Goal: Task Accomplishment & Management: Manage account settings

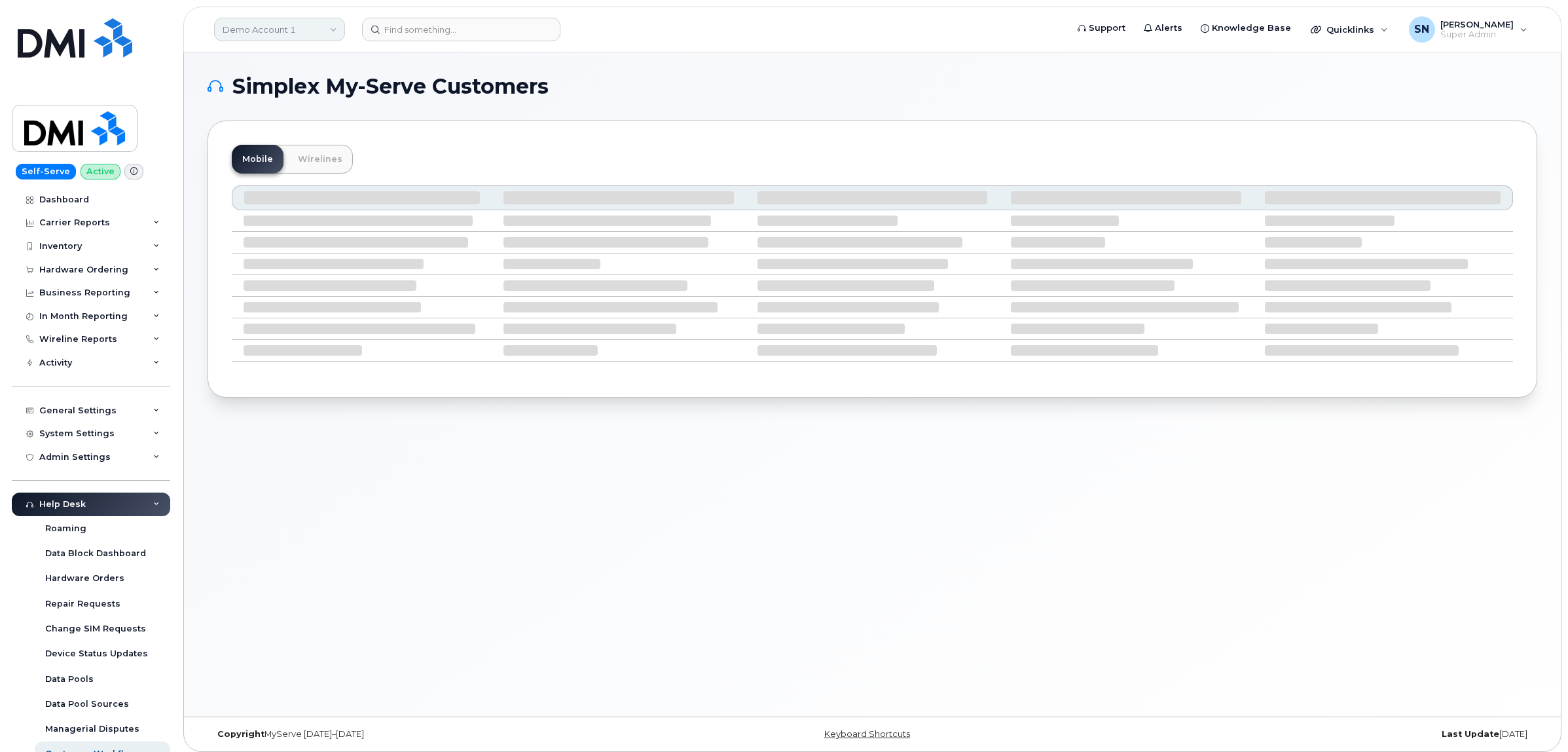
click at [263, 30] on link "Demo Account 1" at bounding box center [279, 29] width 131 height 24
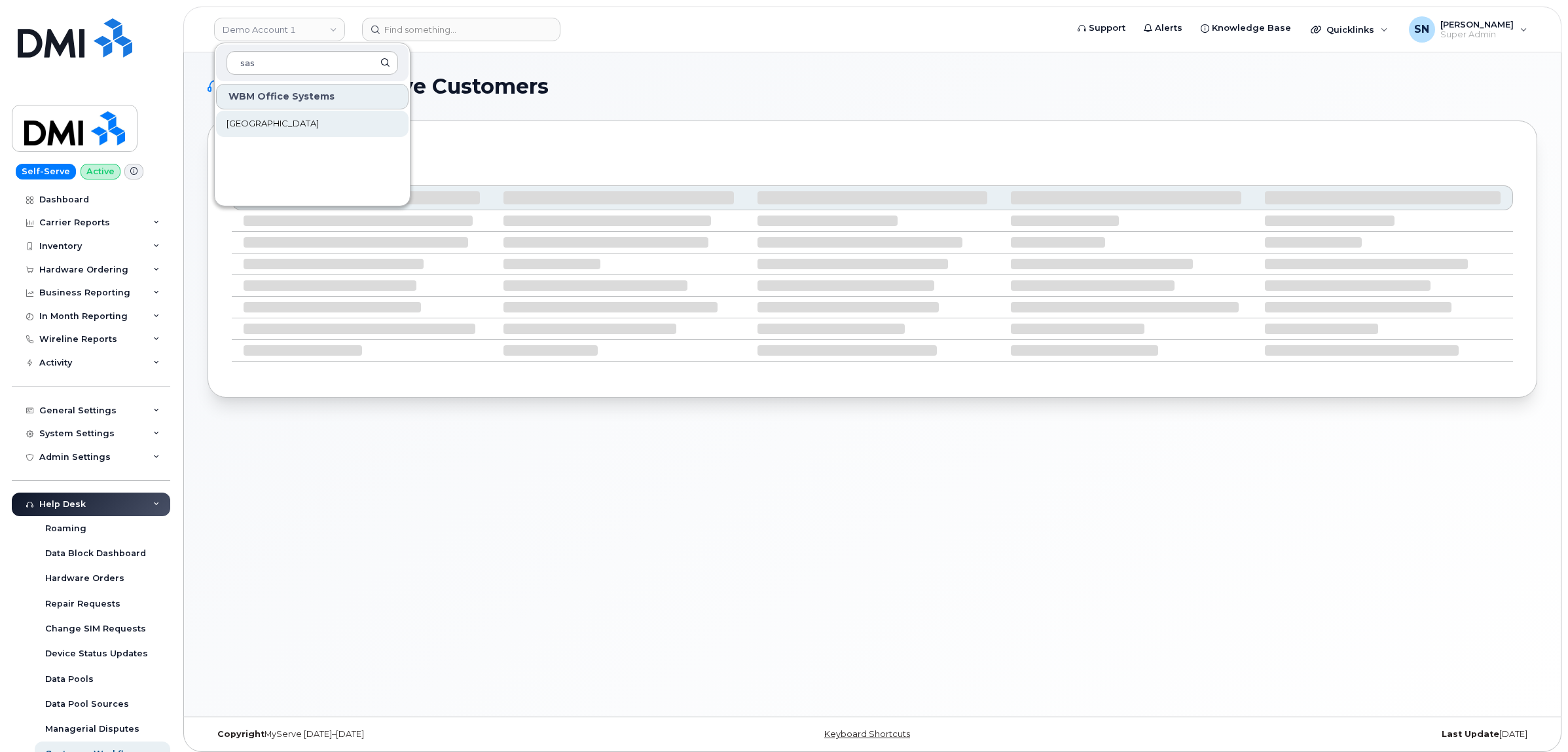
type input "sas"
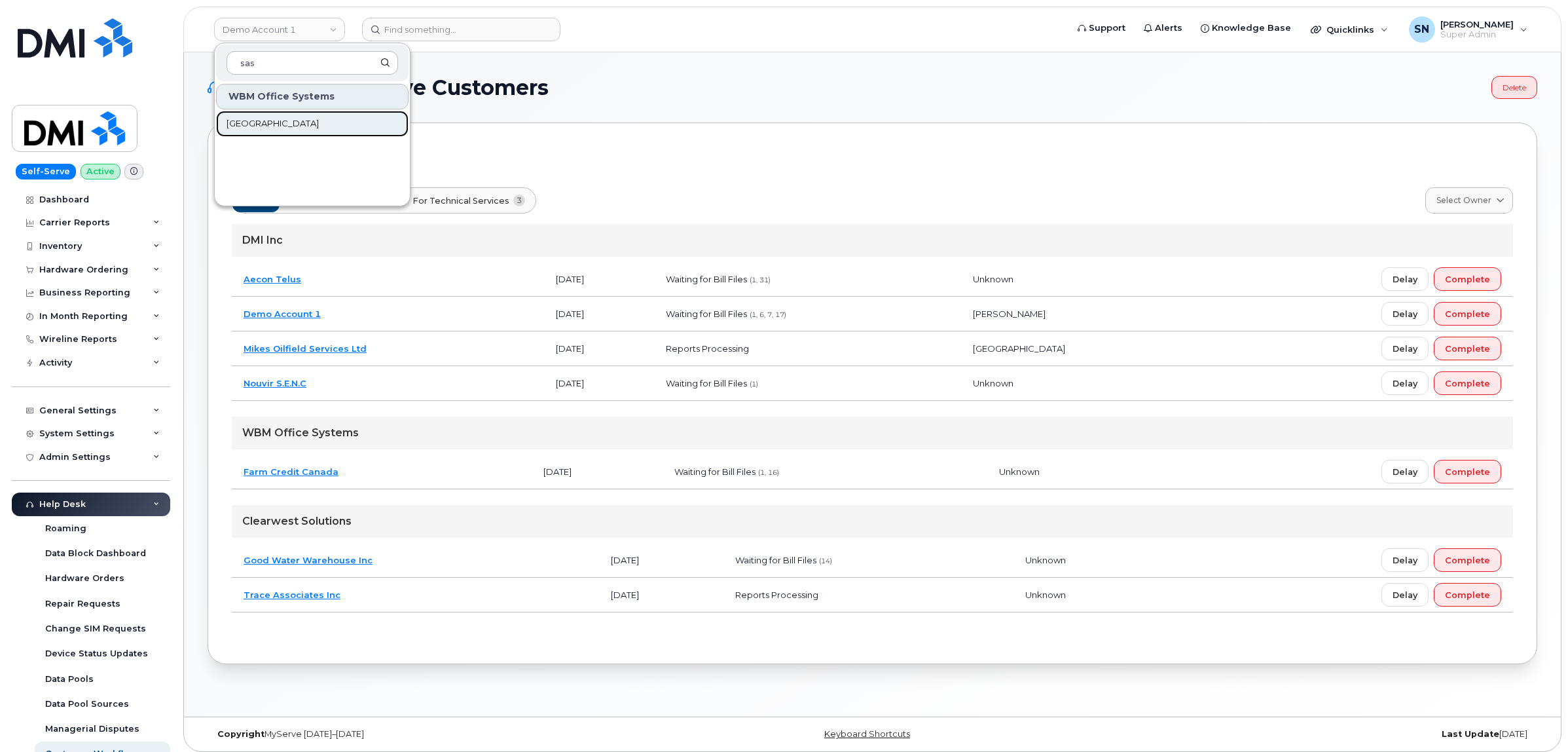
click at [302, 129] on span "[GEOGRAPHIC_DATA]" at bounding box center [272, 123] width 92 height 13
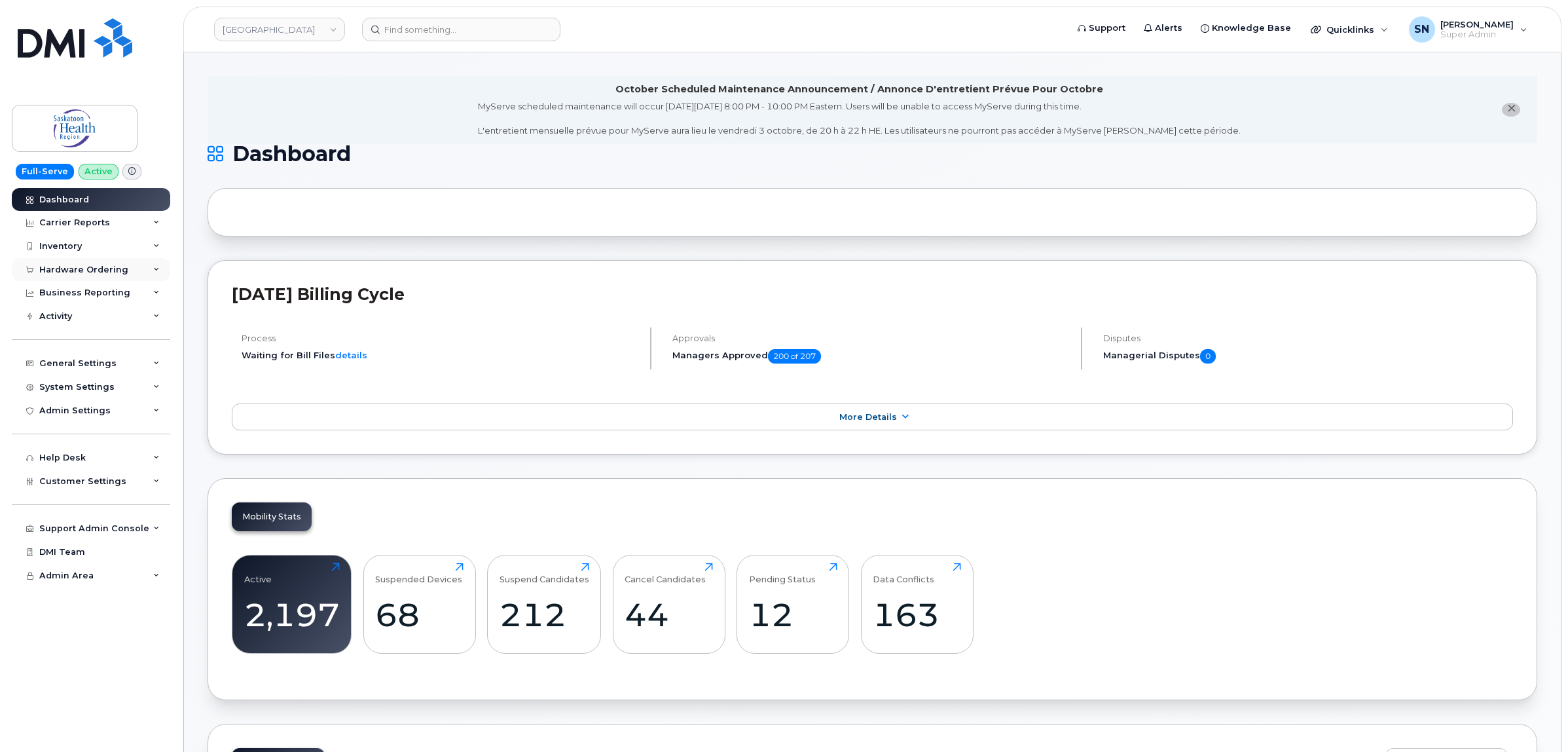
click at [102, 270] on div "Hardware Ordering" at bounding box center [83, 270] width 89 height 11
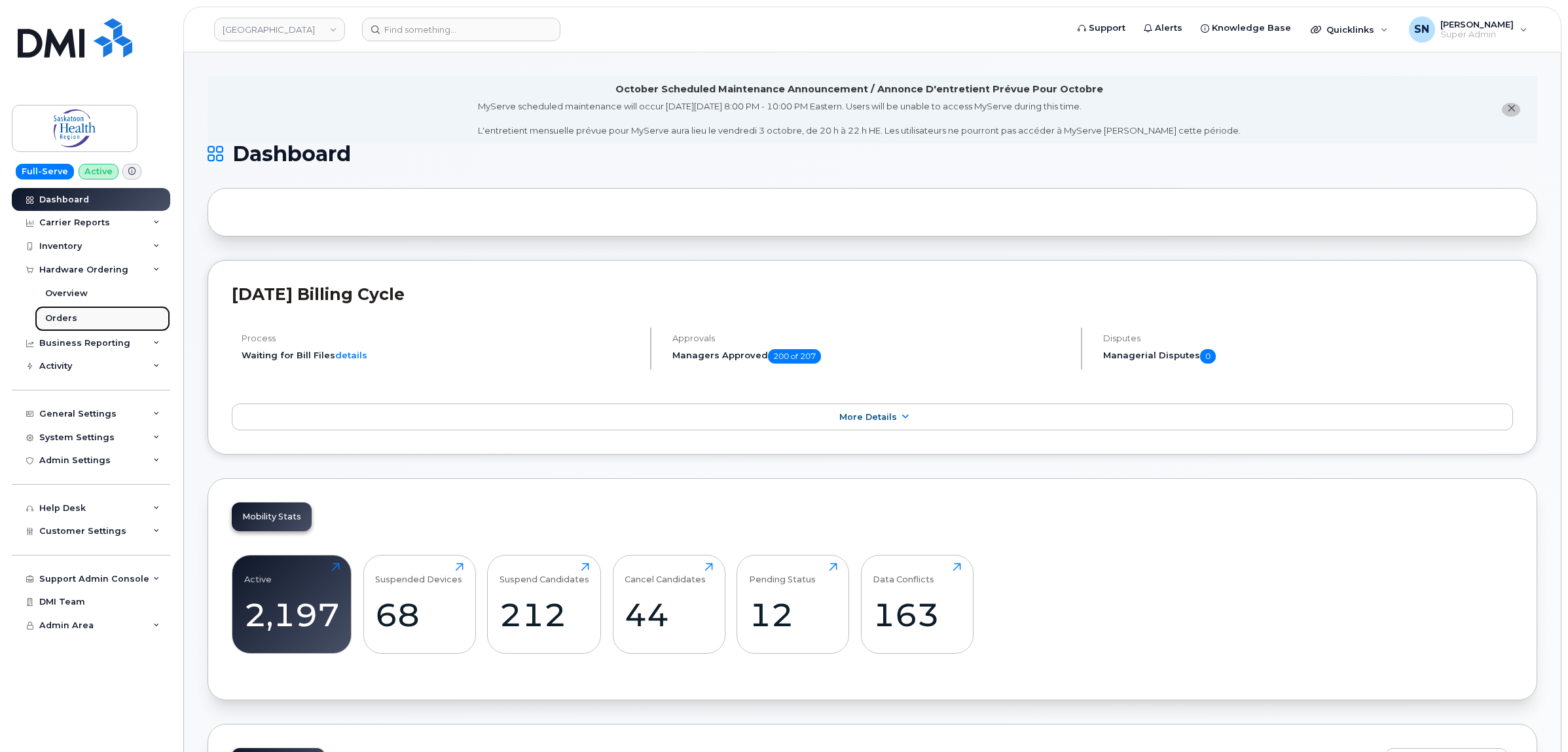
click at [75, 321] on link "Orders" at bounding box center [102, 318] width 136 height 25
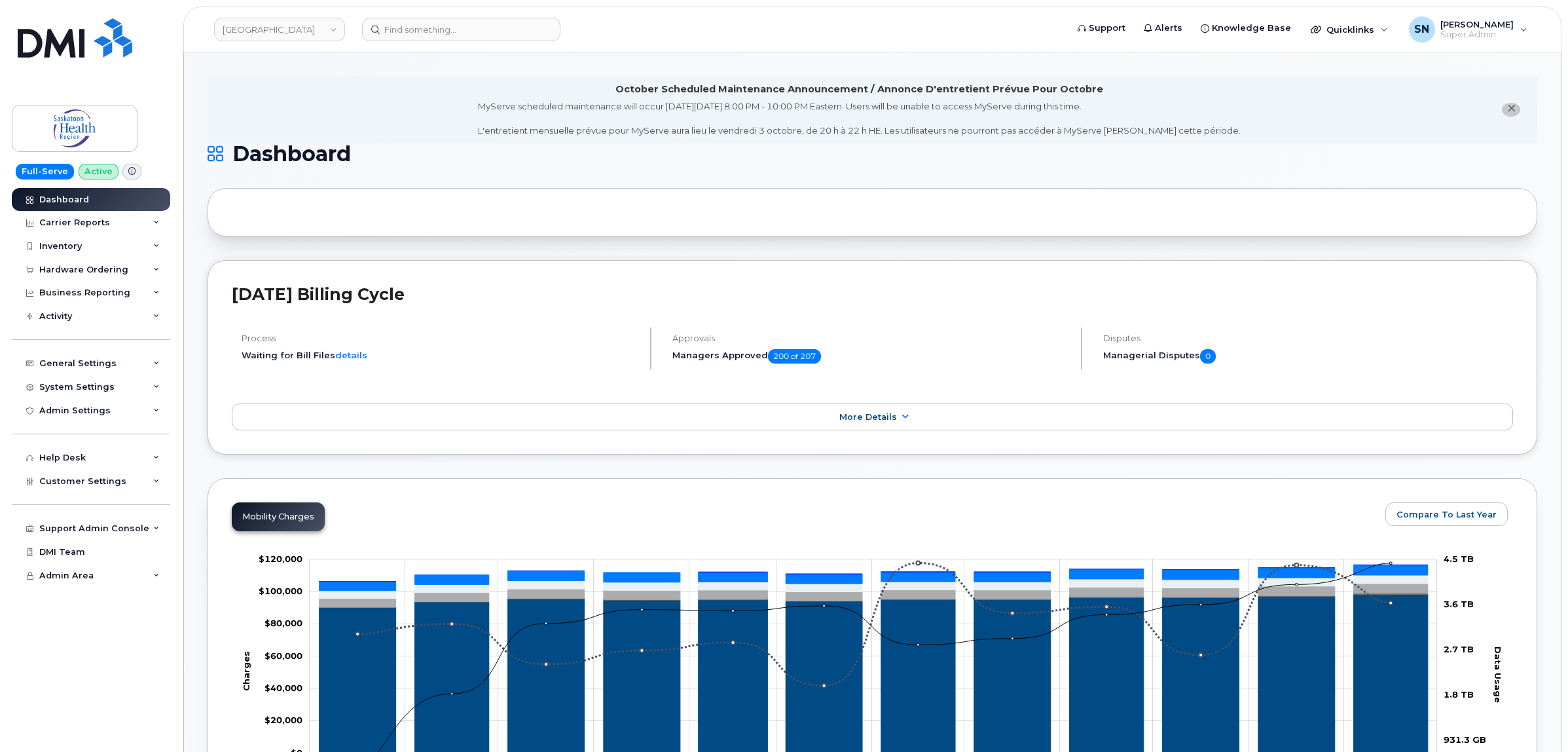
click at [1510, 112] on icon "close notification" at bounding box center [1512, 108] width 9 height 9
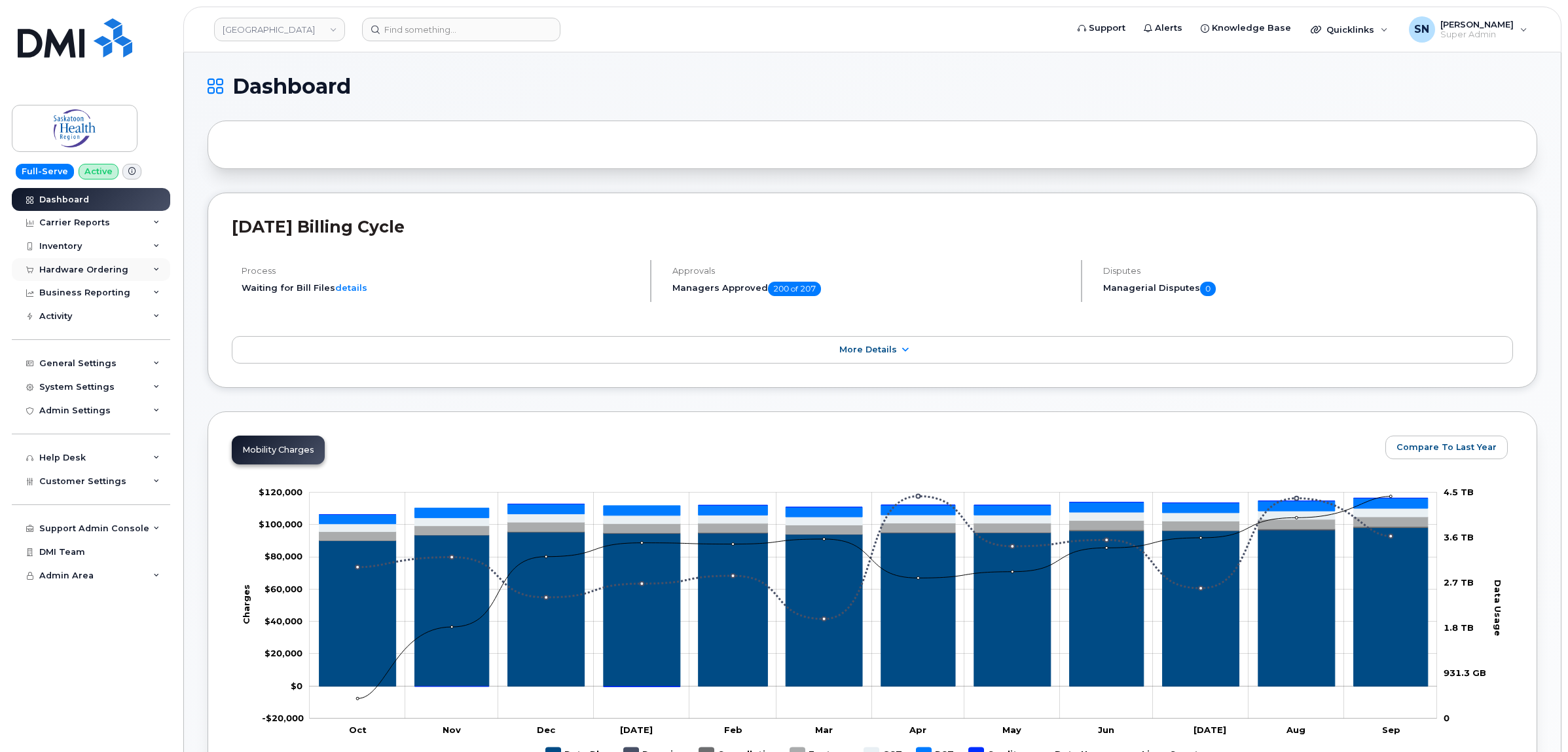
click at [99, 270] on div "Hardware Ordering" at bounding box center [83, 270] width 89 height 11
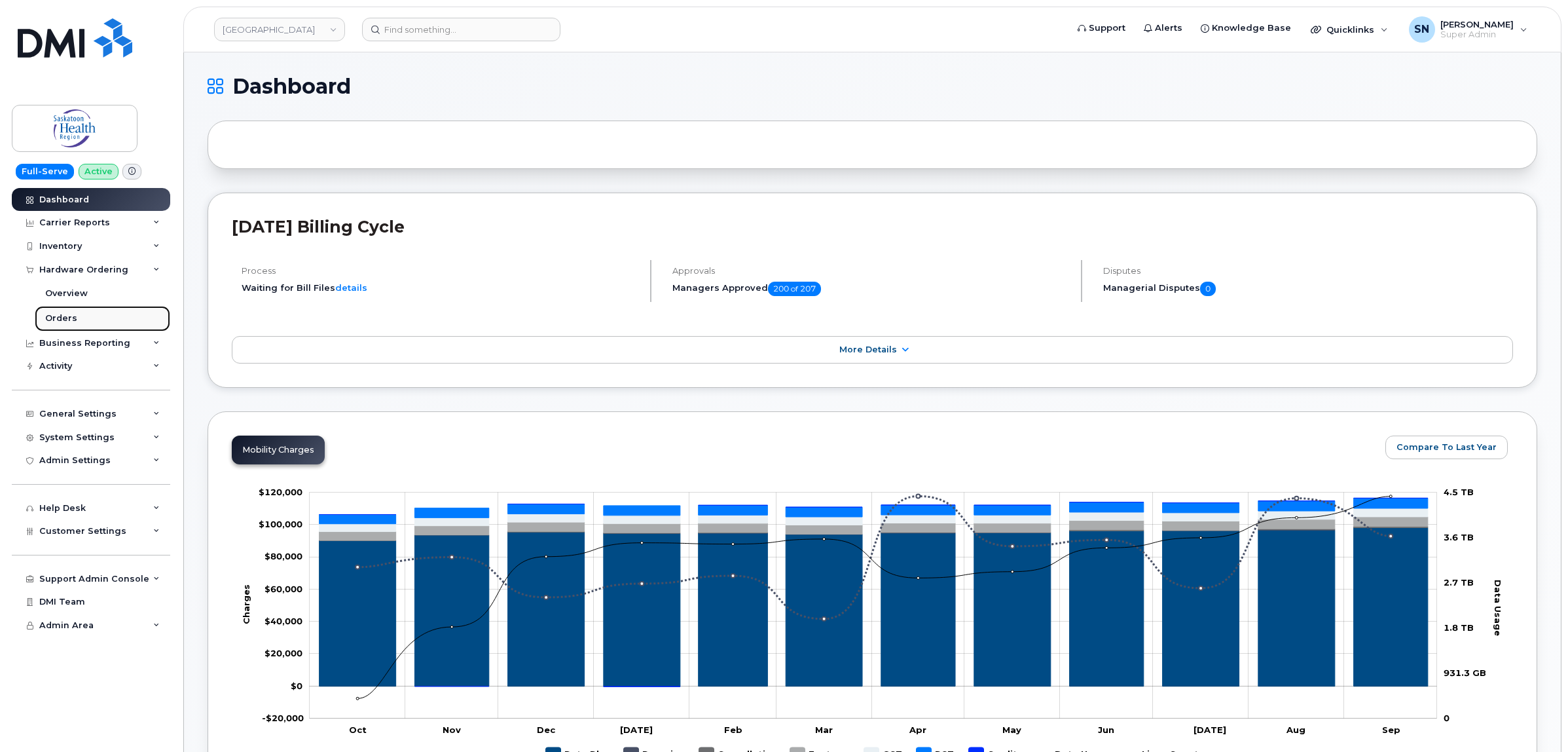
click at [59, 311] on link "Orders" at bounding box center [102, 318] width 136 height 25
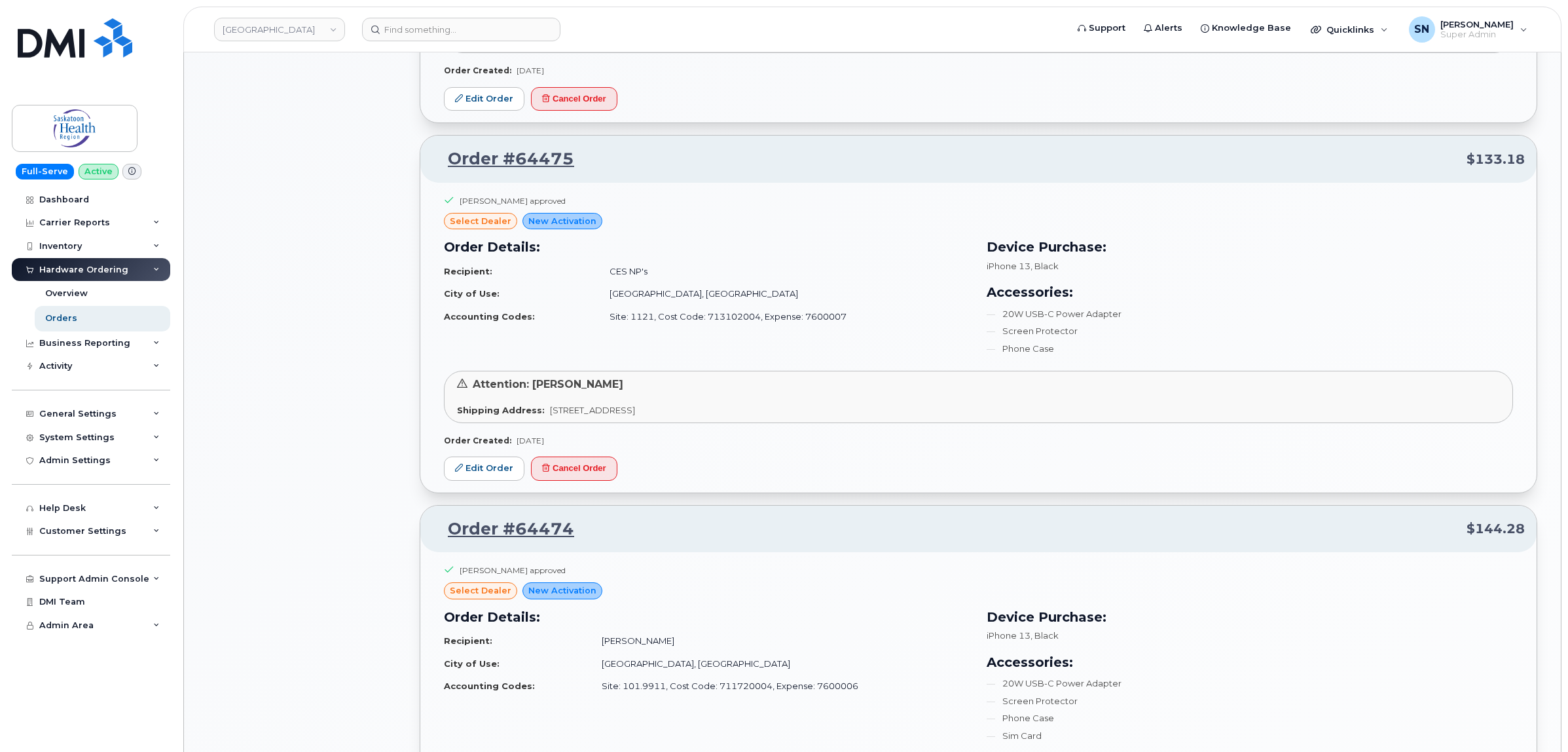
scroll to position [1146, 0]
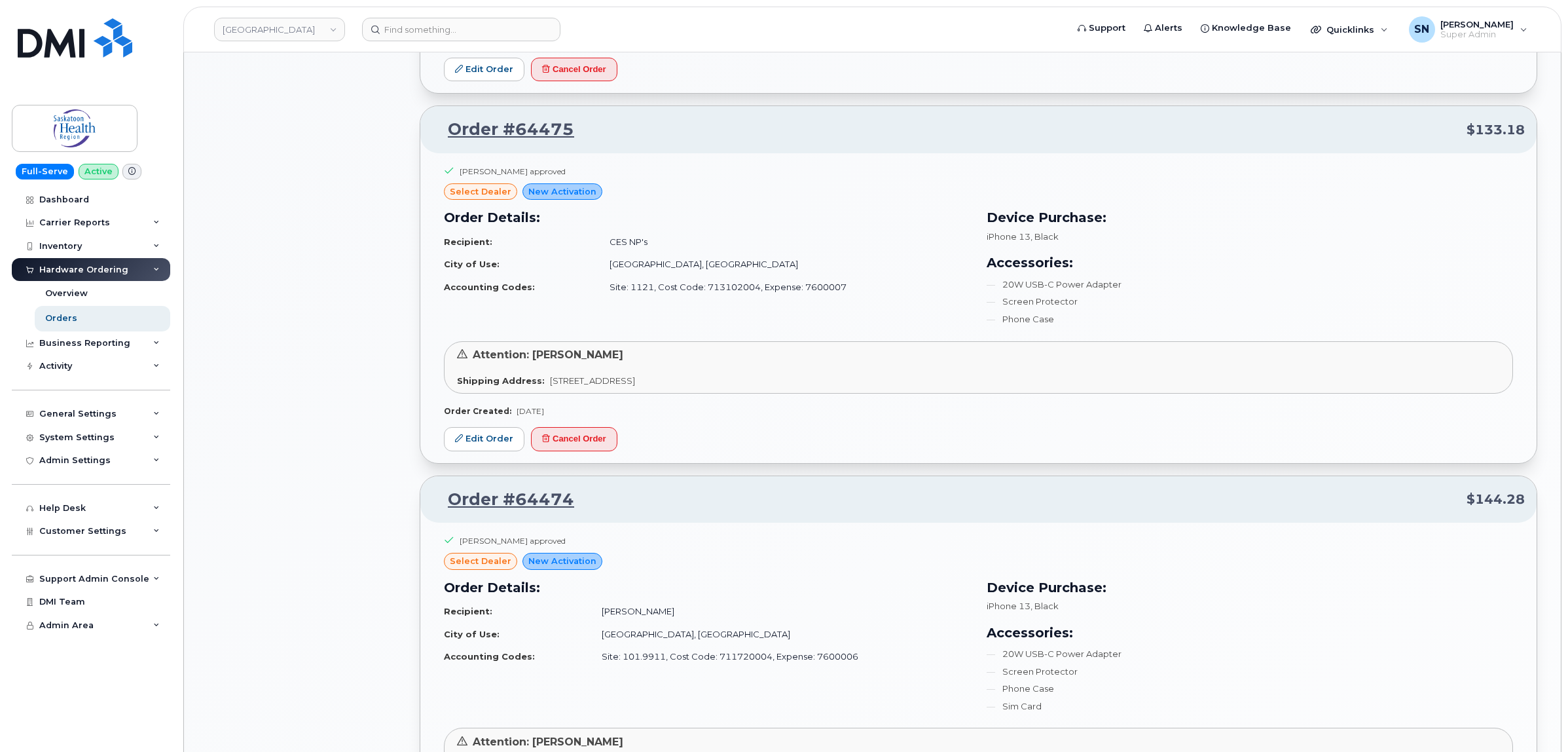
drag, startPoint x: 473, startPoint y: 446, endPoint x: 311, endPoint y: 424, distance: 163.5
click at [299, 434] on div "All Orders 5008 Open Orders 20 Processed Orders 0 Closed Orders 3812 Cancelled …" at bounding box center [305, 597] width 212 height 3254
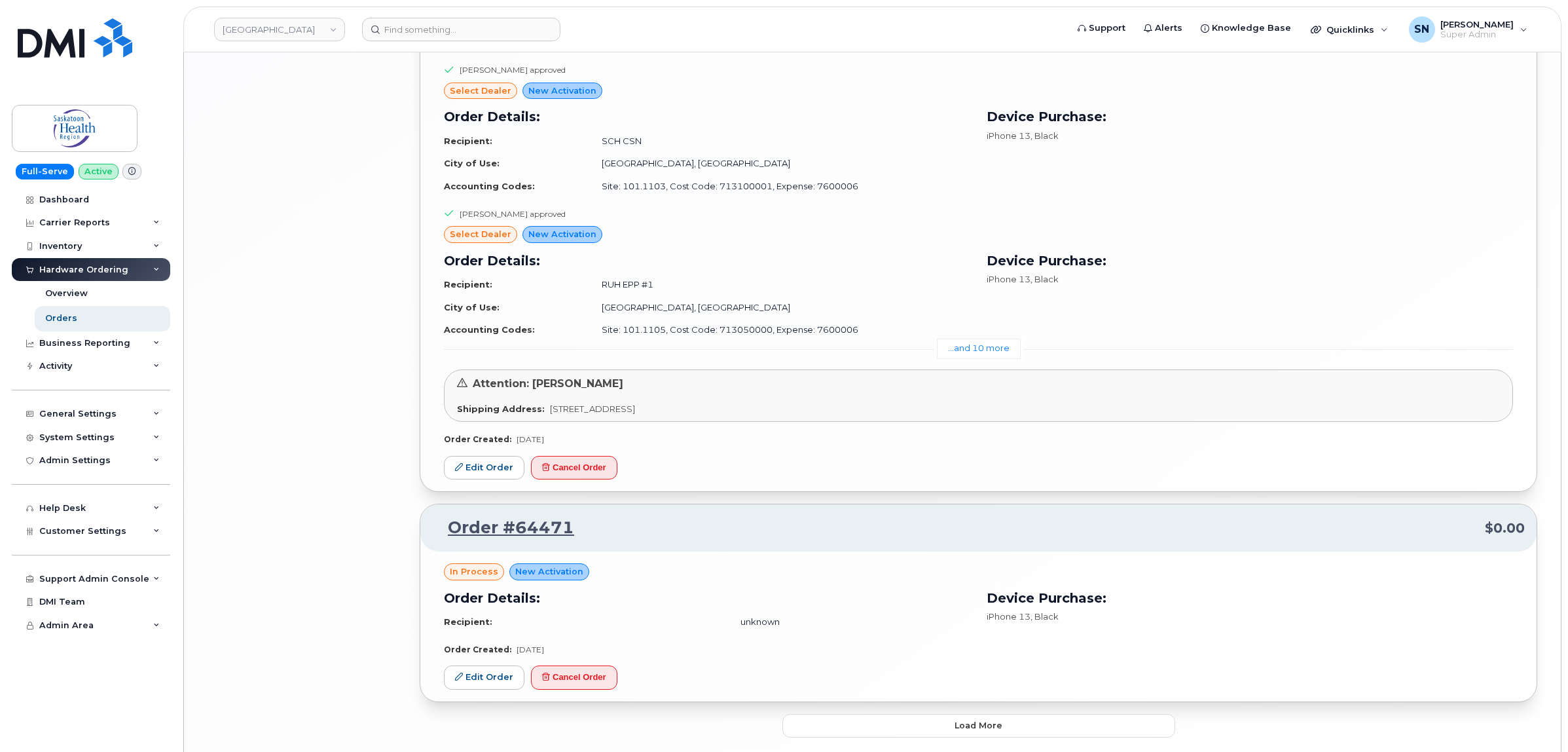
scroll to position [2680, 0]
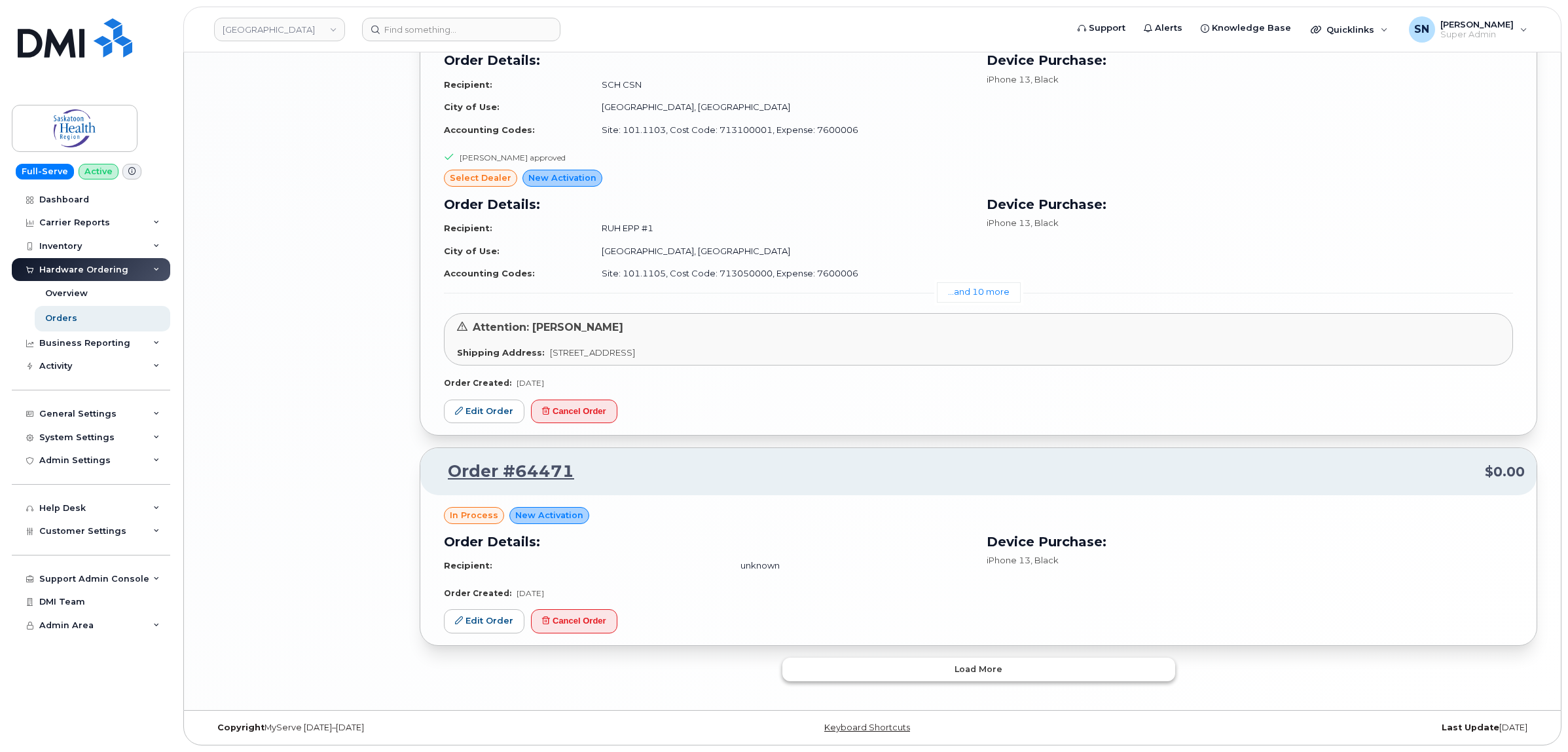
click at [934, 677] on button "Load more" at bounding box center [978, 669] width 393 height 24
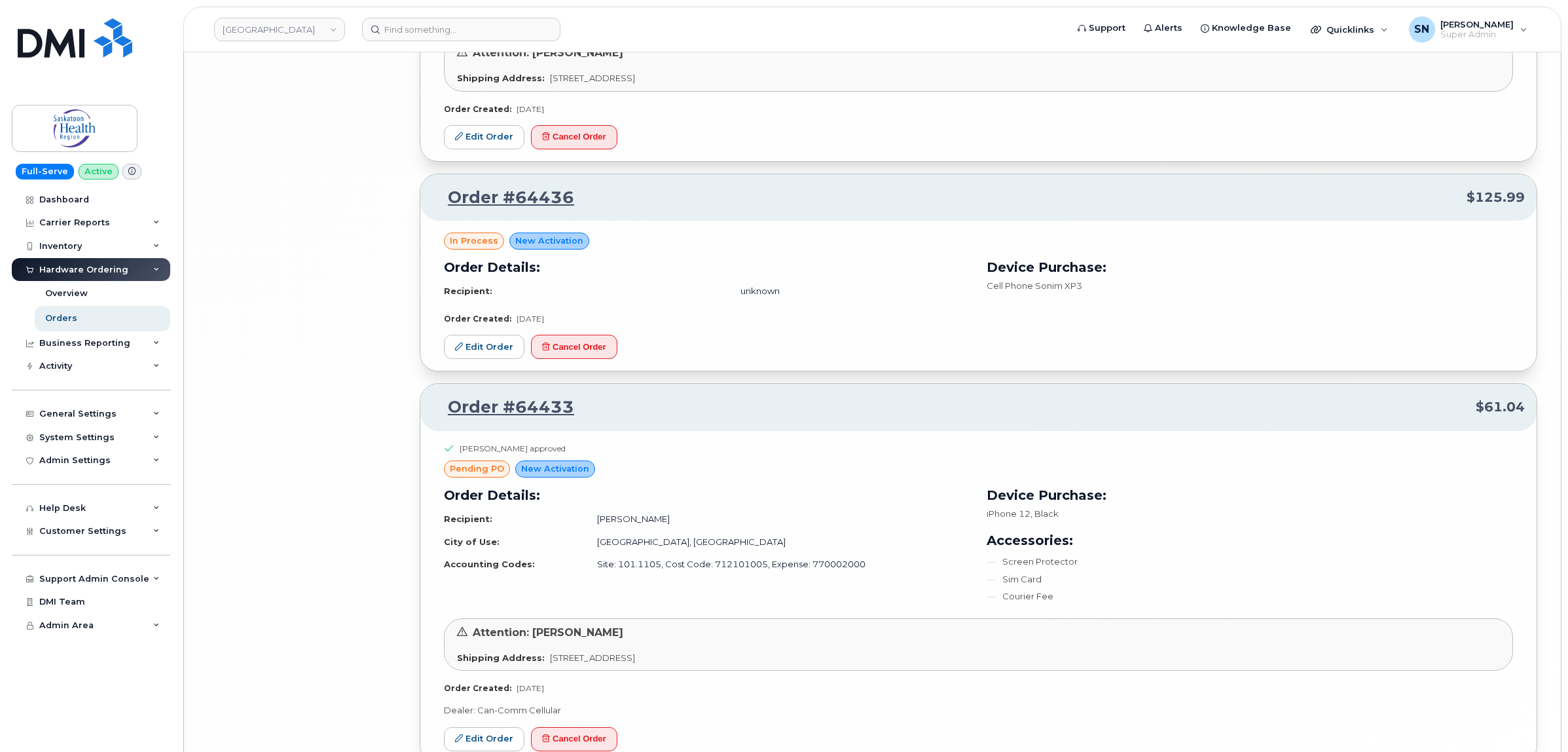
scroll to position [5435, 0]
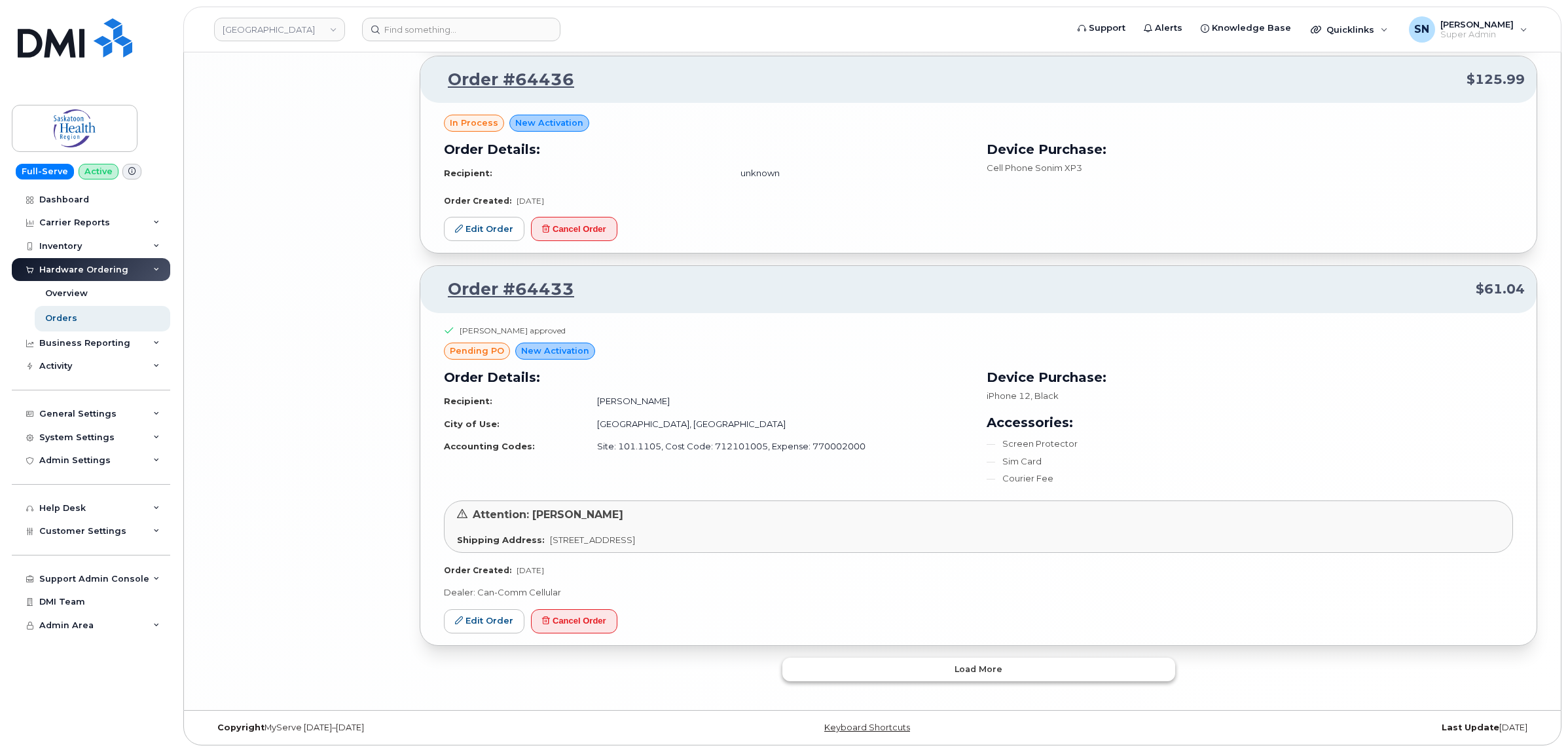
click at [950, 663] on button "Load more" at bounding box center [978, 669] width 393 height 24
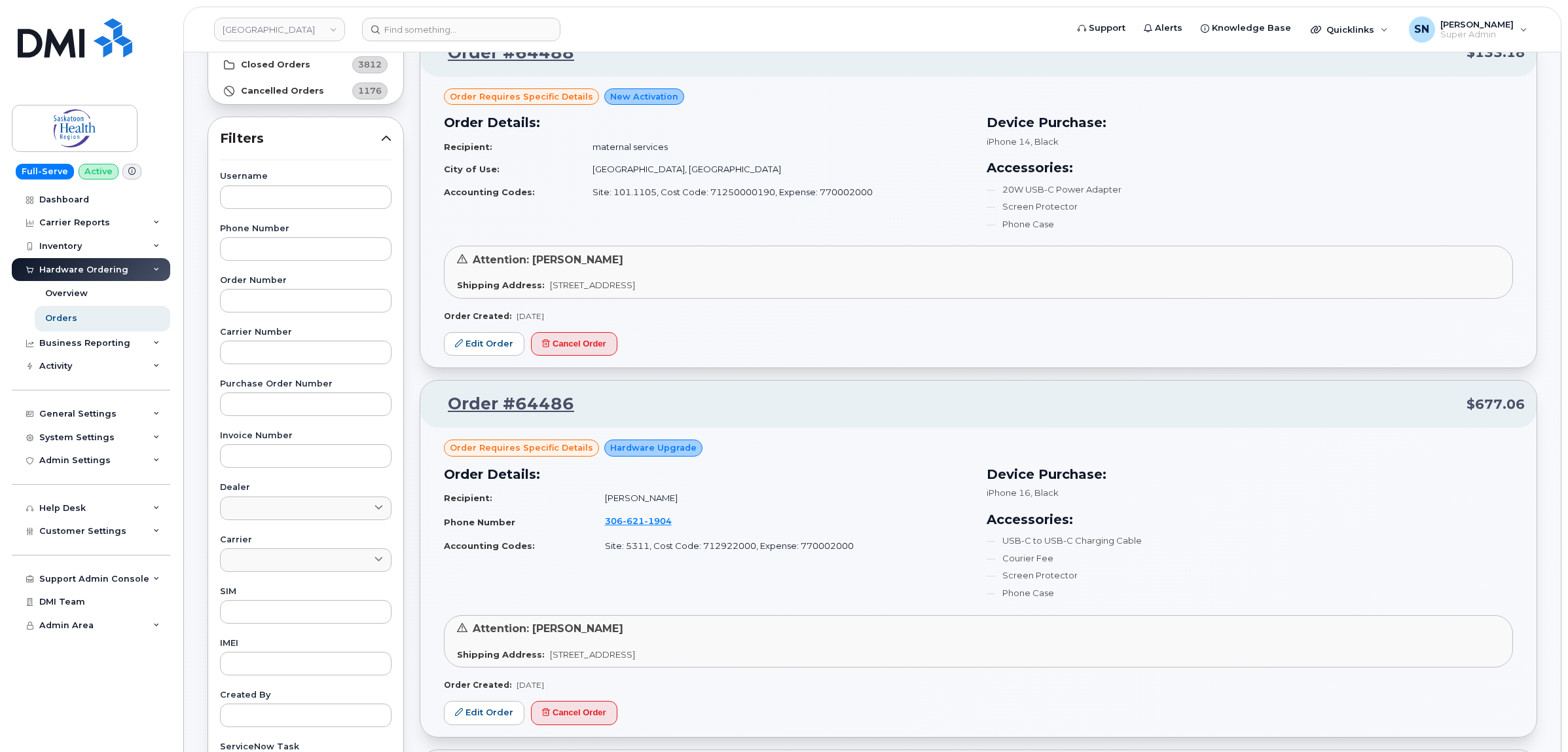
scroll to position [67, 0]
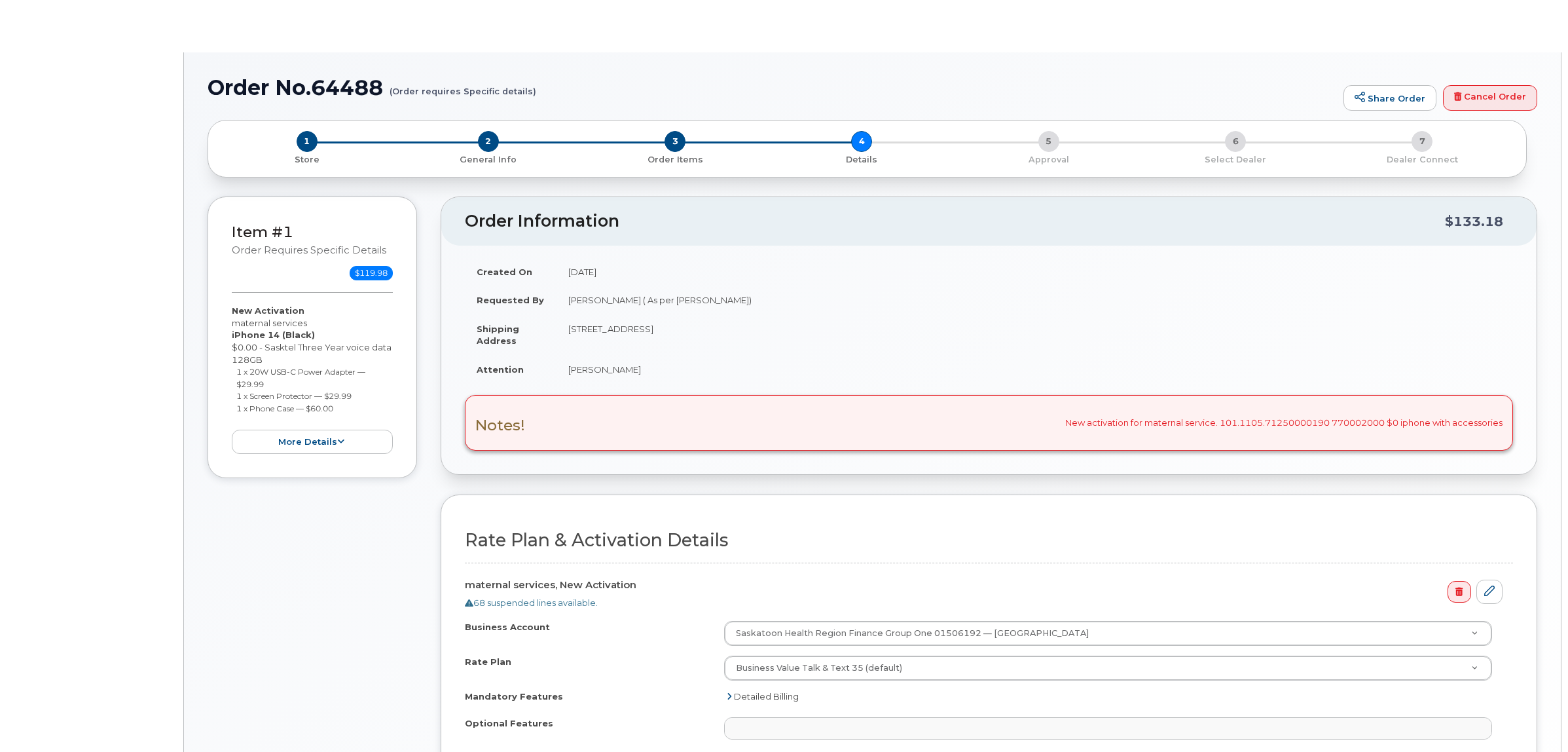
select select
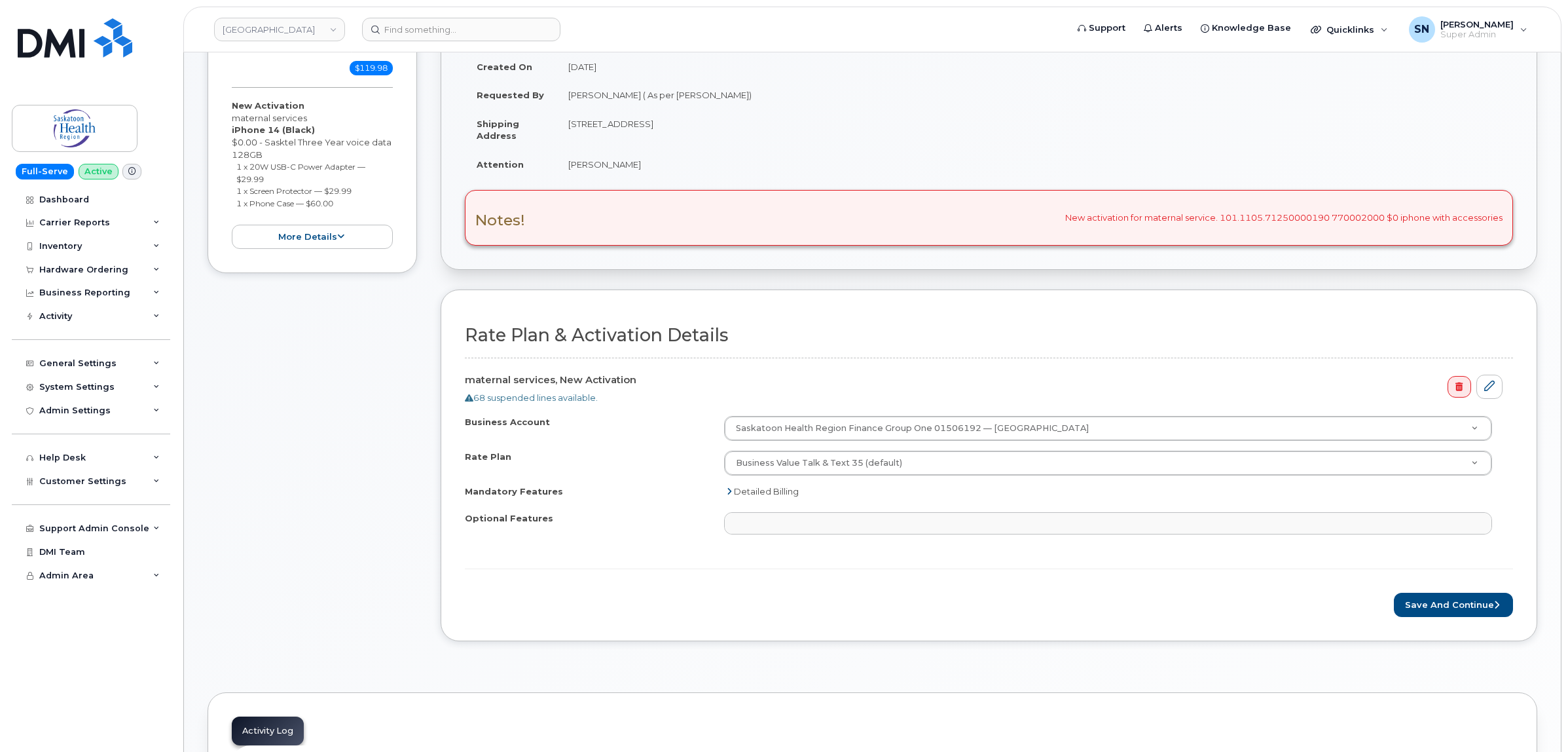
scroll to position [409, 0]
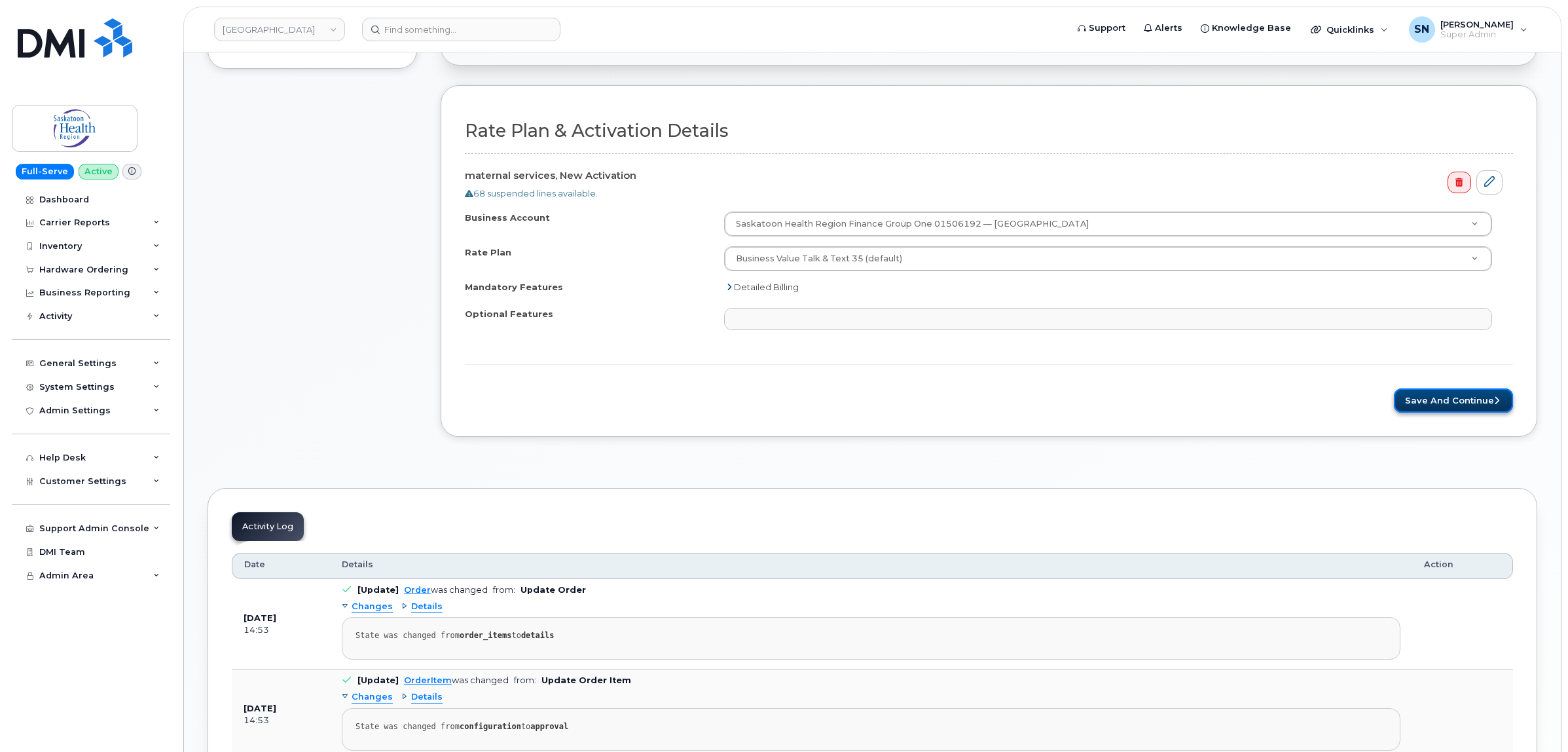
click at [1494, 400] on icon "submit" at bounding box center [1497, 401] width 5 height 9
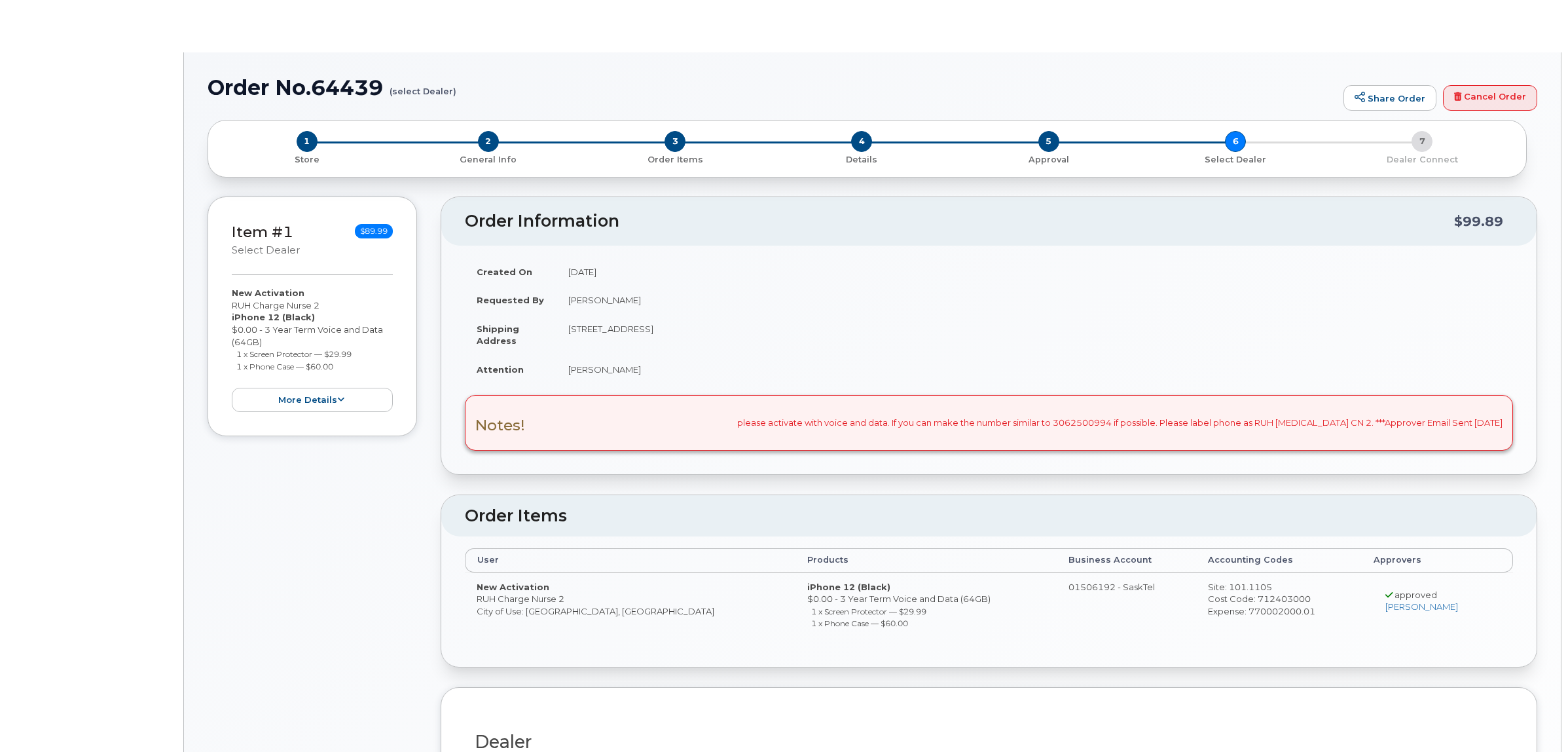
radio input "true"
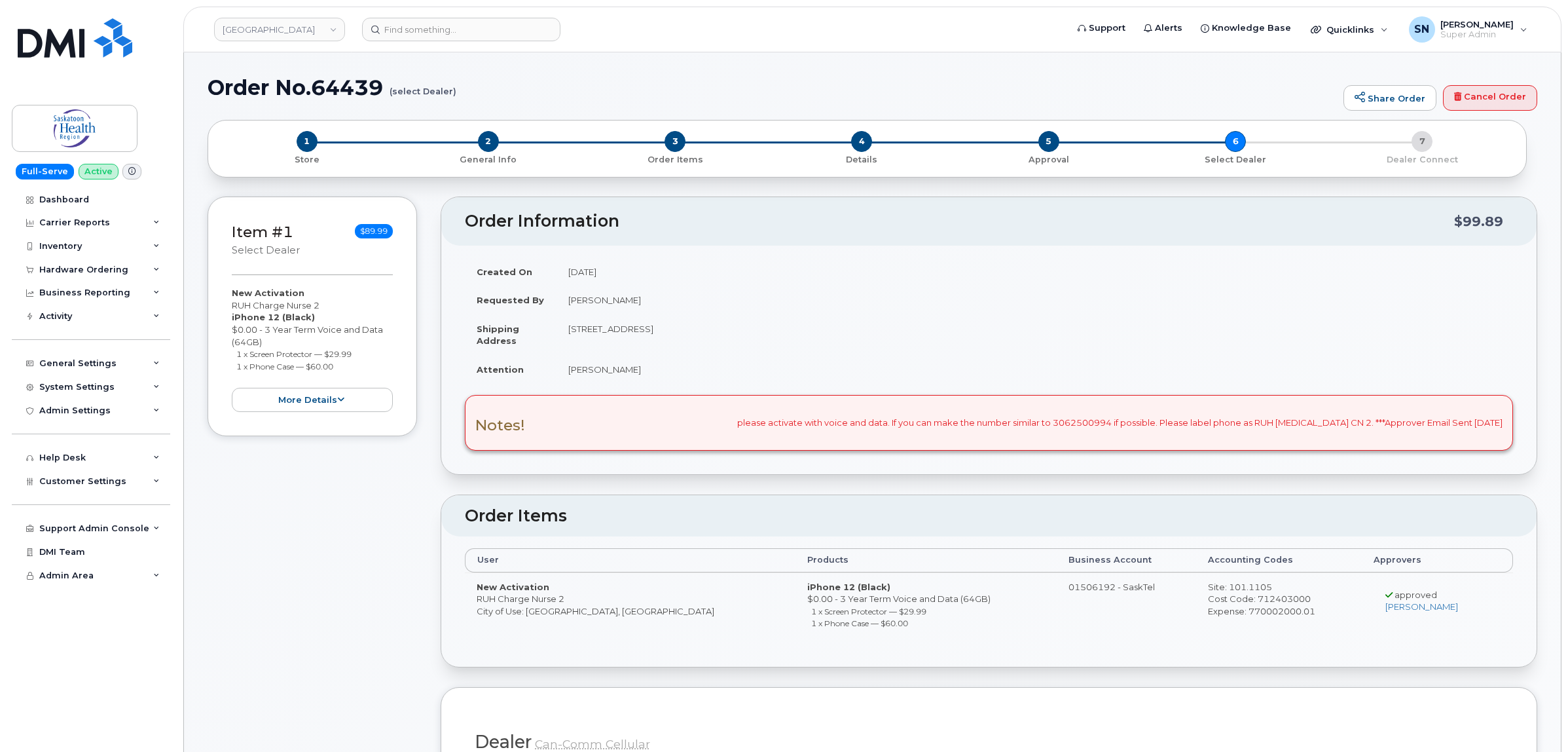
drag, startPoint x: 233, startPoint y: 304, endPoint x: 322, endPoint y: 306, distance: 89.0
click at [322, 306] on div "New Activation RUH Charge Nurse 2 iPhone 12 (Black) $0.00 - 3 Year Term Voice a…" at bounding box center [312, 349] width 161 height 125
copy div "RUH Charge Nurse 2"
drag, startPoint x: 234, startPoint y: 356, endPoint x: 357, endPoint y: 356, distance: 123.0
click at [357, 356] on ul "1 x Screen Protector — $29.99 1 x Phone Case — $60.00" at bounding box center [312, 359] width 161 height 24
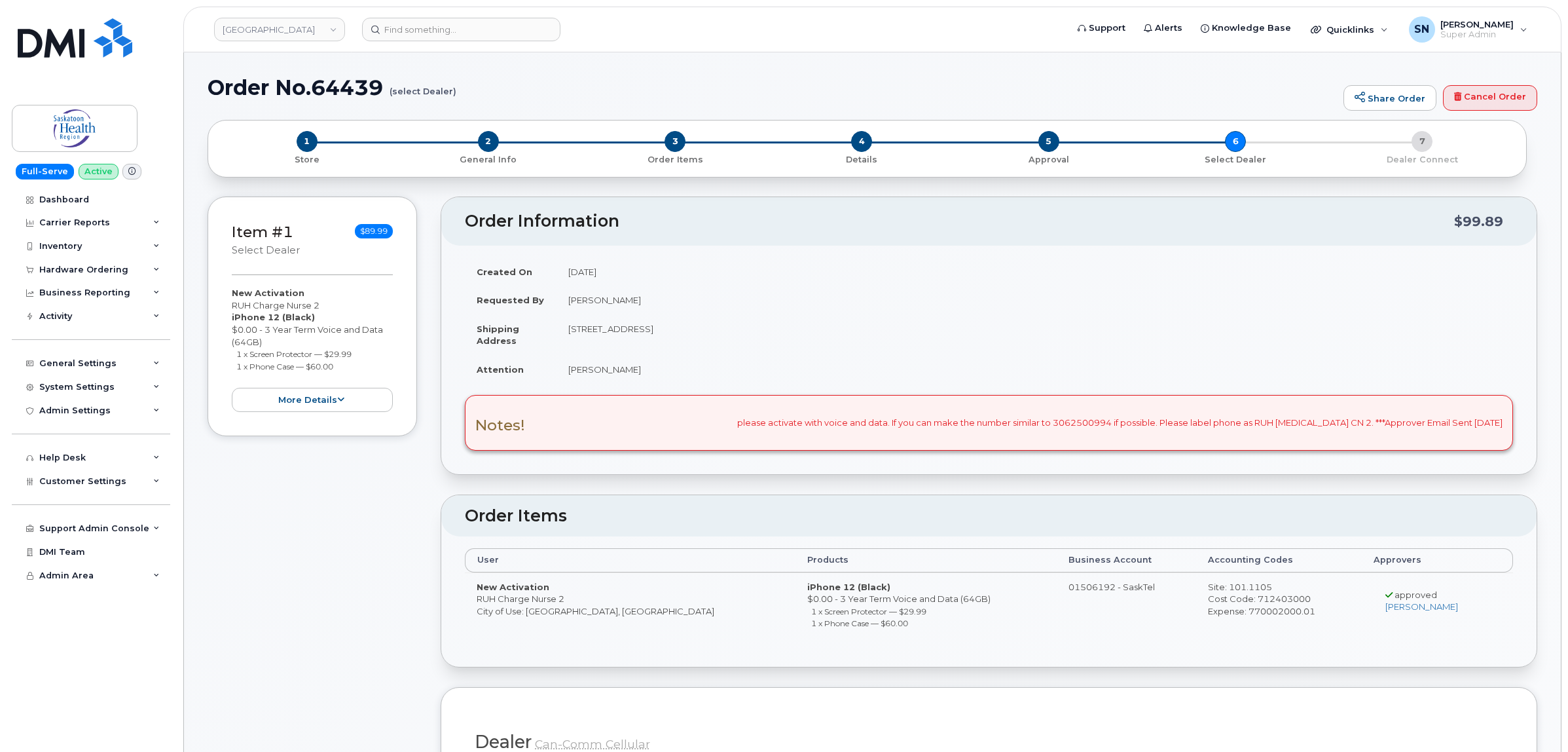
copy small "1 x Screen Protector — $29.99"
drag, startPoint x: 232, startPoint y: 369, endPoint x: 354, endPoint y: 368, distance: 122.0
click at [354, 368] on ul "1 x Screen Protector — $29.99 1 x Phone Case — $60.00" at bounding box center [312, 359] width 161 height 24
copy small "1 x Phone Case — $60.00"
drag, startPoint x: 315, startPoint y: 91, endPoint x: 384, endPoint y: 95, distance: 69.1
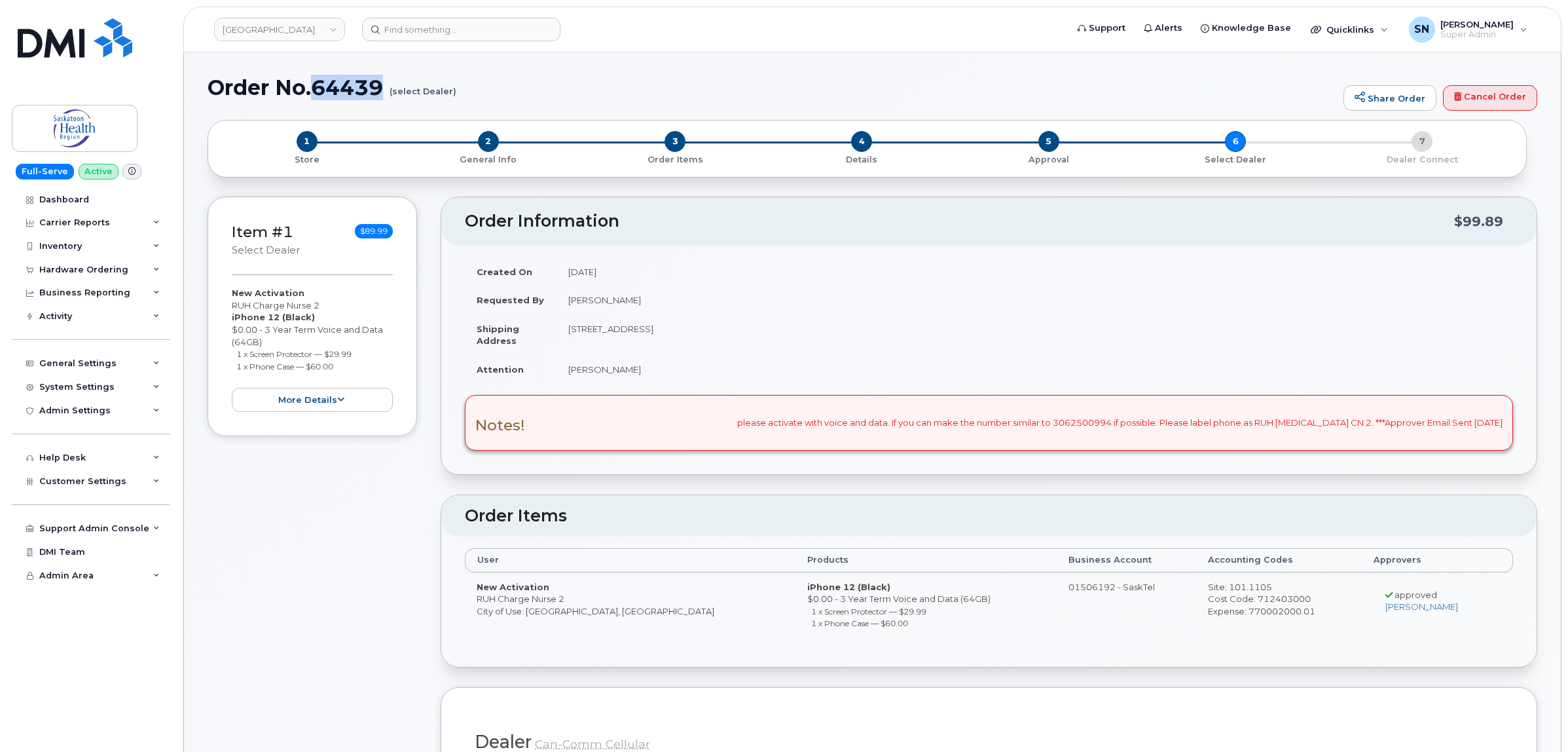
click at [384, 95] on h1 "Order No.64439 (select Dealer)" at bounding box center [772, 88] width 1130 height 23
copy h1 "64439"
drag, startPoint x: 231, startPoint y: 300, endPoint x: 335, endPoint y: 298, distance: 104.0
click at [344, 299] on div "New Activation RUH Charge Nurse 2 iPhone 12 (Black) $0.00 - 3 Year Term Voice a…" at bounding box center [312, 349] width 161 height 125
click at [219, 312] on div "Item #1 select Dealer $89.99 New Activation RUH Charge Nurse 2 iPhone 12 (Black…" at bounding box center [312, 316] width 209 height 239
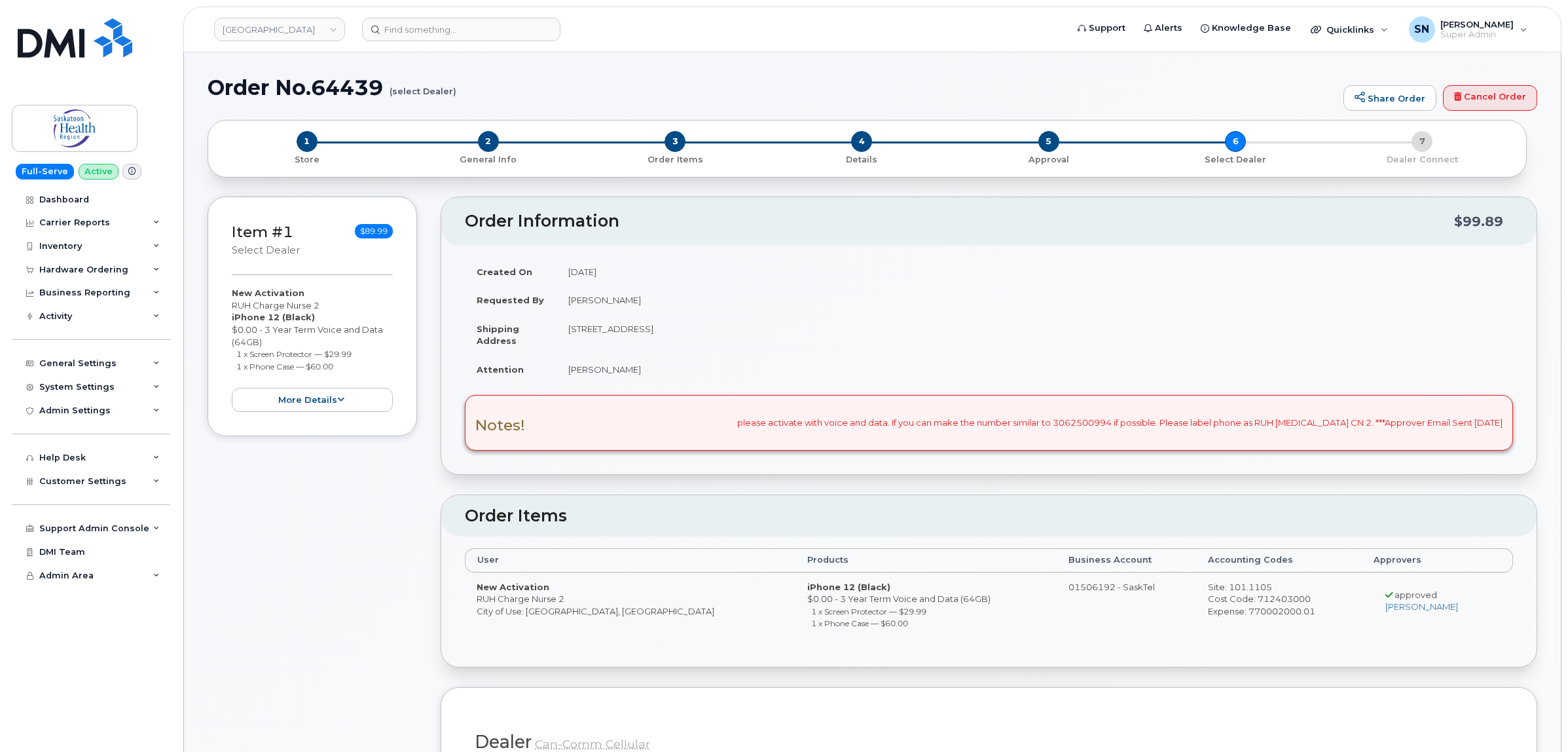
drag, startPoint x: 230, startPoint y: 304, endPoint x: 323, endPoint y: 305, distance: 93.0
click at [323, 305] on div "Item #1 select Dealer $89.99 New Activation RUH Charge Nurse 2 iPhone 12 (Black…" at bounding box center [312, 316] width 209 height 239
copy div "RUH Charge Nurse 2"
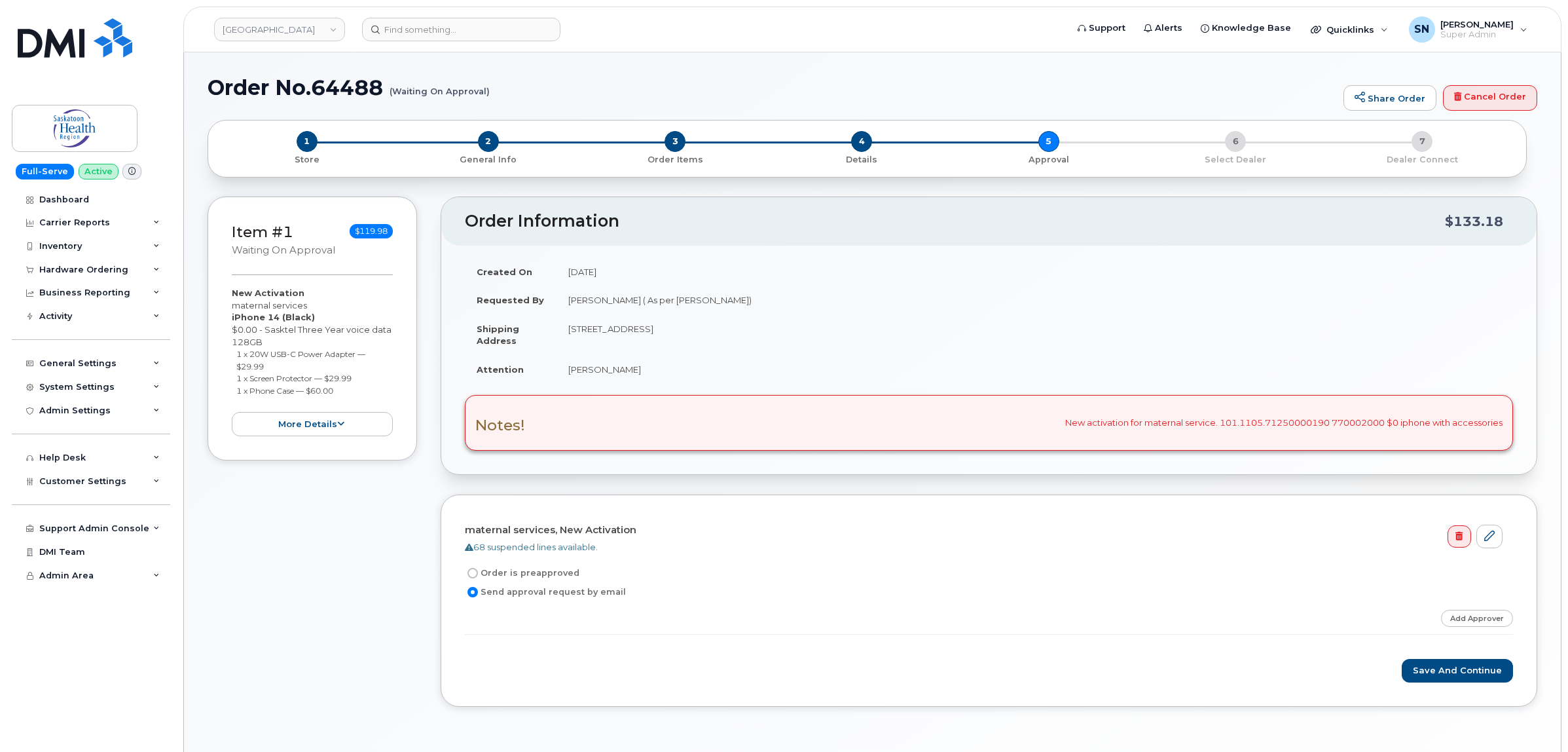
scroll to position [82, 0]
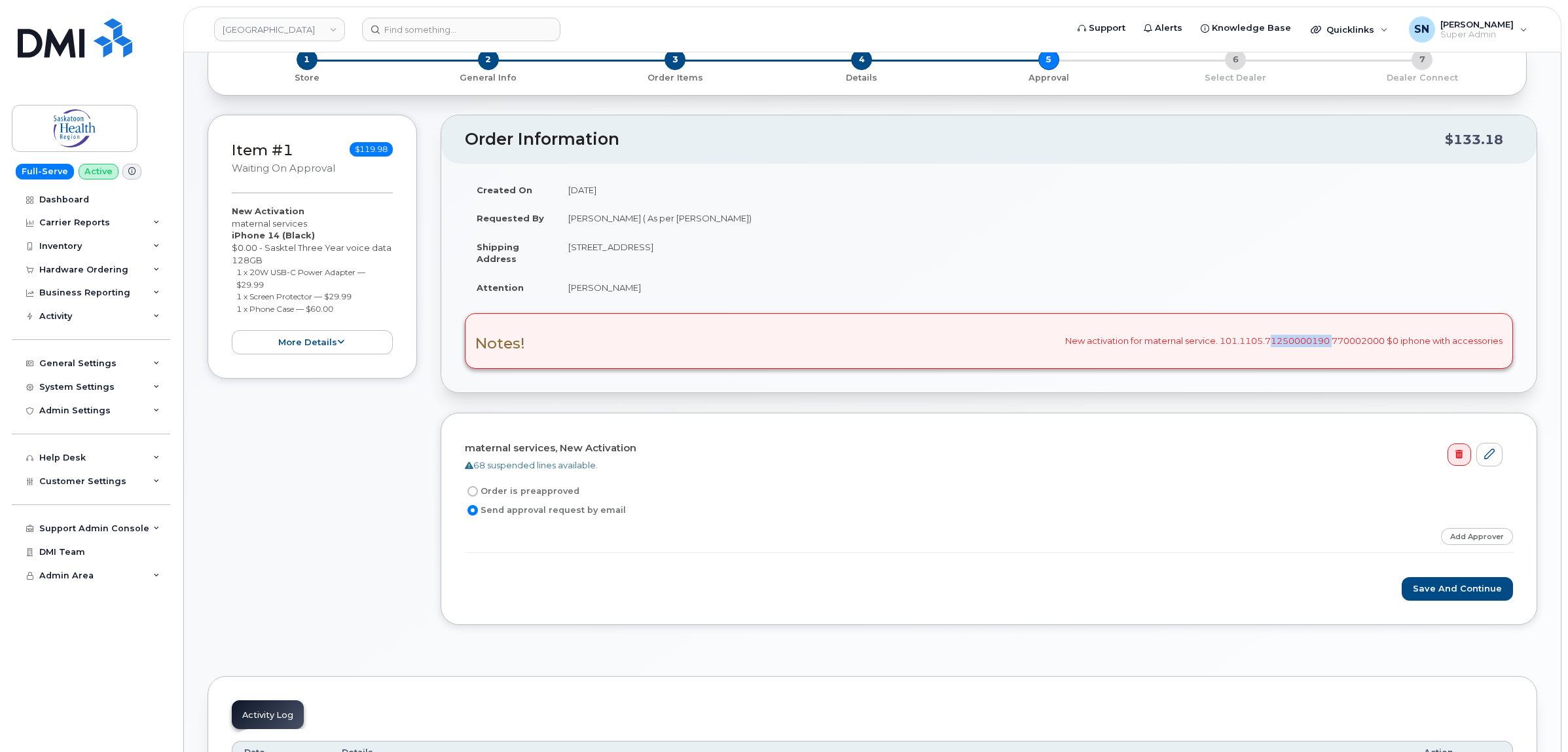
drag, startPoint x: 1264, startPoint y: 341, endPoint x: 1327, endPoint y: 345, distance: 63.1
click at [1327, 345] on div "Notes! New activation for maternal service. 101.1105.71250000190 770002000 $0 i…" at bounding box center [989, 341] width 1048 height 55
copy div "71250000190"
click at [1490, 539] on link "Add Approver" at bounding box center [1477, 536] width 72 height 16
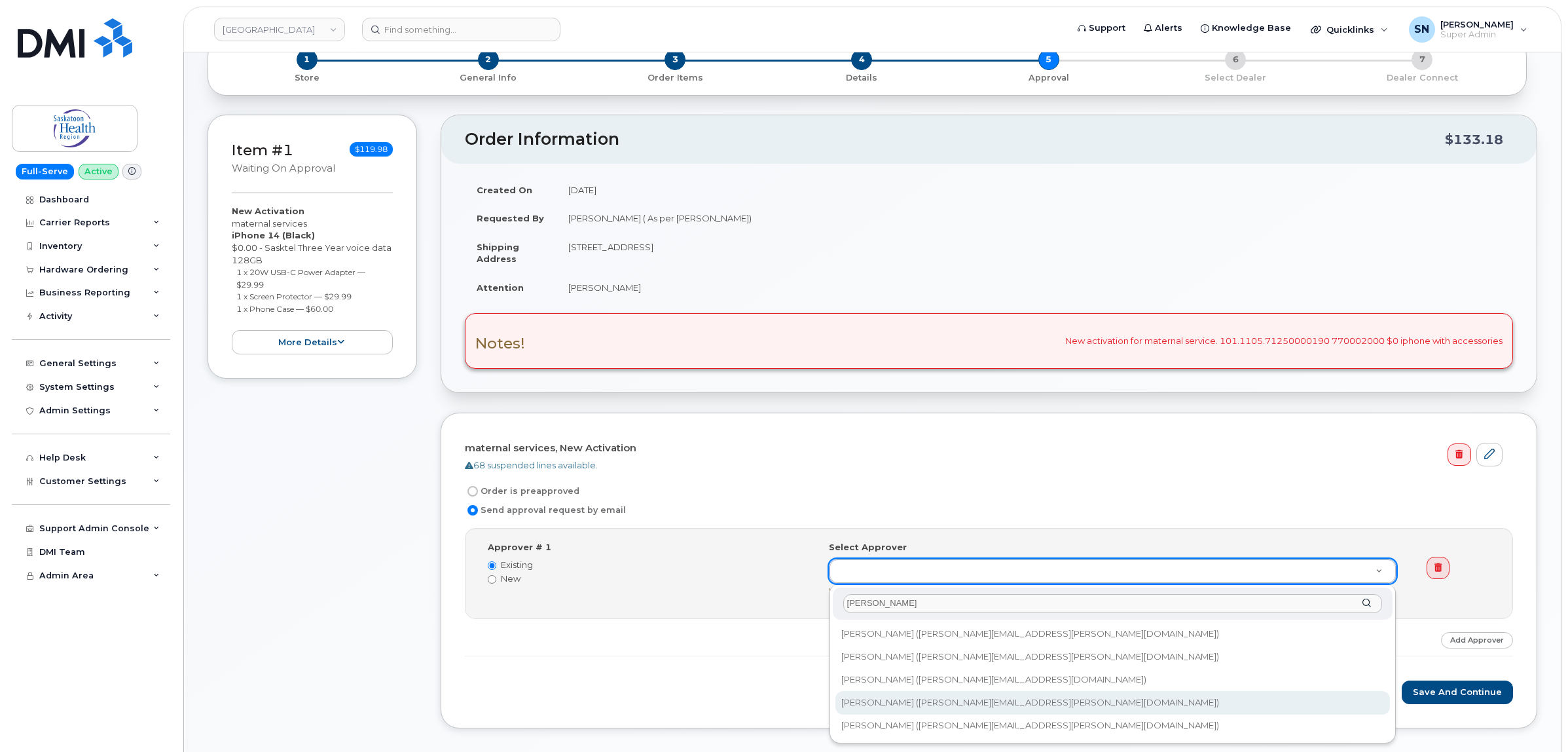
type input "nicole"
type input "439550"
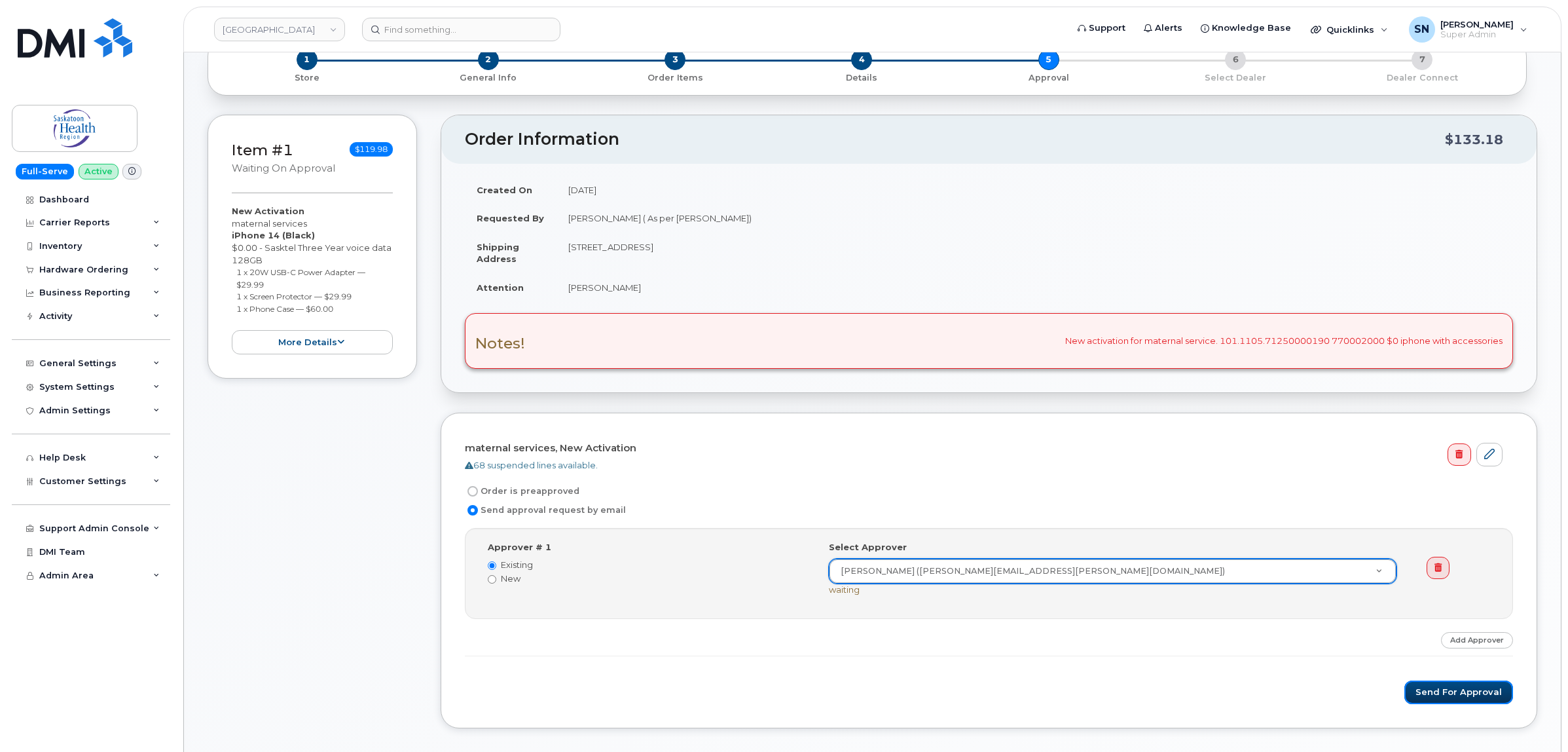
drag, startPoint x: 1441, startPoint y: 688, endPoint x: 1399, endPoint y: 692, distance: 42.2
click at [1442, 688] on button "Send for Approval" at bounding box center [1459, 692] width 109 height 24
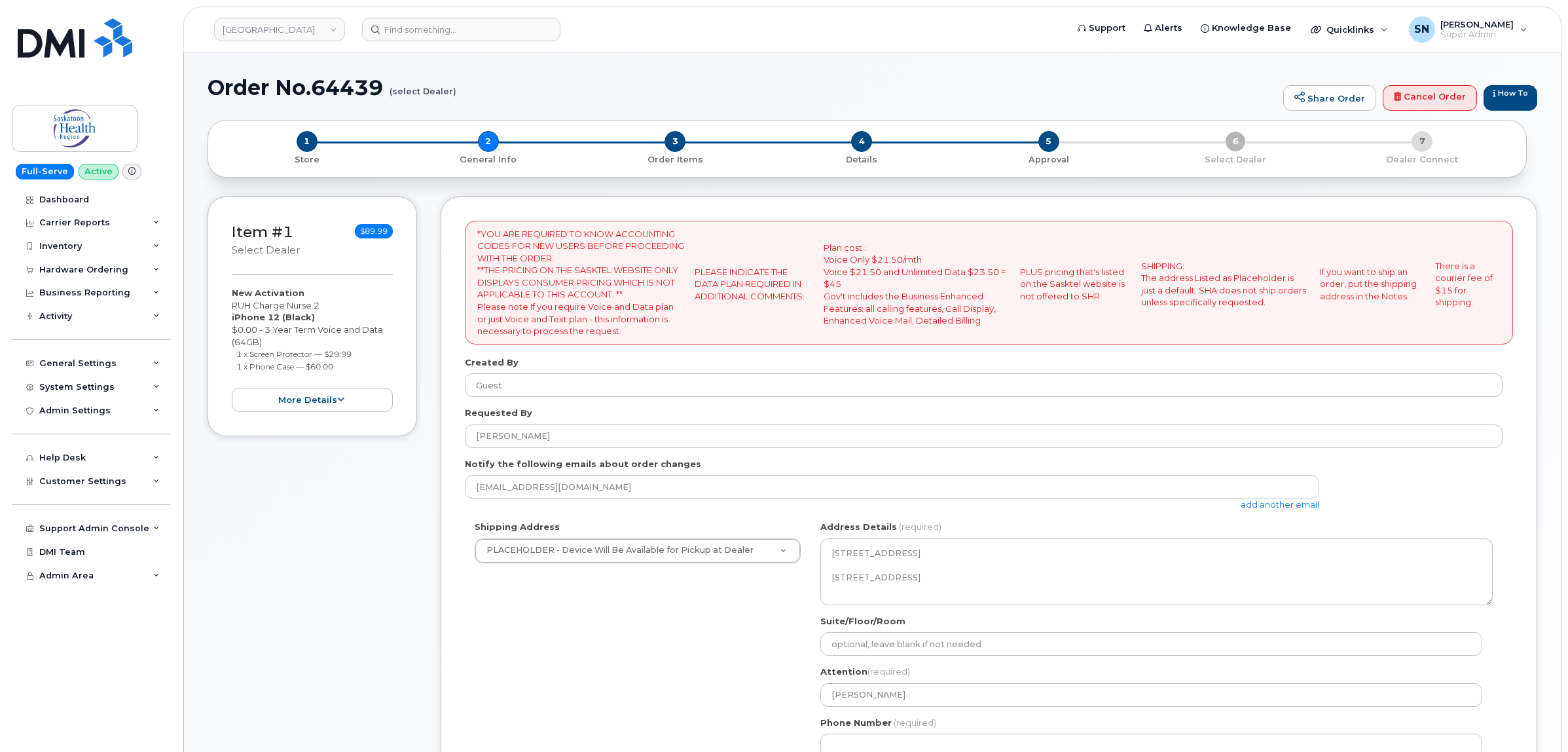
select select
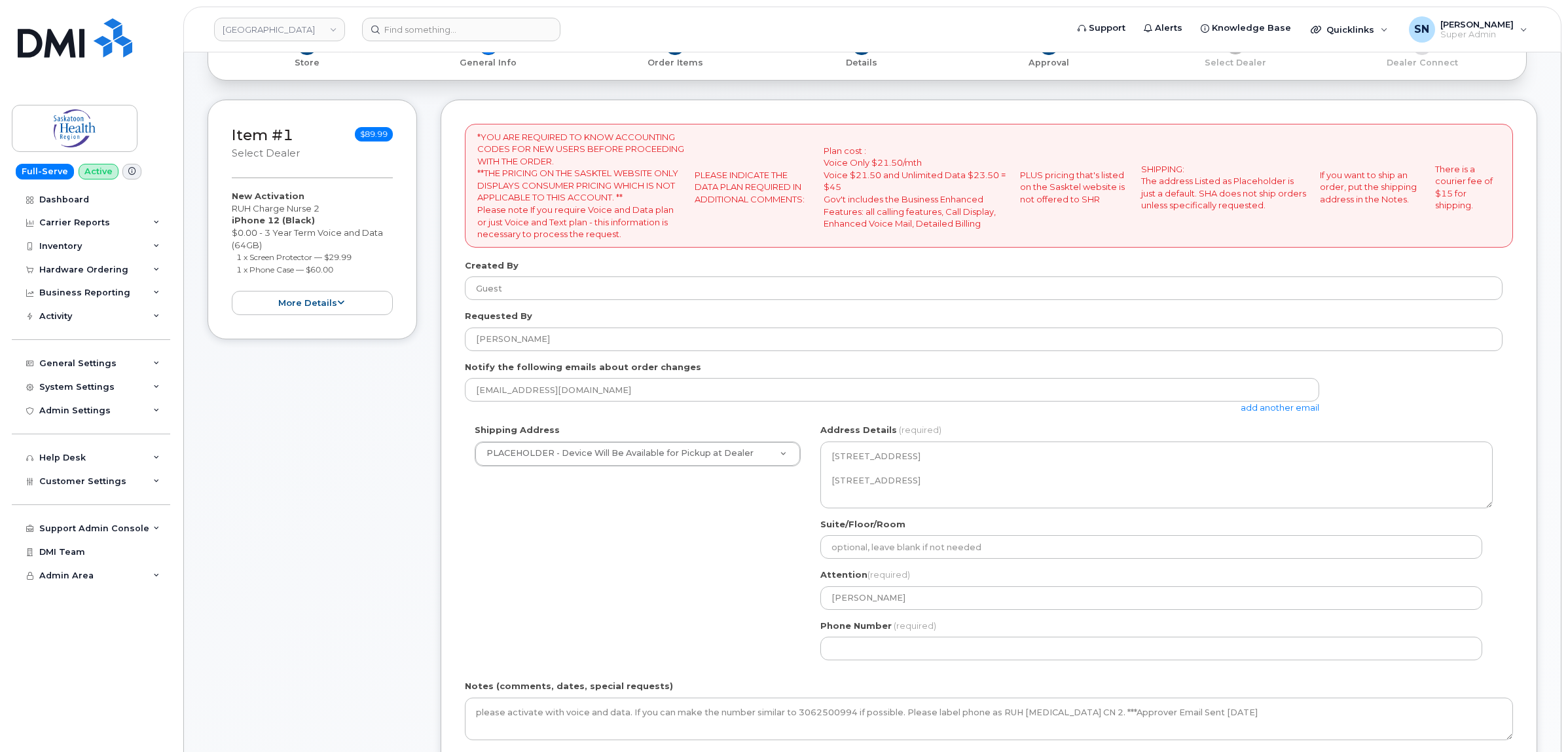
scroll to position [246, 0]
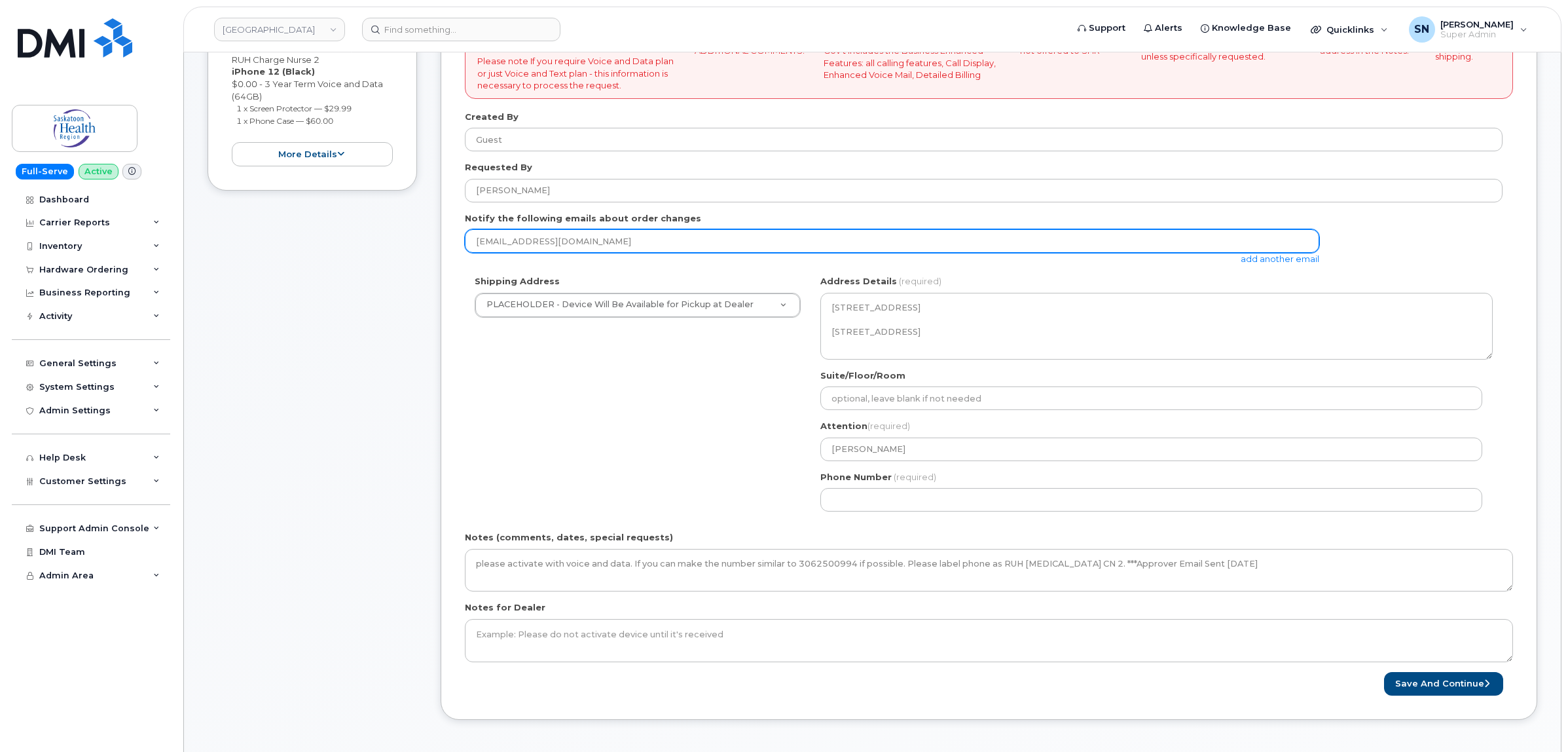
drag, startPoint x: 474, startPoint y: 240, endPoint x: 655, endPoint y: 244, distance: 181.0
click at [655, 244] on input "[EMAIL_ADDRESS][DOMAIN_NAME]" at bounding box center [891, 240] width 854 height 24
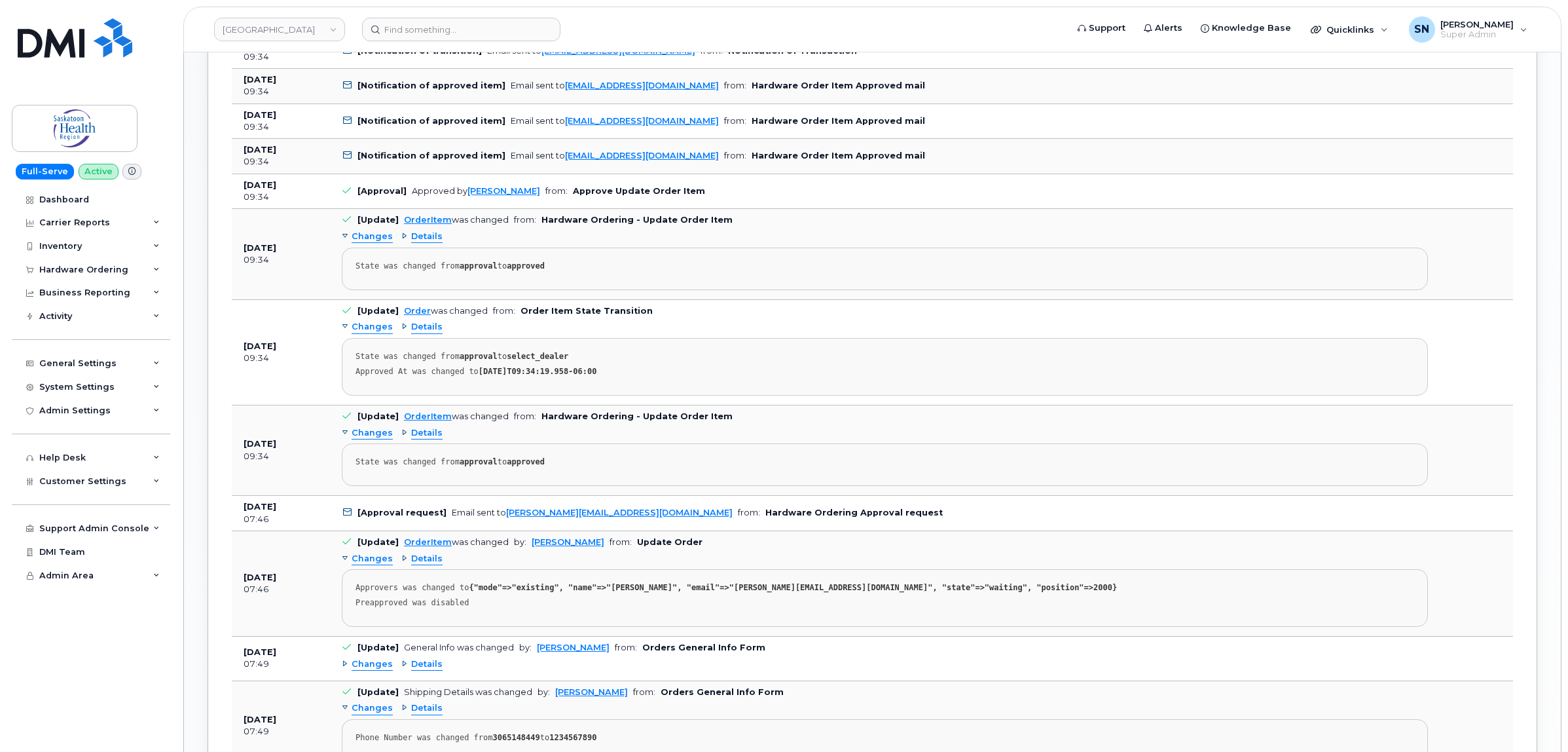
scroll to position [1146, 0]
copy link "[PERSON_NAME][EMAIL_ADDRESS][DOMAIN_NAME]"
drag, startPoint x: 671, startPoint y: 519, endPoint x: 502, endPoint y: 528, distance: 169.2
click at [502, 528] on td "[Approval request] Email sent to [PERSON_NAME][EMAIL_ADDRESS][DOMAIN_NAME] from…" at bounding box center [884, 512] width 1109 height 35
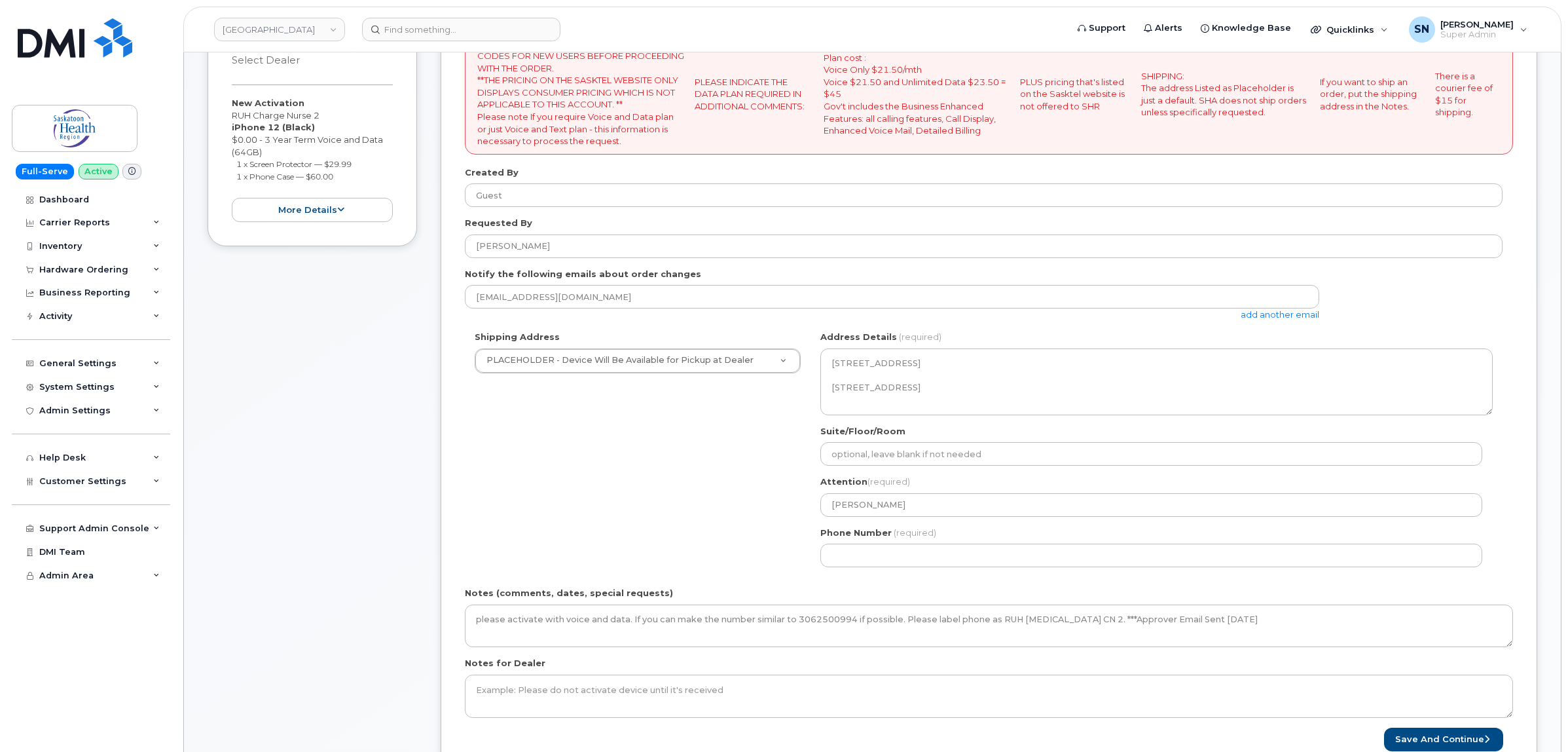
scroll to position [0, 0]
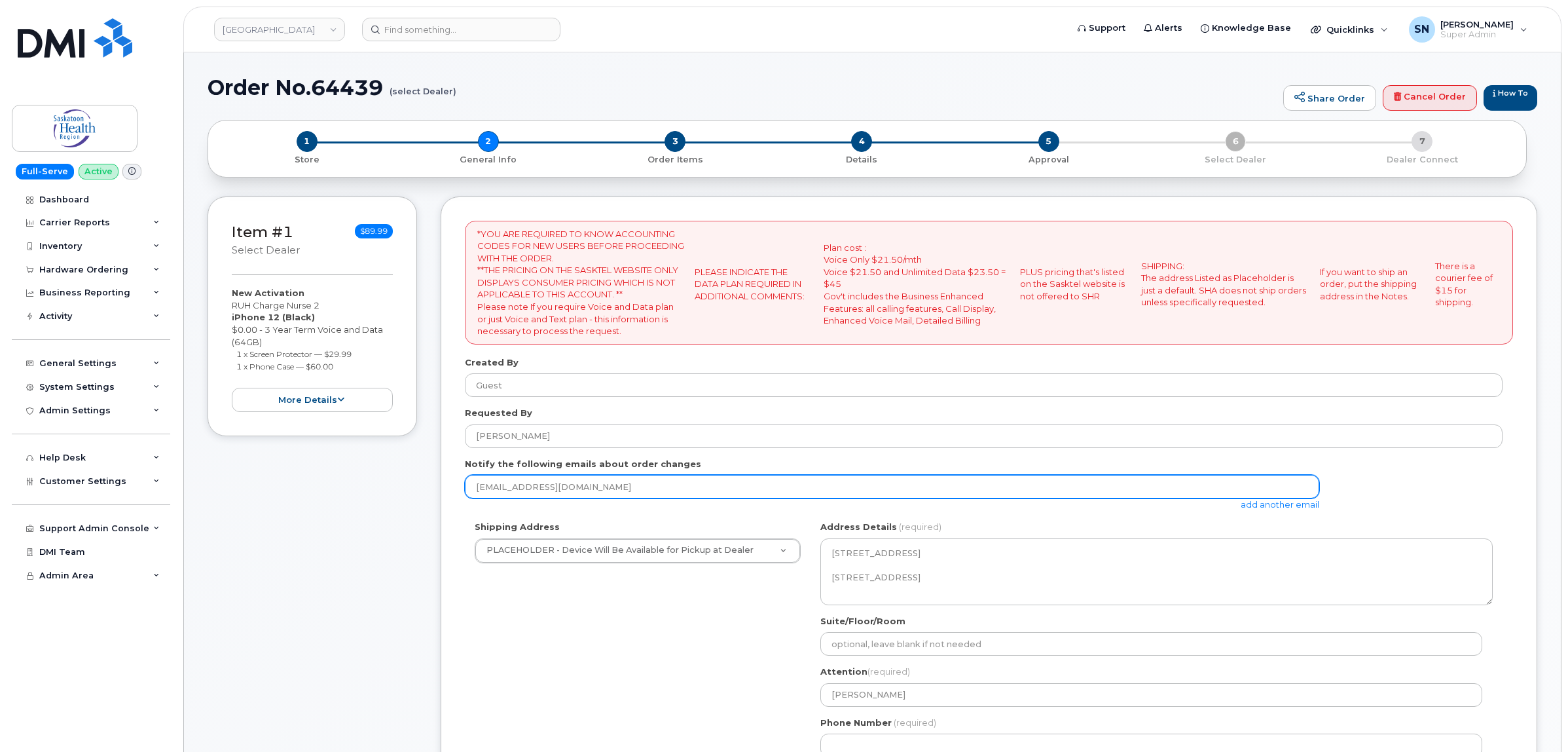
drag, startPoint x: 476, startPoint y: 486, endPoint x: 679, endPoint y: 487, distance: 203.0
click at [679, 487] on input "[EMAIL_ADDRESS][DOMAIN_NAME]" at bounding box center [891, 486] width 854 height 24
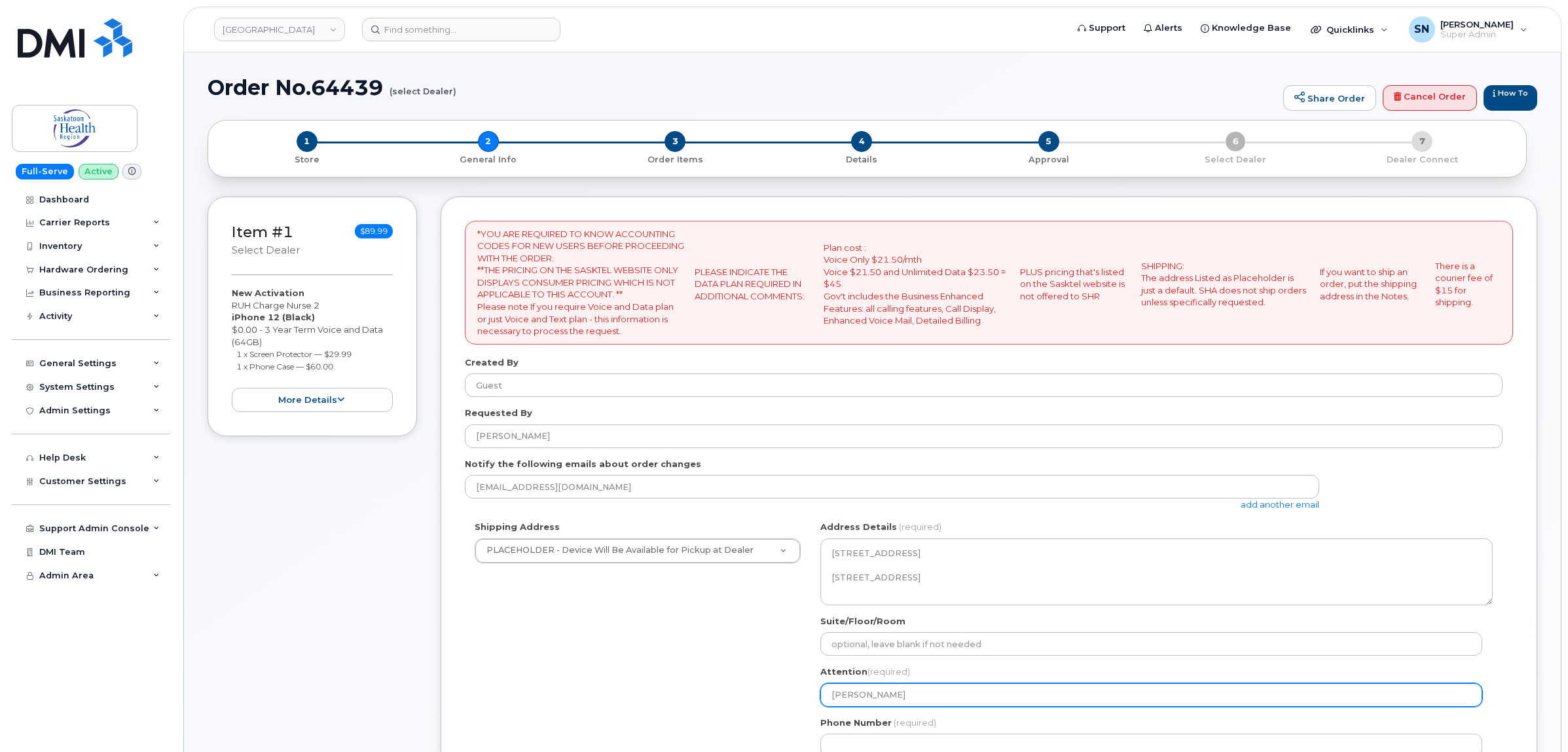
scroll to position [246, 0]
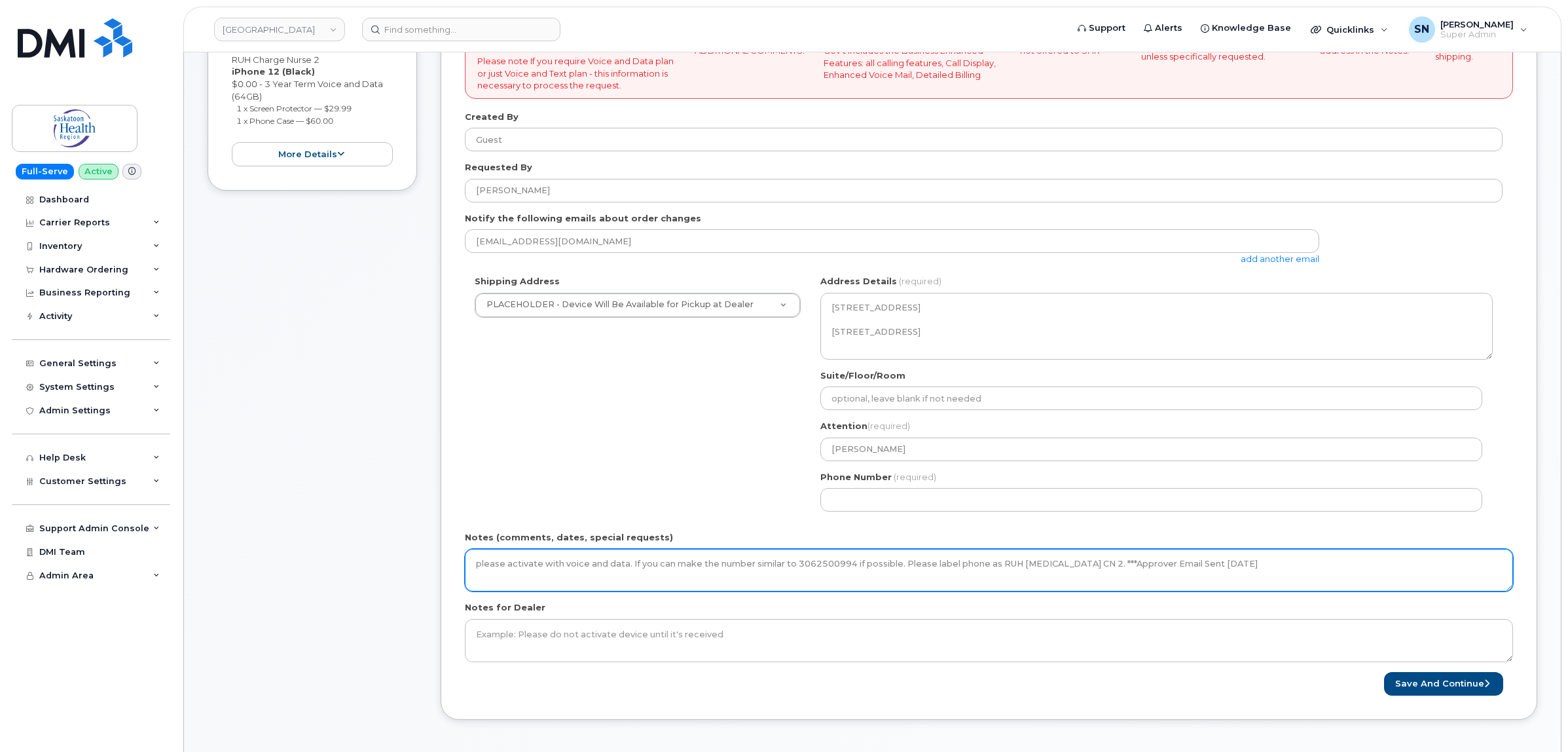
click at [1310, 574] on textarea "please activate with voice and data. If you can make the number similar to 3062…" at bounding box center [989, 570] width 1048 height 43
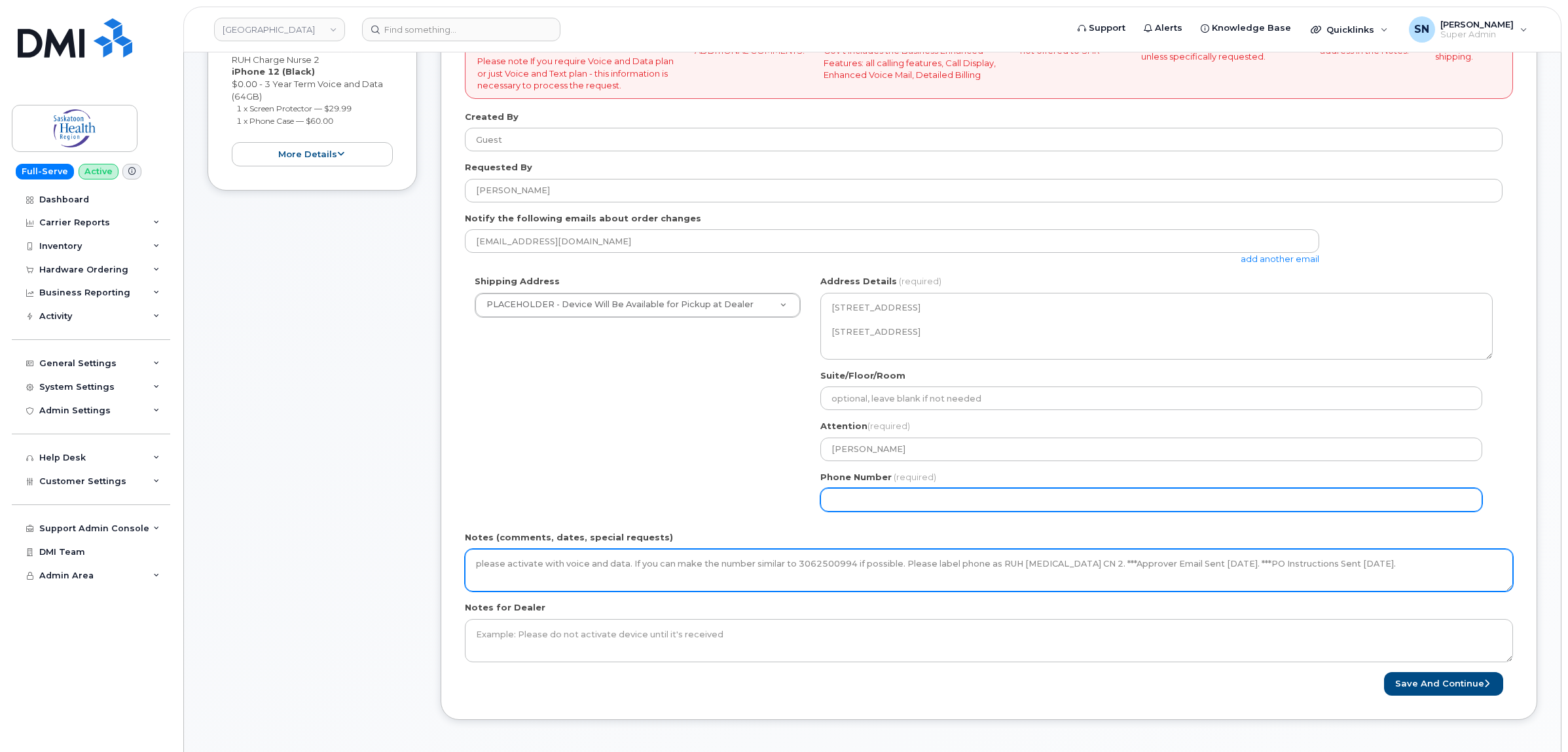
type textarea "please activate with voice and data. If you can make the number similar to 3062…"
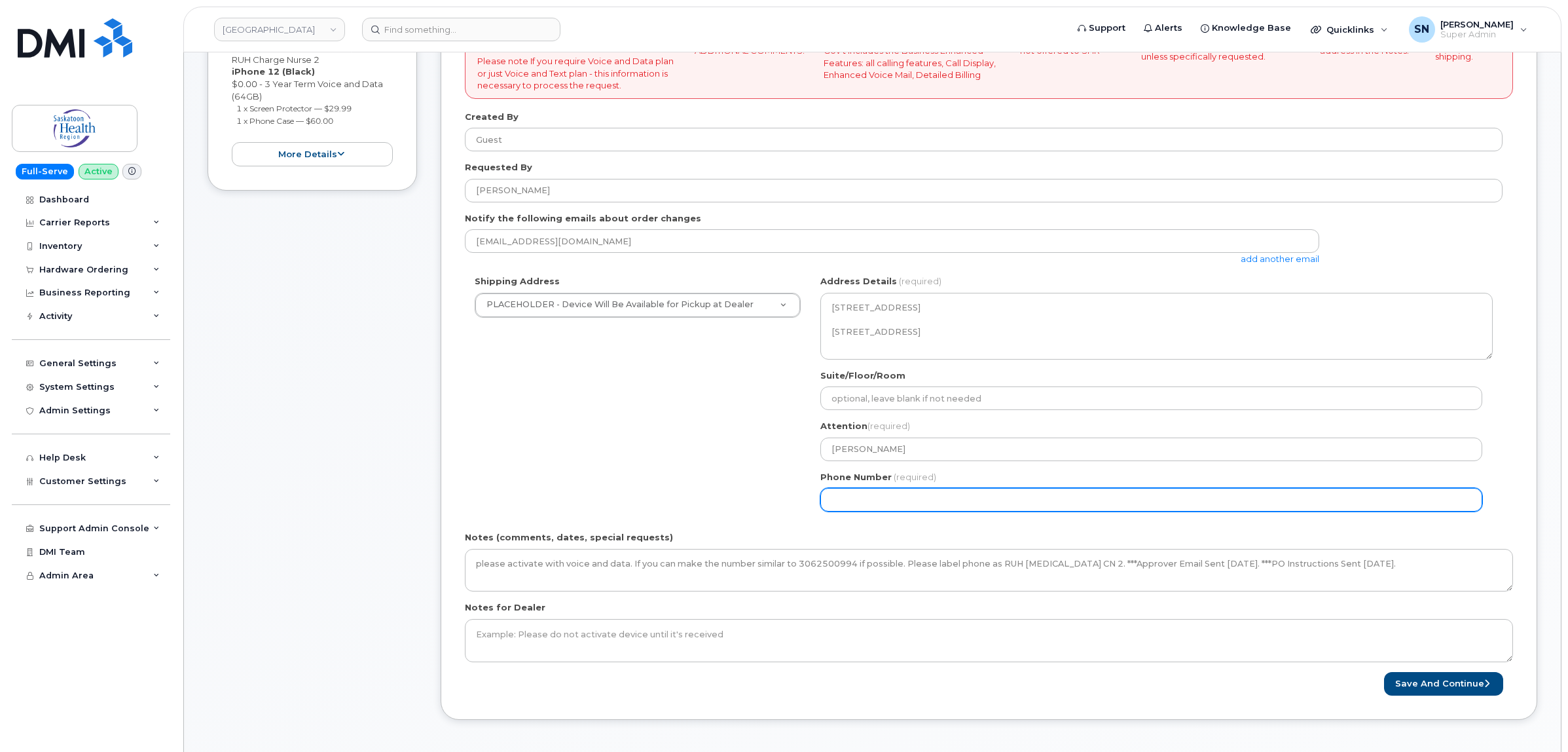
click at [1148, 504] on input "Phone Number" at bounding box center [1151, 499] width 662 height 24
select select
type input "123456789"
select select
type input "1234567890"
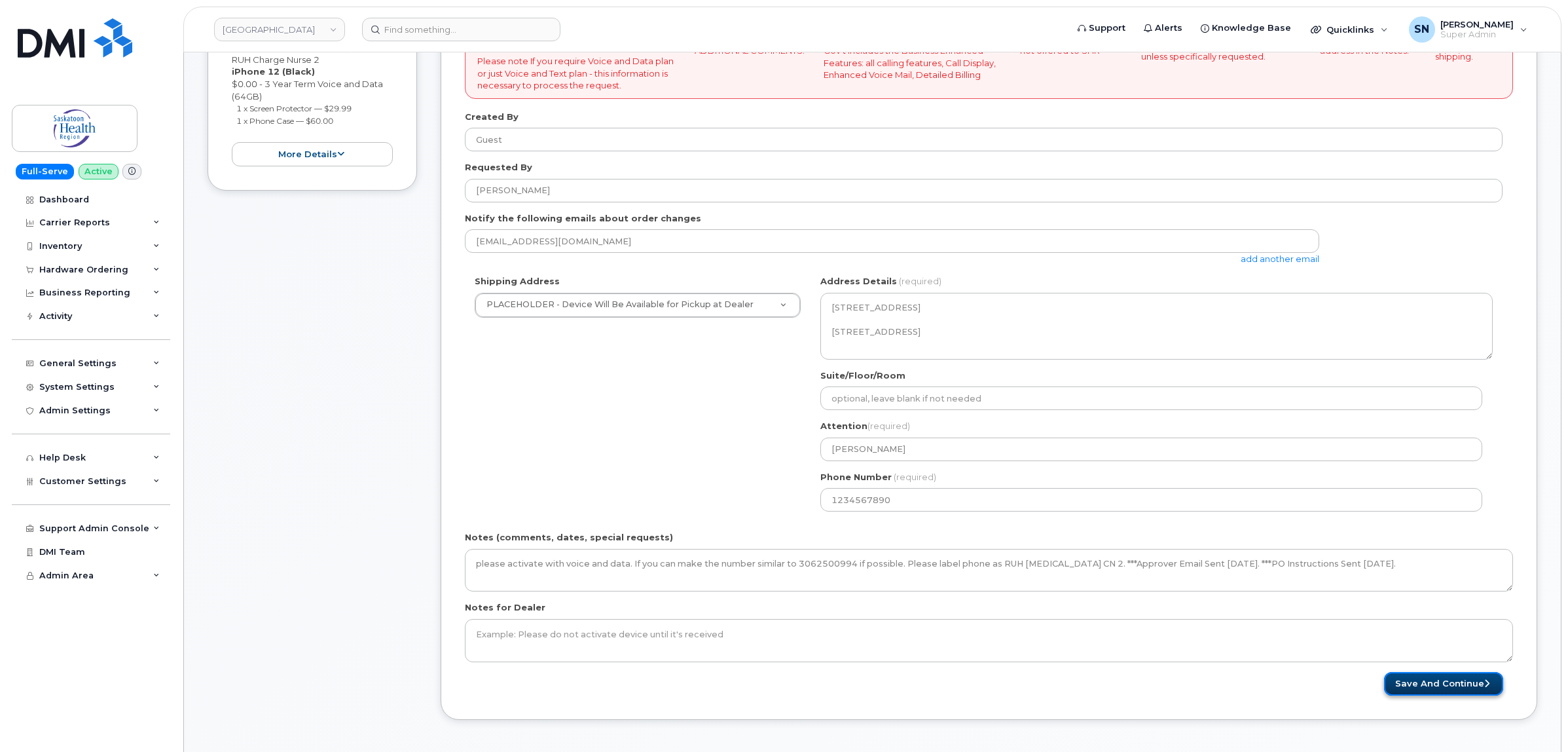
click at [1402, 682] on button "Save and Continue" at bounding box center [1444, 683] width 119 height 24
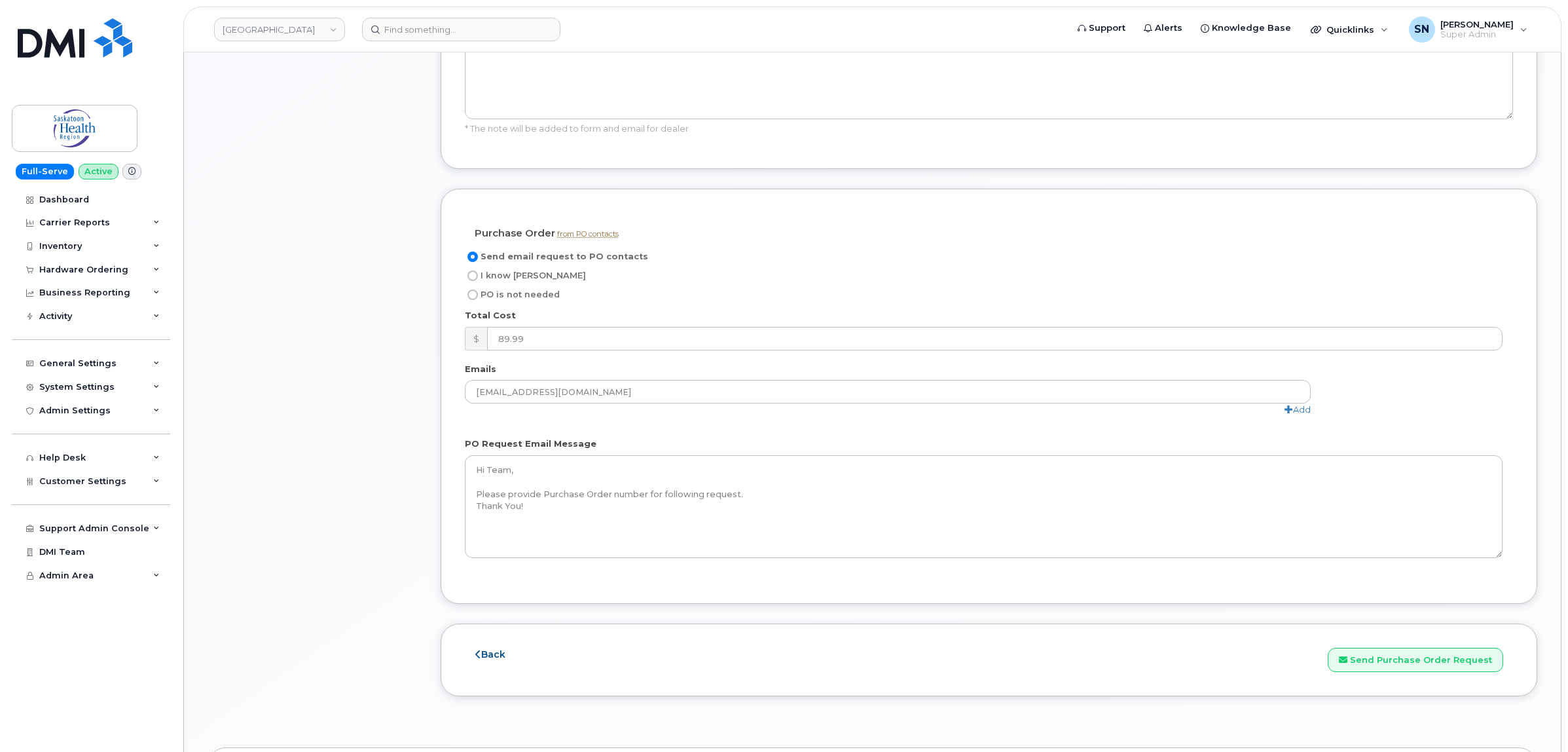
scroll to position [1146, 0]
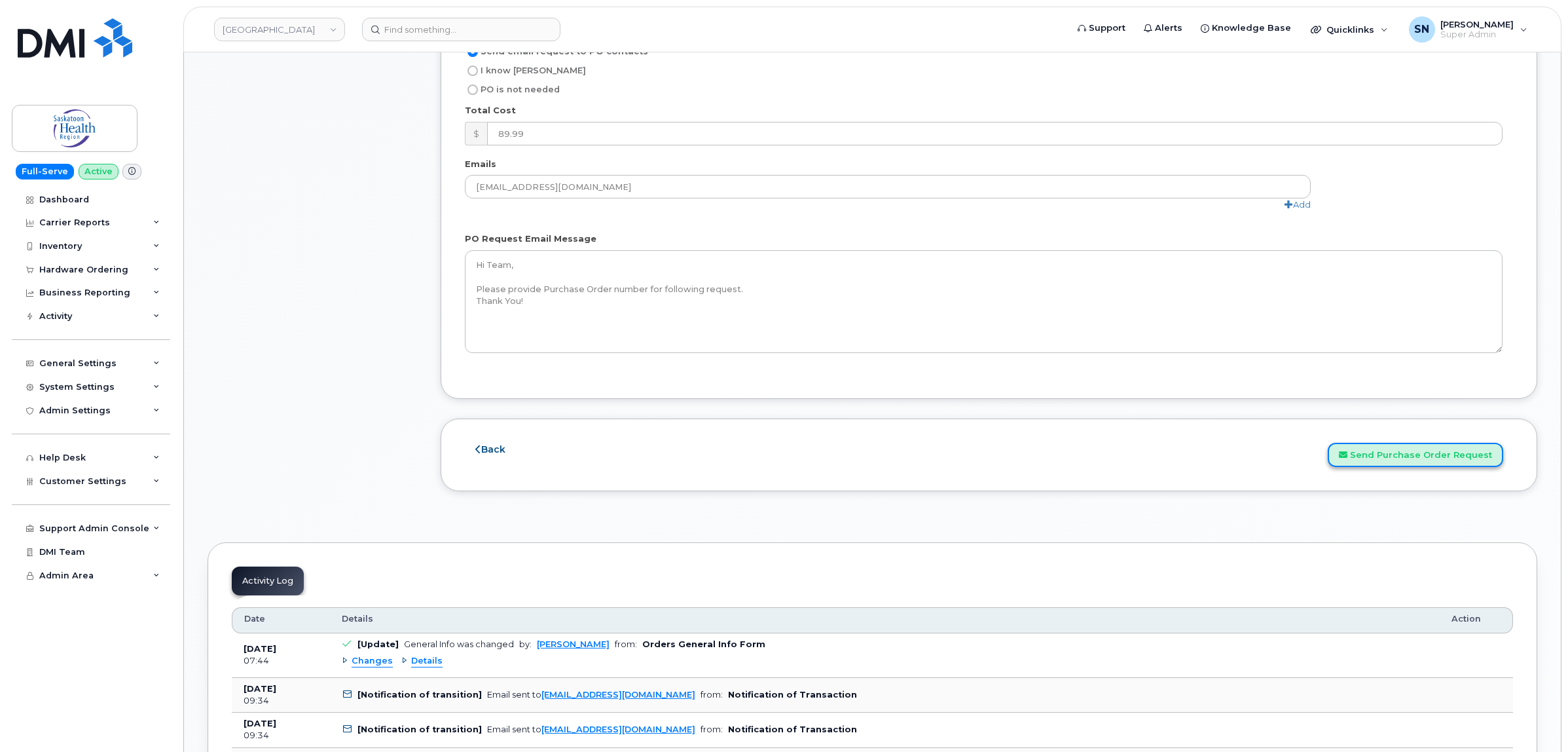
click at [1435, 458] on button "Send Purchase Order Request" at bounding box center [1415, 454] width 176 height 24
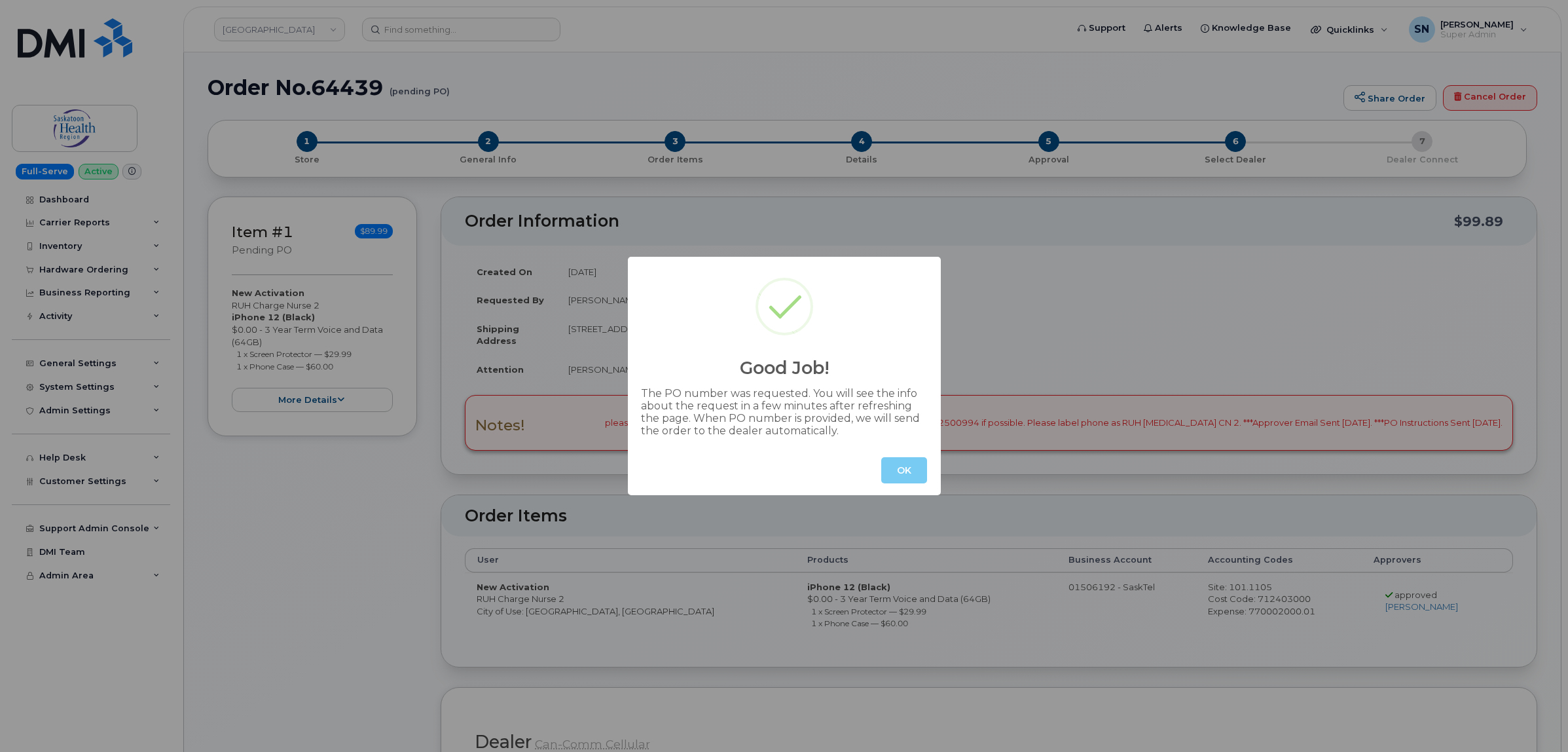
click at [898, 458] on button "OK" at bounding box center [905, 470] width 46 height 27
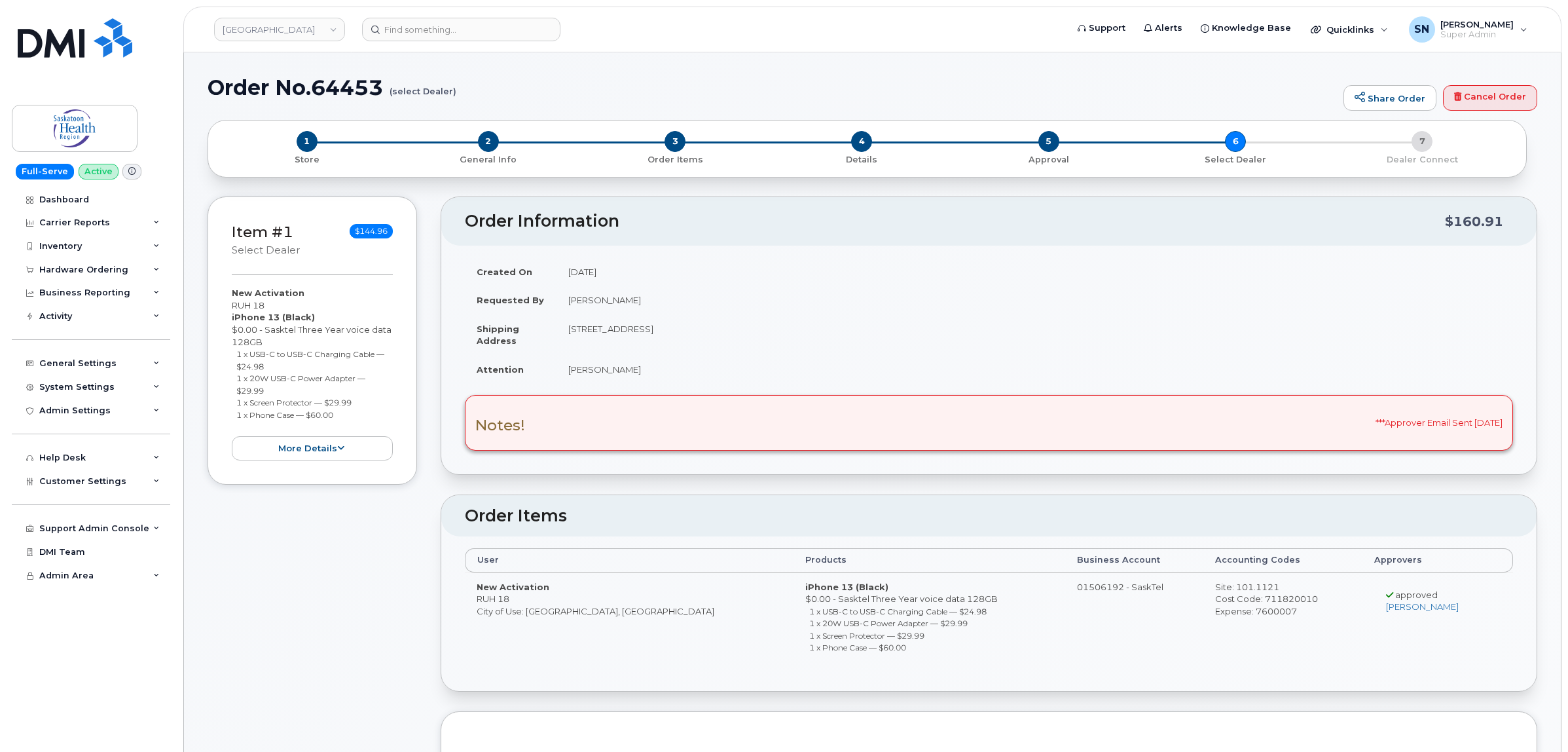
drag, startPoint x: 237, startPoint y: 356, endPoint x: 275, endPoint y: 367, distance: 39.6
click at [275, 367] on li "1 x USB-C to USB-C Charging Cable — $24.98" at bounding box center [315, 359] width 157 height 24
copy small "1 x USB-C to USB-C Charging Cable — $24.98"
drag, startPoint x: 237, startPoint y: 378, endPoint x: 271, endPoint y: 388, distance: 35.4
click at [271, 388] on li "1 x 20W USB-C Power Adapter — $29.99" at bounding box center [315, 383] width 157 height 24
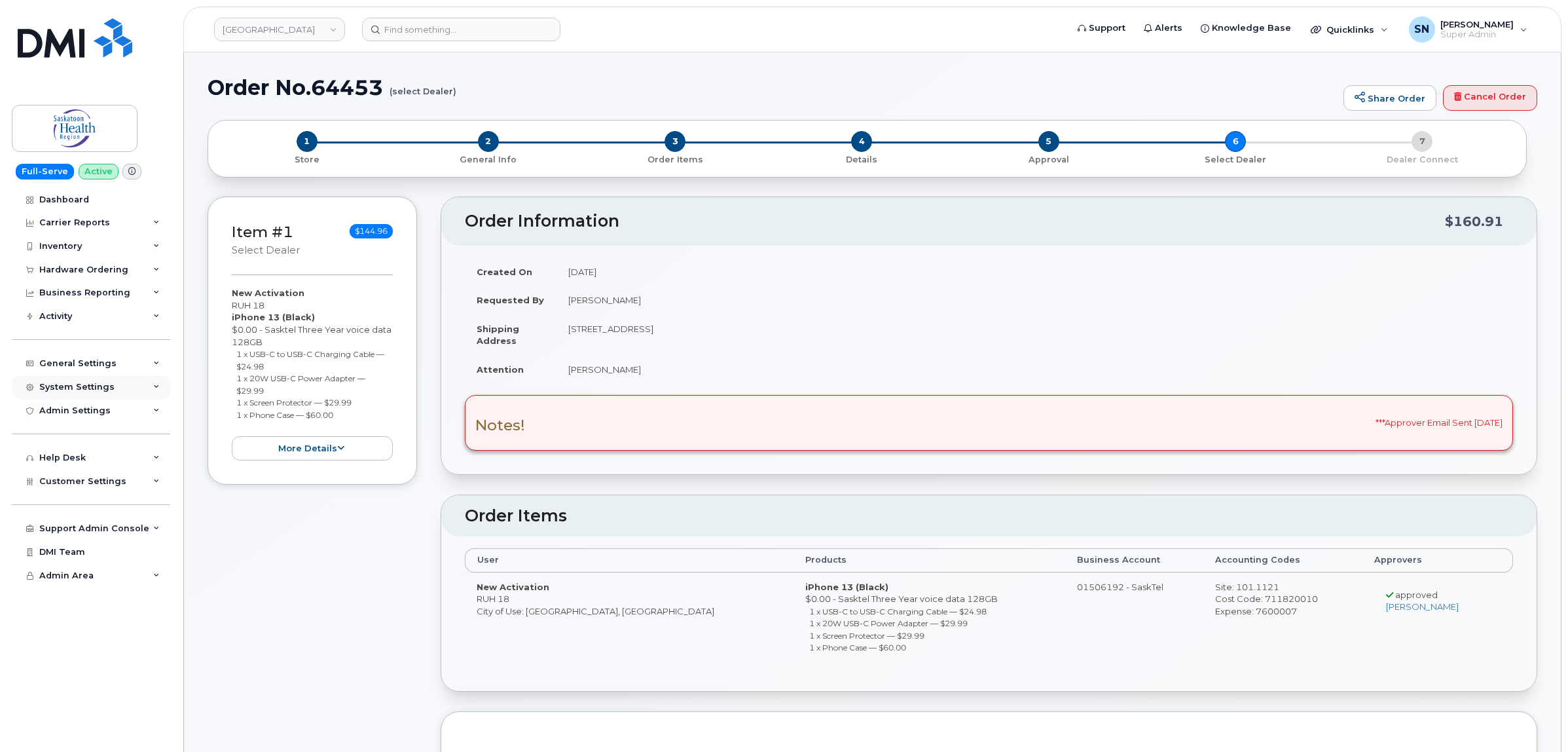
copy small "1 x 20W USB-C Power Adapter — $29.99"
drag, startPoint x: 236, startPoint y: 404, endPoint x: 357, endPoint y: 398, distance: 121.1
click at [357, 398] on li "1 x Screen Protector — $29.99" at bounding box center [315, 403] width 157 height 12
copy small "1 x Screen Protector — $29.99"
drag, startPoint x: 234, startPoint y: 416, endPoint x: 341, endPoint y: 416, distance: 107.0
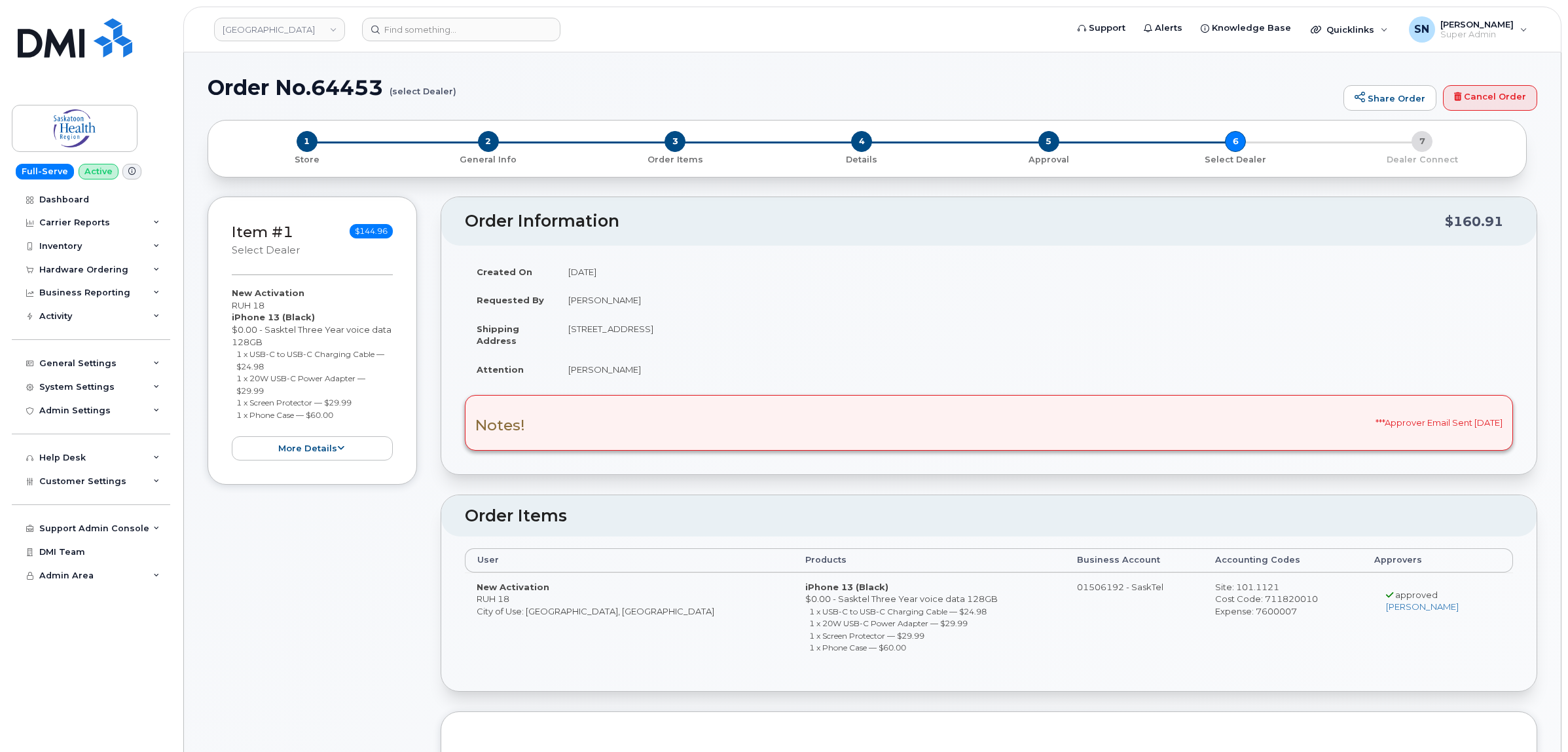
click at [341, 416] on ul "1 x USB-C to USB-C Charging Cable — $24.98 1 x 20W USB-C Power Adapter — $29.99…" at bounding box center [312, 384] width 161 height 73
copy small "1 x Phone Case — $60.00"
drag, startPoint x: 231, startPoint y: 302, endPoint x: 273, endPoint y: 303, distance: 42.0
click at [273, 303] on div "New Activation RUH 18 iPhone 13 (Black) $0.00 - Sasktel Three Year voice data 1…" at bounding box center [312, 373] width 161 height 174
copy div "RUH 18"
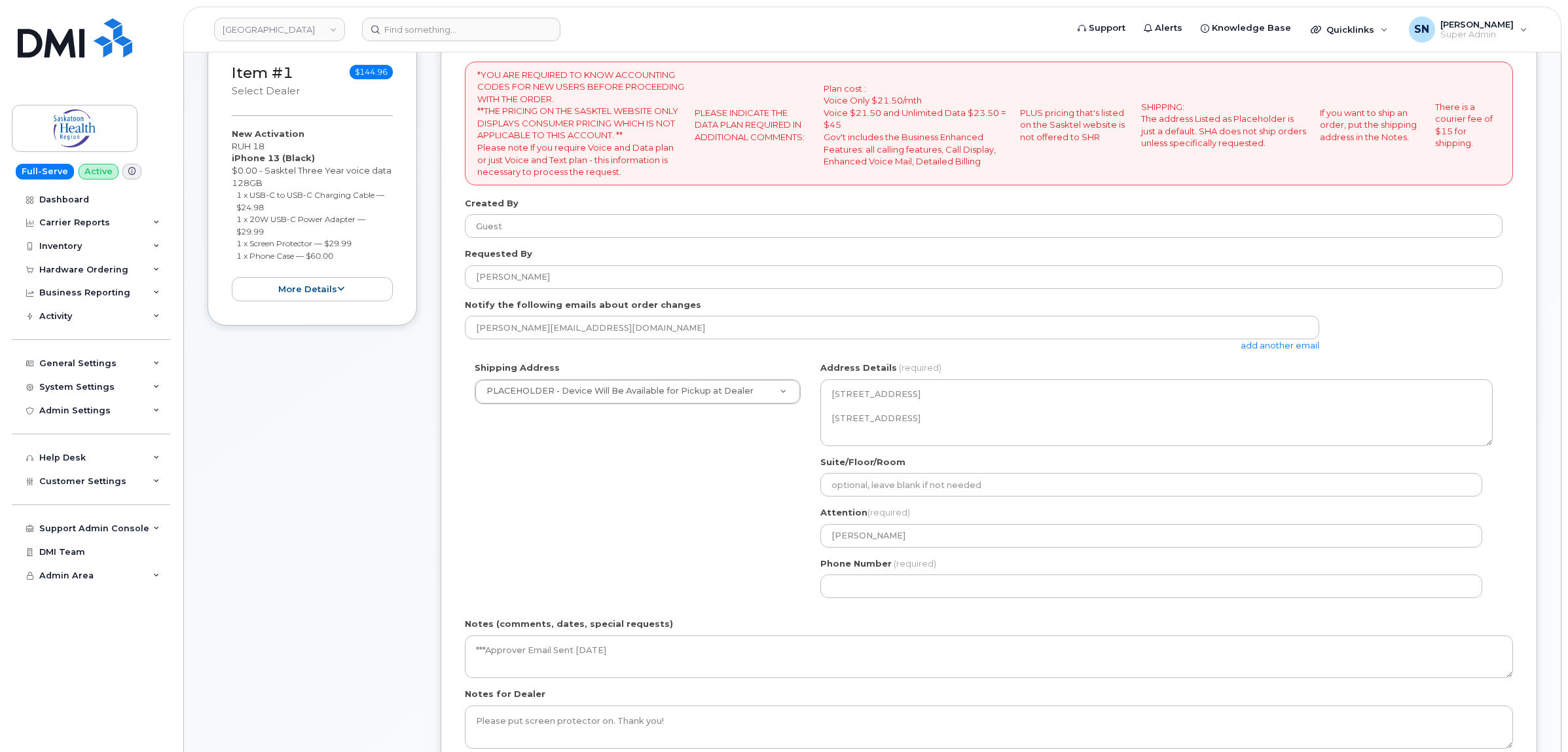
scroll to position [164, 0]
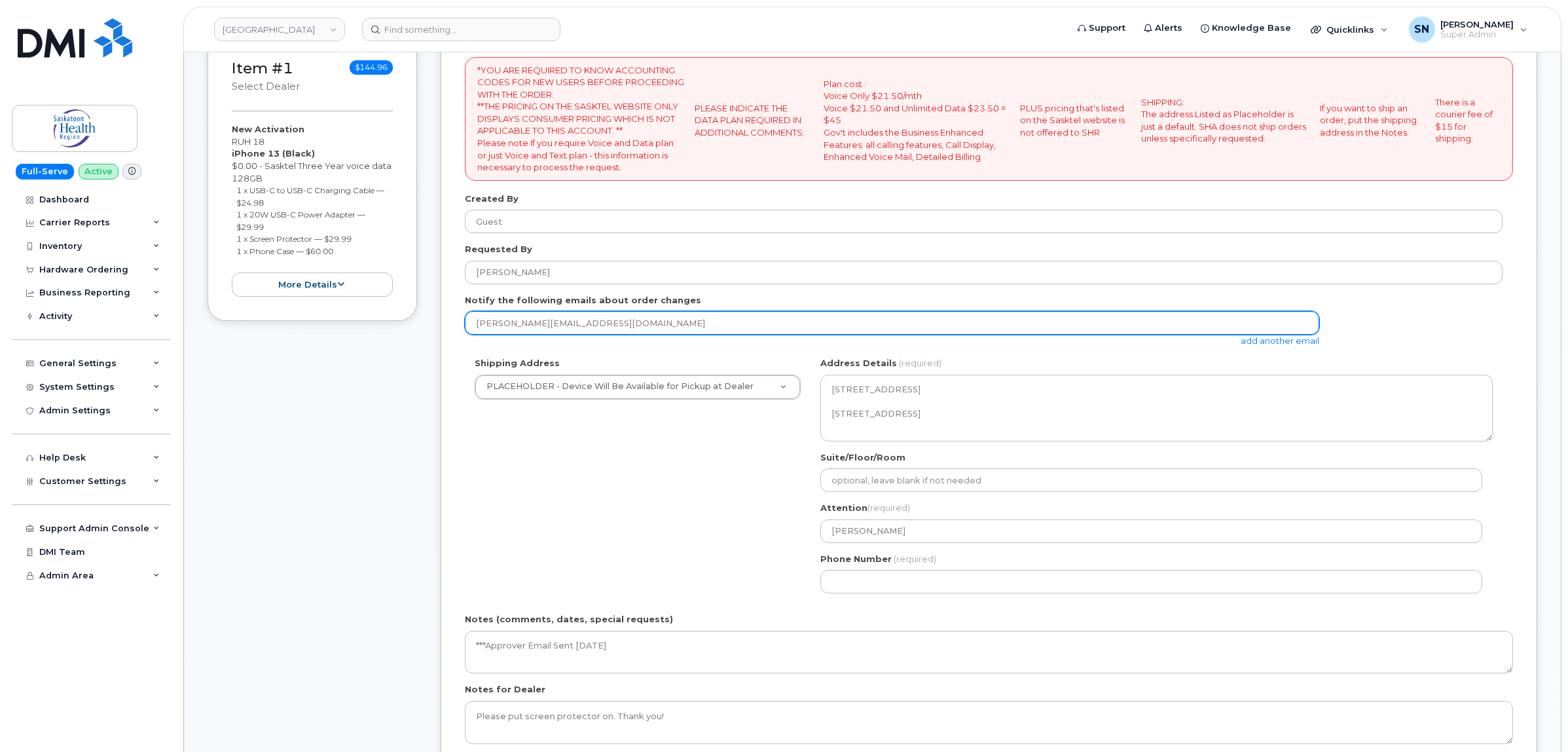
drag, startPoint x: 645, startPoint y: 319, endPoint x: 455, endPoint y: 311, distance: 190.2
click at [455, 311] on div "*YOU ARE REQUIRED TO KNOW ACCOUNTING CODES FOR NEW USERS BEFORE PROCEEDING WITH…" at bounding box center [989, 417] width 1097 height 769
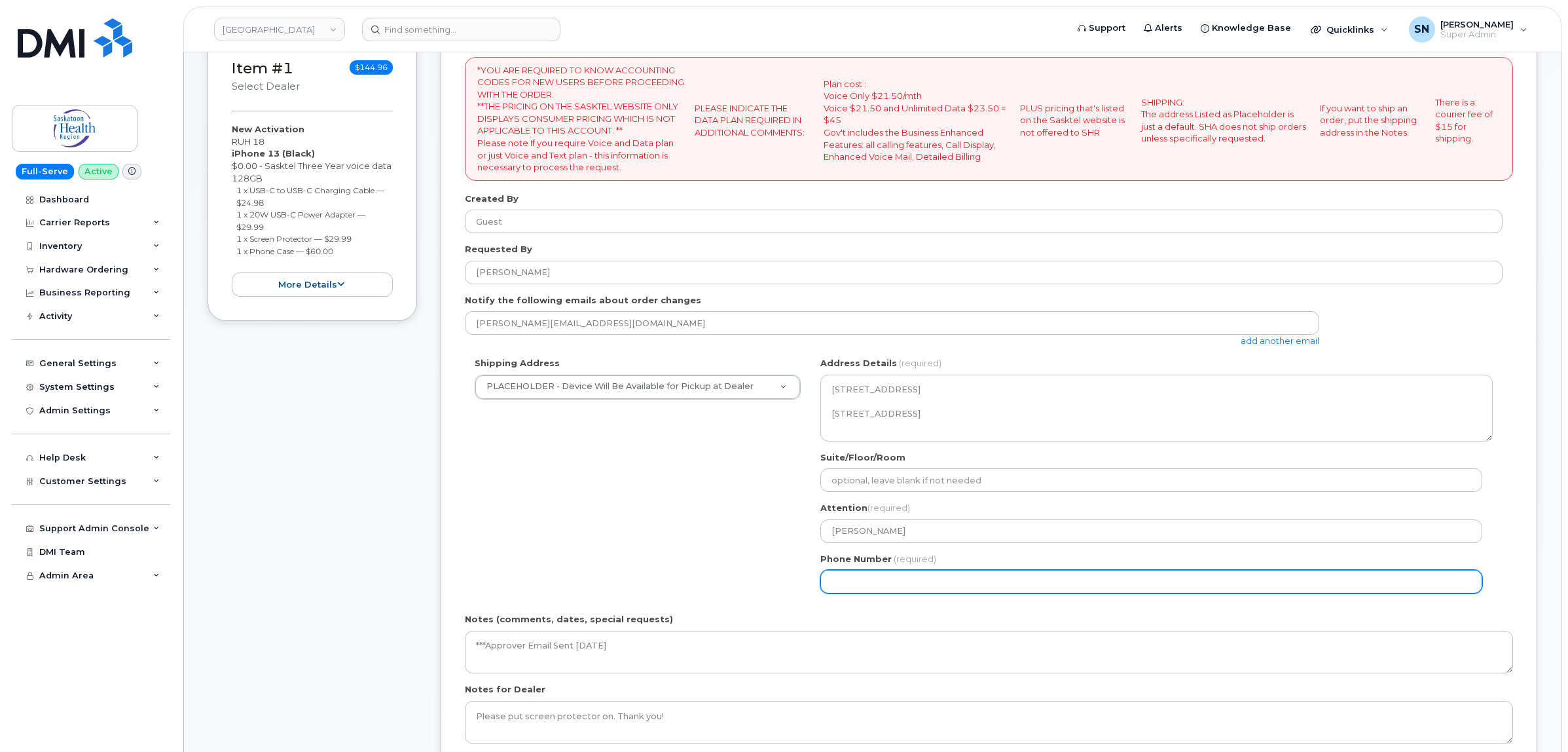
click at [895, 582] on input "Phone Number" at bounding box center [1151, 581] width 662 height 24
select select
type input "123456789"
select select
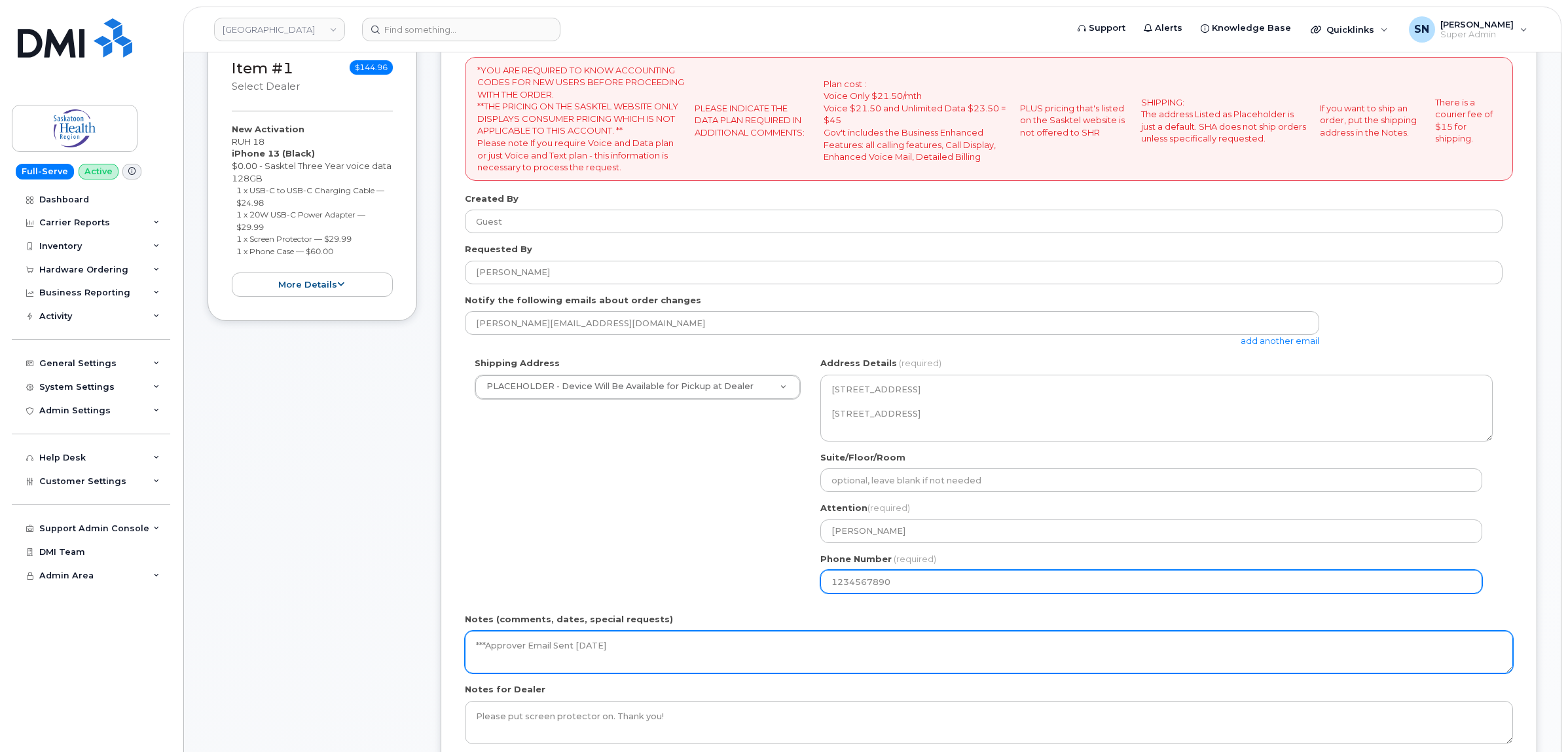
type input "1234567890"
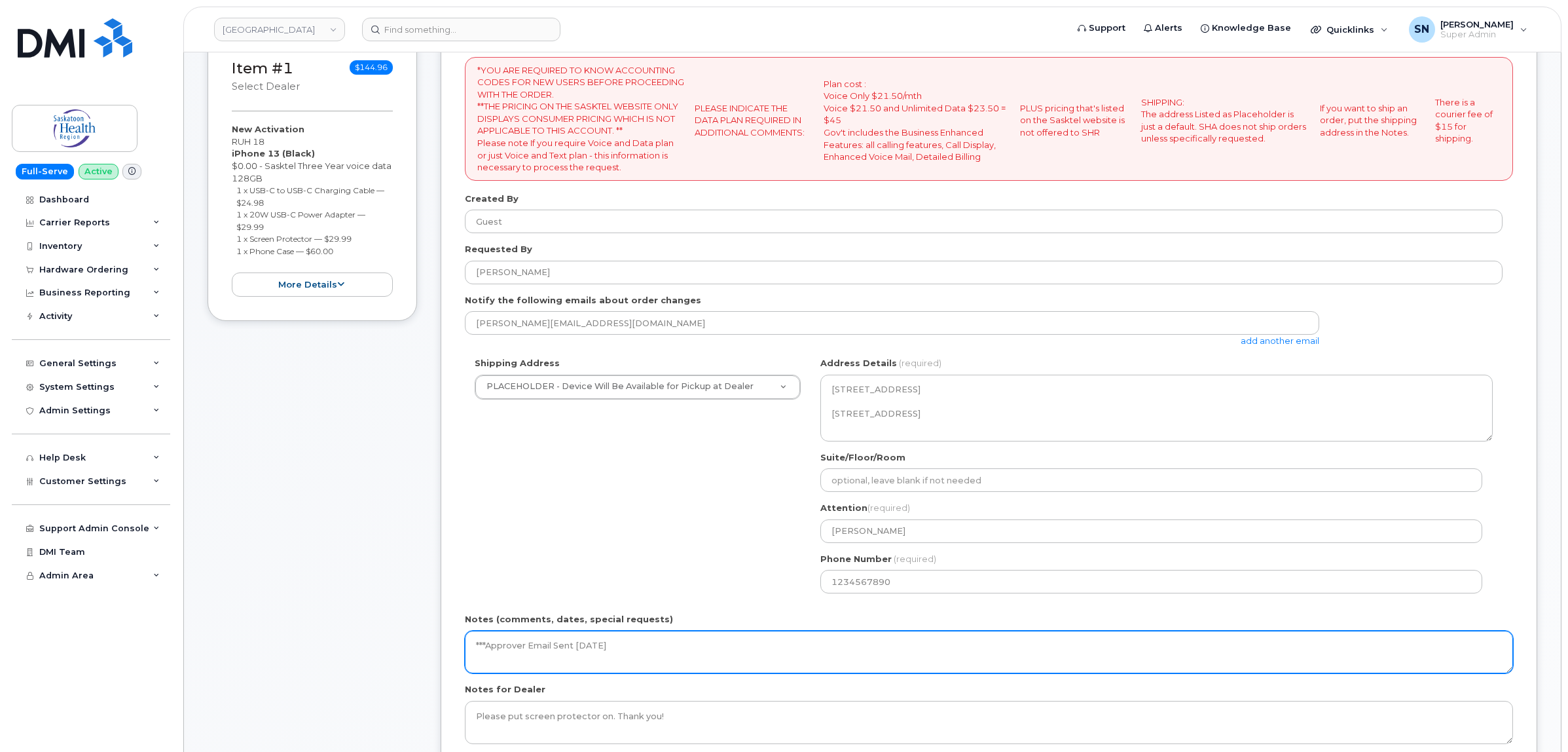
click at [687, 642] on textarea "***Approver Email Sent [DATE]" at bounding box center [989, 652] width 1048 height 43
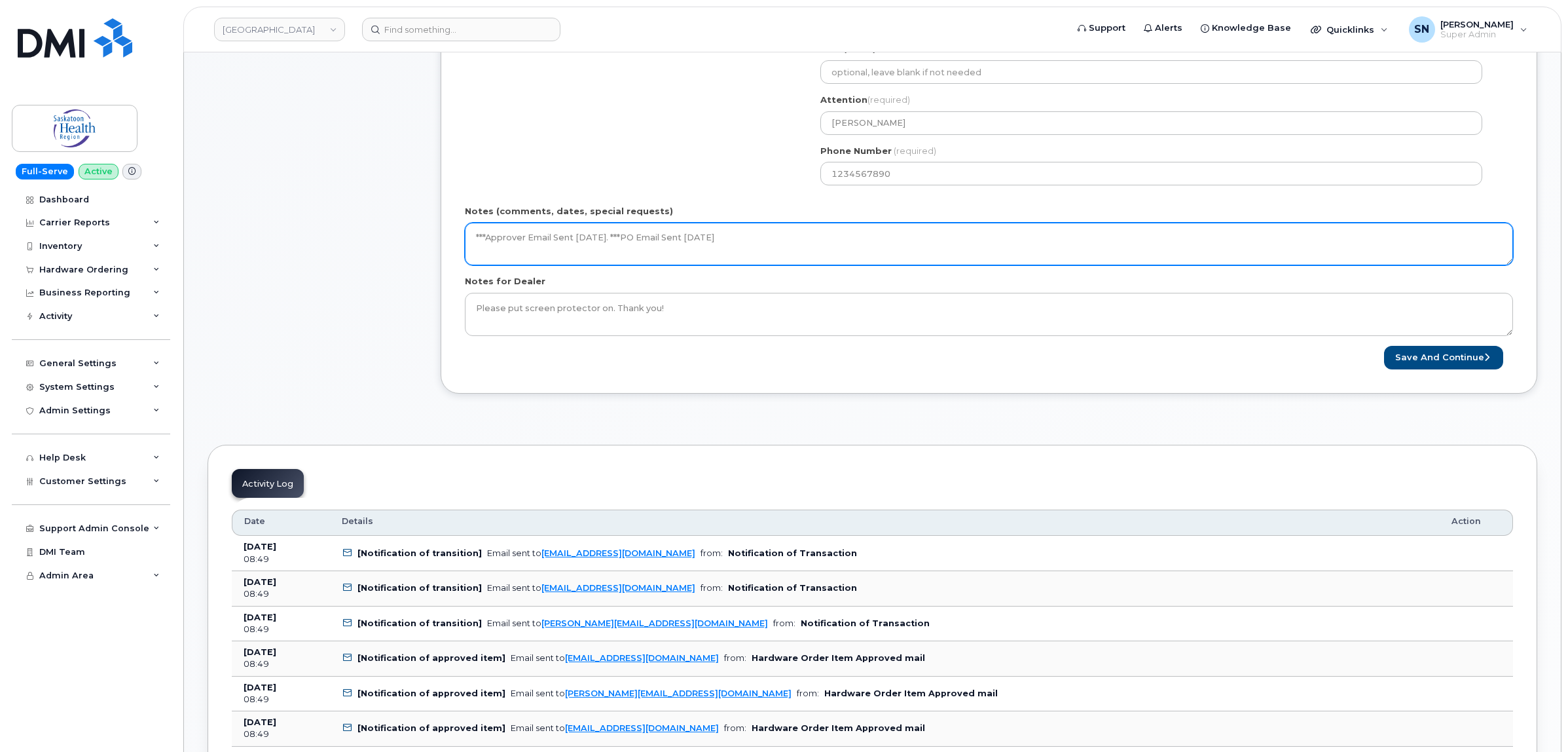
scroll to position [573, 0]
type textarea "***Approver Email Sent [DATE]. ***PO Email Sent [DATE]"
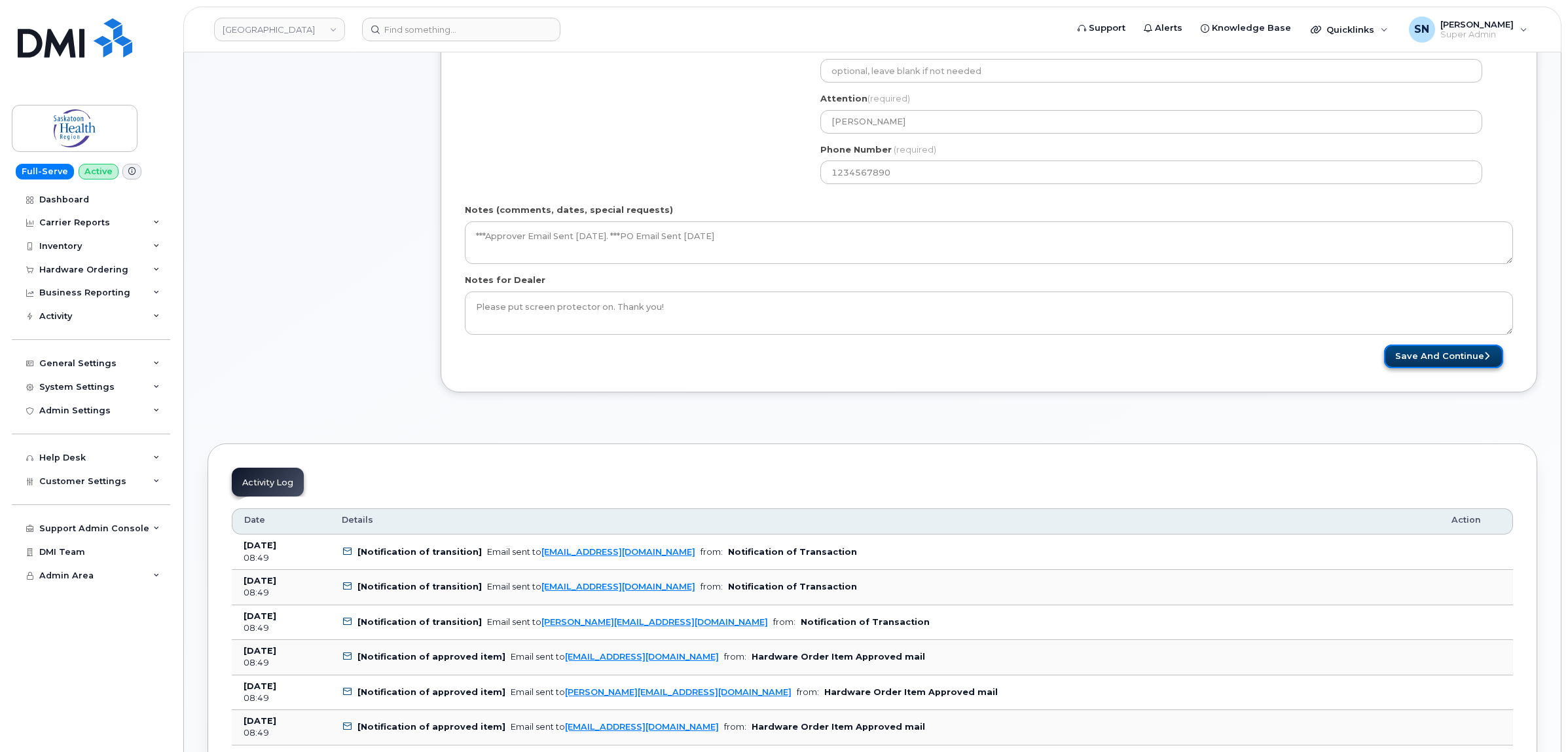
click at [1451, 365] on button "Save and Continue" at bounding box center [1444, 356] width 119 height 24
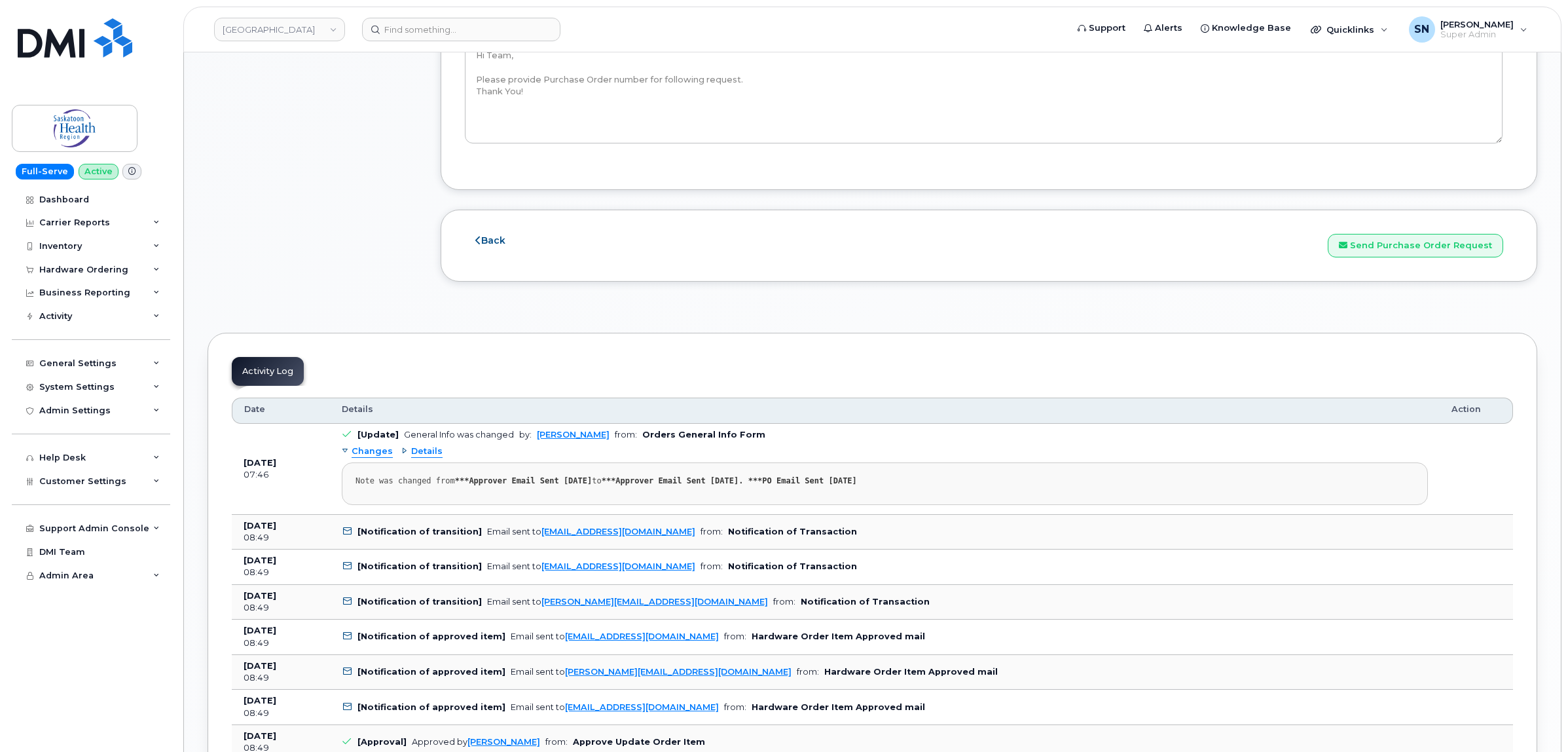
scroll to position [1391, 0]
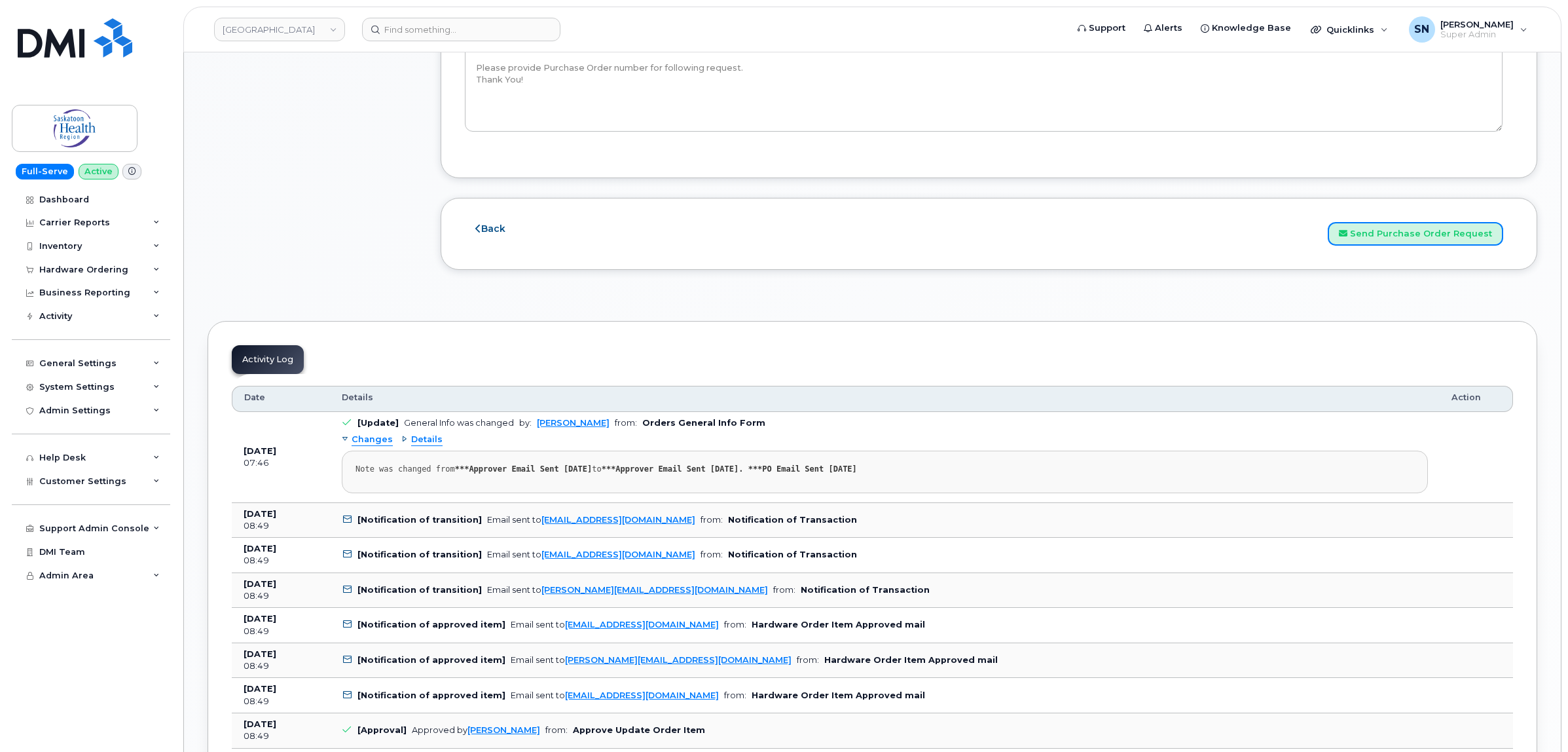
drag, startPoint x: 1383, startPoint y: 238, endPoint x: 1403, endPoint y: 429, distance: 192.0
click at [1383, 238] on button "Send Purchase Order Request" at bounding box center [1415, 233] width 176 height 24
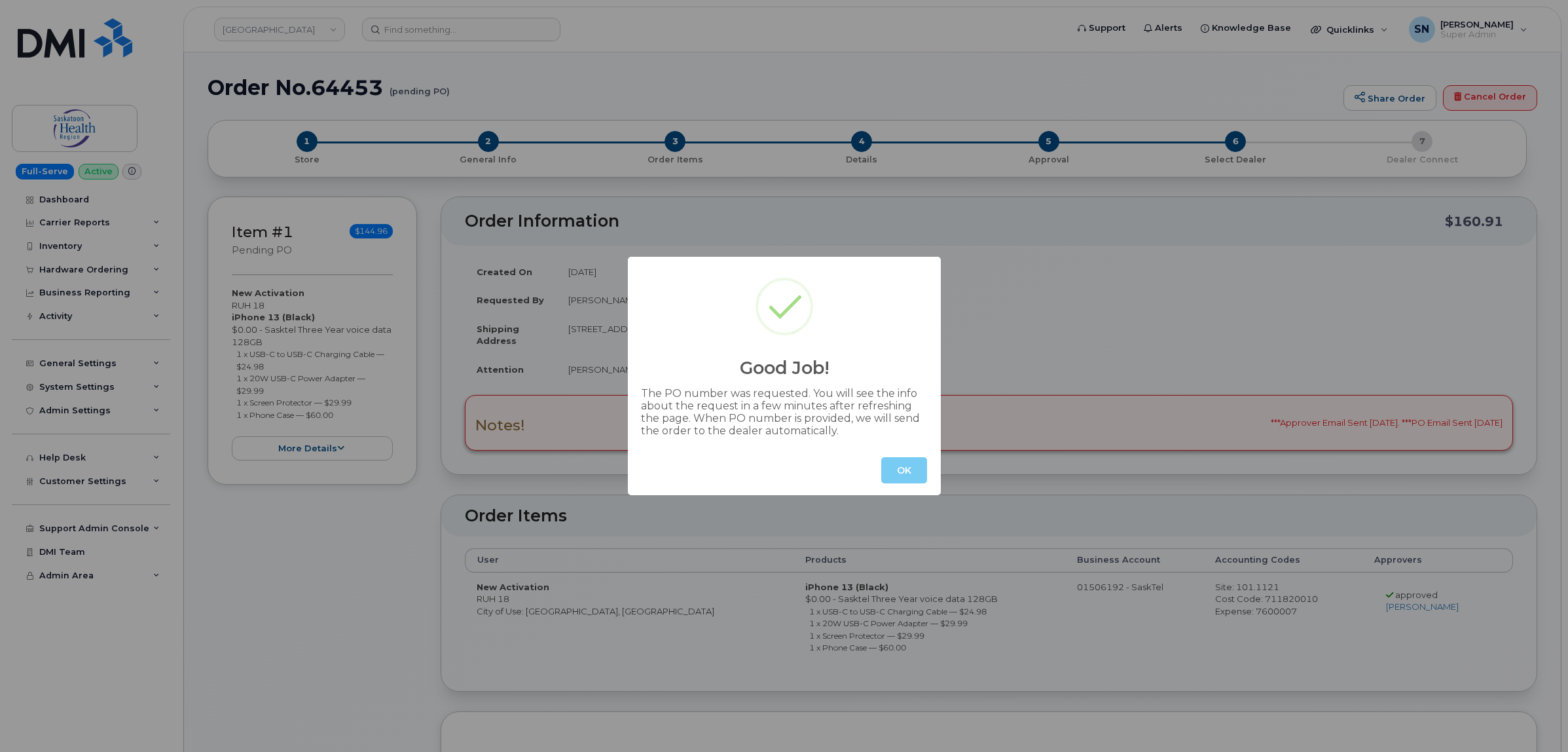
click at [898, 469] on button "OK" at bounding box center [905, 470] width 46 height 27
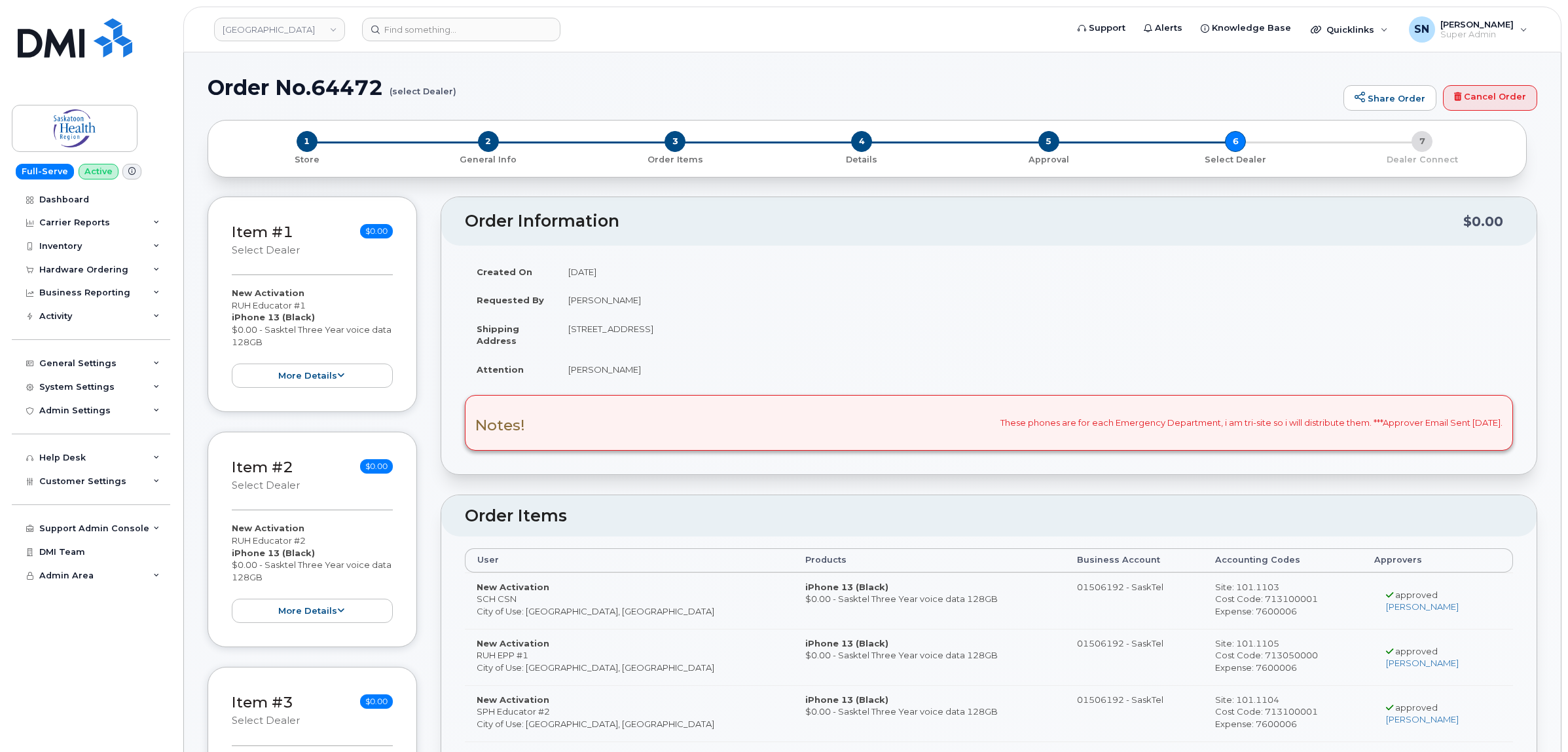
drag, startPoint x: 231, startPoint y: 306, endPoint x: 311, endPoint y: 302, distance: 80.1
click at [311, 302] on div "Item #1 select Dealer $0.00 New Activation RUH Educator #1 iPhone 13 (Black) $0…" at bounding box center [312, 303] width 209 height 215
copy div "RUH Educator #1"
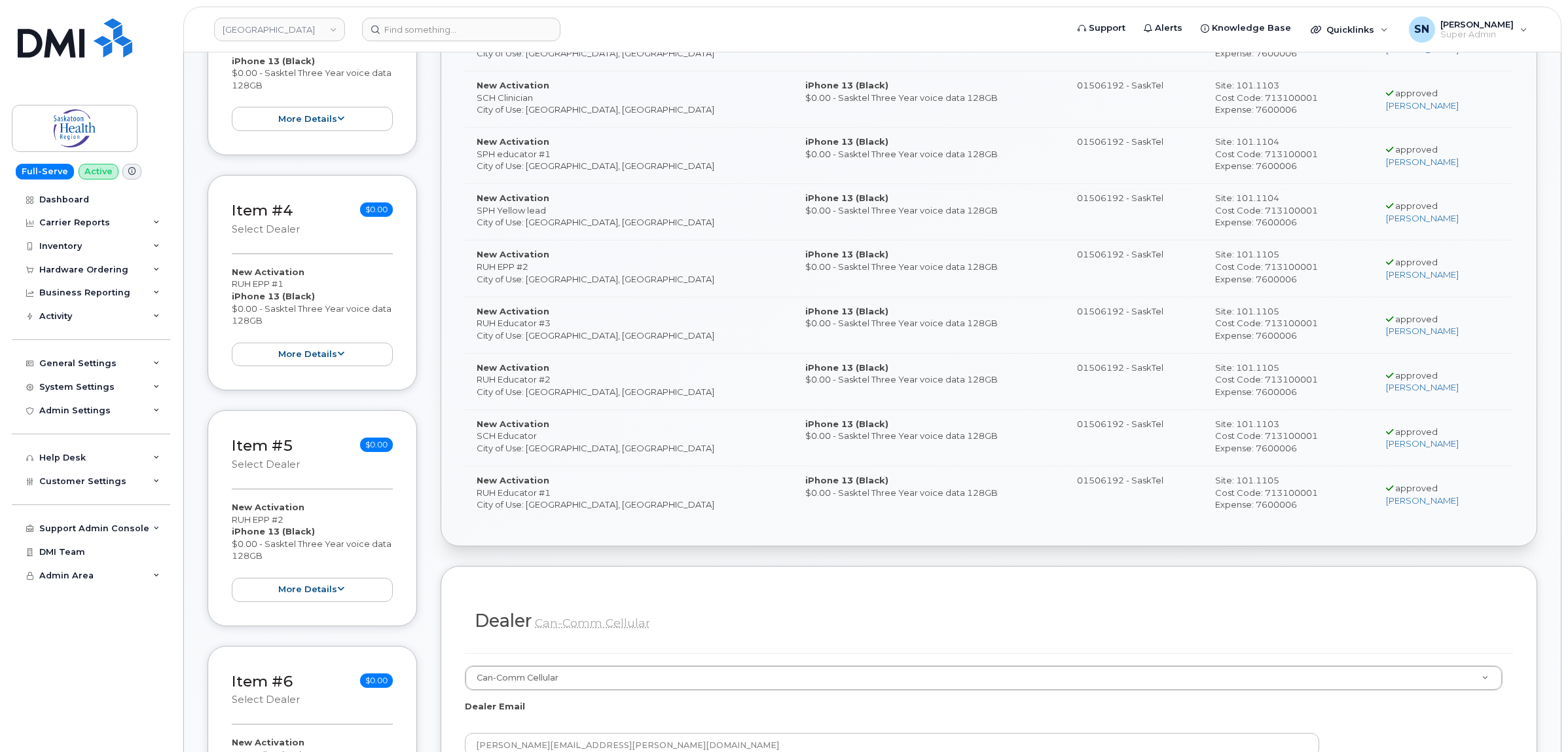
scroll to position [737, 0]
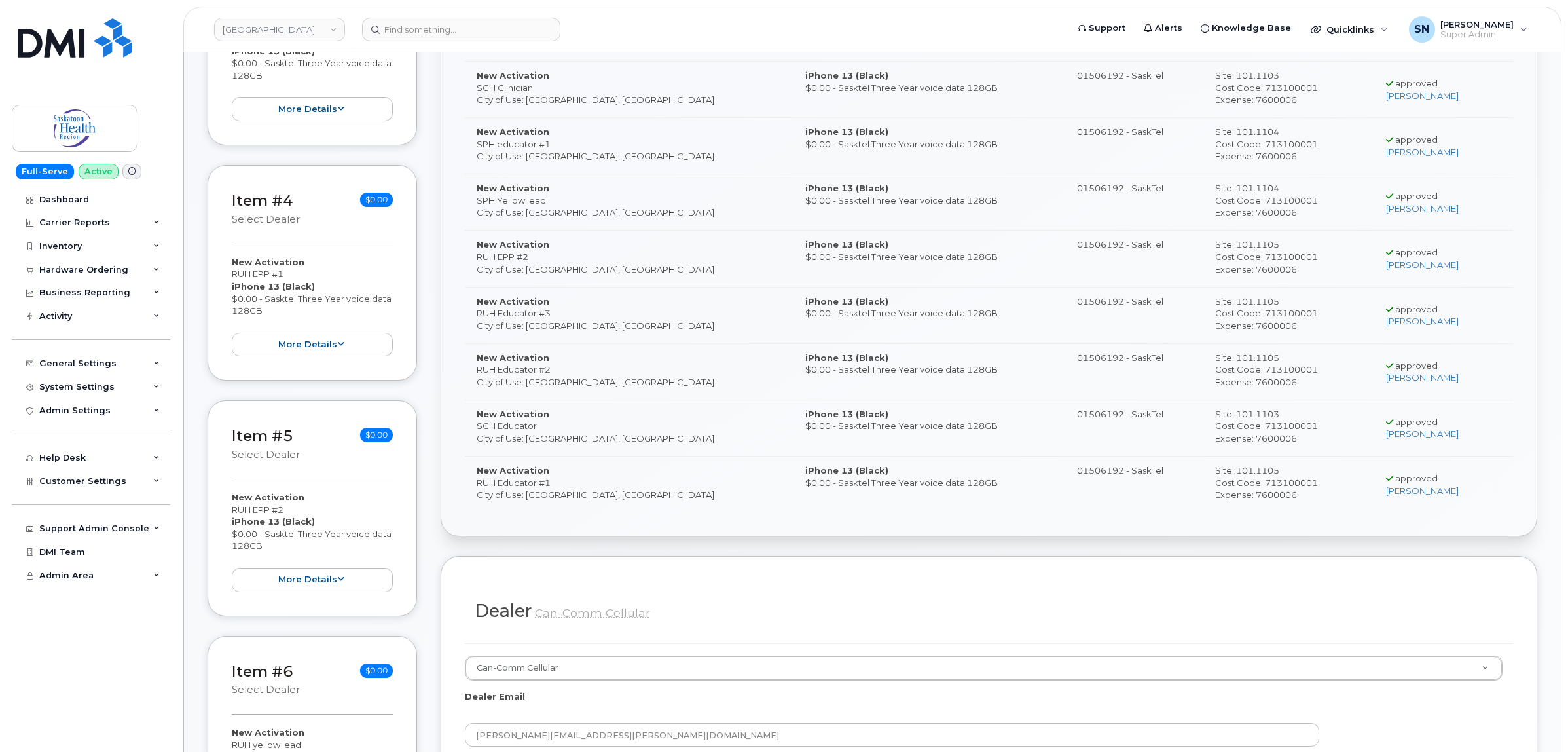
drag, startPoint x: 232, startPoint y: 272, endPoint x: 302, endPoint y: 279, distance: 70.3
click at [302, 279] on div "New Activation RUH EPP #1 iPhone 13 (Black) $0.00 - Sasktel Three Year voice da…" at bounding box center [312, 307] width 161 height 101
copy div "RUH EPP #1"
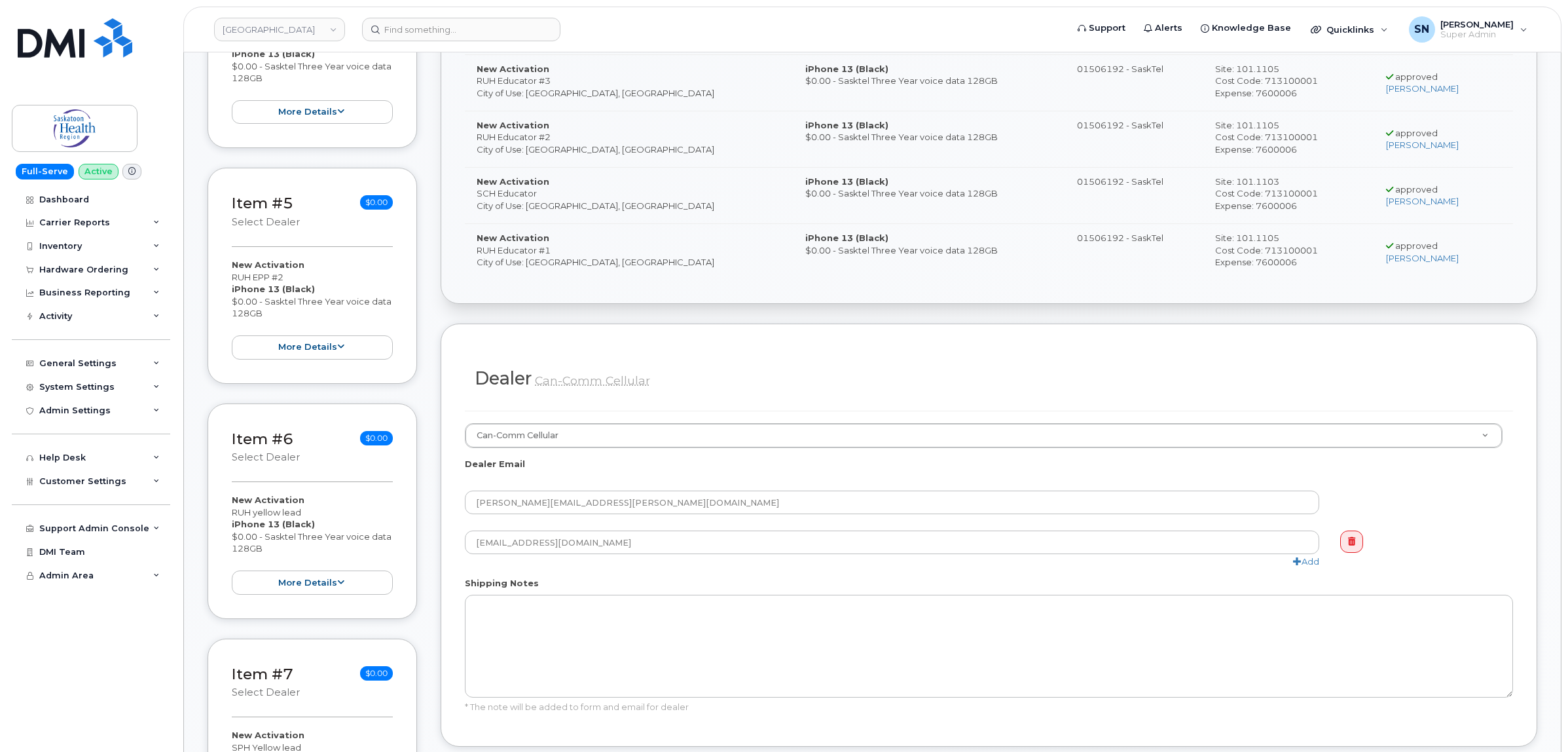
scroll to position [1064, 0]
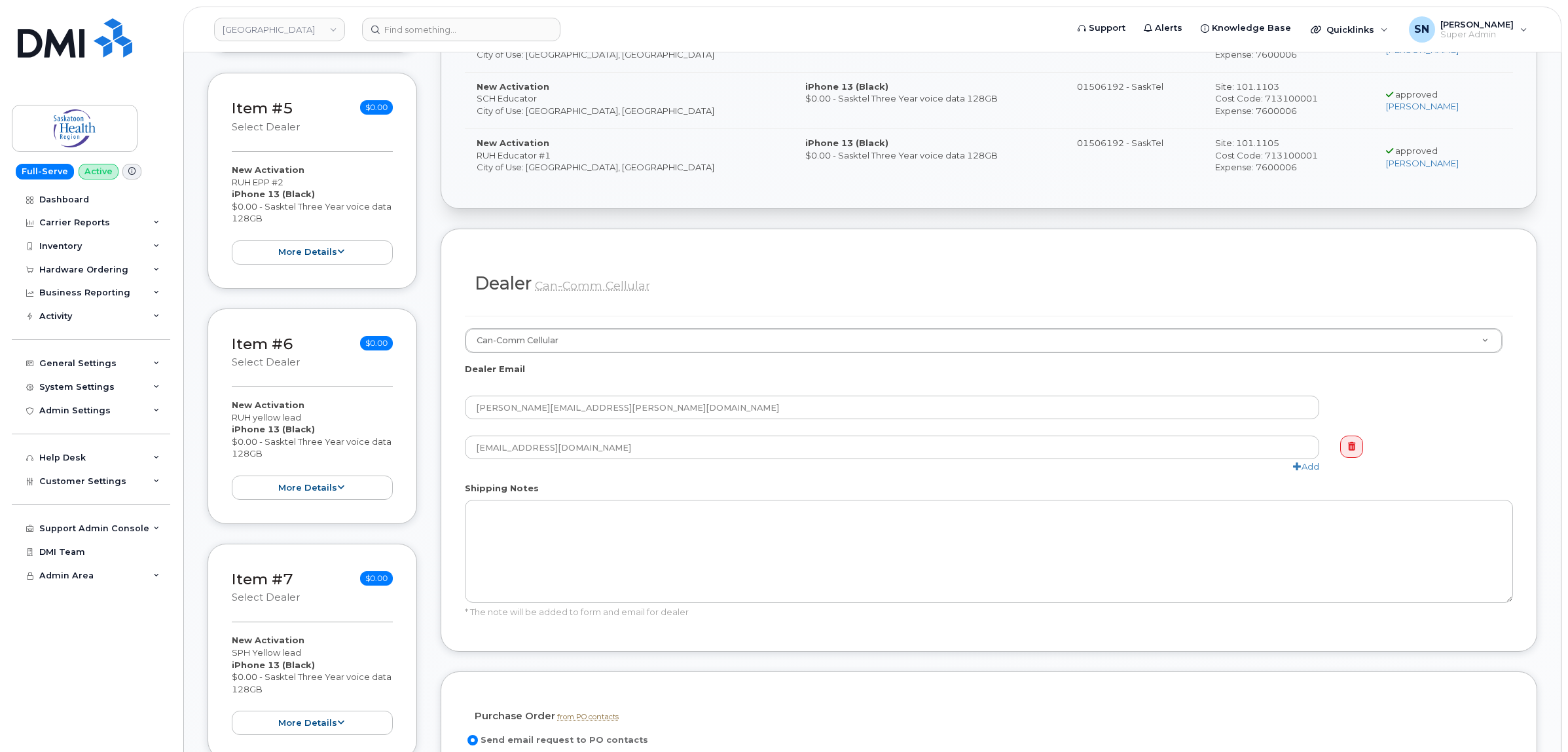
drag, startPoint x: 233, startPoint y: 419, endPoint x: 308, endPoint y: 423, distance: 75.1
click at [308, 423] on div "New Activation RUH yellow lead iPhone 13 (Black) $0.00 - Sasktel Three Year voi…" at bounding box center [312, 450] width 161 height 101
copy div "RUH yellow lead"
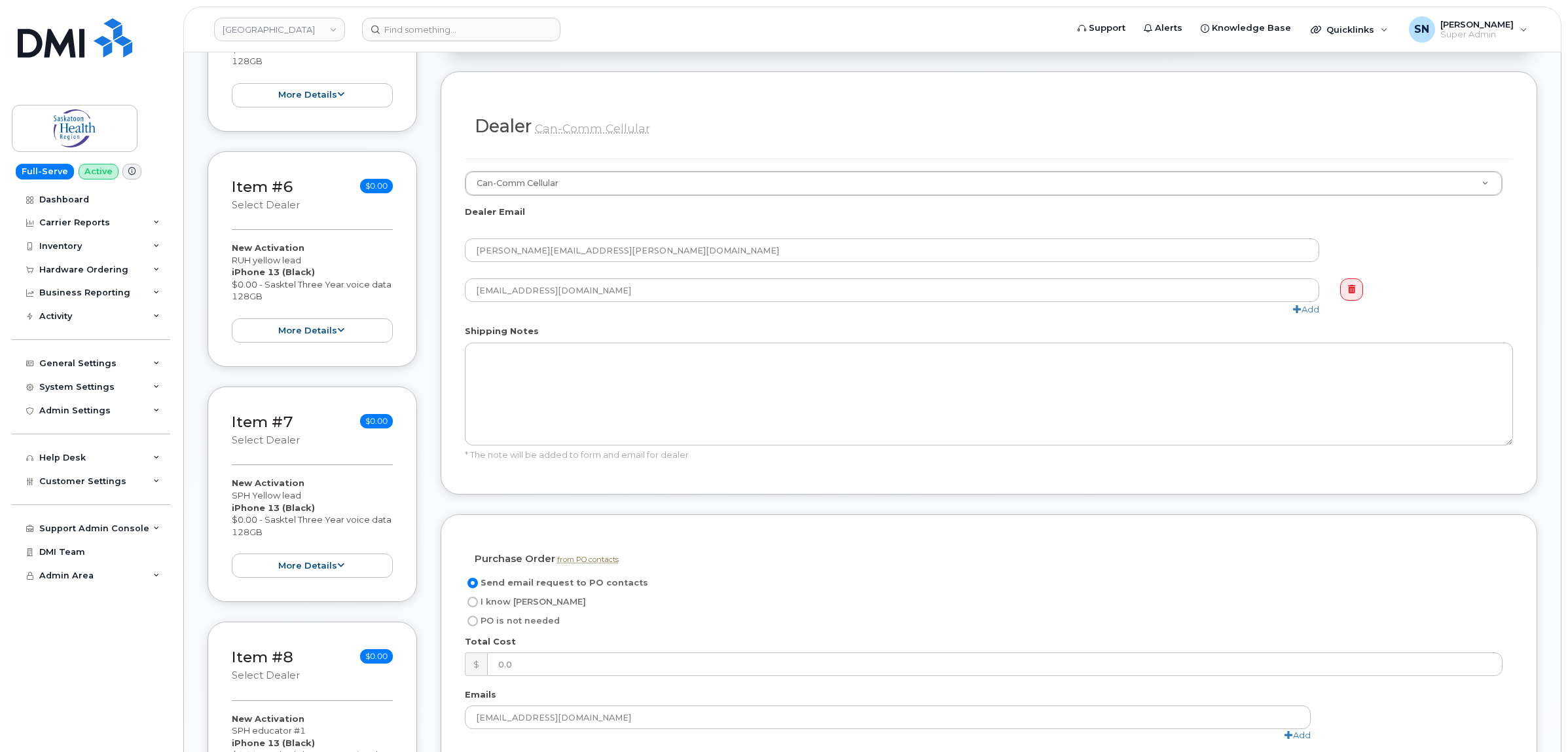
scroll to position [1227, 0]
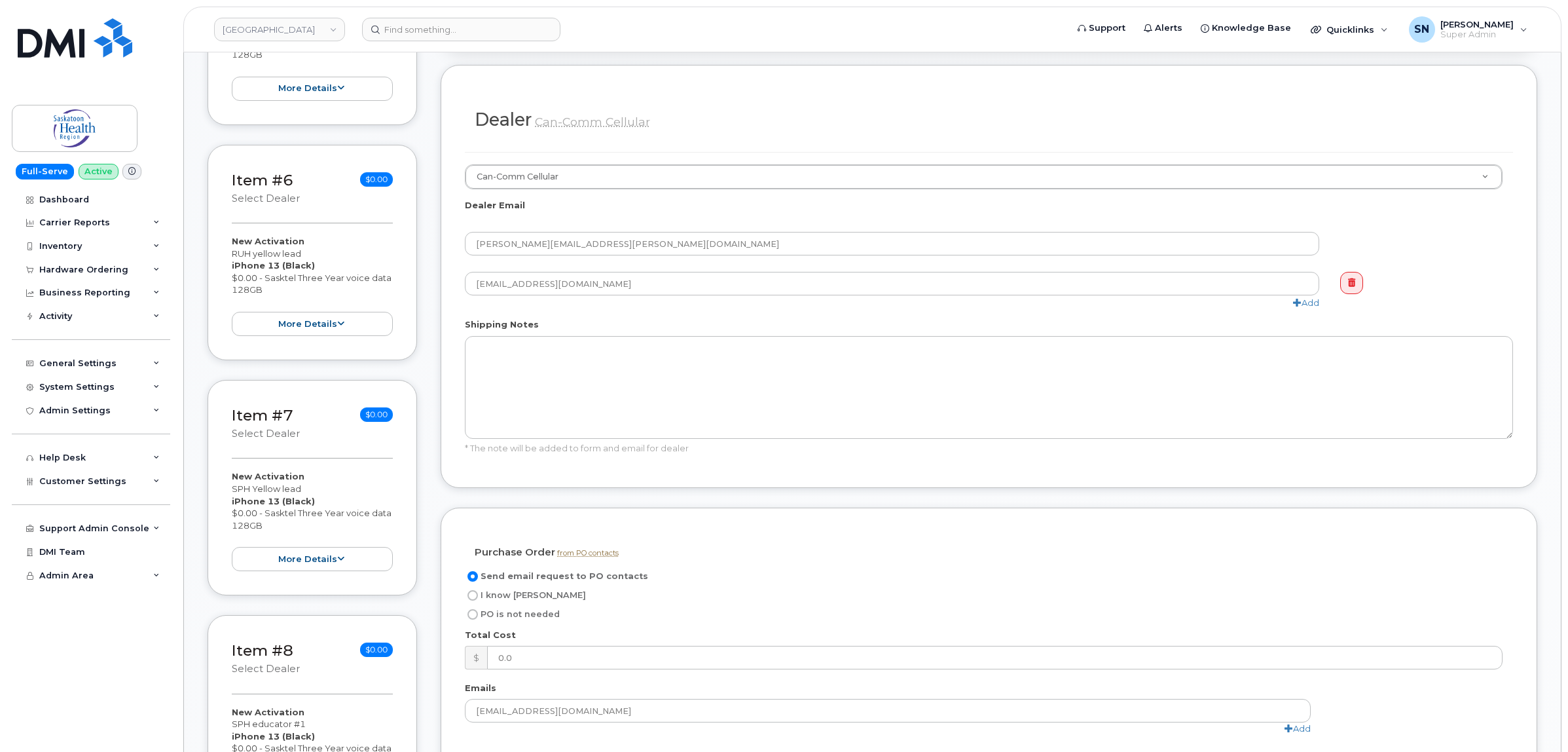
drag, startPoint x: 231, startPoint y: 496, endPoint x: 308, endPoint y: 491, distance: 77.2
click at [308, 491] on div "New Activation SPH Yellow lead iPhone 13 (Black) $0.00 - Sasktel Three Year voi…" at bounding box center [312, 521] width 161 height 101
copy div "SPH Yellow lead"
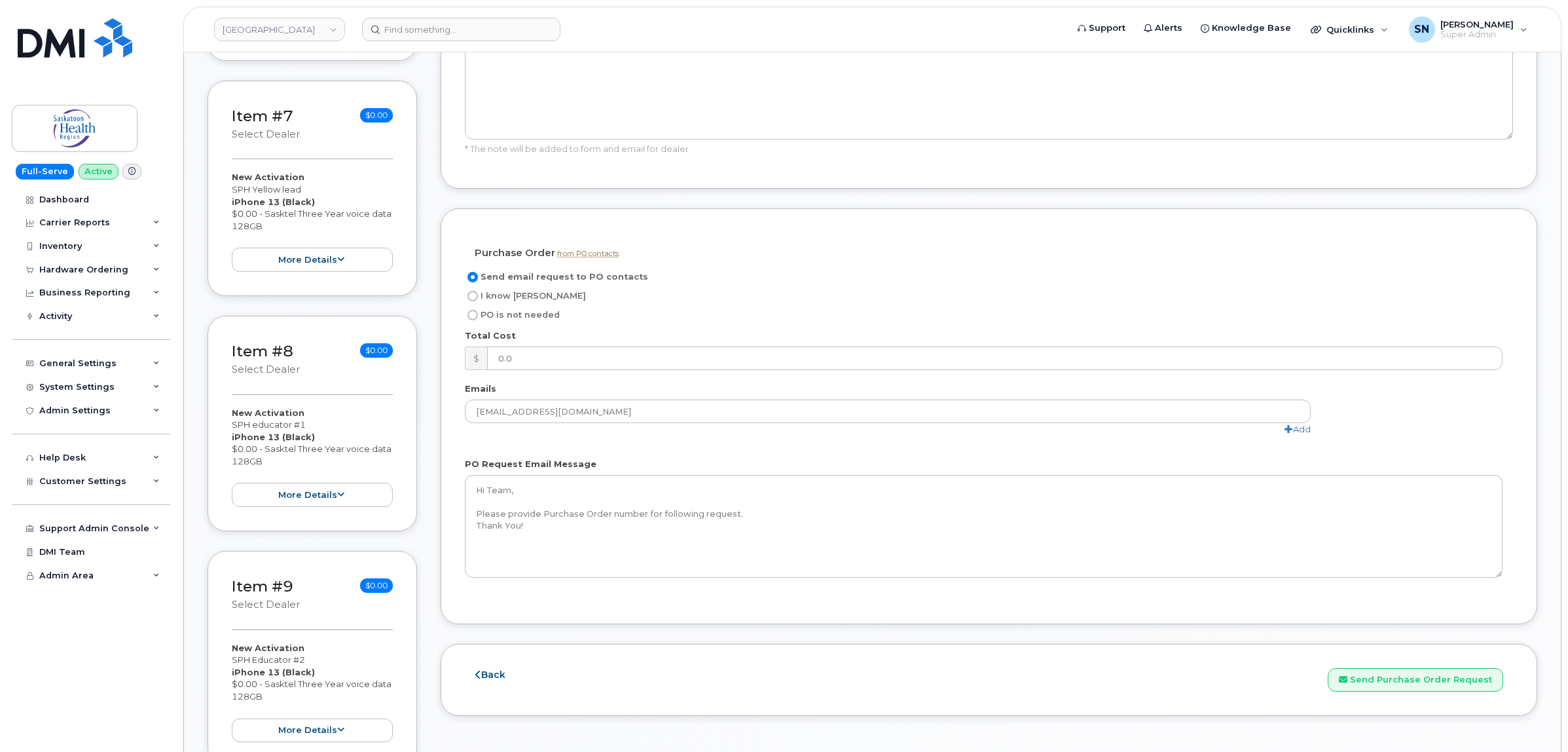
scroll to position [1555, 0]
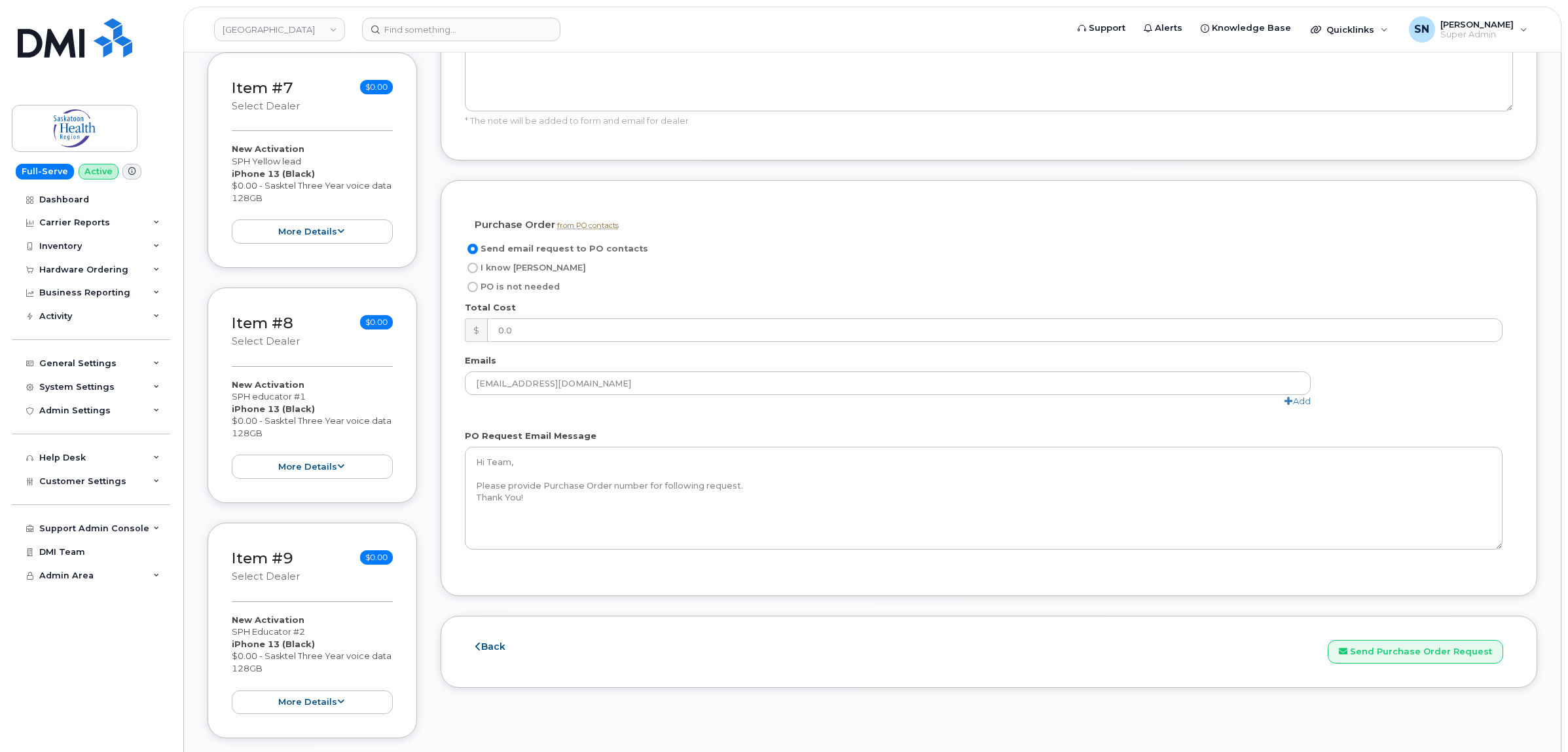
drag, startPoint x: 232, startPoint y: 400, endPoint x: 307, endPoint y: 402, distance: 75.0
click at [307, 402] on div "Item #8 select Dealer $0.00 New Activation SPH educator #1 iPhone 13 (Black) $0…" at bounding box center [312, 395] width 209 height 215
copy div "SPH educator #1"
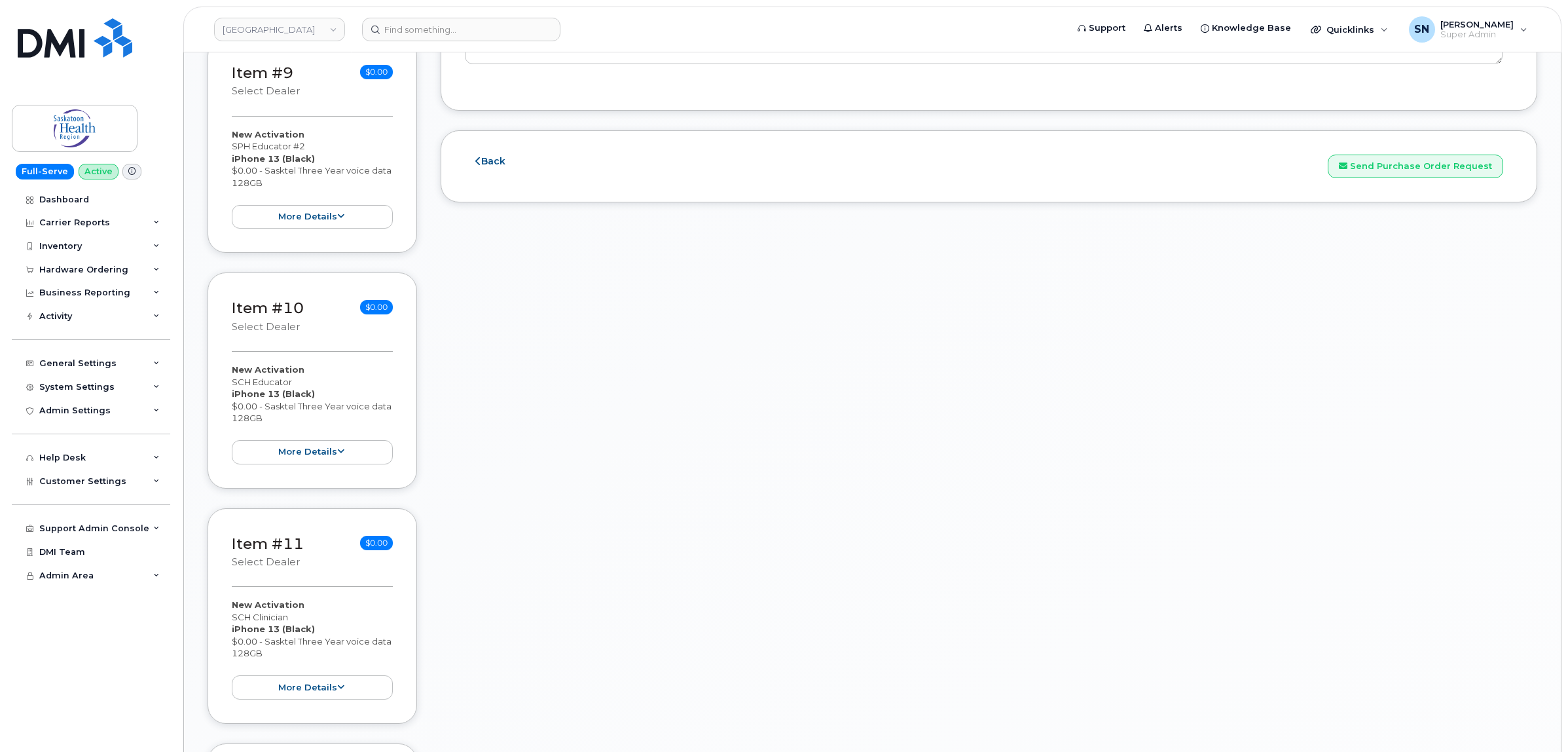
scroll to position [2046, 0]
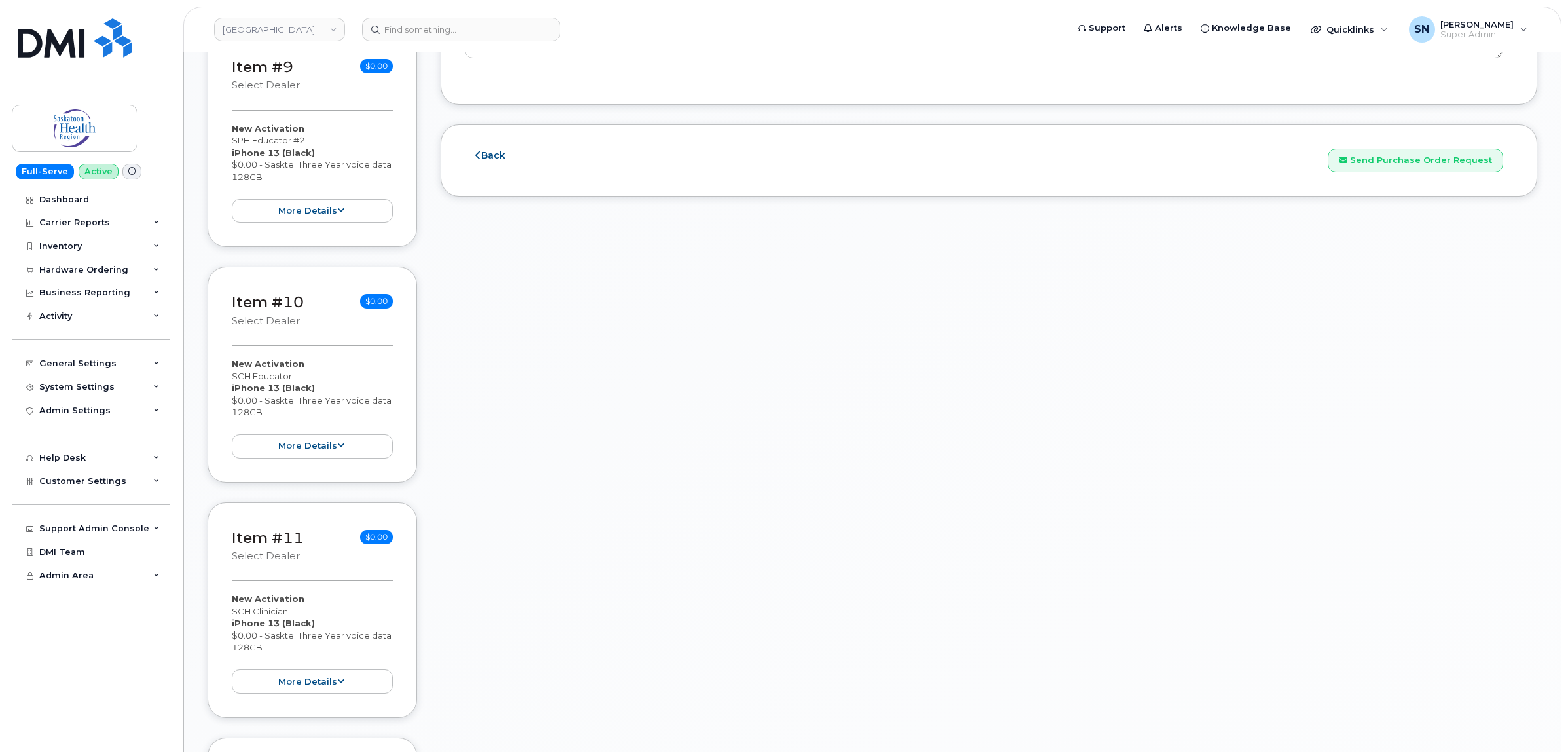
drag, startPoint x: 229, startPoint y: 381, endPoint x: 295, endPoint y: 385, distance: 66.1
click at [295, 385] on div "Item #10 select Dealer $0.00 New Activation SCH Educator iPhone 13 (Black) $0.0…" at bounding box center [312, 373] width 209 height 215
copy div "SCH Educator"
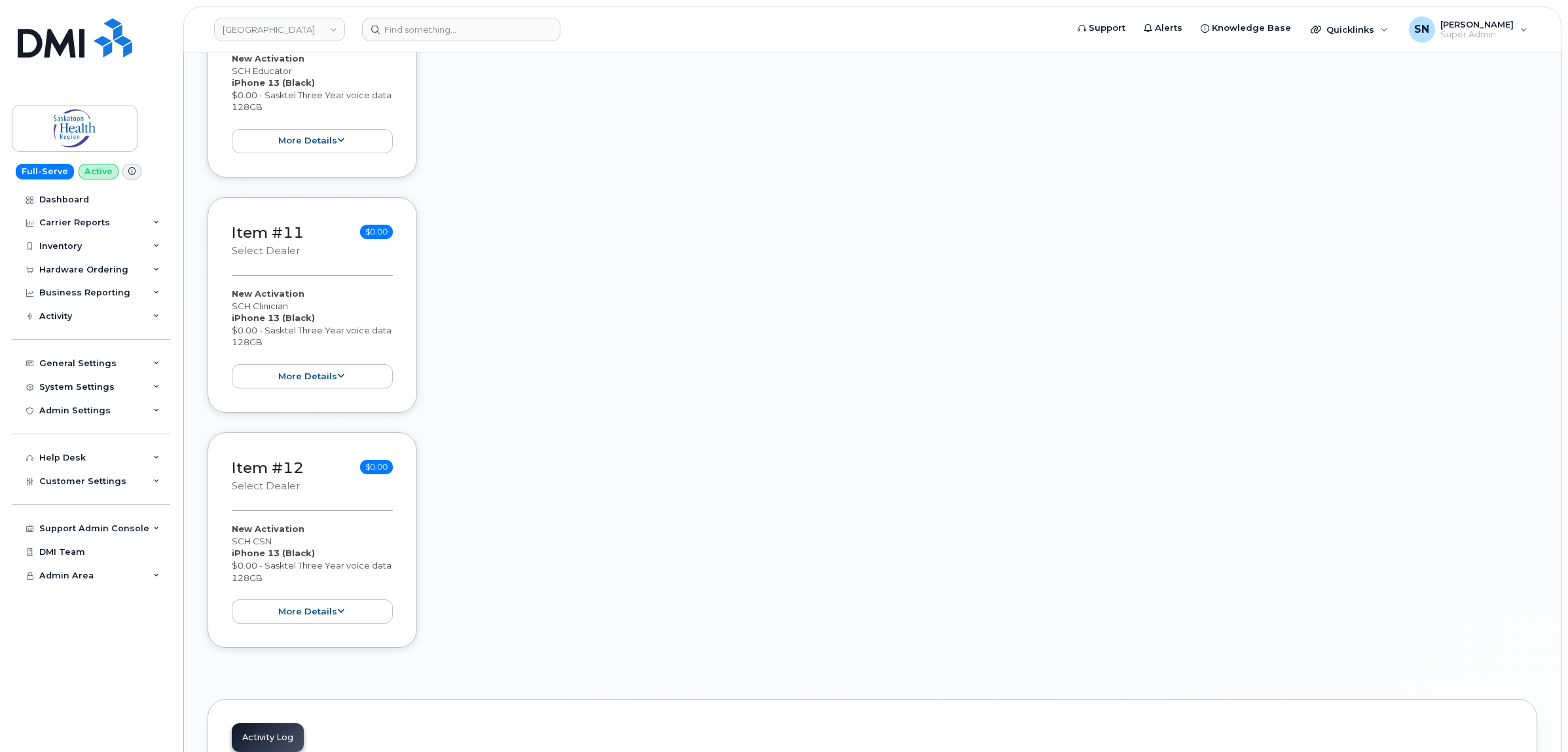
scroll to position [2373, 0]
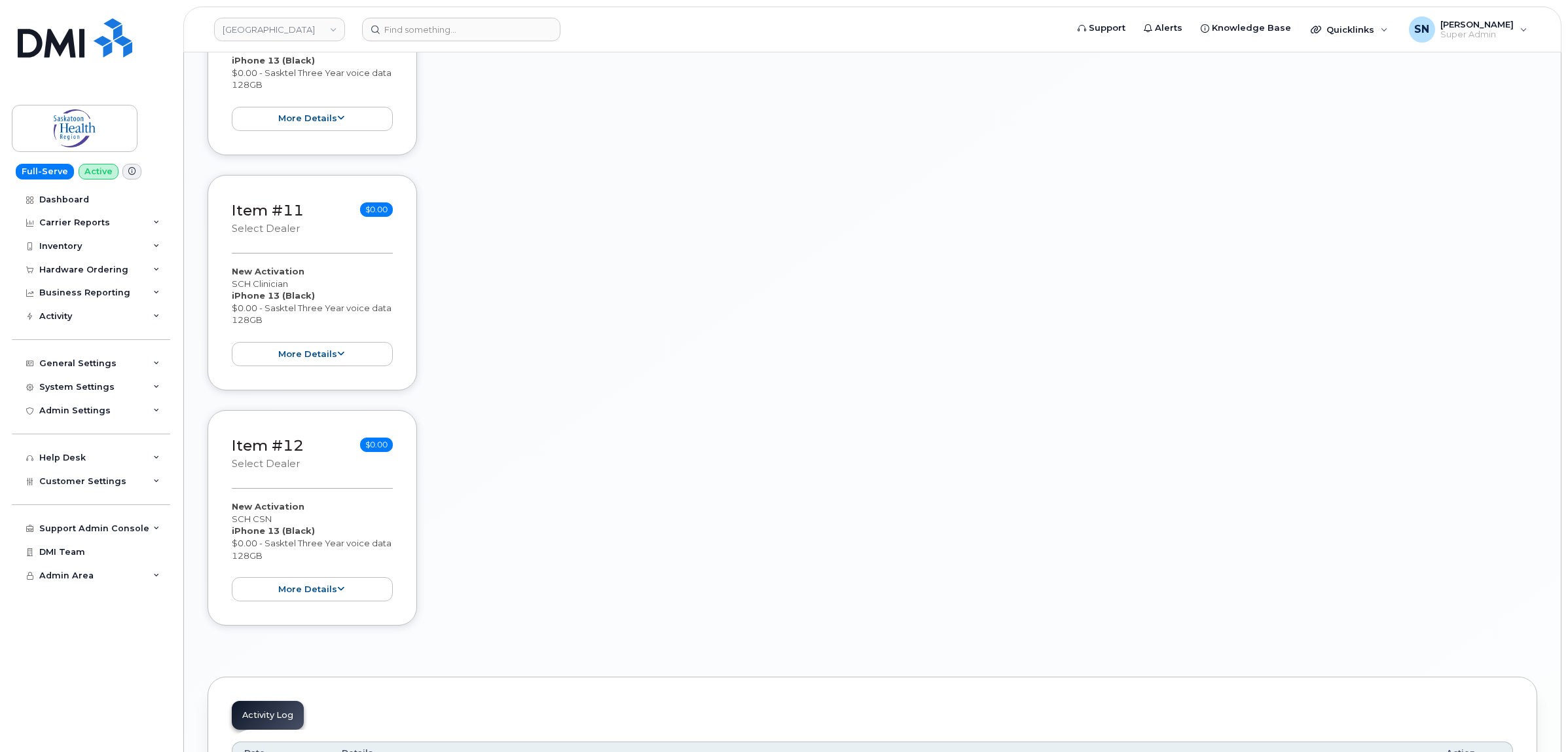
drag, startPoint x: 228, startPoint y: 294, endPoint x: 302, endPoint y: 286, distance: 74.4
click at [302, 286] on div "Item #11 select Dealer $0.00 New Activation SCH Clinician iPhone 13 (Black) $0.…" at bounding box center [312, 282] width 209 height 215
copy div "SCH Clinician"
drag, startPoint x: 232, startPoint y: 528, endPoint x: 279, endPoint y: 527, distance: 47.0
click at [279, 527] on div "New Activation SCH CSN iPhone 13 (Black) $0.00 - Sasktel Three Year voice data …" at bounding box center [312, 551] width 161 height 101
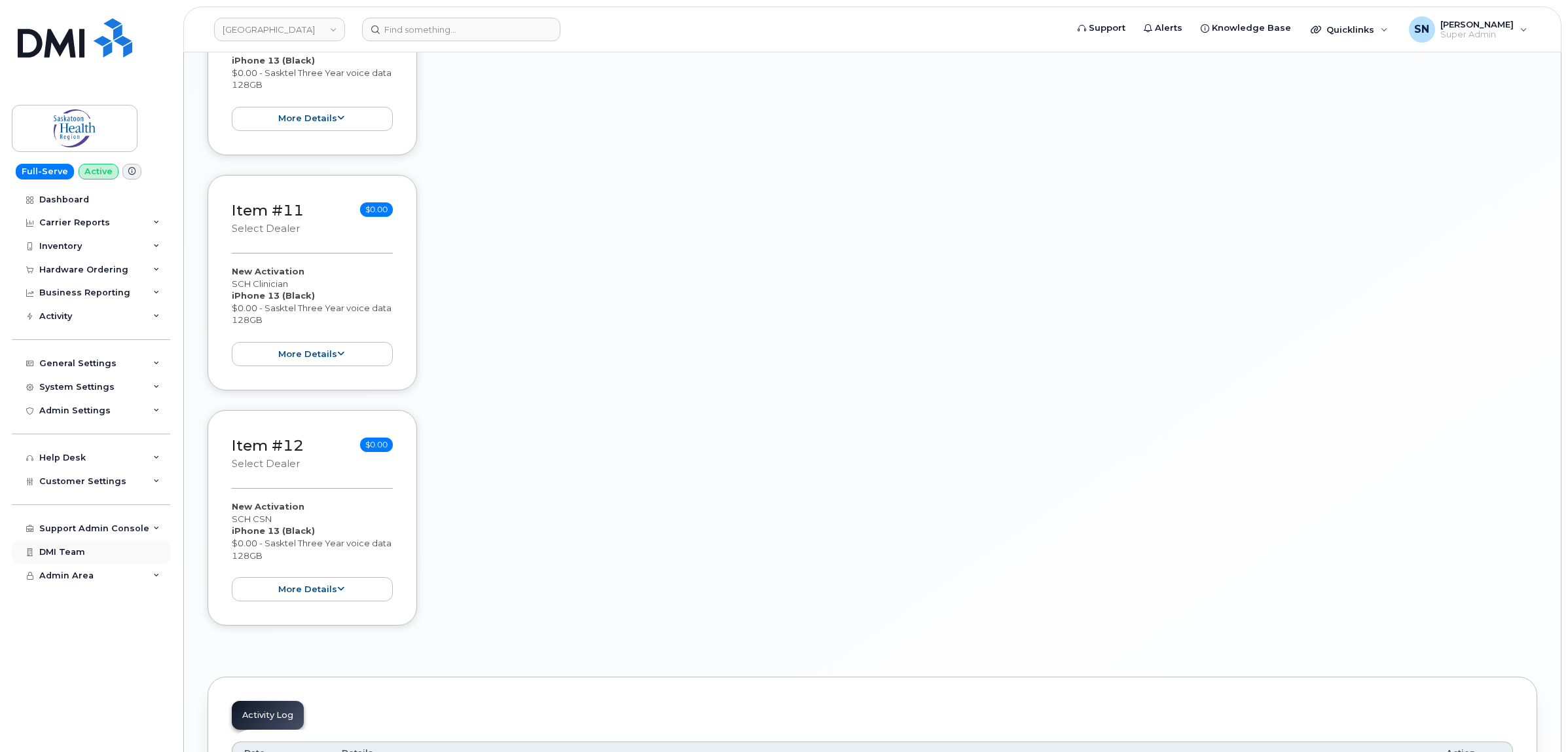
copy div "SCH CSN"
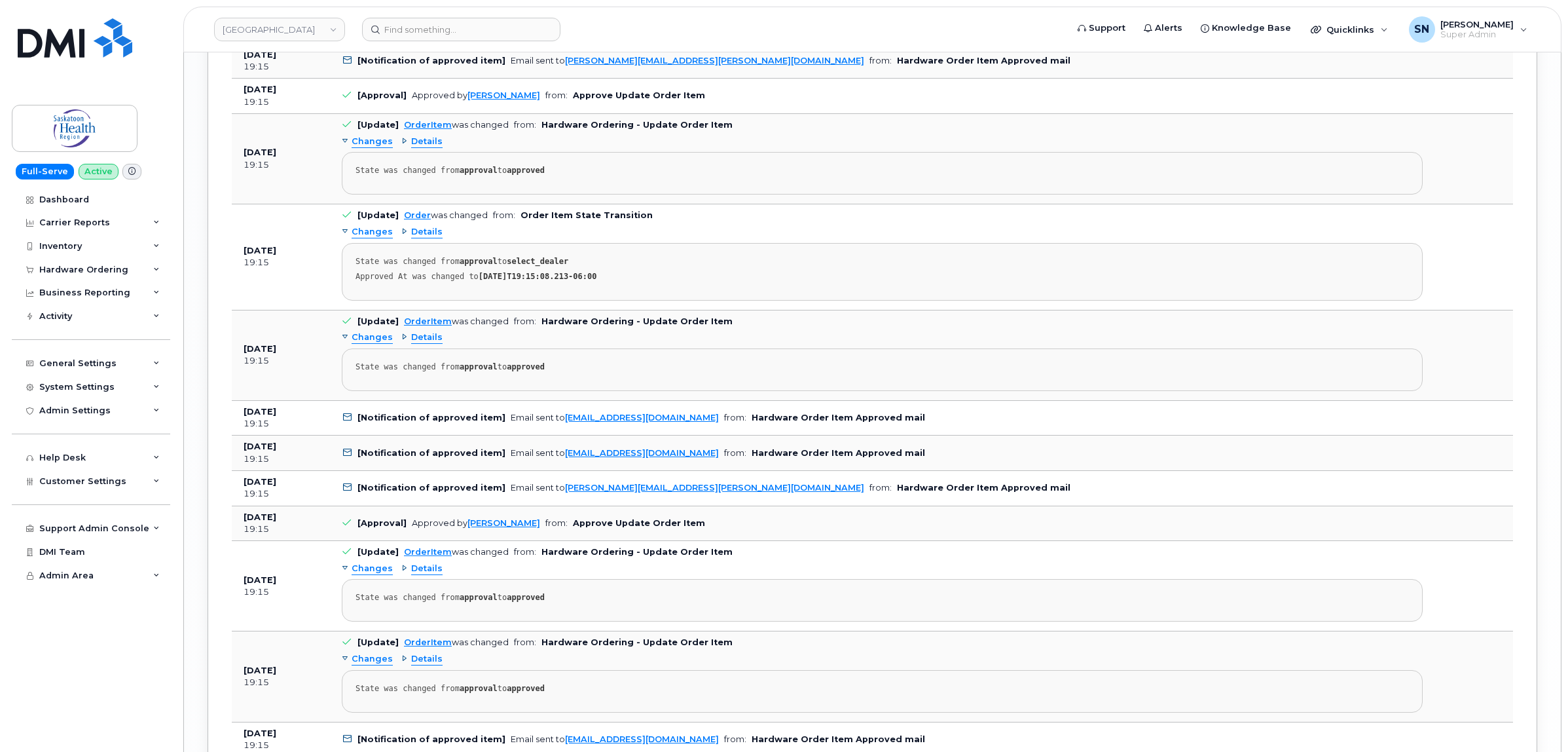
scroll to position [3273, 0]
drag, startPoint x: 739, startPoint y: 503, endPoint x: 557, endPoint y: 499, distance: 182.0
click at [557, 499] on td "[Notification of approved item] Email sent to Bethany.Johnson@saskhealthauthori…" at bounding box center [882, 487] width 1104 height 35
copy link "Bethany.Johnson@saskhealthauthority.ca"
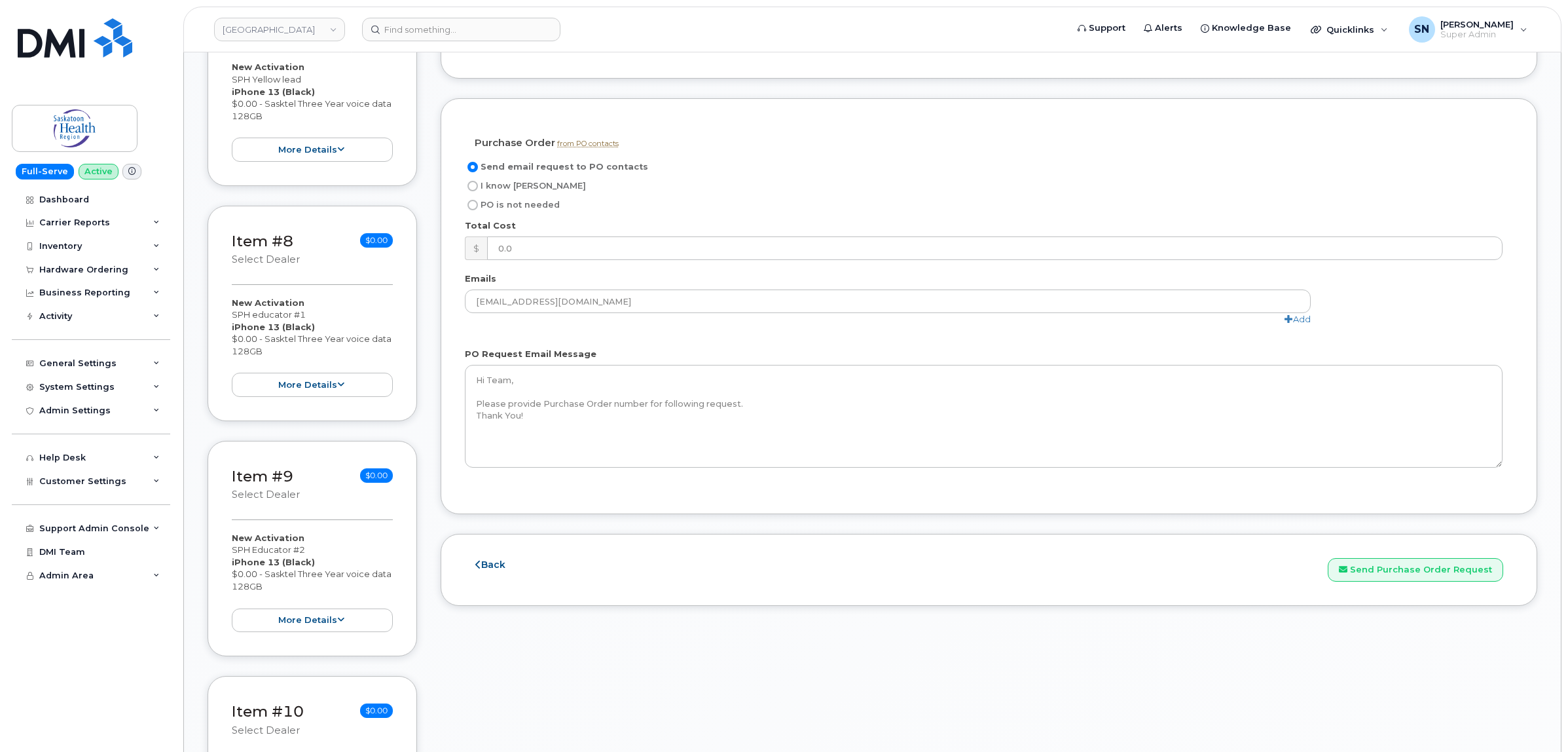
scroll to position [1800, 0]
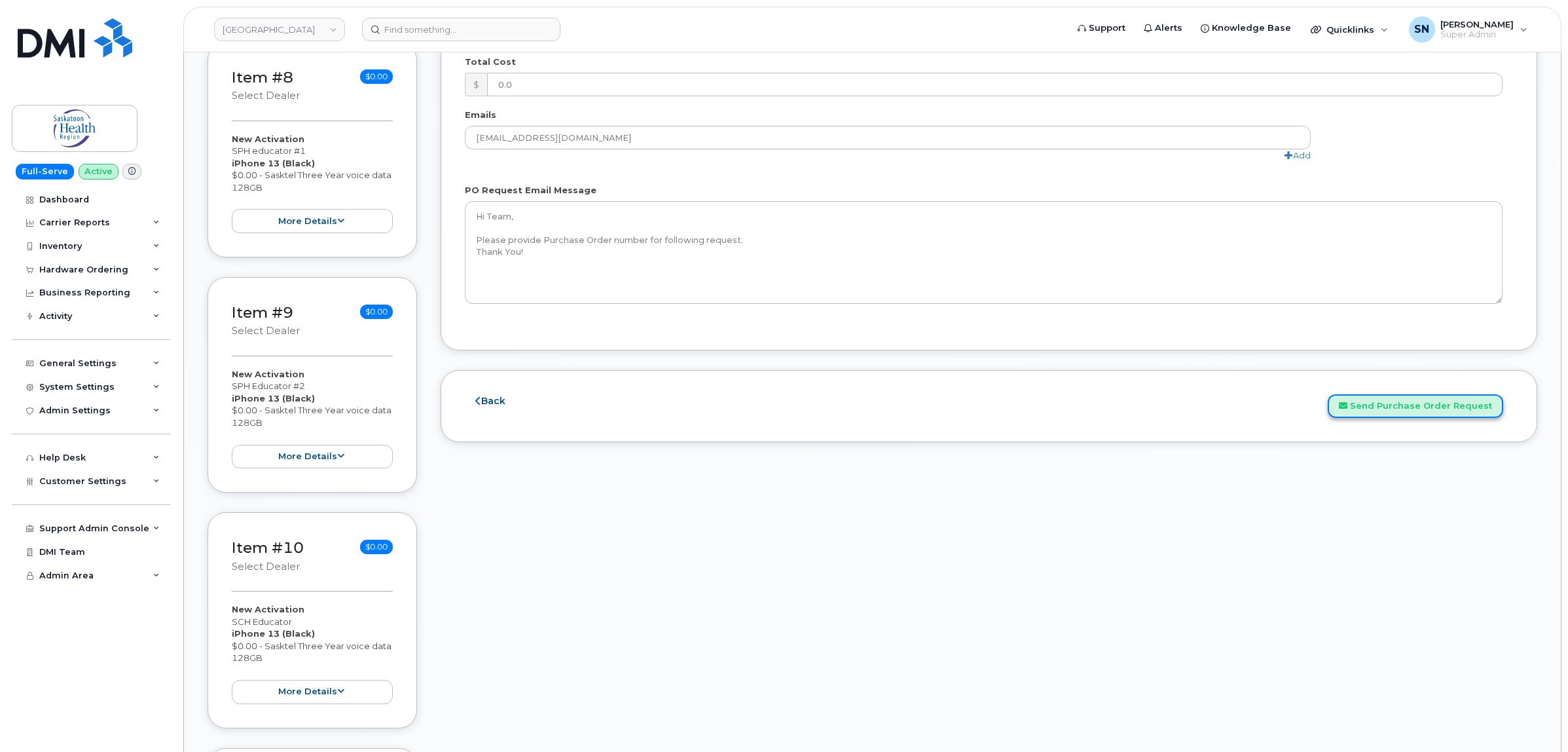
click at [1389, 404] on button "Send Purchase Order Request" at bounding box center [1415, 405] width 176 height 24
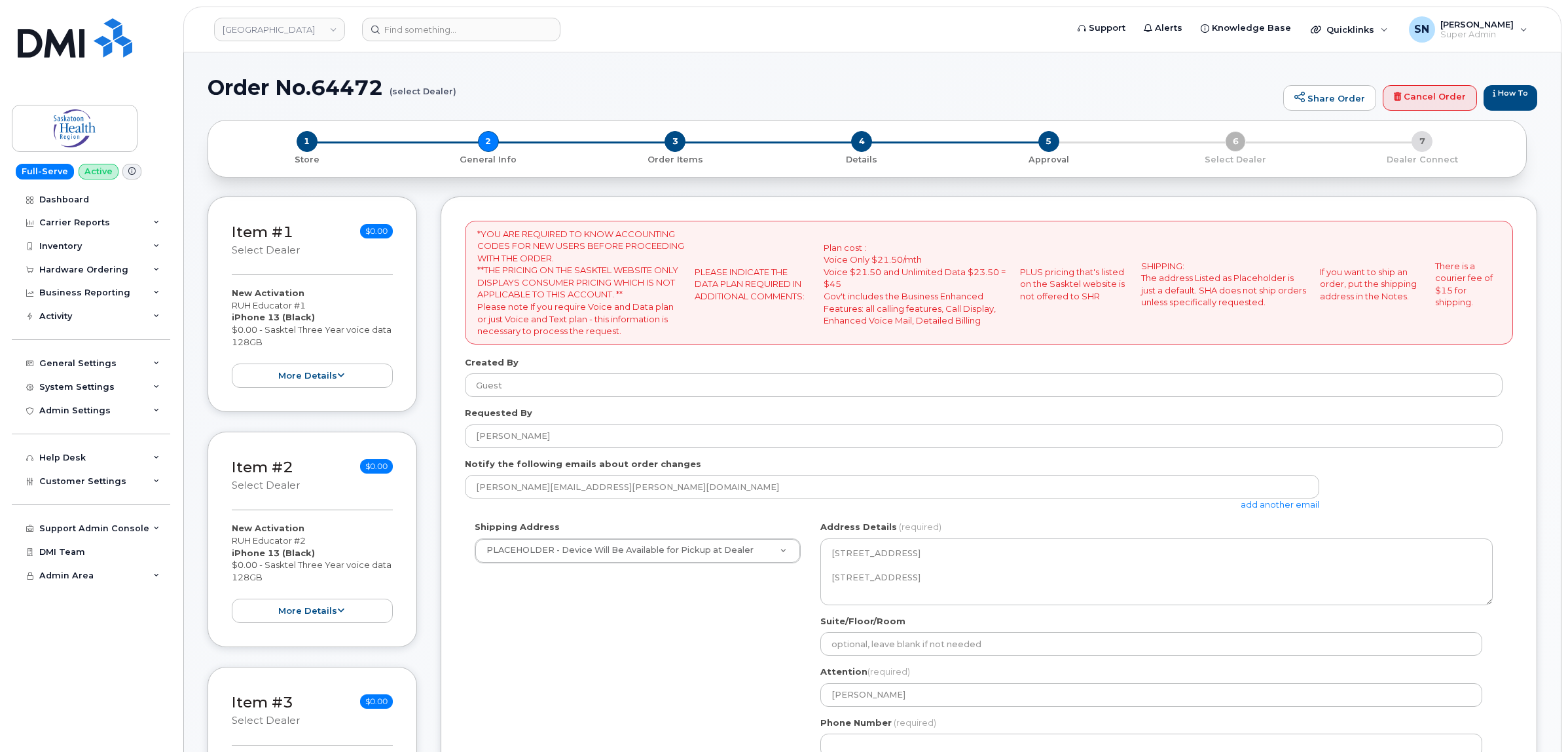
select select
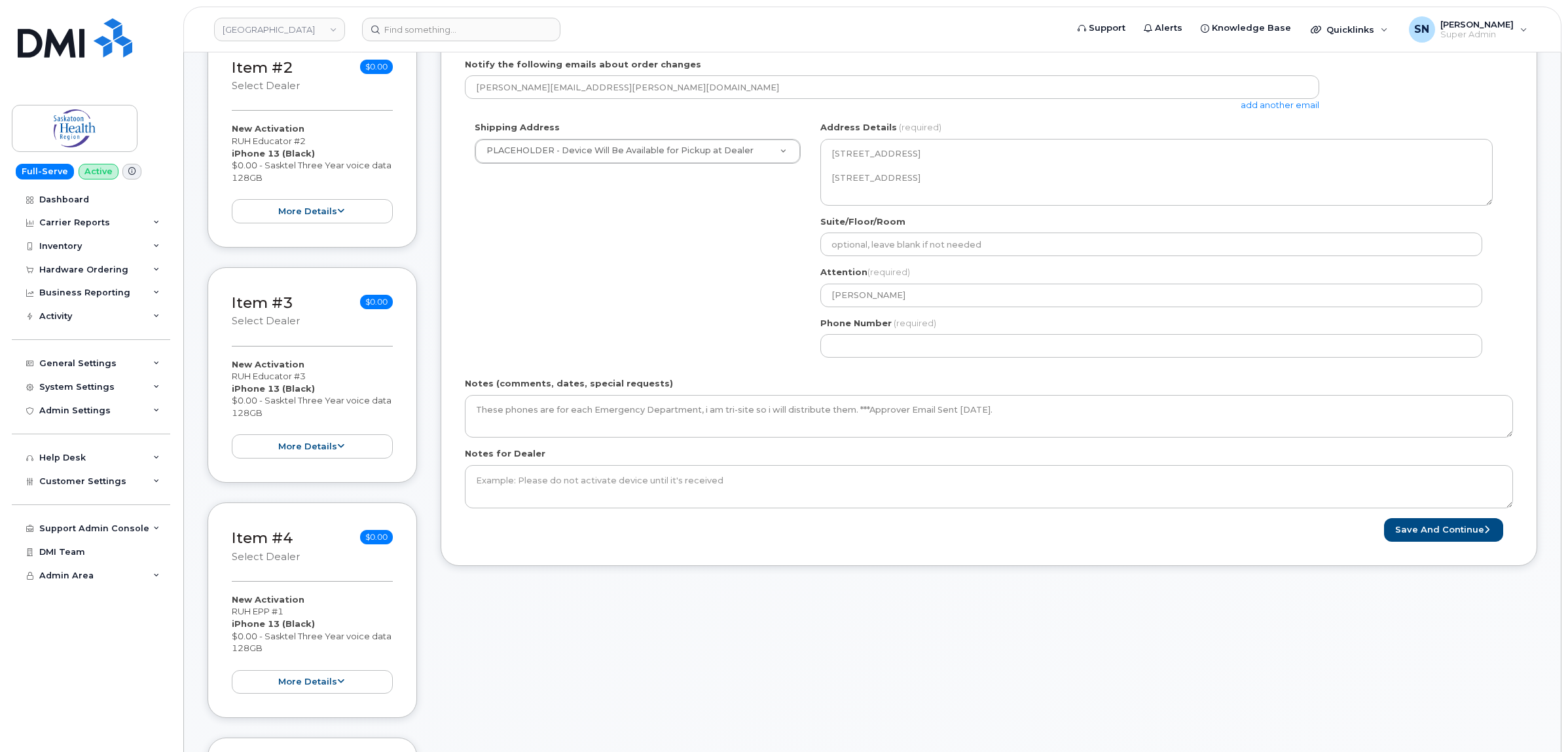
scroll to position [409, 0]
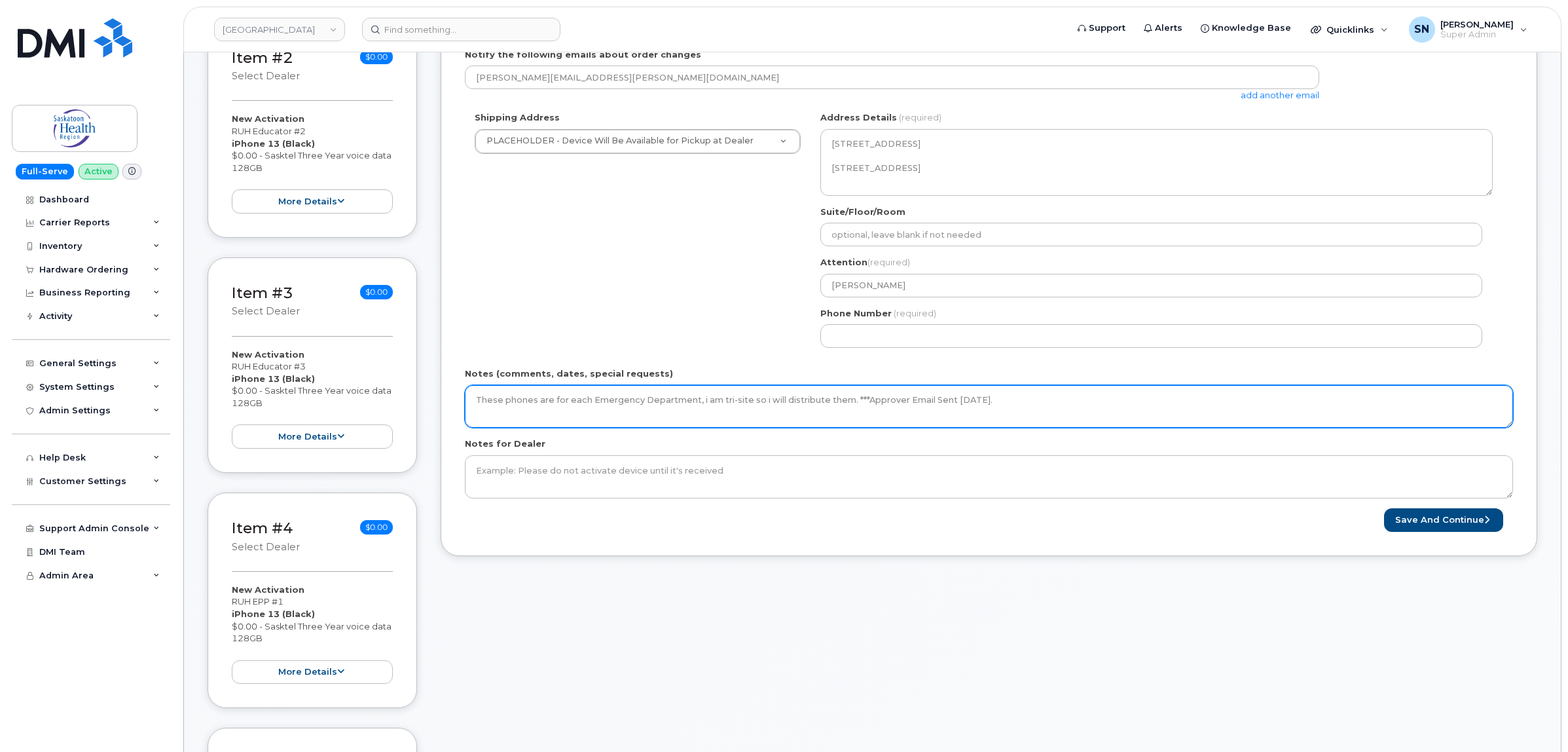
drag, startPoint x: 1075, startPoint y: 403, endPoint x: 1091, endPoint y: 388, distance: 21.9
click at [1074, 403] on textarea "These phones are for each Emergency Department, i am tri-site so i will distrib…" at bounding box center [989, 406] width 1048 height 43
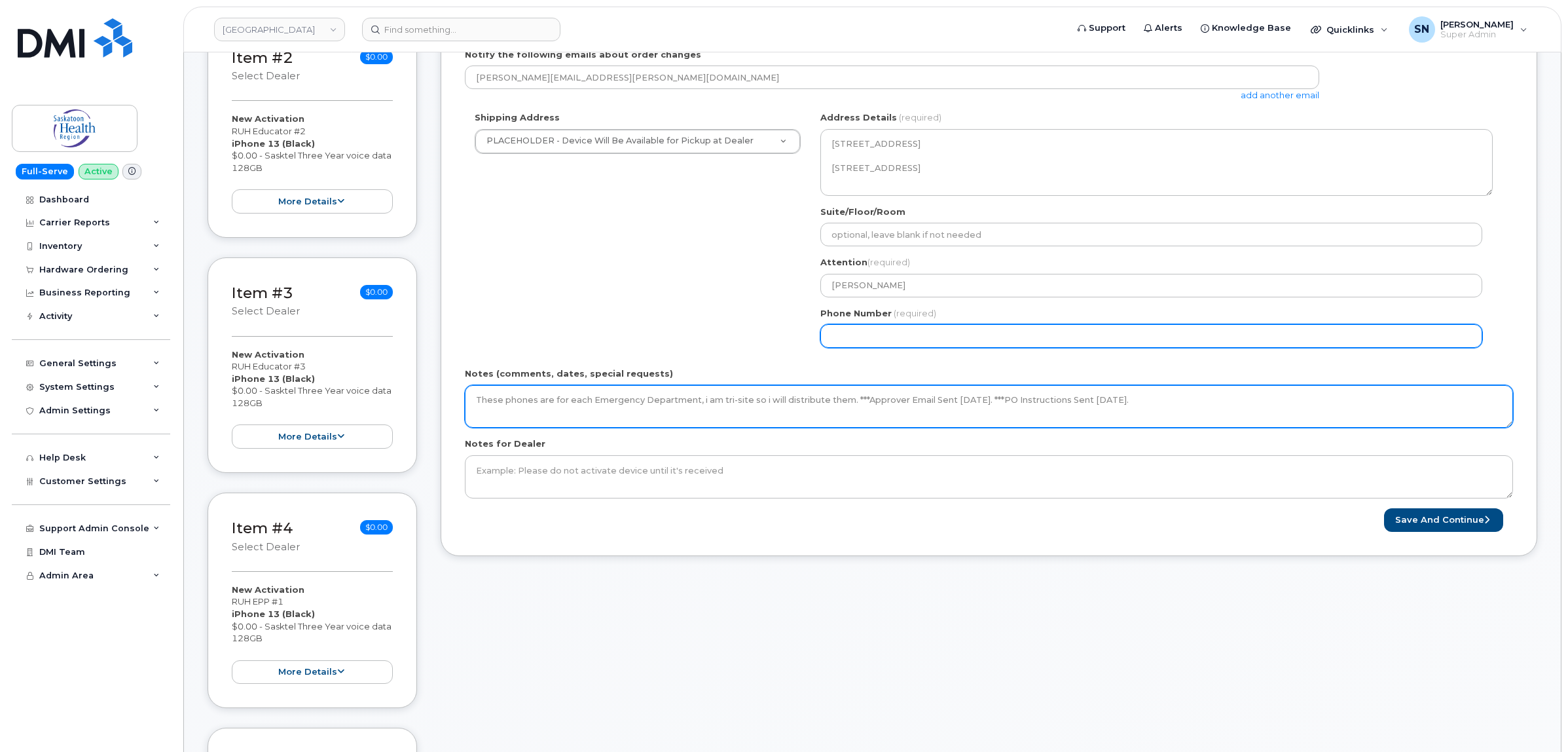
type textarea "These phones are for each Emergency Department, i am tri-site so i will distrib…"
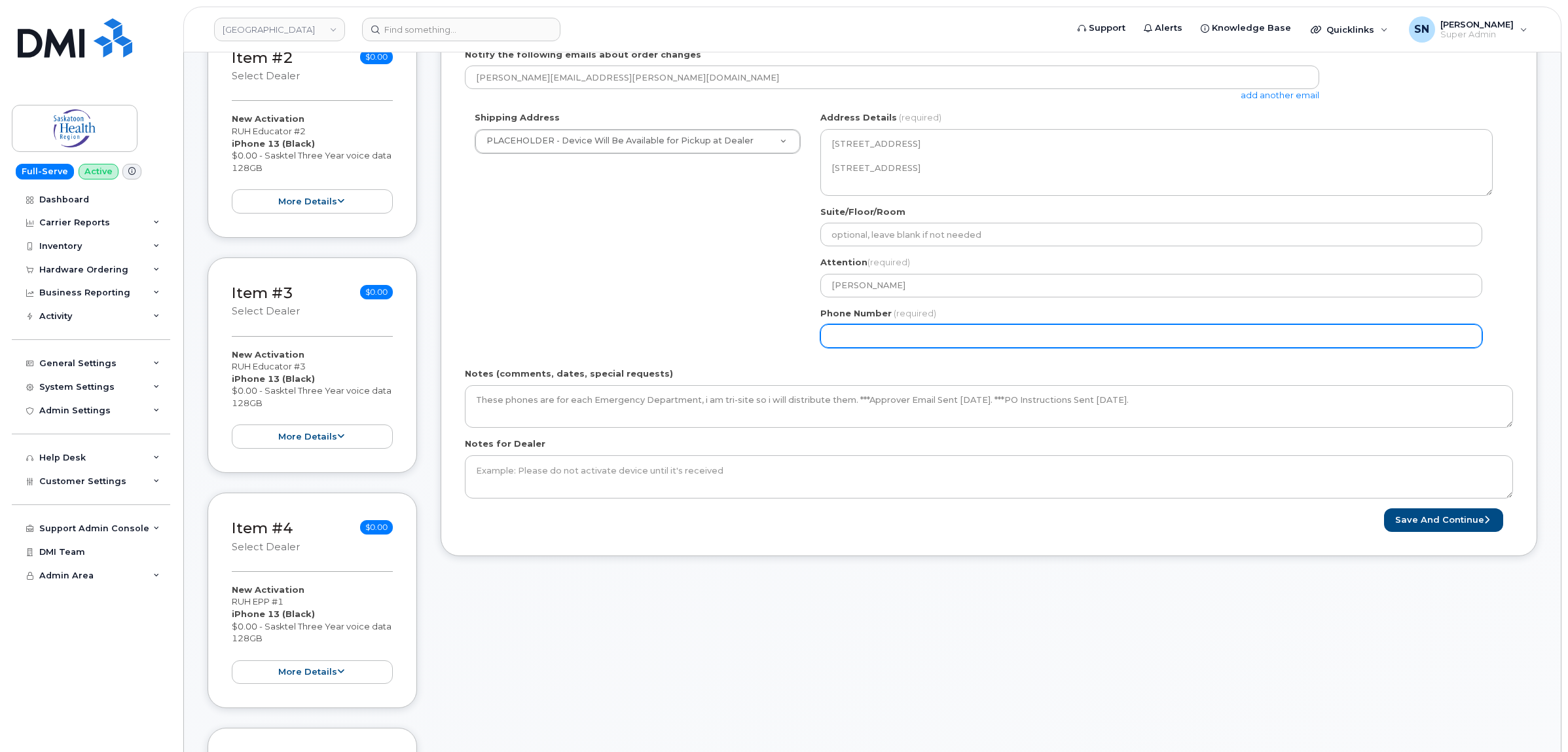
click at [1034, 339] on input "Phone Number" at bounding box center [1151, 335] width 662 height 24
select select
type input "124567890"
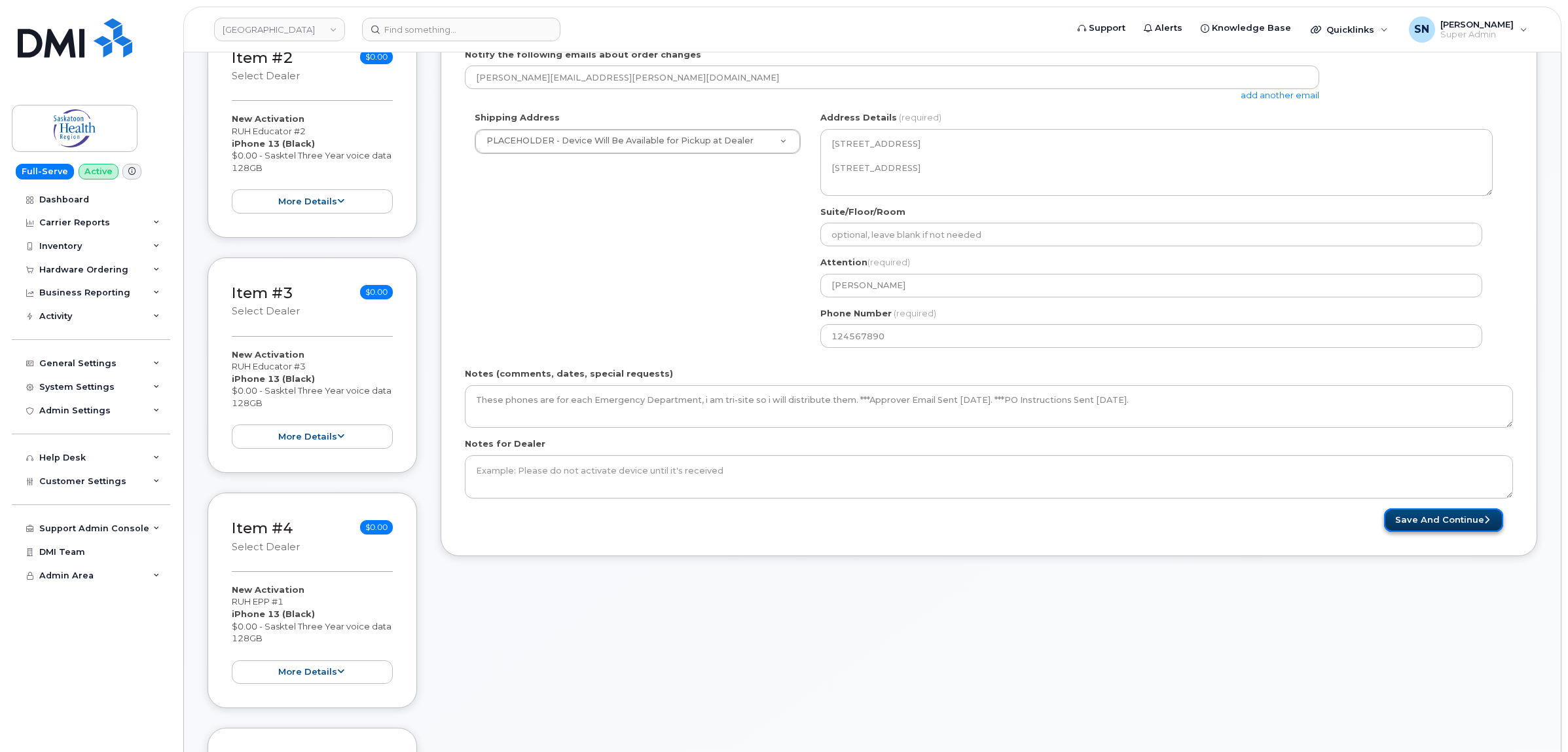
click at [1445, 526] on button "Save and Continue" at bounding box center [1444, 520] width 119 height 24
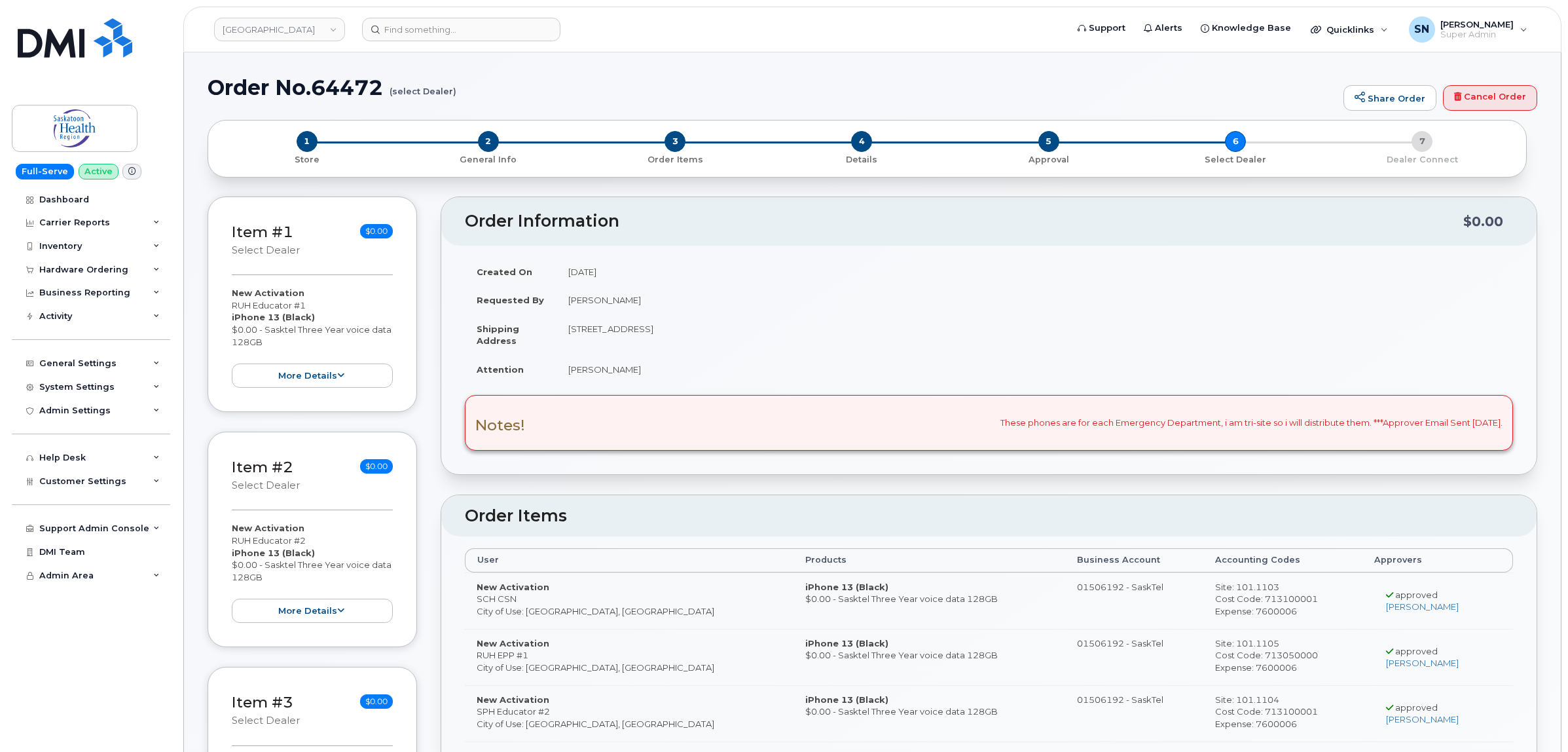
radio input "true"
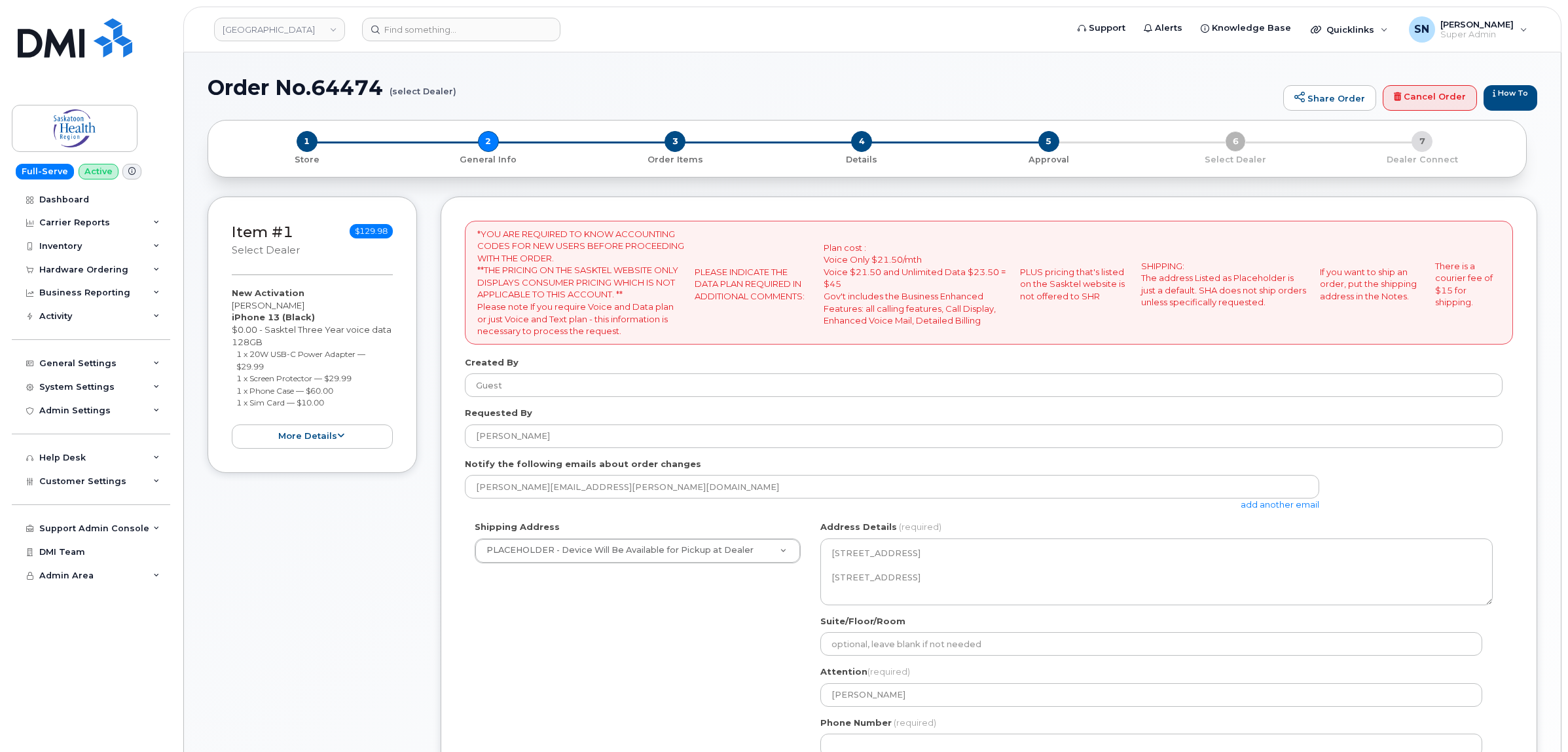
select select
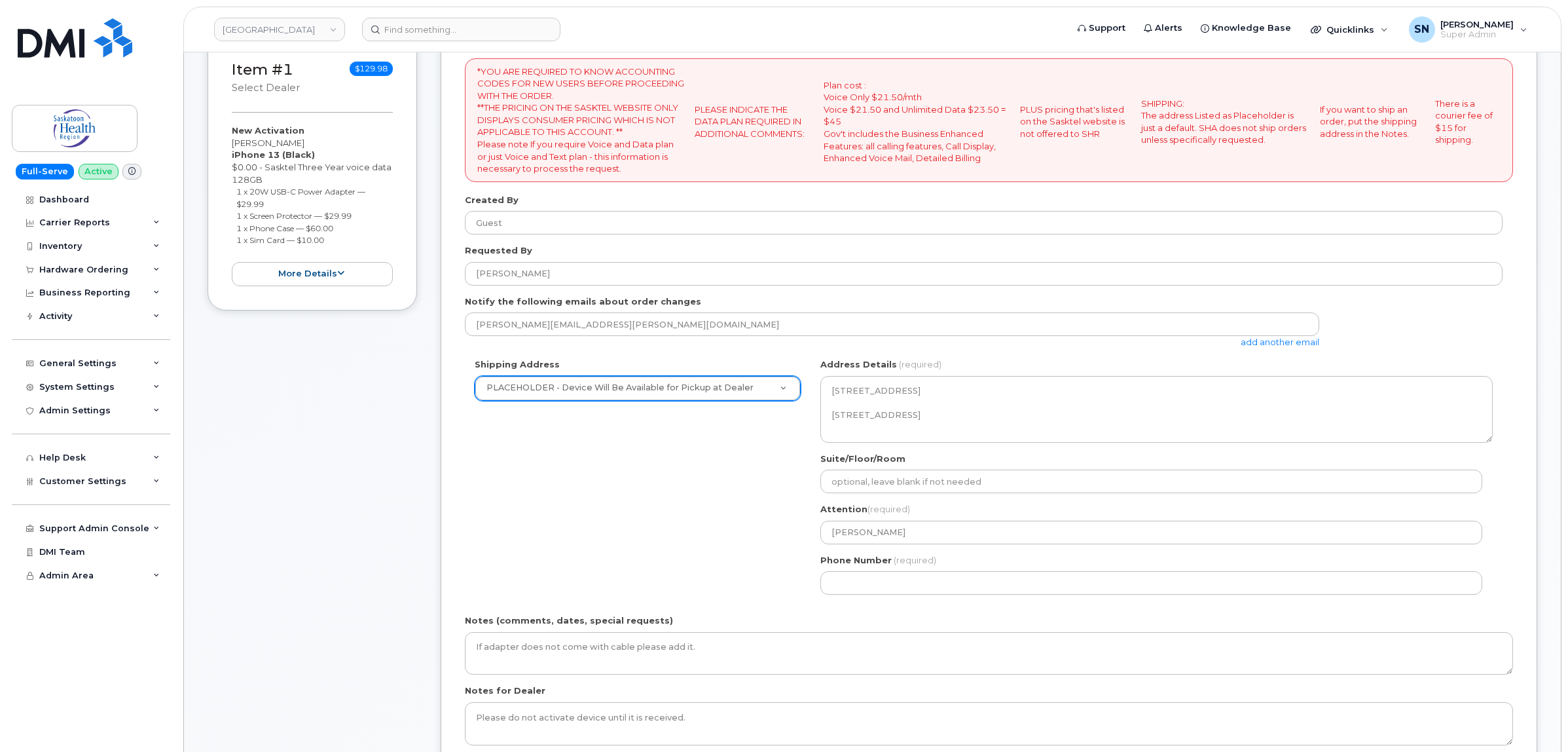
scroll to position [164, 0]
drag, startPoint x: 231, startPoint y: 188, endPoint x: 280, endPoint y: 195, distance: 49.5
click at [280, 195] on div "Item #1 select Dealer $129.98 New Activation [PERSON_NAME] iPhone 13 (Black) $0…" at bounding box center [312, 171] width 209 height 277
click at [247, 204] on small "1 x 20W USB-C Power Adapter — $29.99" at bounding box center [301, 196] width 129 height 22
drag, startPoint x: 237, startPoint y: 192, endPoint x: 280, endPoint y: 203, distance: 44.4
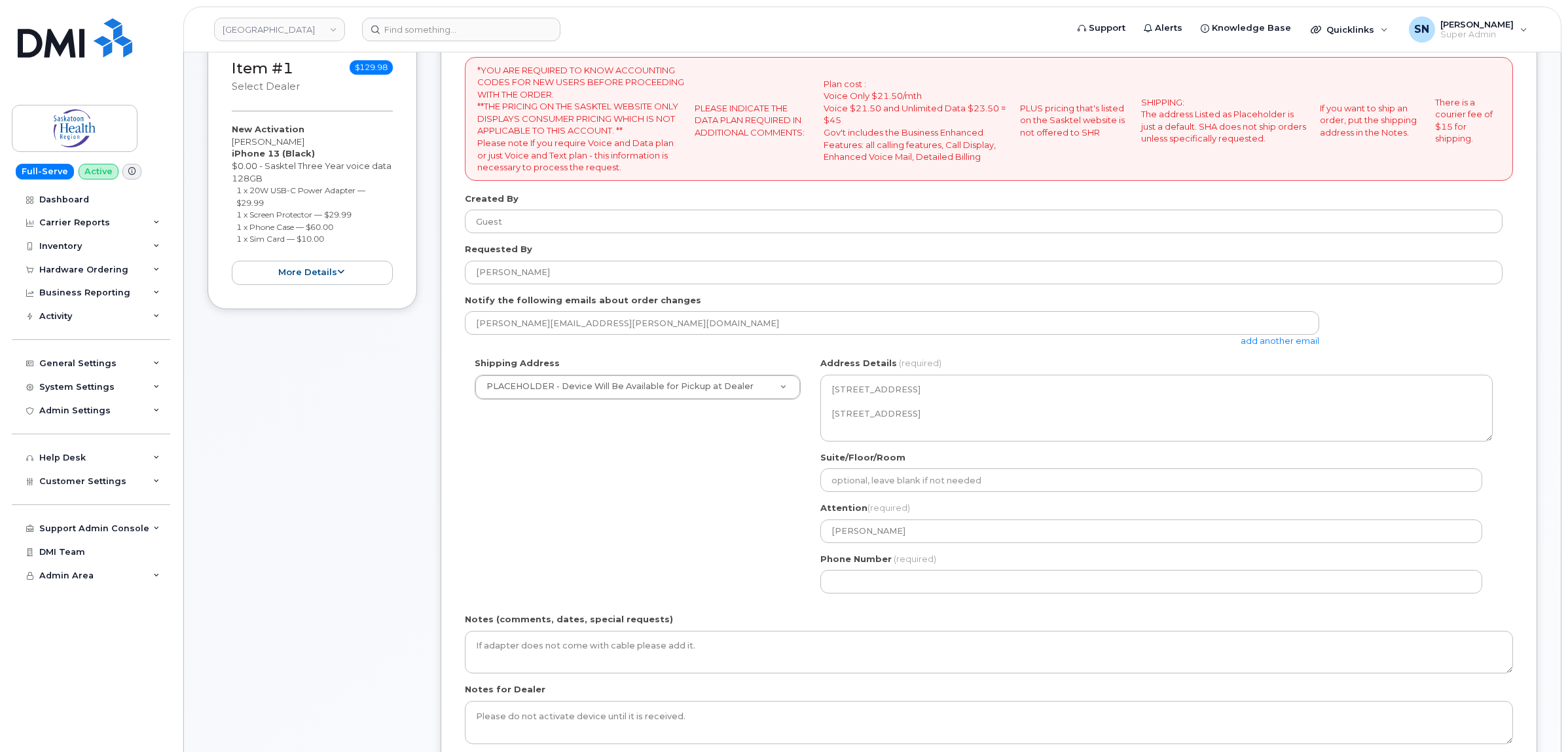
click at [280, 203] on li "1 x 20W USB-C Power Adapter — $29.99" at bounding box center [315, 195] width 157 height 24
copy small "1 x 20W USB-C Power Adapter — $29.99"
drag, startPoint x: 237, startPoint y: 211, endPoint x: 374, endPoint y: 213, distance: 137.0
click at [374, 213] on li "1 x Screen Protector — $29.99" at bounding box center [315, 215] width 157 height 12
copy small "1 x Screen Protector — $29.99"
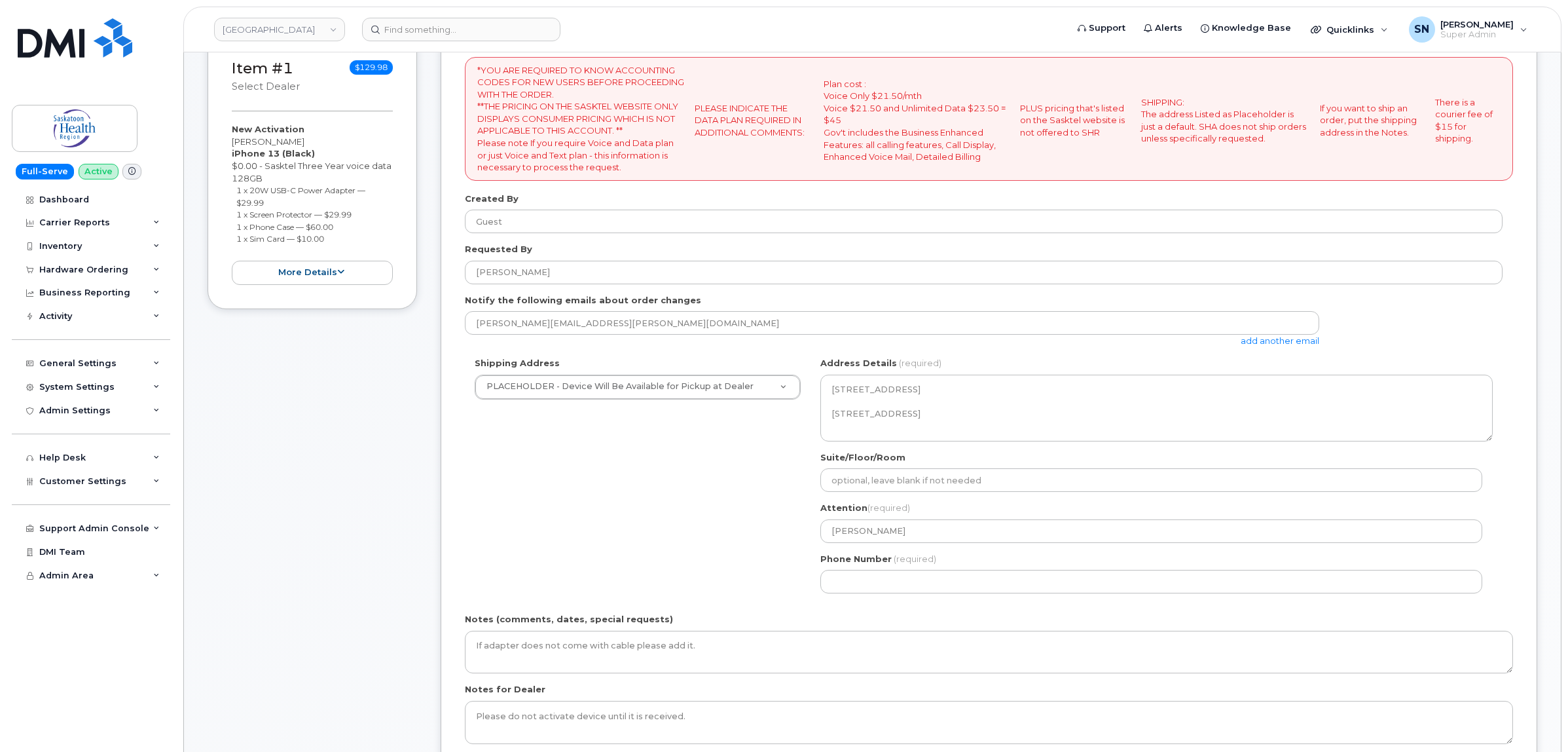
drag, startPoint x: 236, startPoint y: 226, endPoint x: 337, endPoint y: 224, distance: 101.0
click at [337, 224] on li "1 x Phone Case — $60.00" at bounding box center [315, 227] width 157 height 12
copy small "1 x Phone Case — $60.00"
drag, startPoint x: 231, startPoint y: 241, endPoint x: 331, endPoint y: 241, distance: 100.0
click at [331, 241] on ul "1 x 20W USB-C Power Adapter — $29.99 1 x Screen Protector — $29.99 1 x Phone Ca…" at bounding box center [312, 214] width 161 height 61
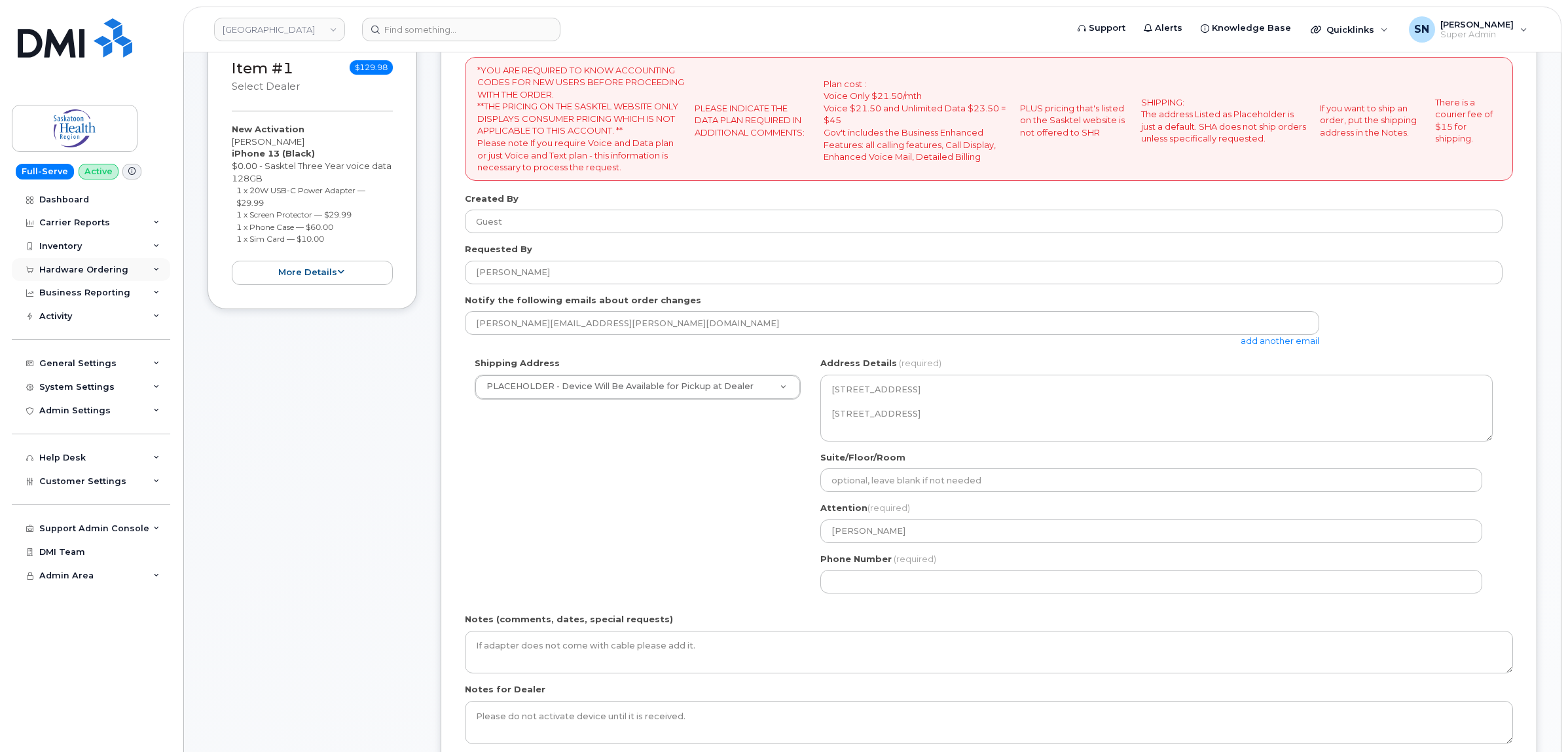
copy small "1 x Sim Card — $10.00"
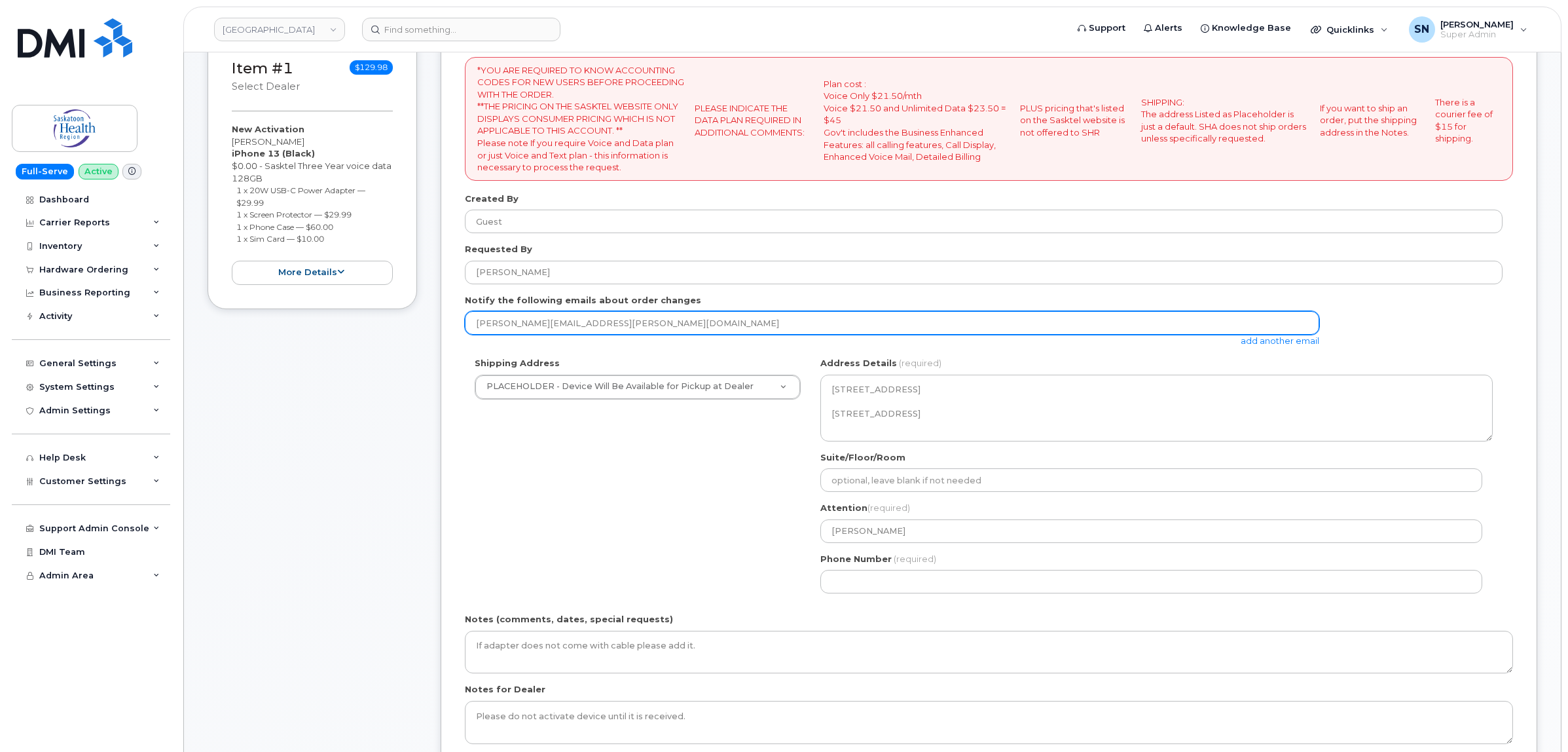
drag, startPoint x: 644, startPoint y: 328, endPoint x: 457, endPoint y: 334, distance: 187.1
click at [464, 332] on div "*YOU ARE REQUIRED TO KNOW ACCOUNTING CODES FOR NEW USERS BEFORE PROCEEDING WITH…" at bounding box center [989, 417] width 1097 height 769
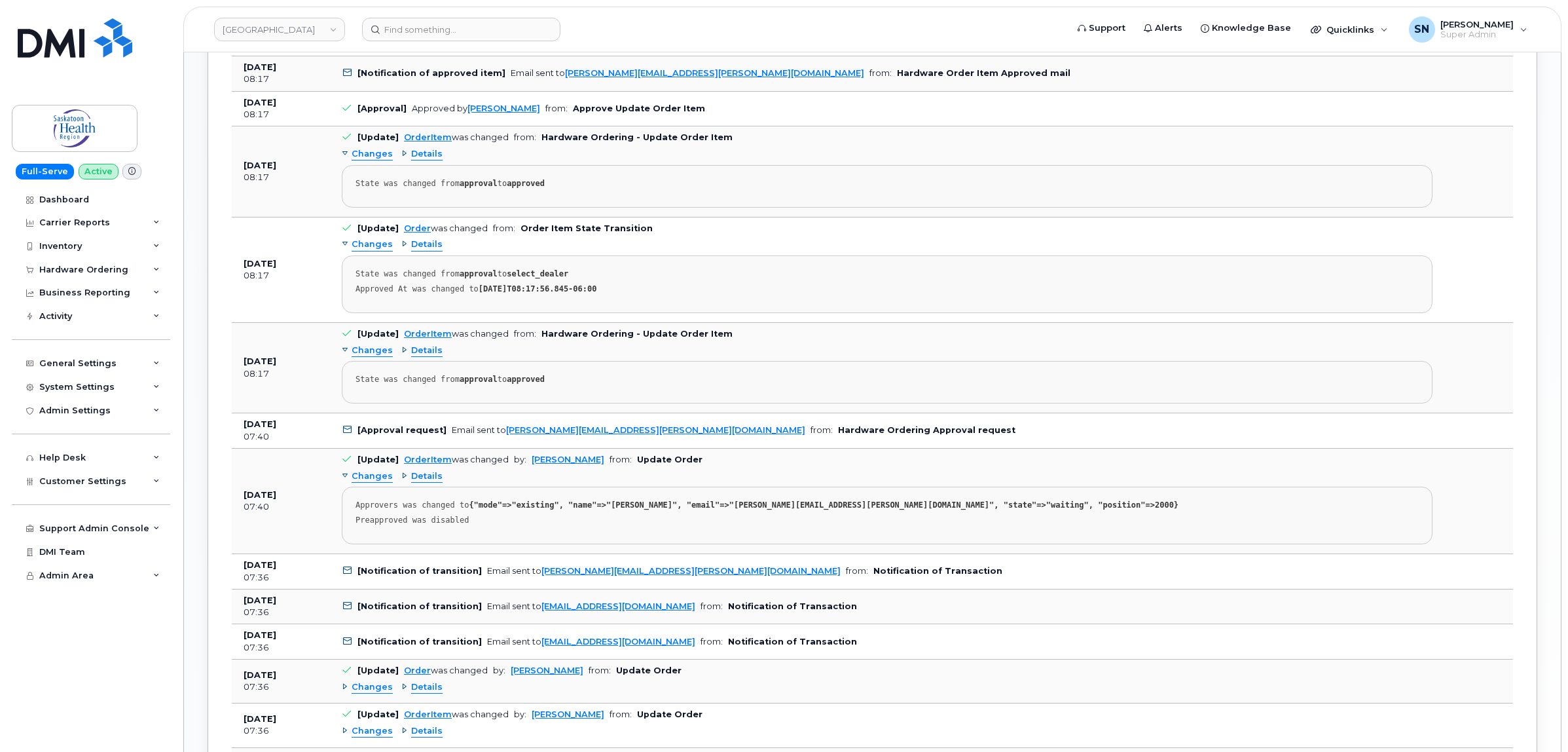
scroll to position [1227, 0]
drag, startPoint x: 688, startPoint y: 435, endPoint x: 504, endPoint y: 439, distance: 184.0
click at [504, 439] on td "[Approval request] Email sent to Wendy.Weinrauch@saskhealthauthority.ca from: H…" at bounding box center [887, 429] width 1115 height 35
copy link "Wendy.Weinrauch@saskhealthauthority.ca"
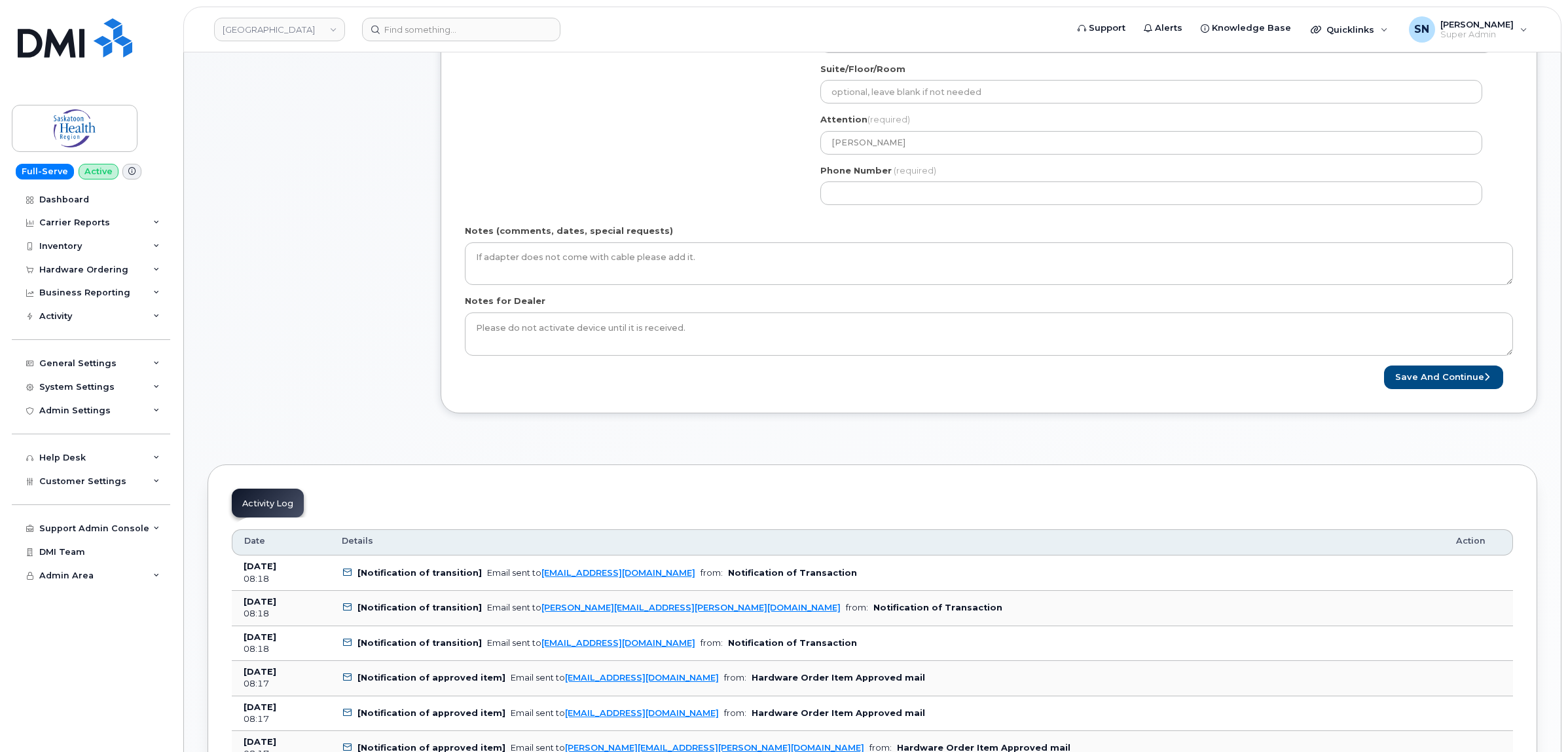
scroll to position [409, 0]
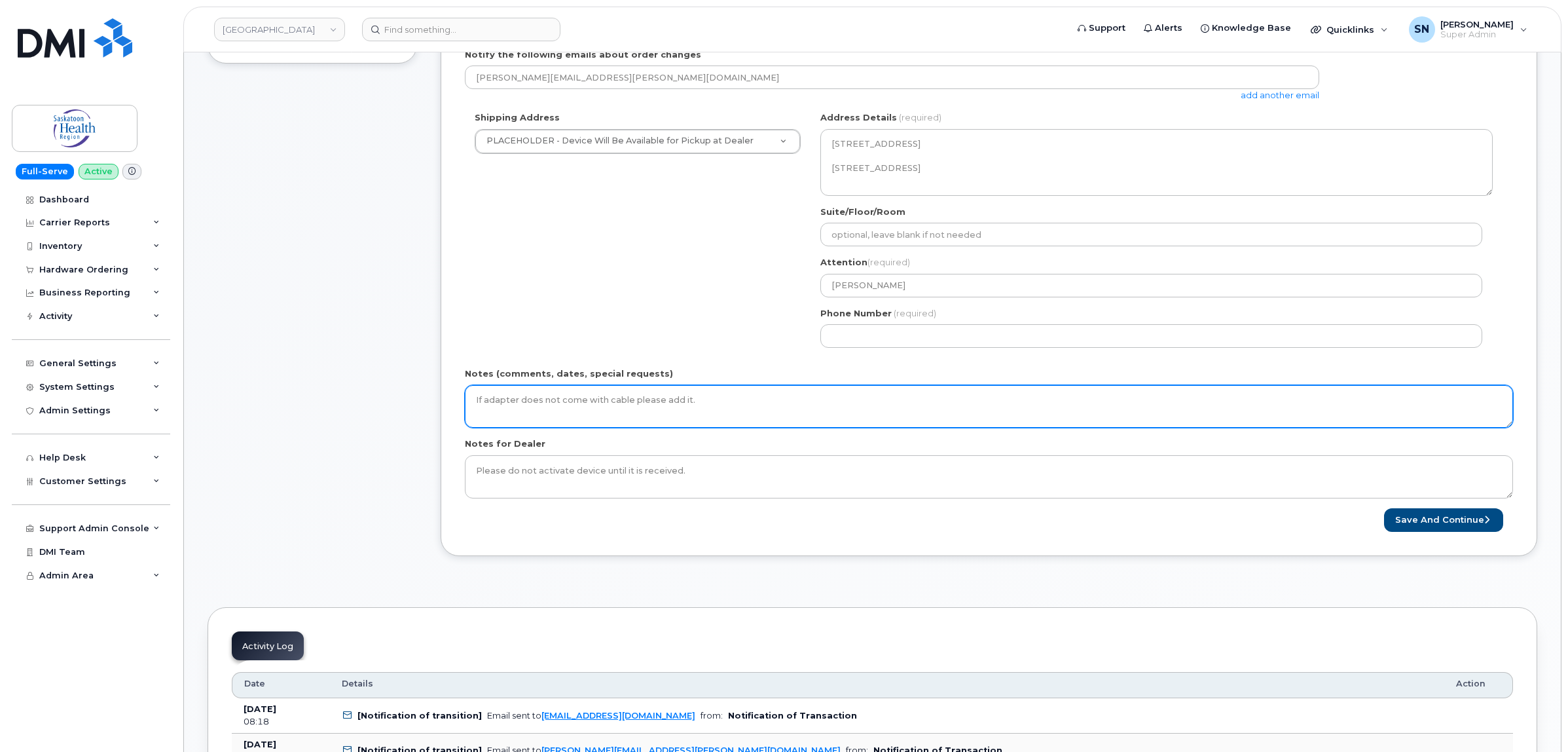
click at [710, 390] on textarea "If adapter does not come with cable please add it." at bounding box center [989, 406] width 1048 height 43
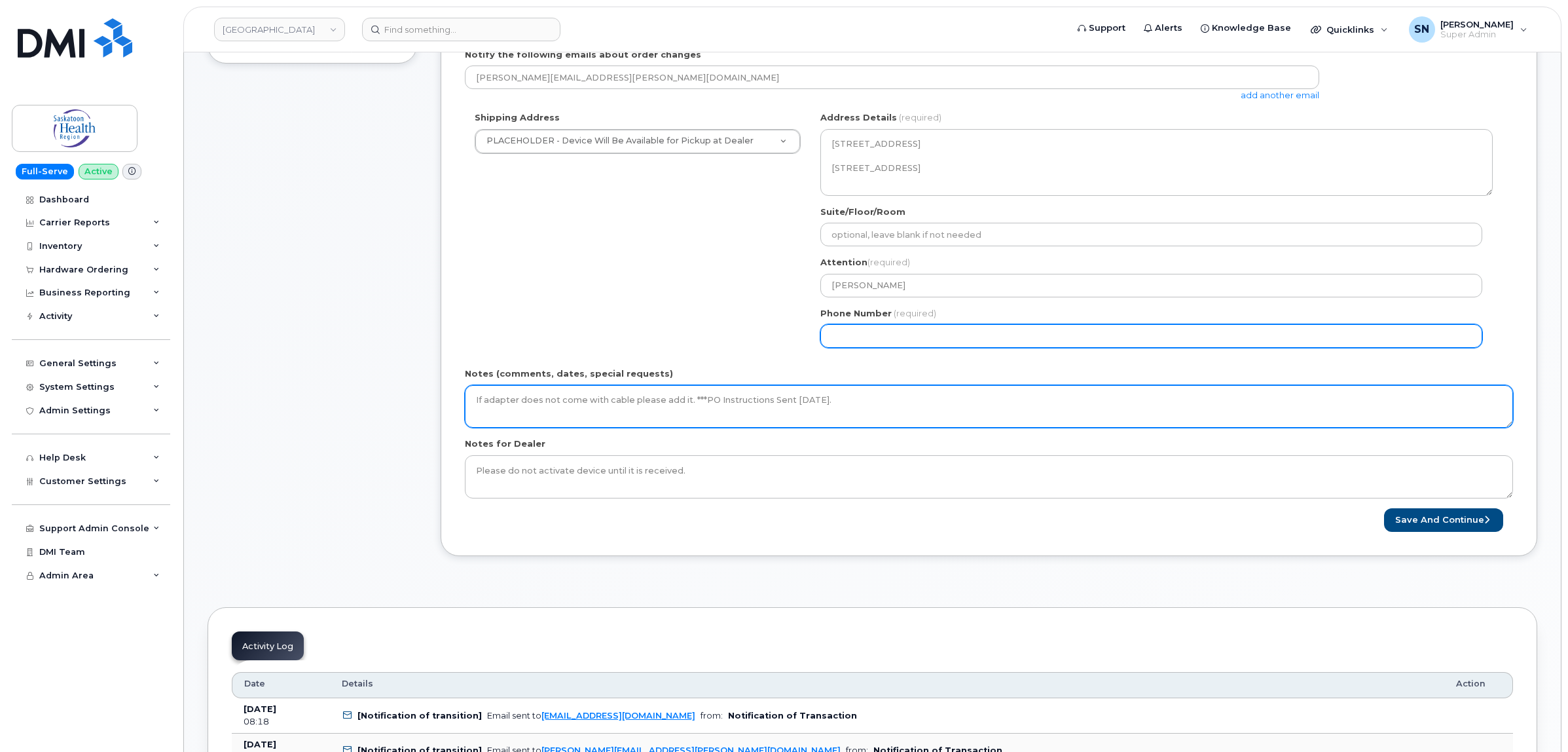
type textarea "If adapter does not come with cable please add it. ***PO Instructions Sent Octo…"
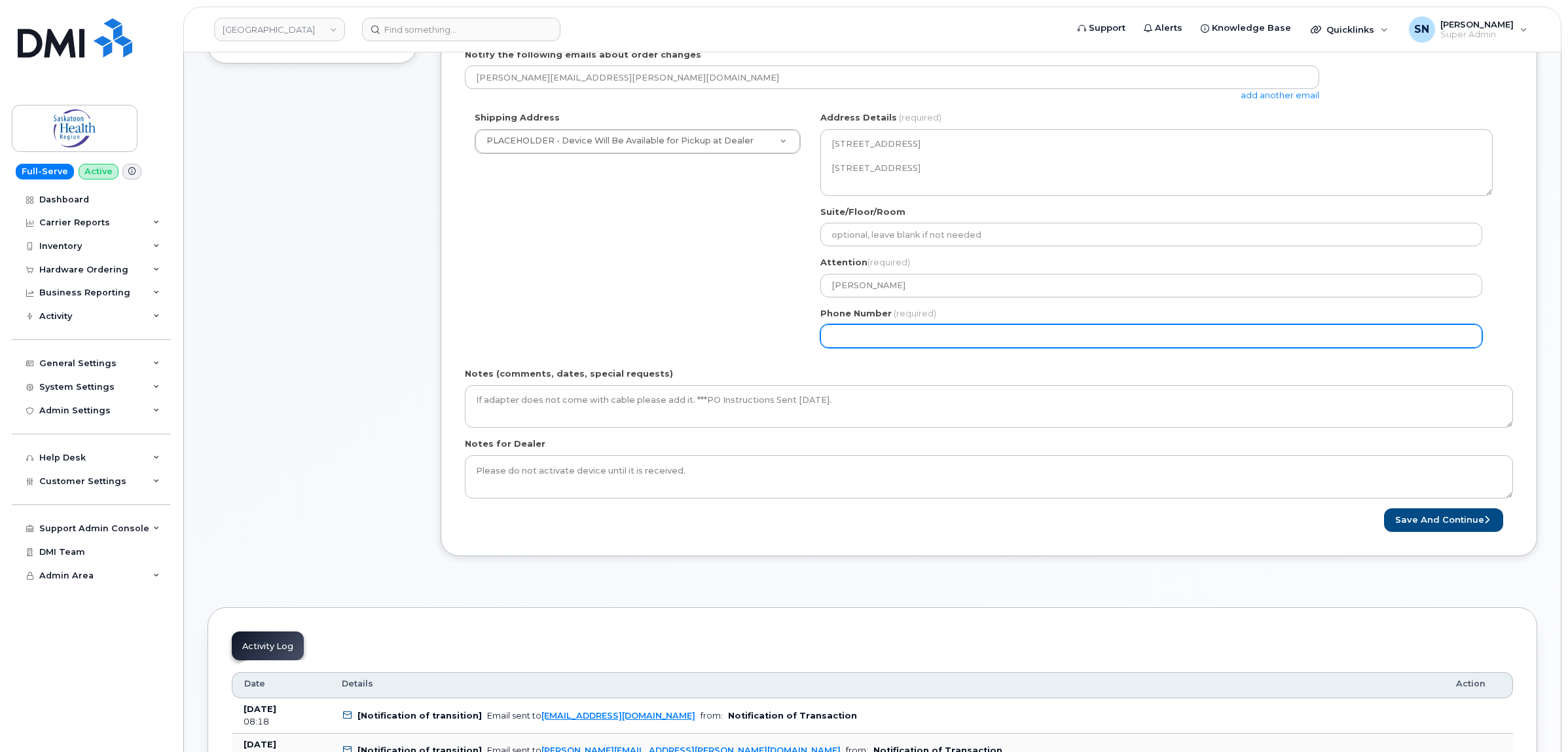
click at [872, 344] on input "Phone Number" at bounding box center [1151, 335] width 662 height 24
select select
type input "123456789"
select select
type input "1234567890"
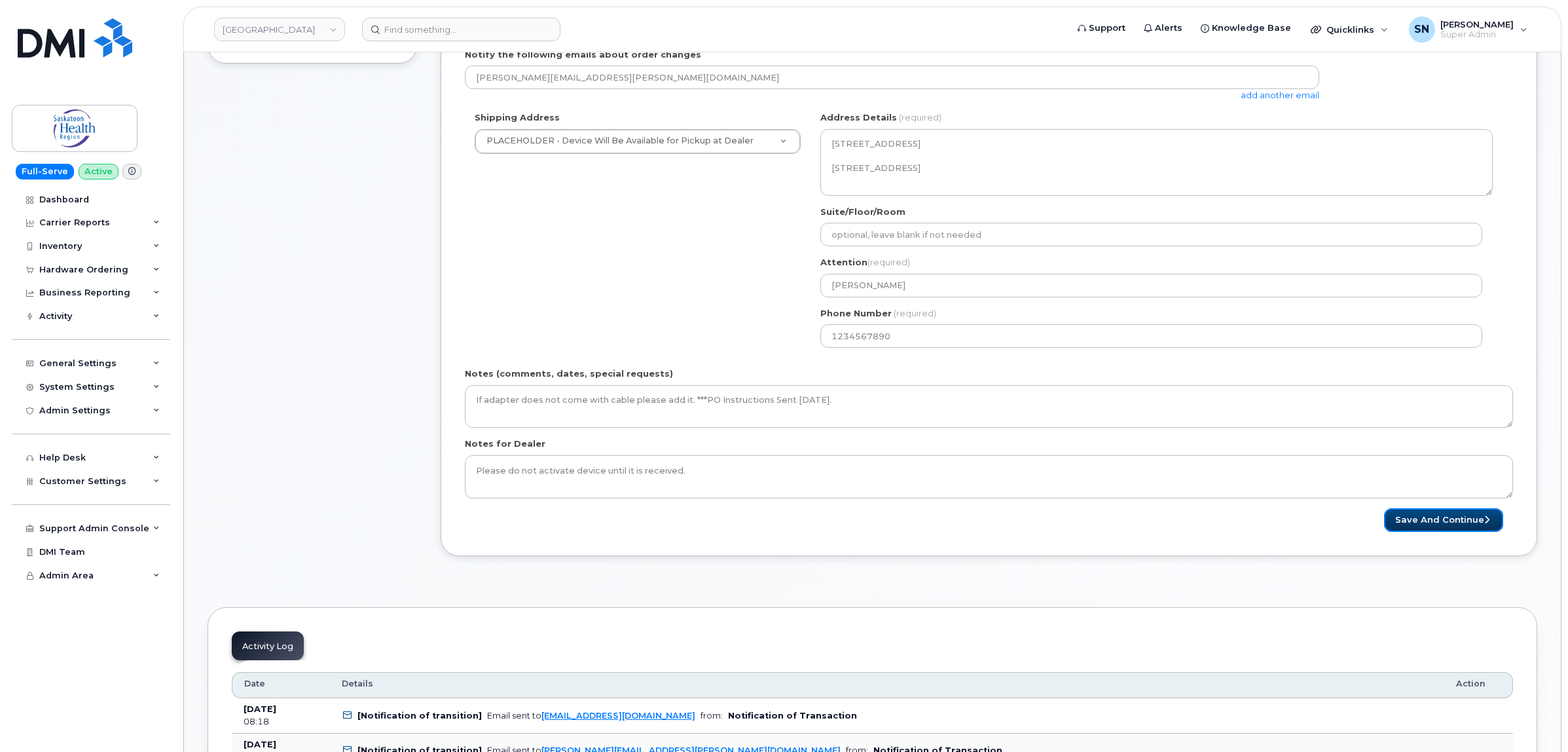
drag, startPoint x: 1410, startPoint y: 516, endPoint x: 1061, endPoint y: 529, distance: 349.2
click at [1411, 516] on button "Save and Continue" at bounding box center [1444, 520] width 119 height 24
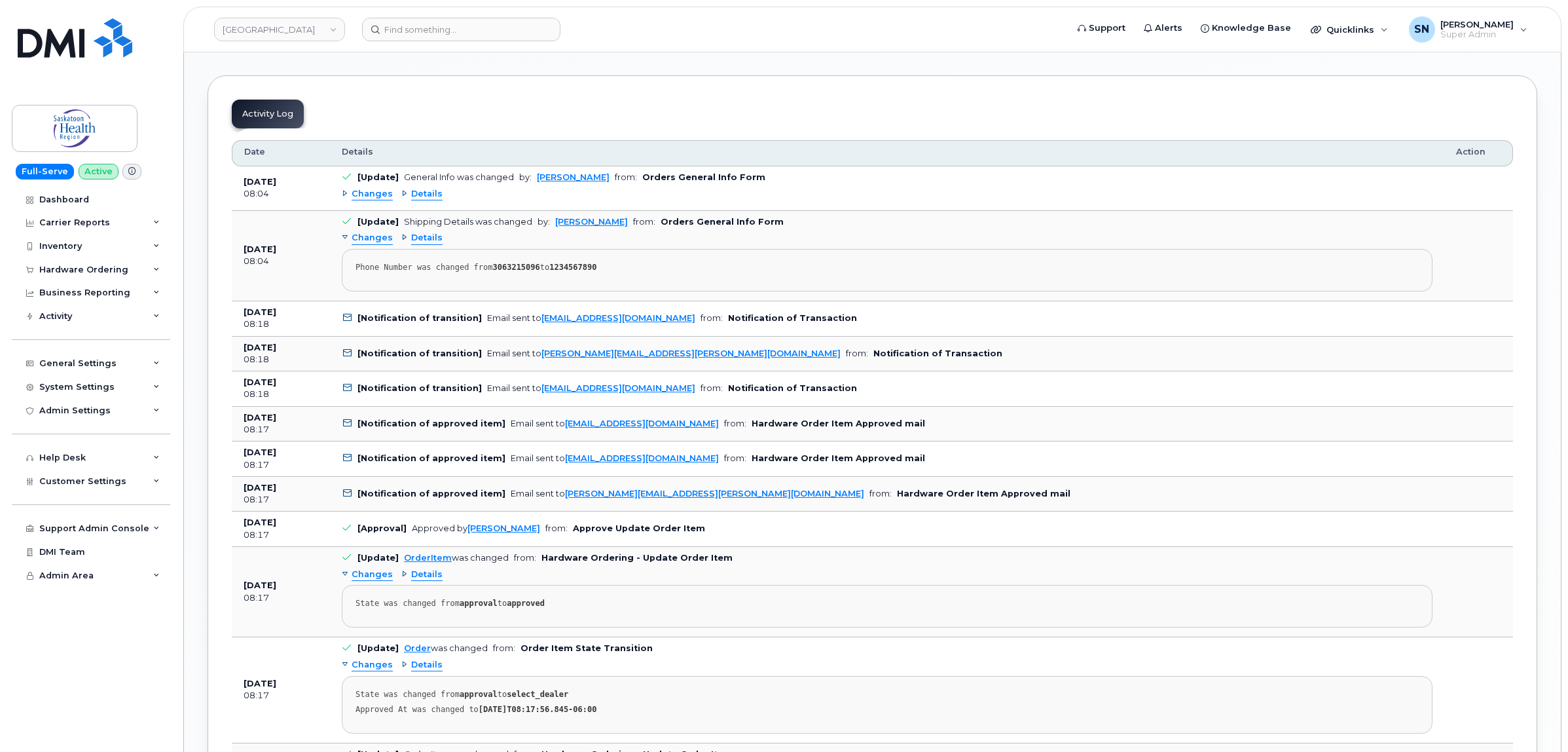
scroll to position [1310, 0]
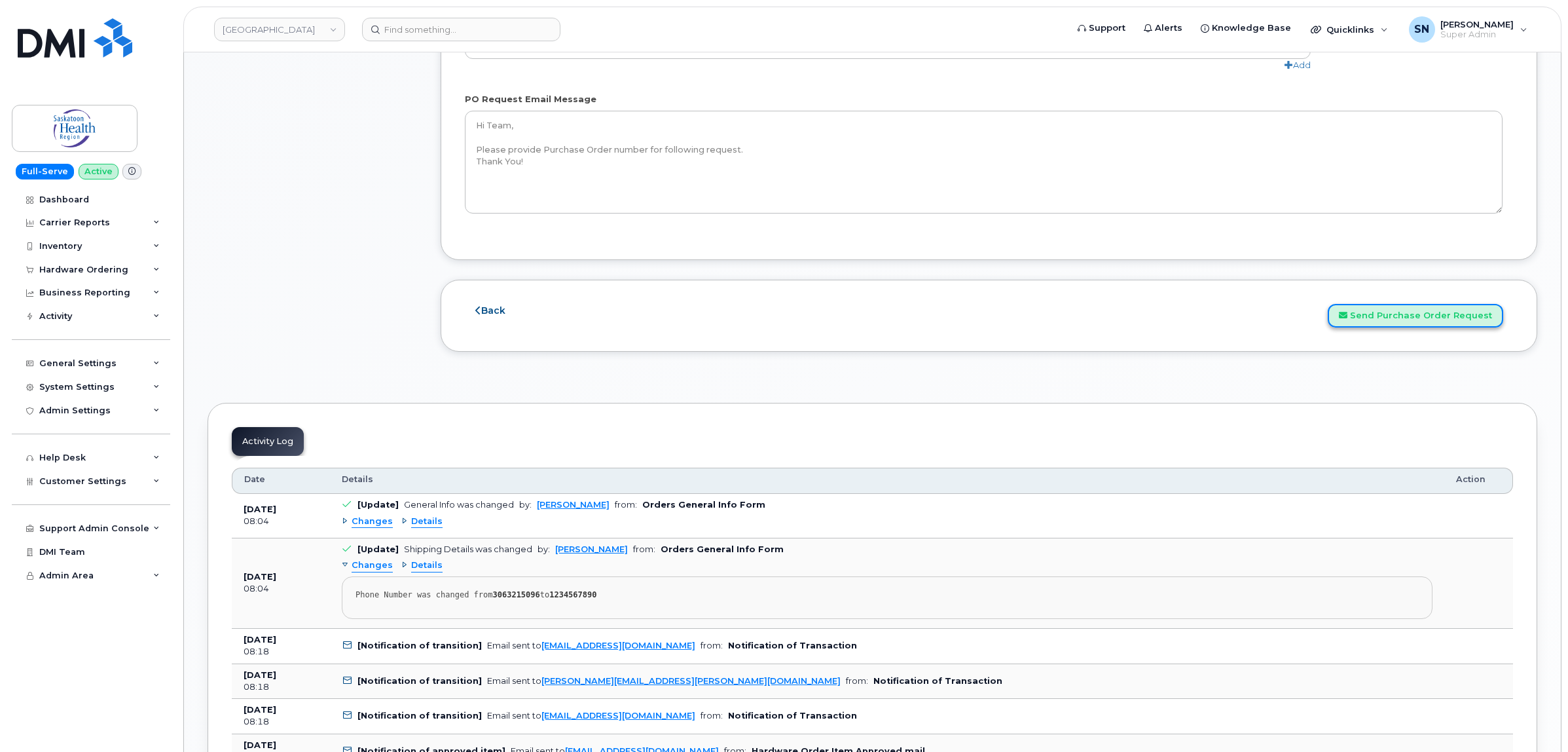
click at [1420, 322] on button "Send Purchase Order Request" at bounding box center [1415, 316] width 176 height 24
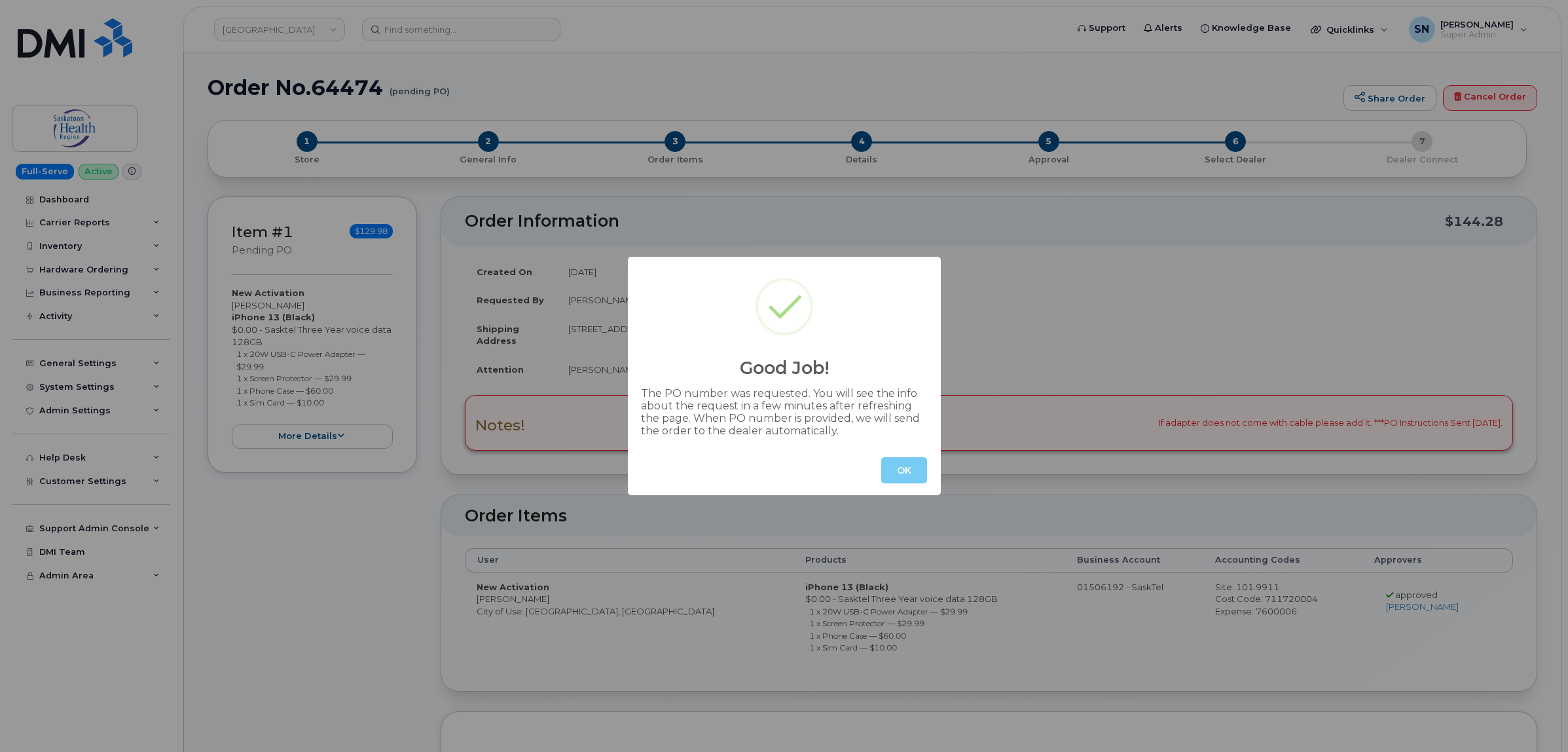
click at [913, 475] on button "OK" at bounding box center [905, 470] width 46 height 27
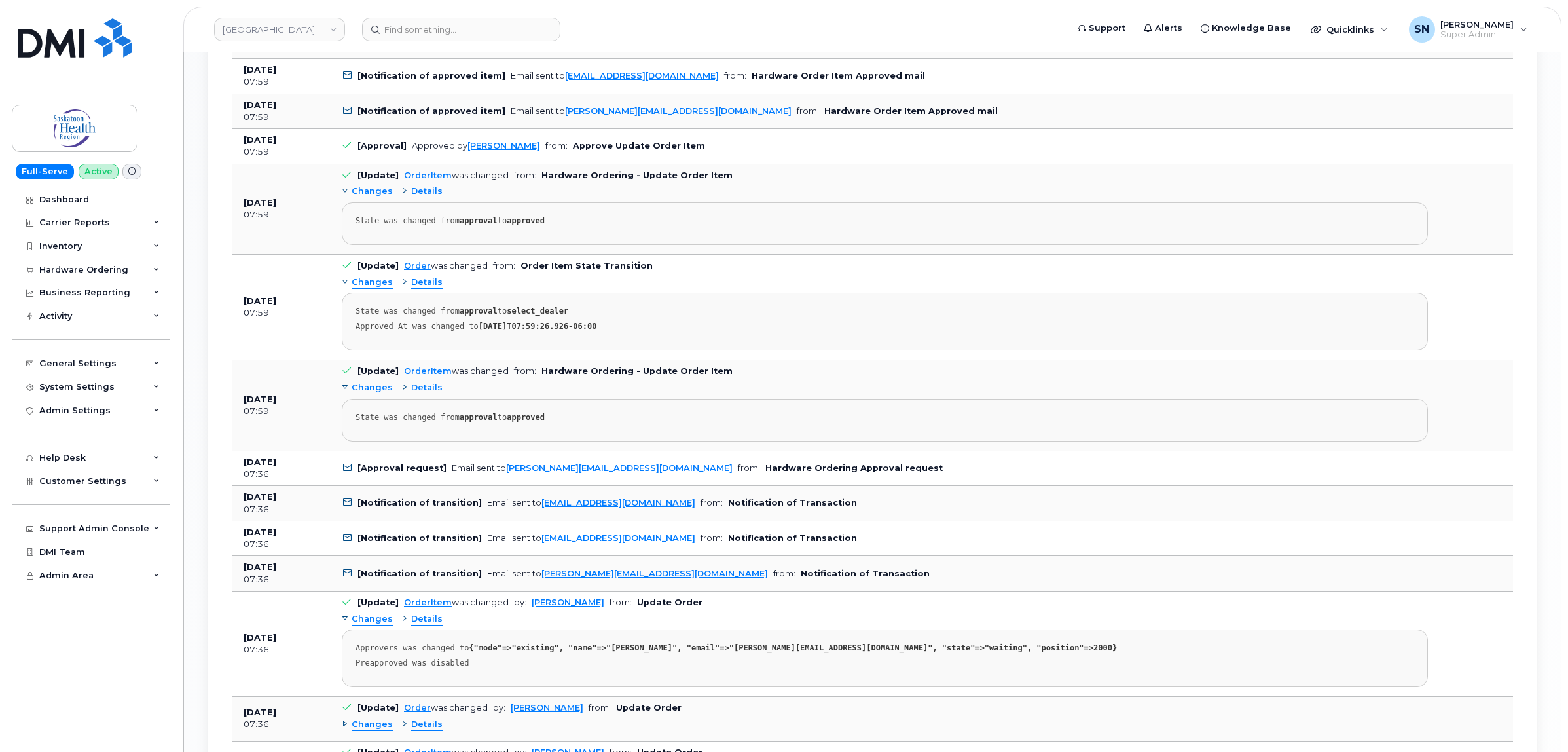
scroll to position [1883, 0]
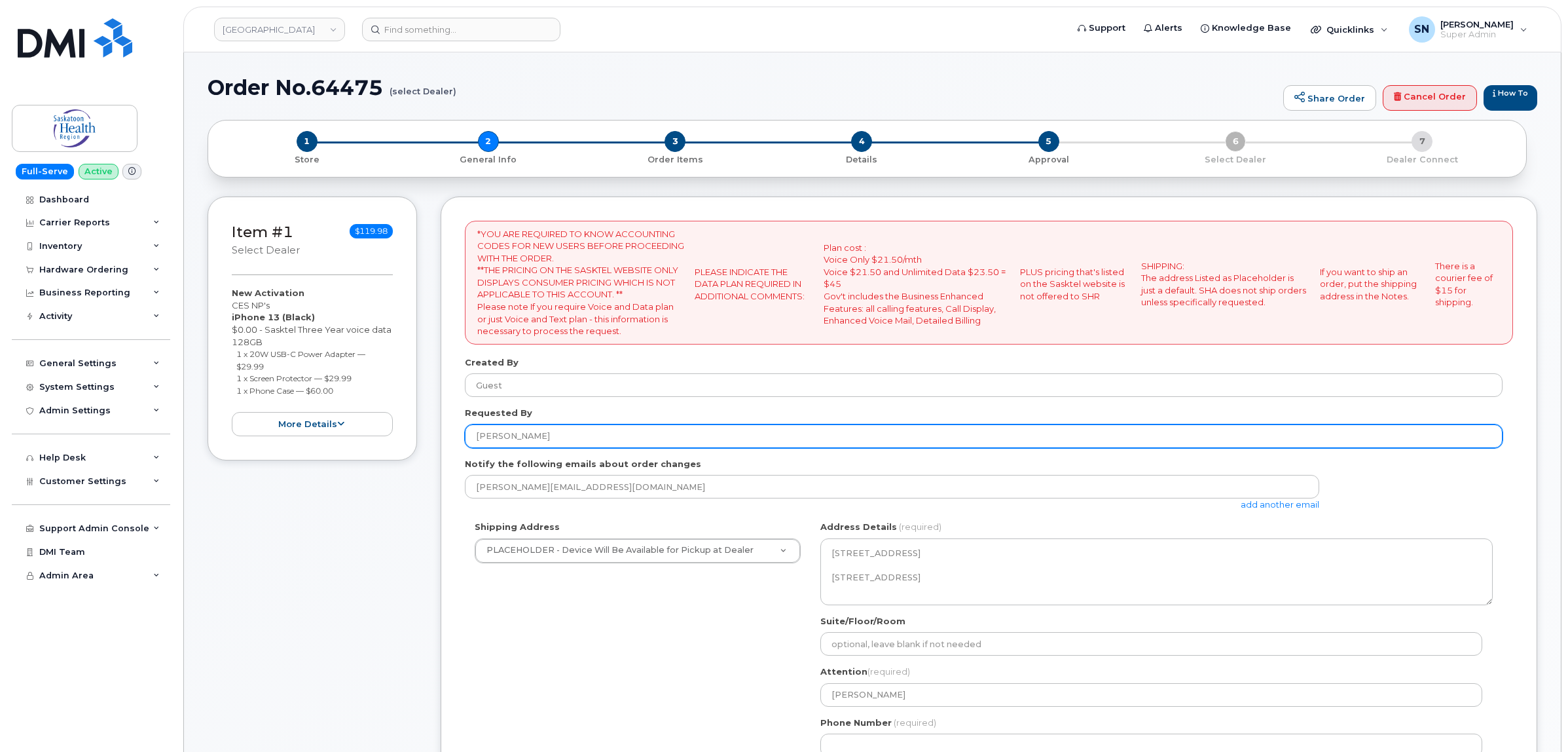
drag, startPoint x: 475, startPoint y: 435, endPoint x: 506, endPoint y: 442, distance: 31.8
click at [506, 442] on input "[PERSON_NAME]" at bounding box center [984, 435] width 1038 height 24
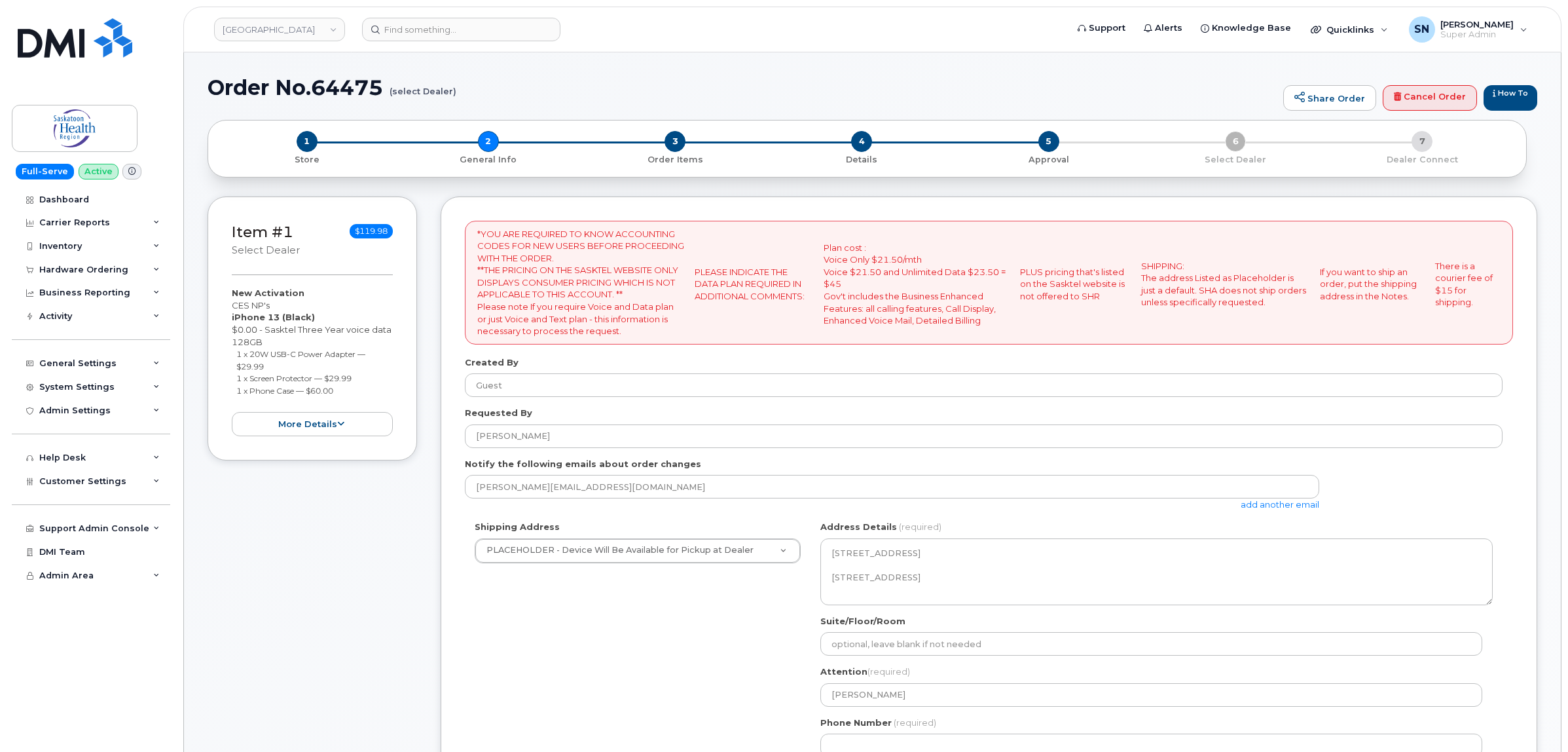
drag, startPoint x: 237, startPoint y: 356, endPoint x: 275, endPoint y: 362, distance: 38.5
click at [275, 362] on li "1 x 20W USB-C Power Adapter — $29.99" at bounding box center [315, 359] width 157 height 24
copy small "1 x 20W USB-C Power Adapter — $29.99"
drag, startPoint x: 233, startPoint y: 378, endPoint x: 362, endPoint y: 375, distance: 129.0
click at [362, 375] on ul "1 x 20W USB-C Power Adapter — $29.99 1 x Screen Protector — $29.99 1 x Phone Ca…" at bounding box center [312, 372] width 161 height 49
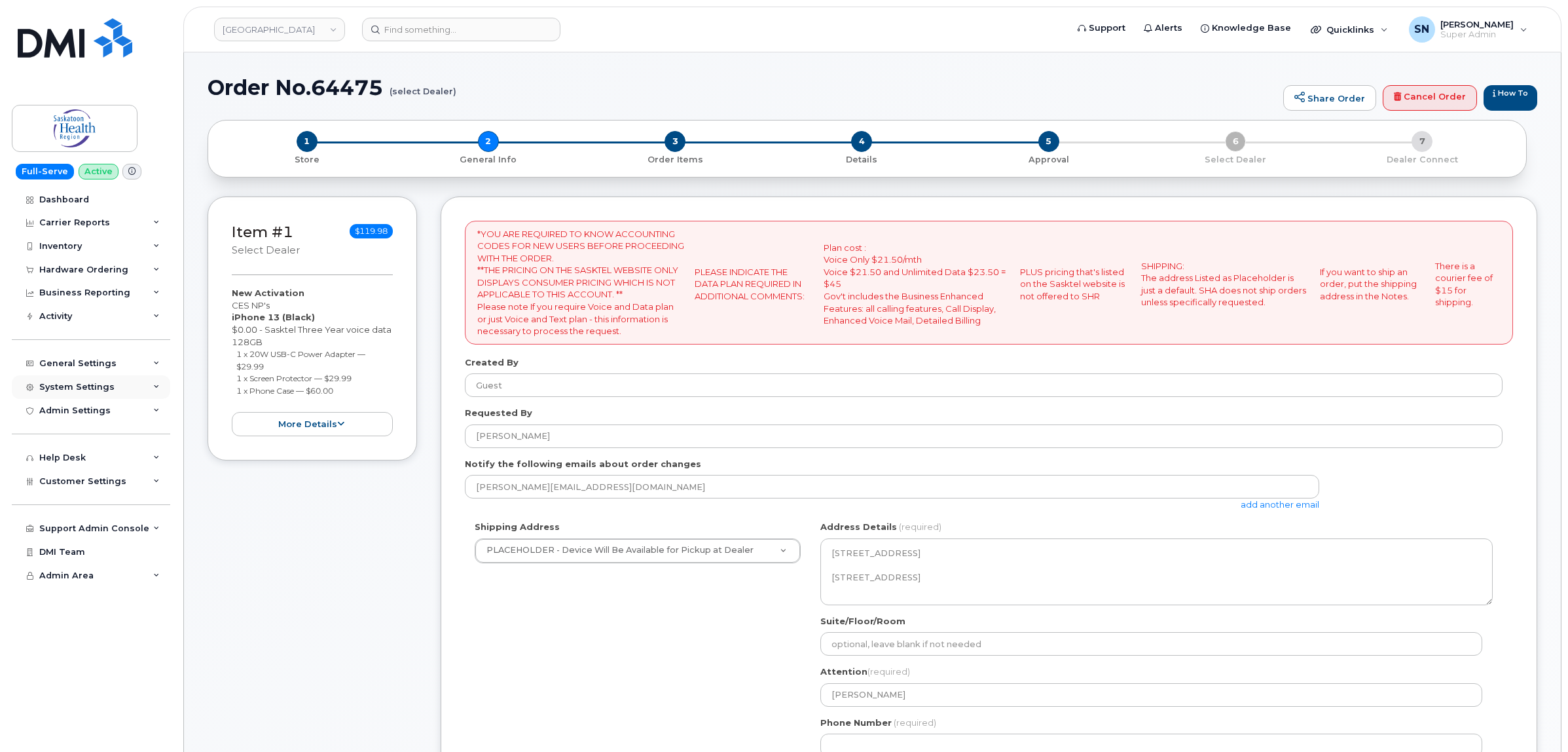
copy small "1 x Screen Protector — $29.99"
drag, startPoint x: 237, startPoint y: 390, endPoint x: 337, endPoint y: 396, distance: 100.2
click at [337, 396] on li "1 x Phone Case — $60.00" at bounding box center [315, 390] width 157 height 12
copy small "1 x Phone Case — $60.00"
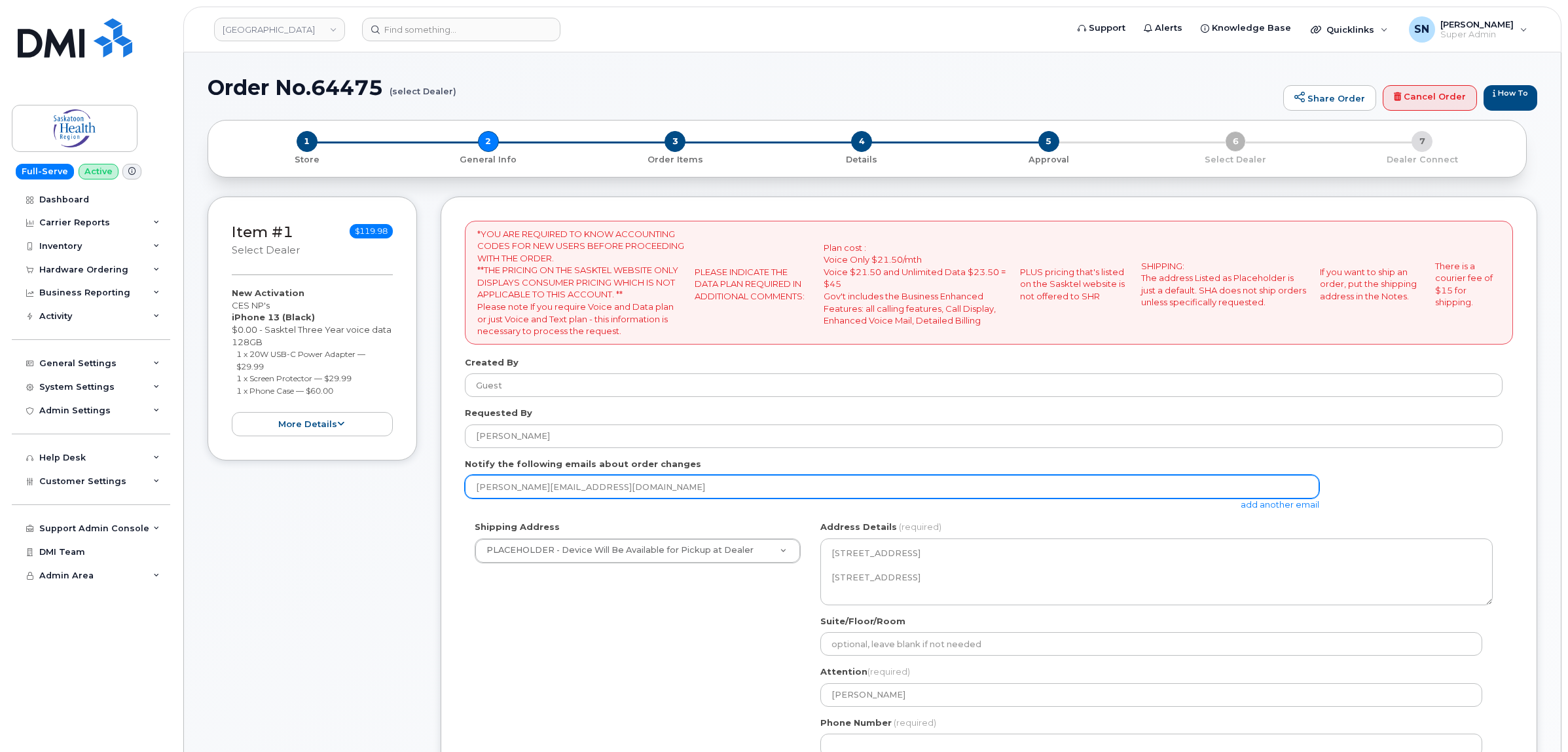
drag, startPoint x: 476, startPoint y: 485, endPoint x: 662, endPoint y: 488, distance: 186.0
click at [662, 488] on input "[PERSON_NAME][EMAIL_ADDRESS][DOMAIN_NAME]" at bounding box center [891, 486] width 854 height 24
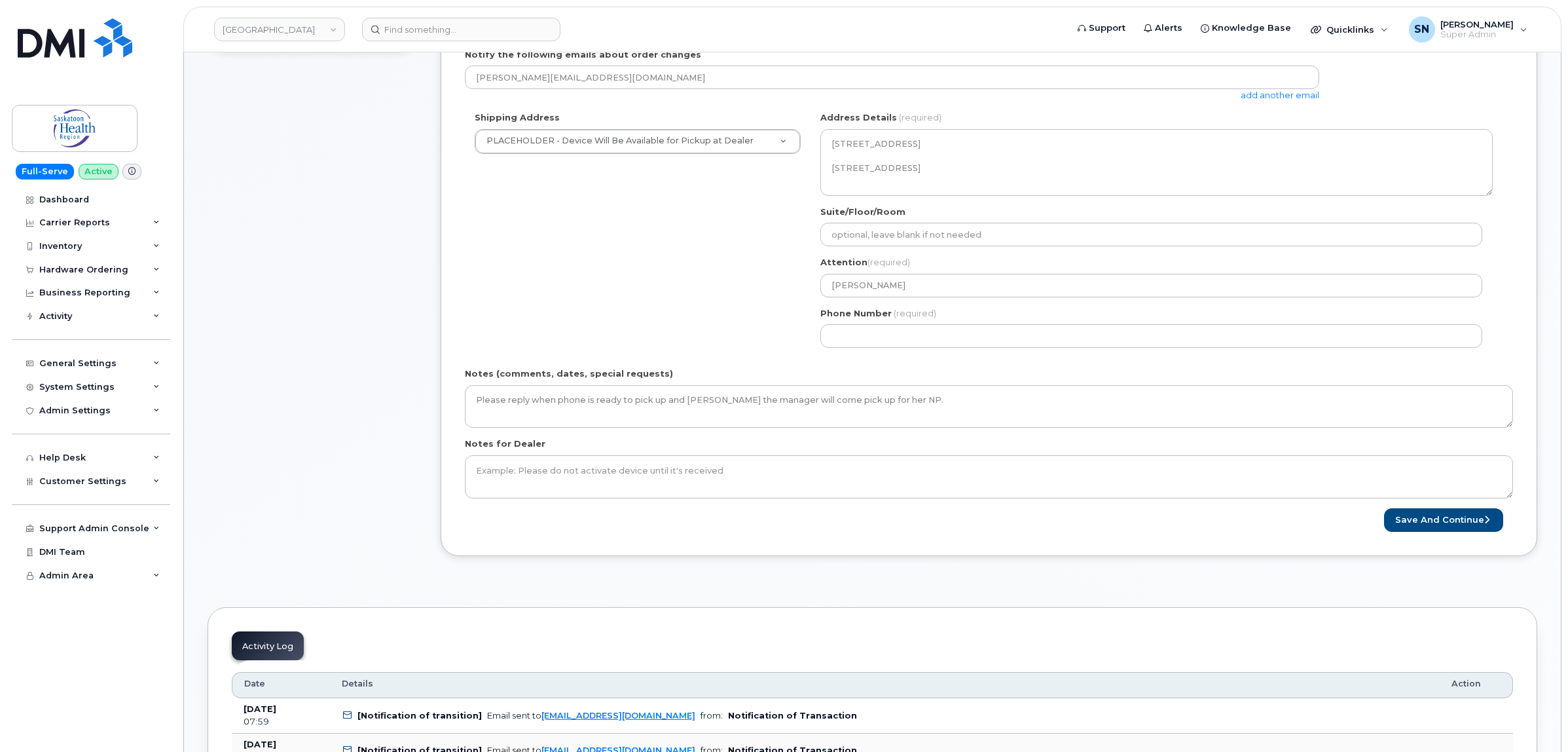
click at [877, 350] on div "SK Saskatoon Search your address... Manually edit your address Click to search …" at bounding box center [1156, 235] width 692 height 247
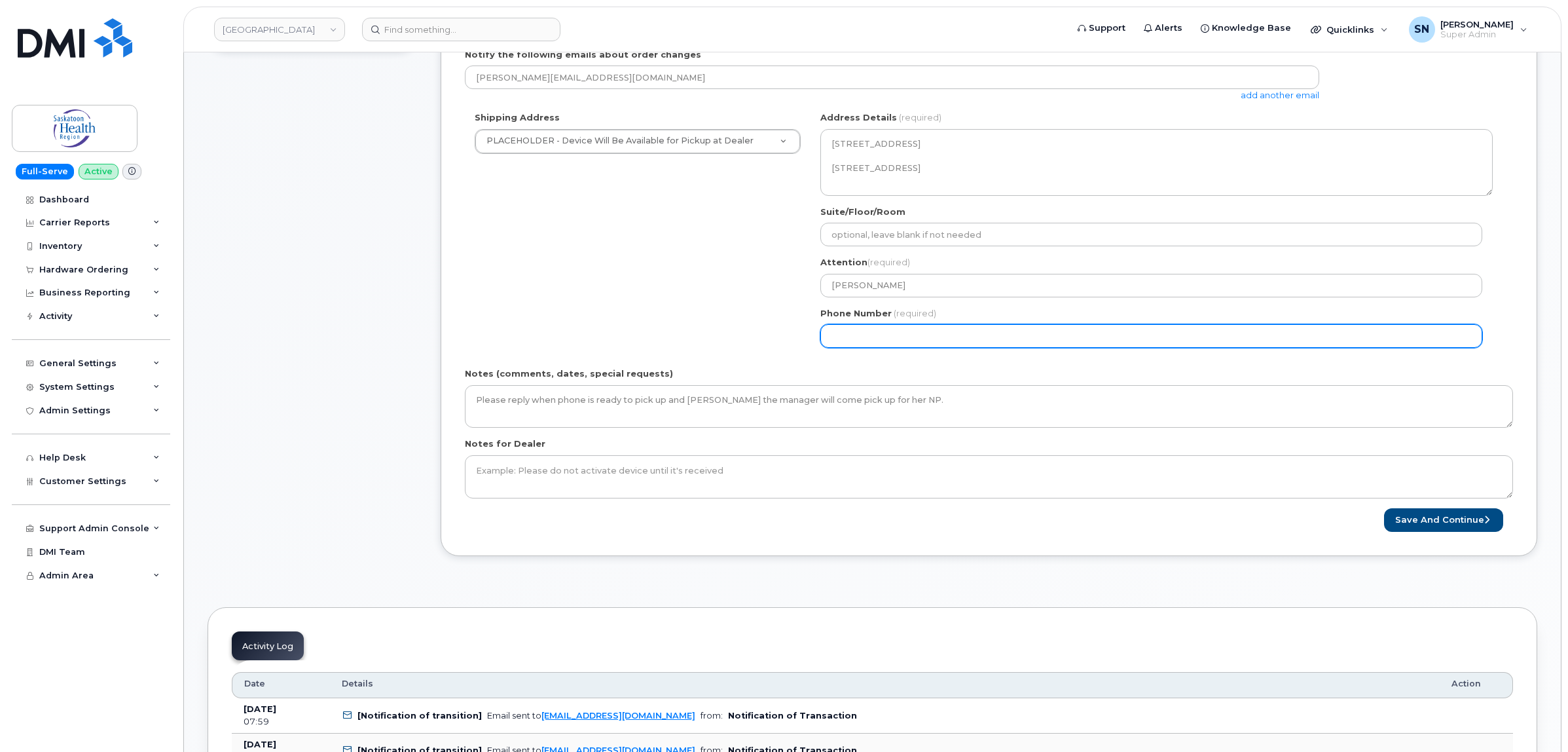
click at [877, 342] on input "Phone Number" at bounding box center [1151, 335] width 662 height 24
select select
type input "123456789"
select select
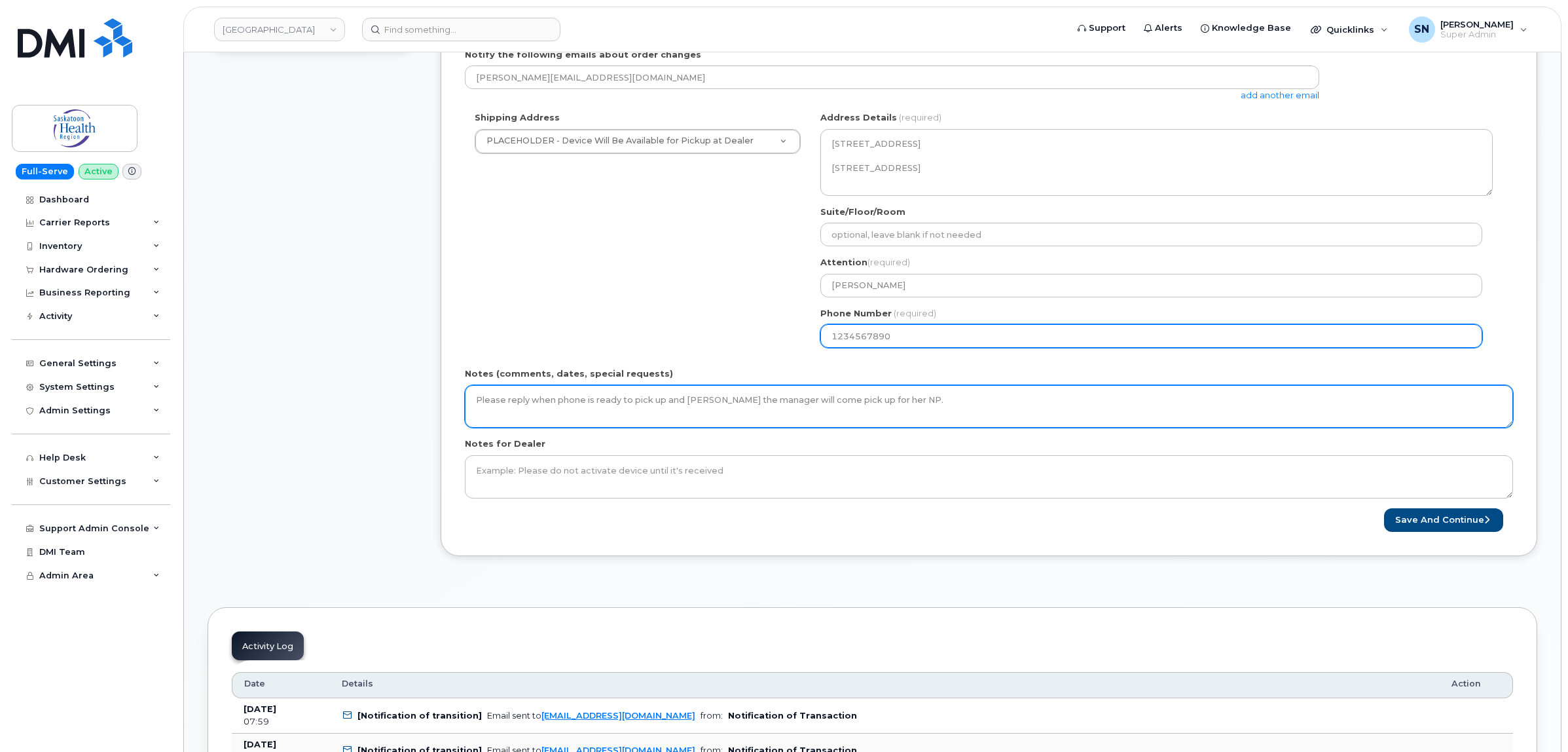
type input "1234567890"
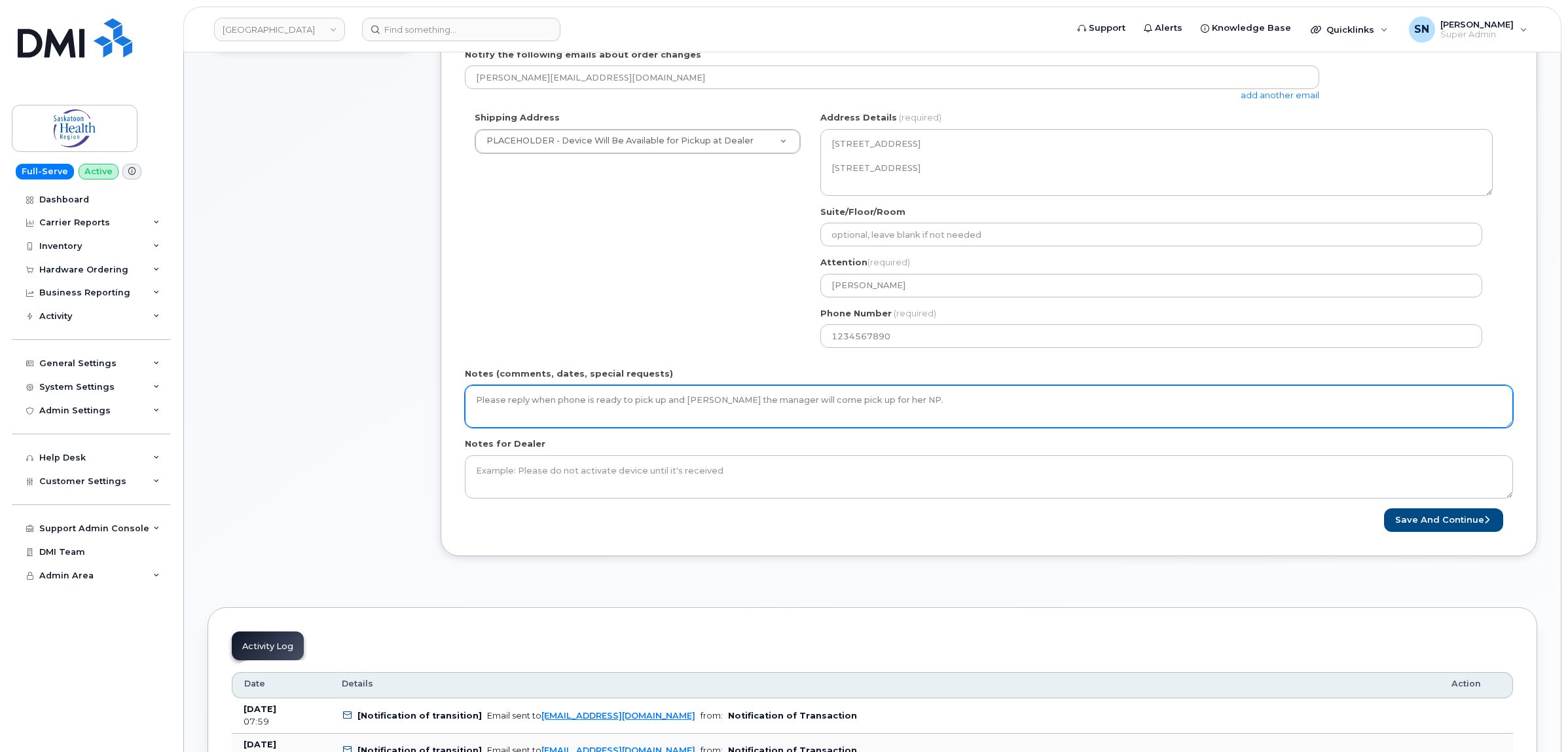
click at [944, 404] on textarea "Please reply when phone is ready to pick up and Lynette the manager will come p…" at bounding box center [989, 406] width 1048 height 43
type textarea "Please reply when phone is ready to pick up and Lynette the manager will come p…"
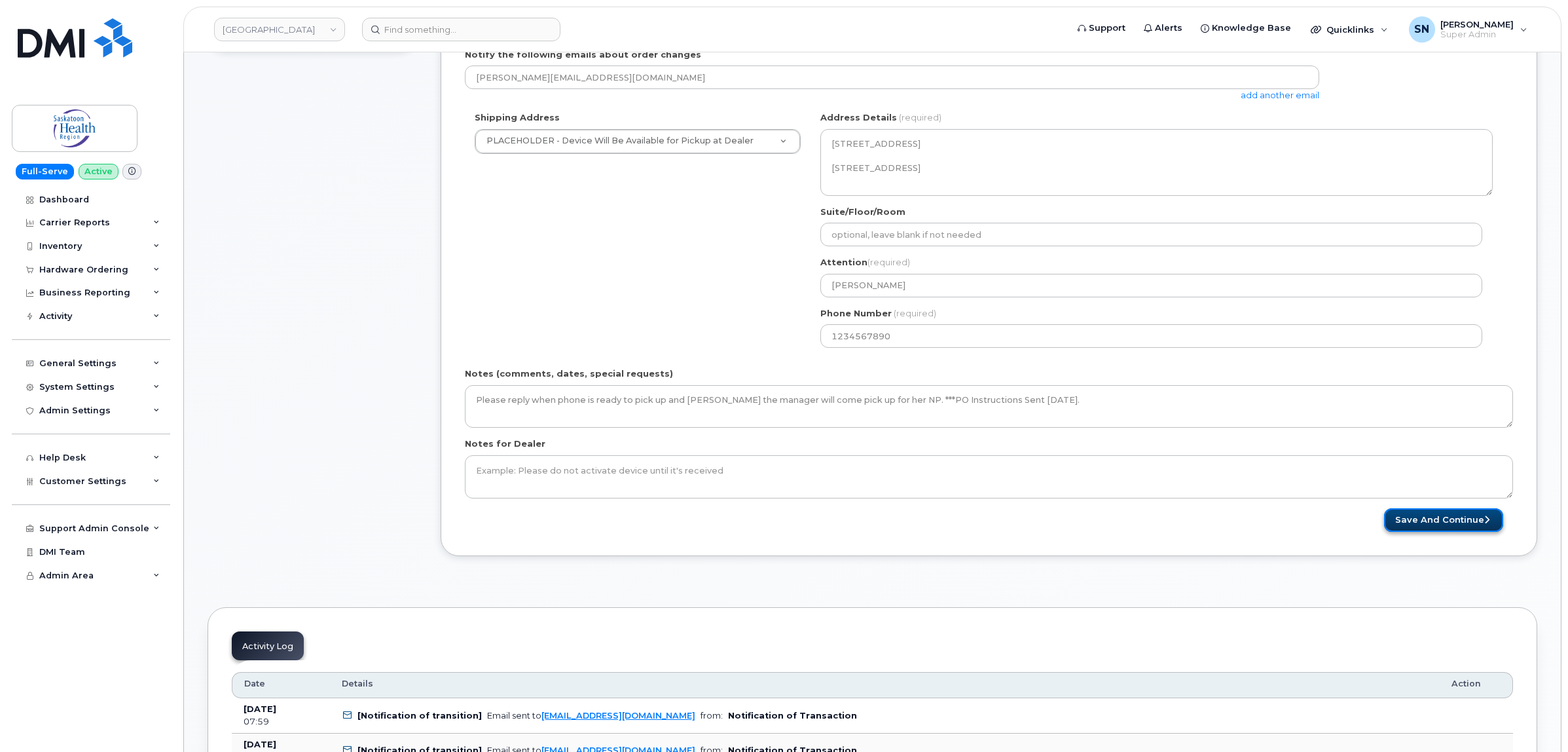
click at [1451, 529] on button "Save and Continue" at bounding box center [1444, 520] width 119 height 24
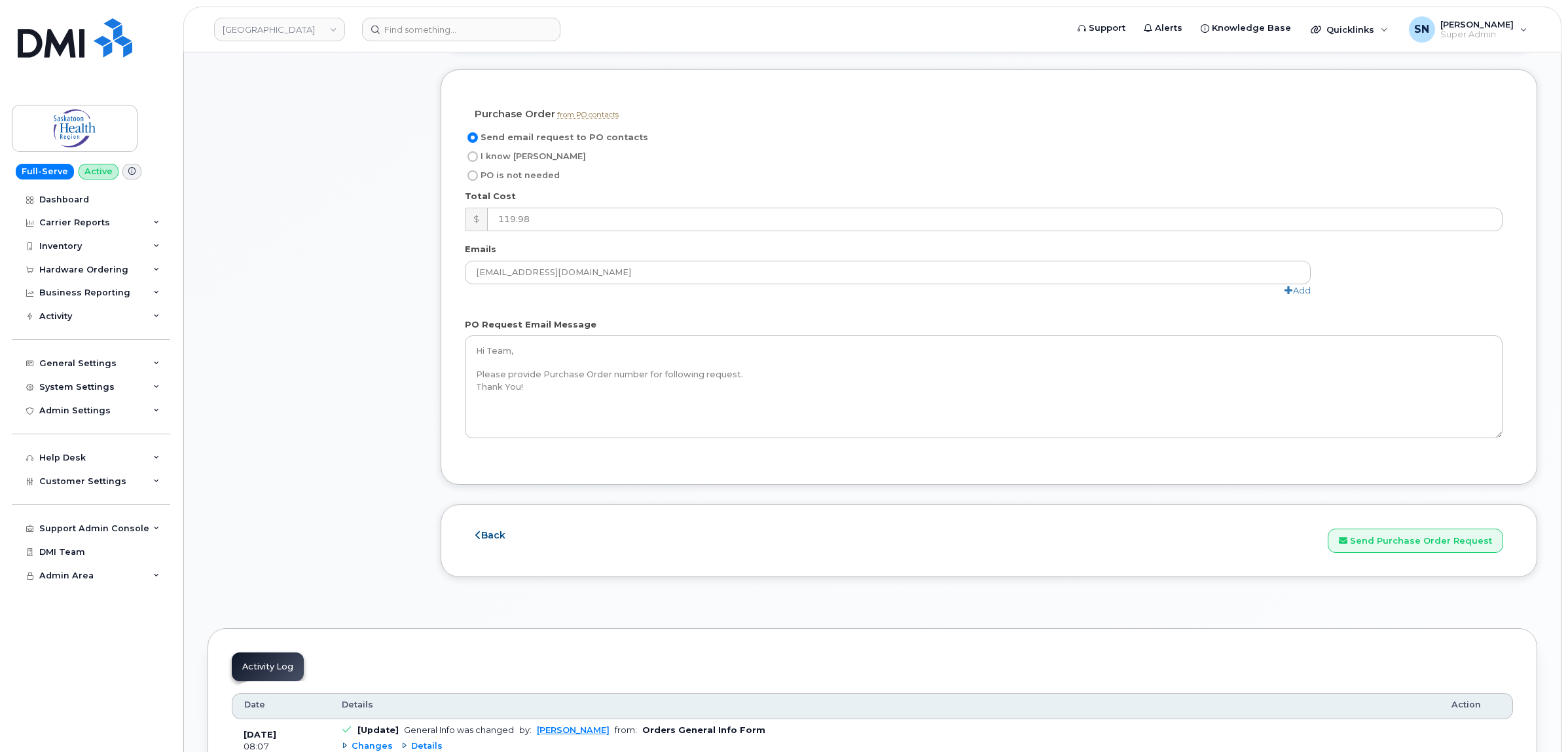
scroll to position [1310, 0]
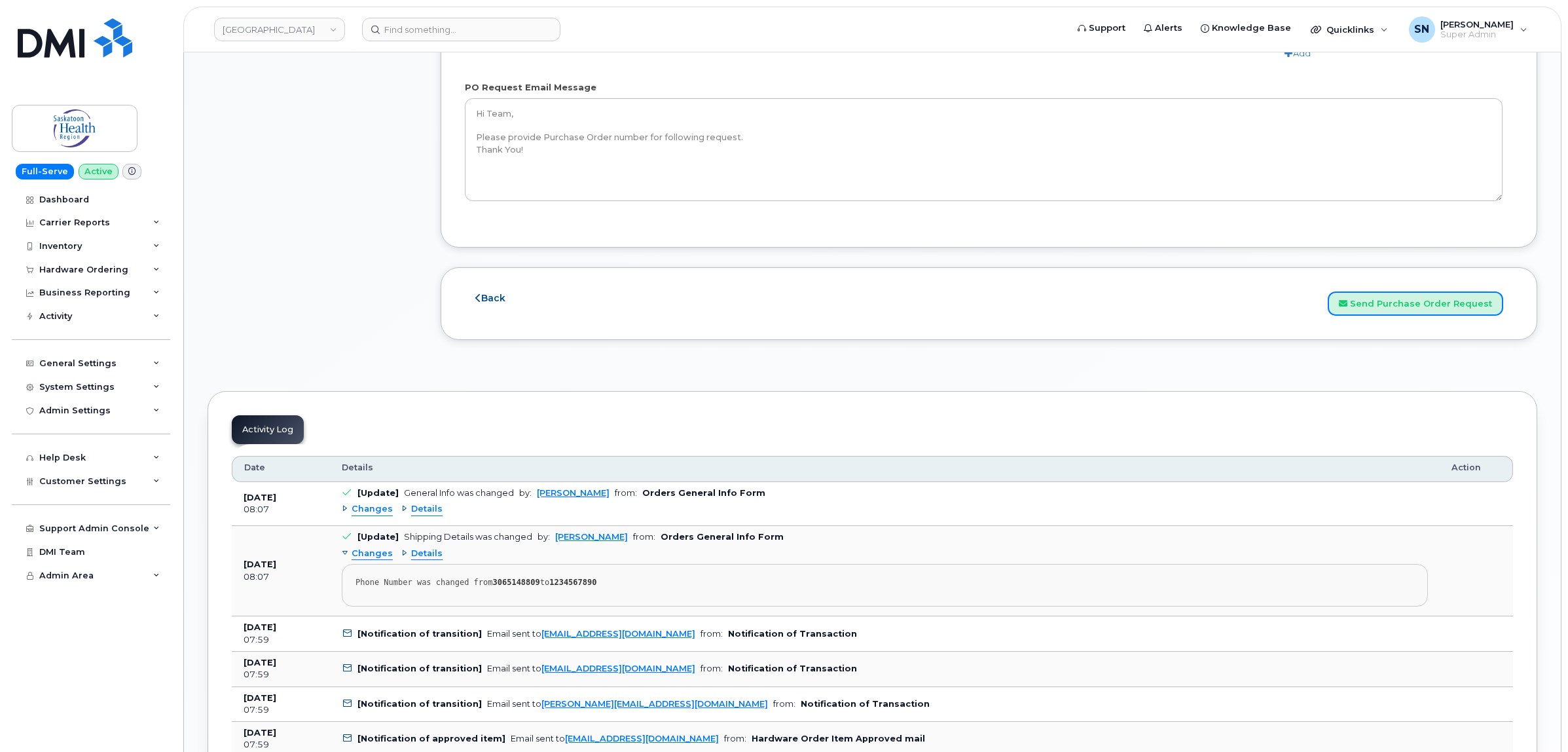
drag, startPoint x: 1399, startPoint y: 306, endPoint x: 668, endPoint y: 4, distance: 790.9
click at [1399, 306] on button "Send Purchase Order Request" at bounding box center [1415, 303] width 176 height 24
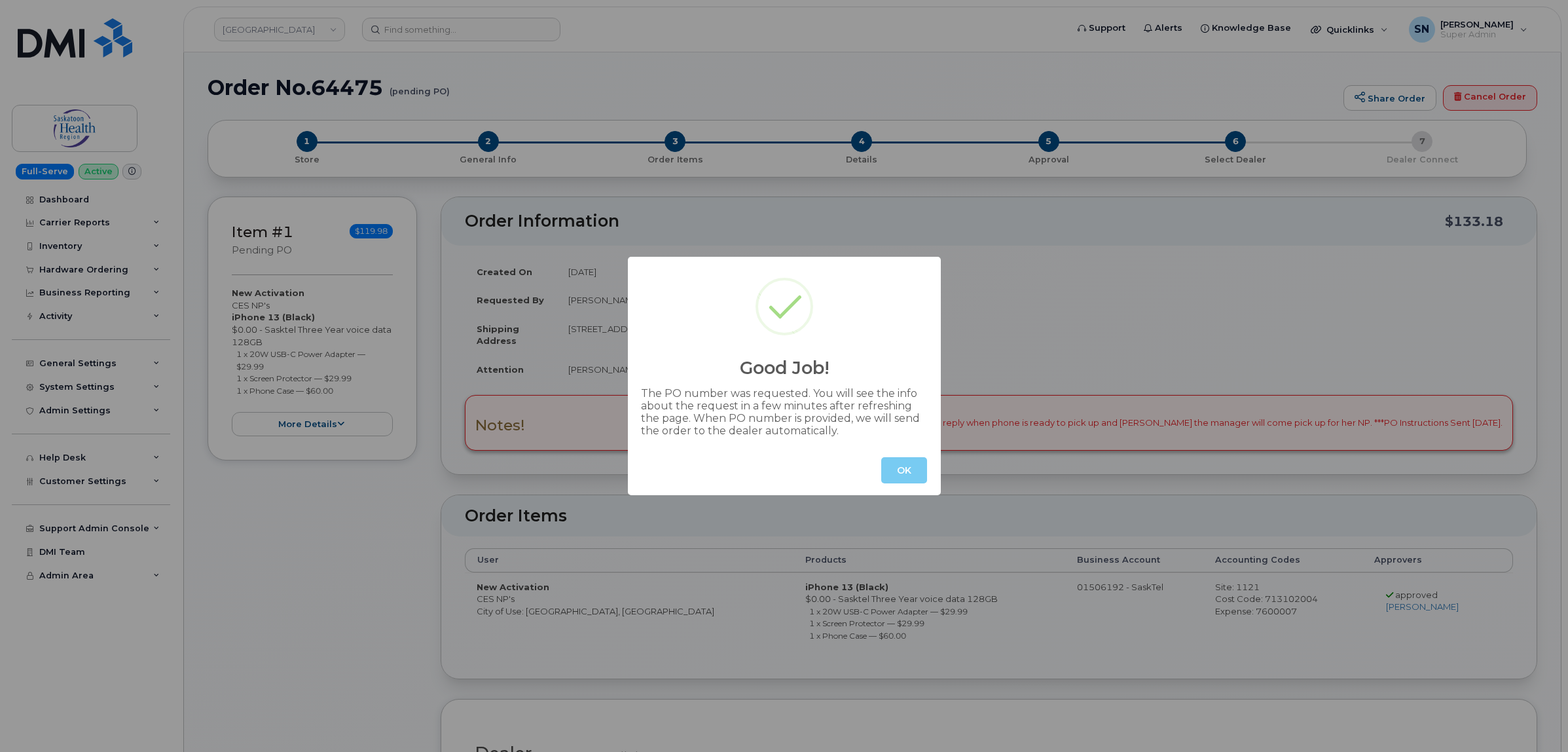
click at [902, 468] on button "OK" at bounding box center [905, 470] width 46 height 27
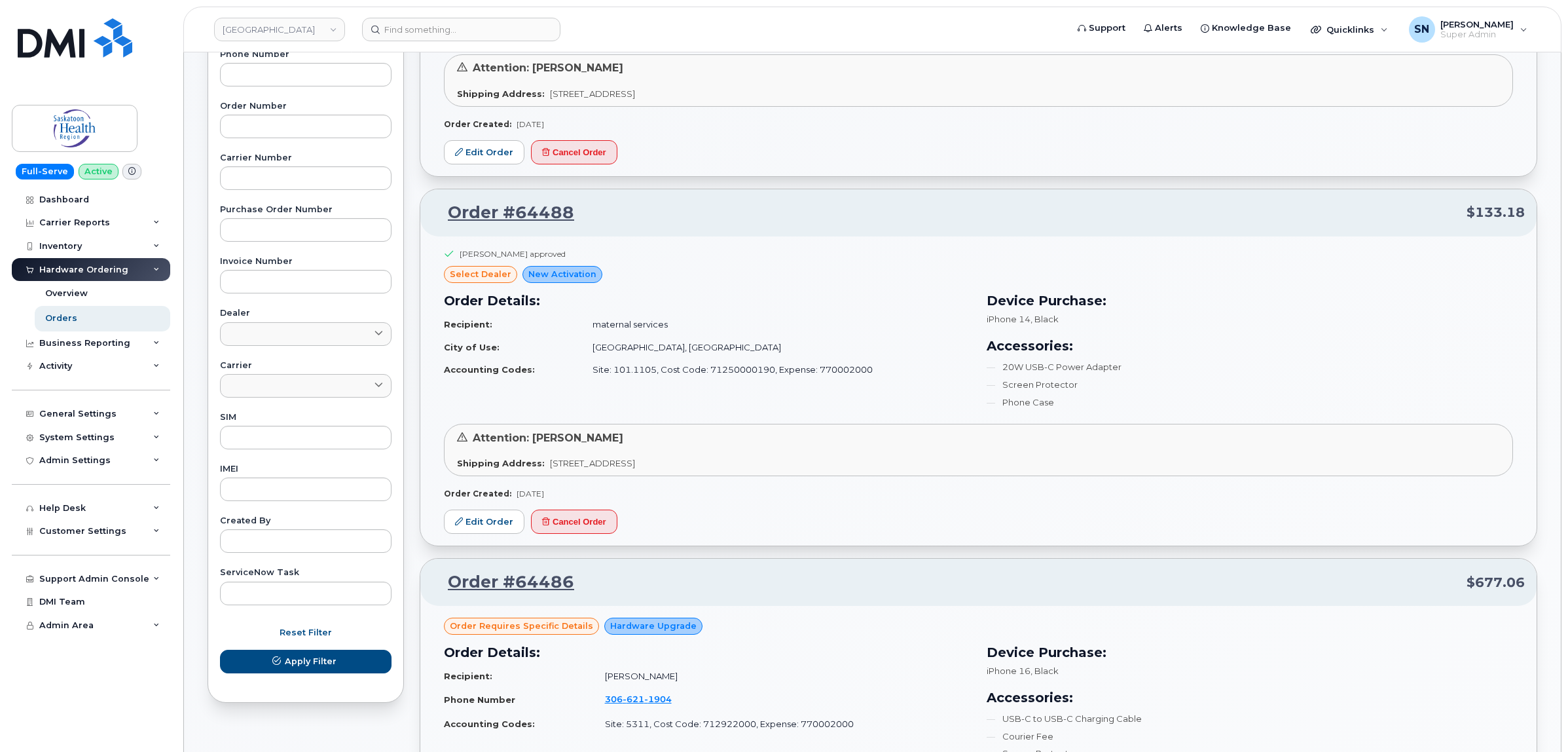
scroll to position [327, 0]
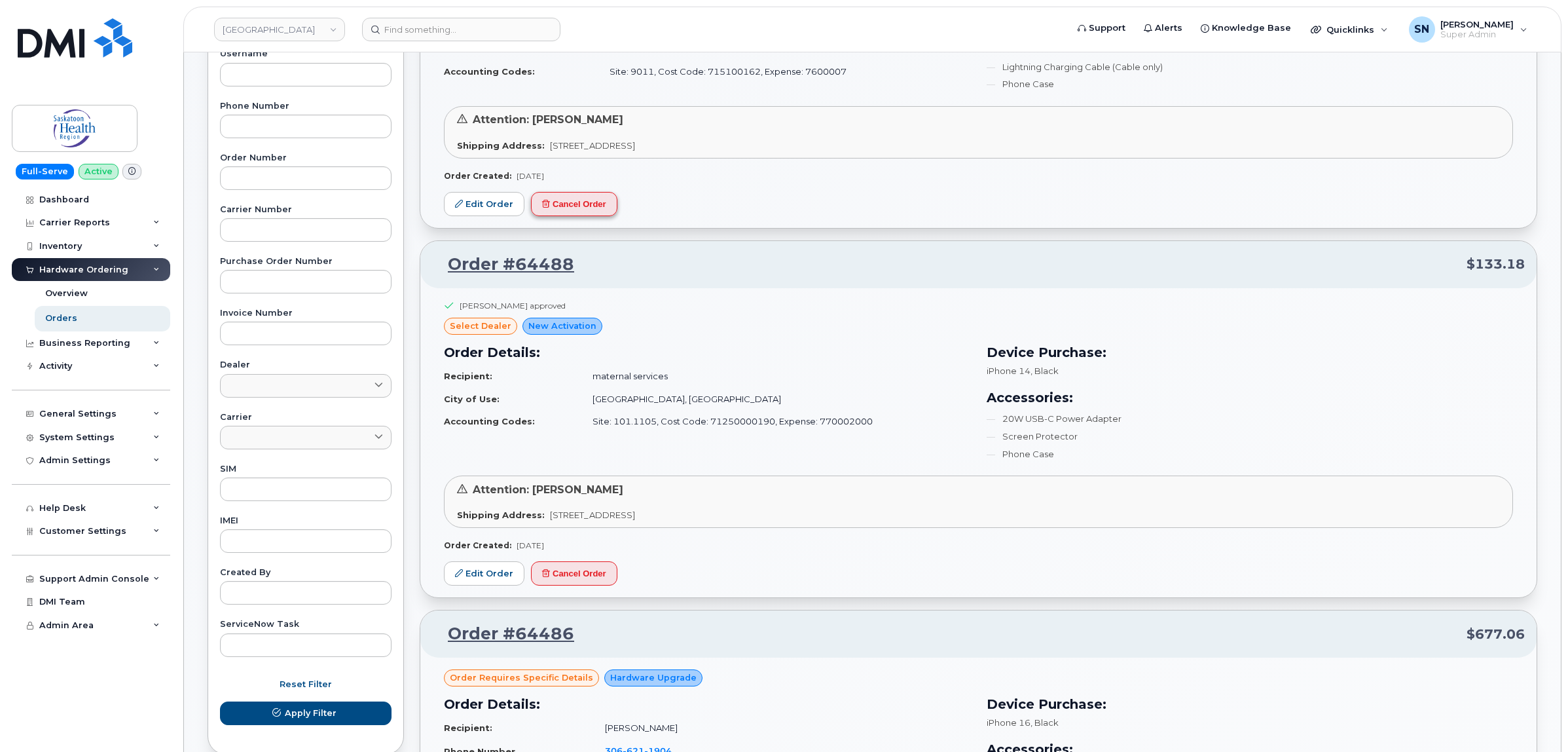
scroll to position [246, 0]
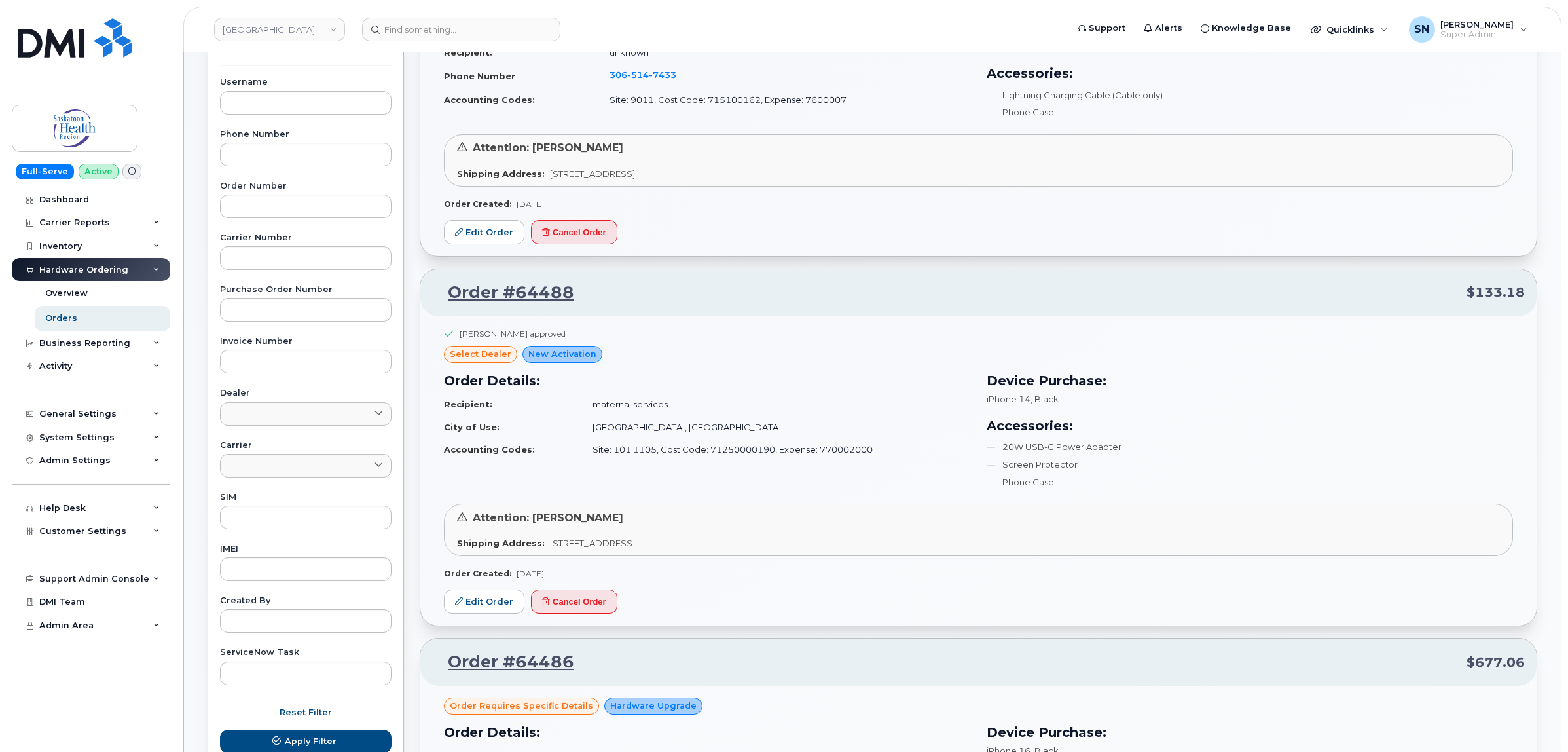
click at [685, 256] on div "in process Hardware Upgrade Order Details: Recipient: unknown Phone Number 306 …" at bounding box center [978, 119] width 1117 height 274
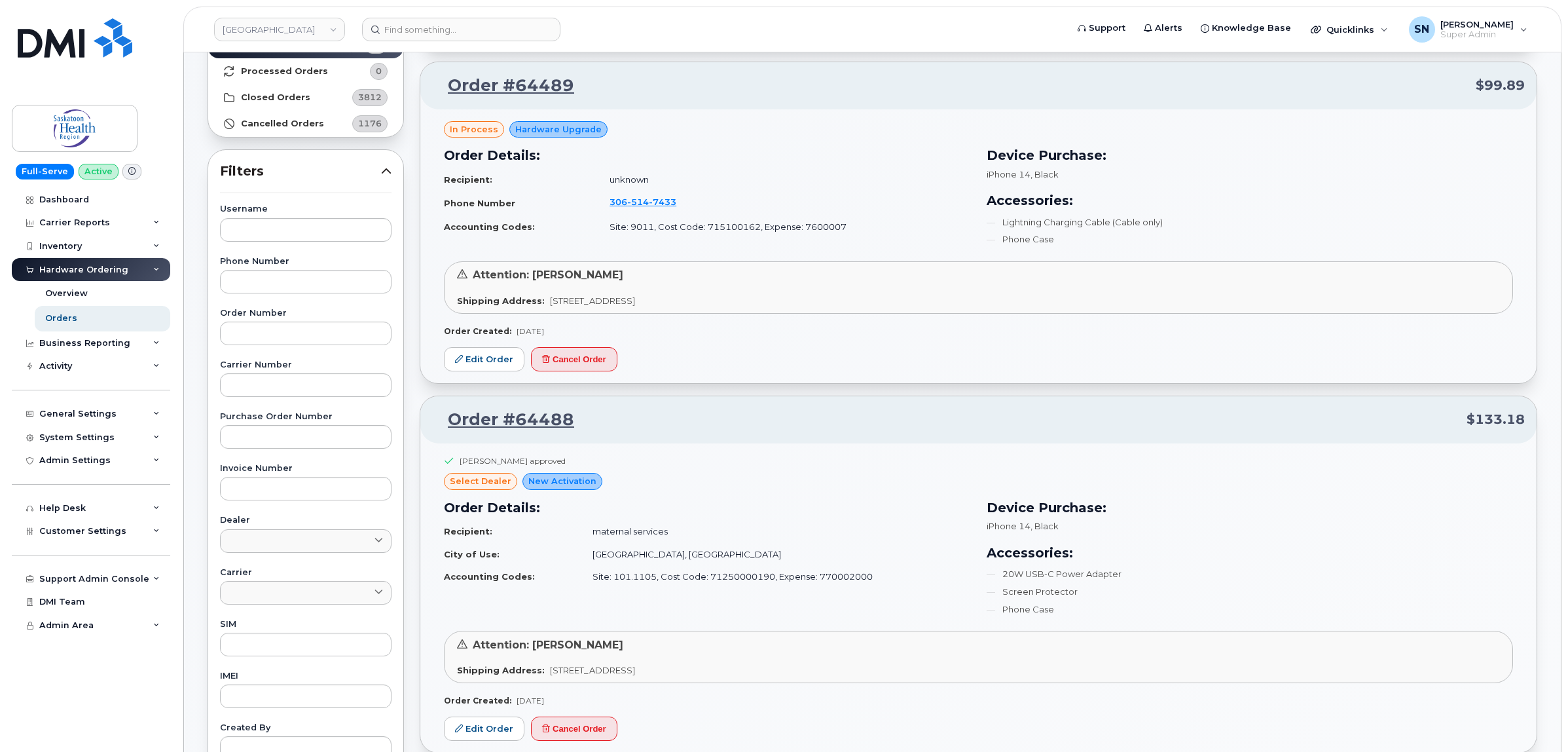
scroll to position [0, 0]
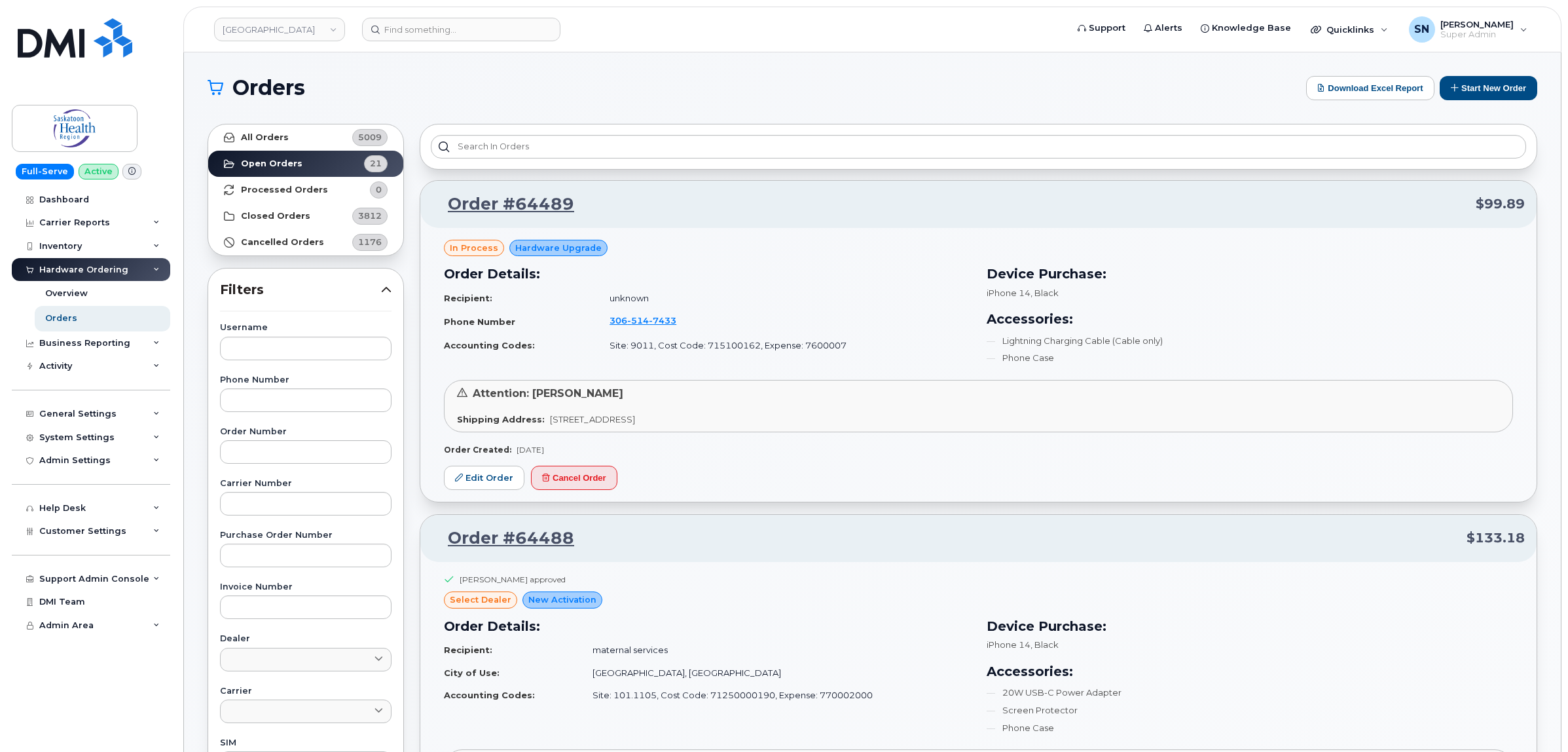
click at [631, 87] on h1 "Orders" at bounding box center [753, 88] width 1092 height 21
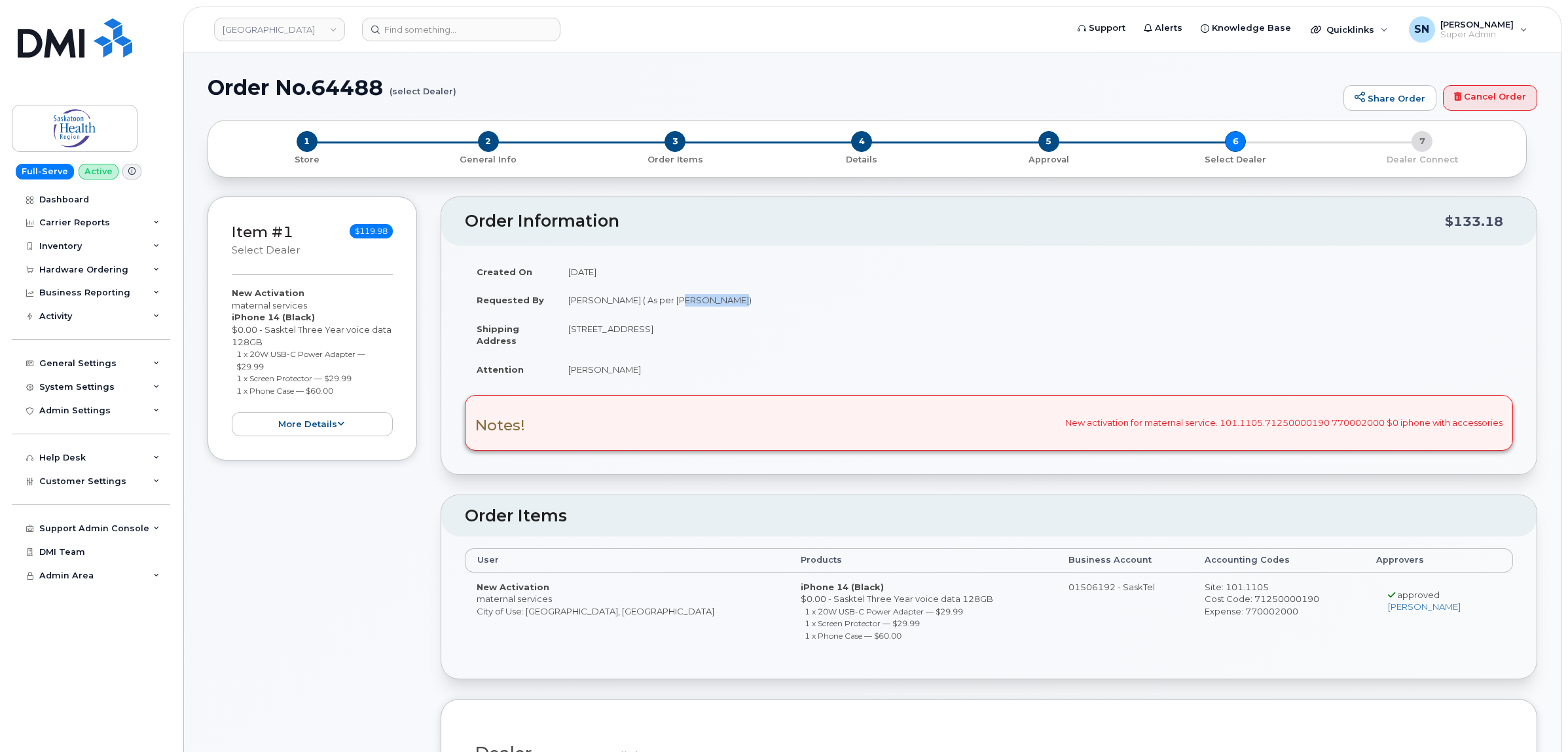
drag, startPoint x: 682, startPoint y: 302, endPoint x: 719, endPoint y: 305, distance: 37.1
click at [719, 305] on td "[PERSON_NAME] ( As per [PERSON_NAME])" at bounding box center [1035, 300] width 957 height 28
copy td "[PERSON_NAME]"
click at [447, 20] on input at bounding box center [461, 29] width 199 height 24
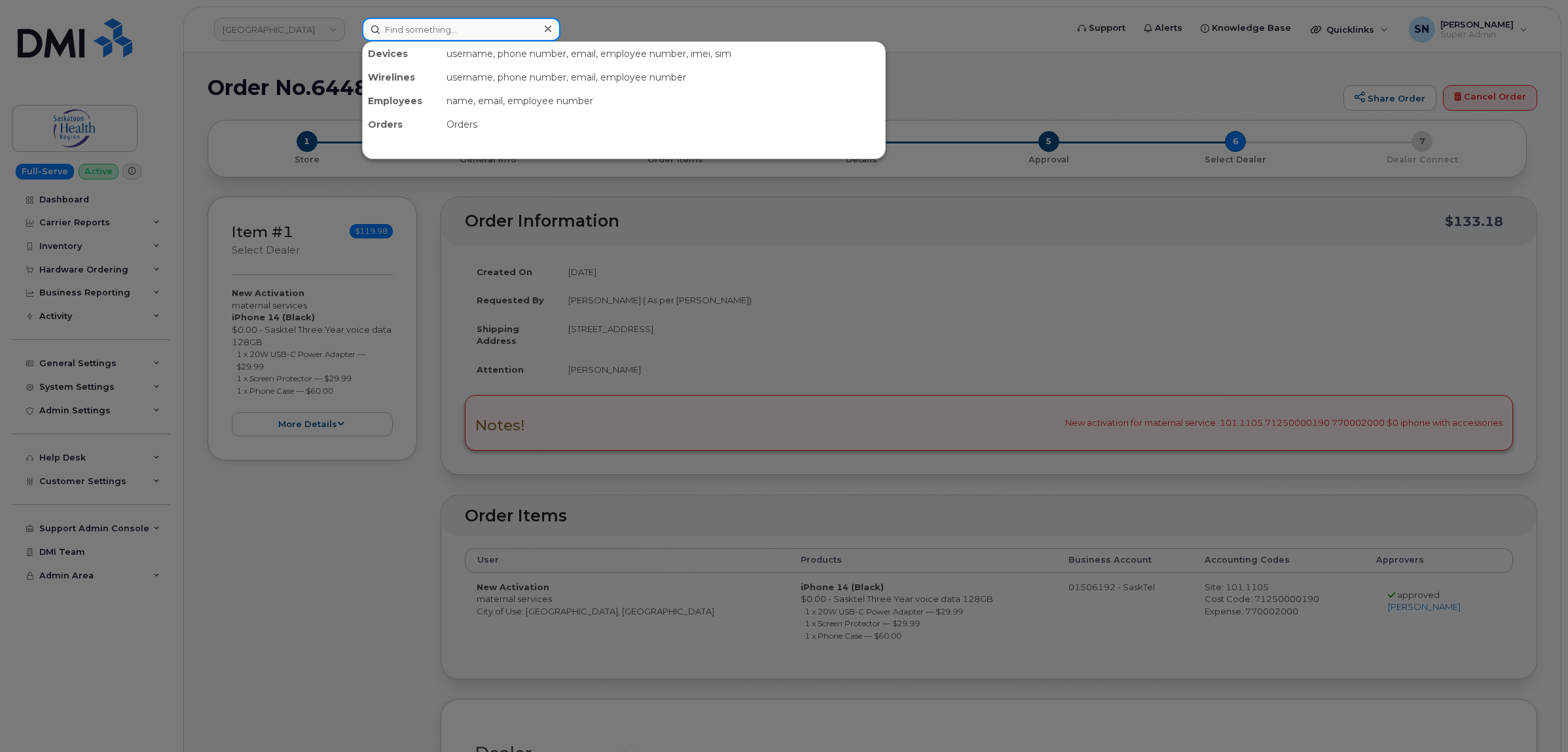
paste input "Lisa Manley"
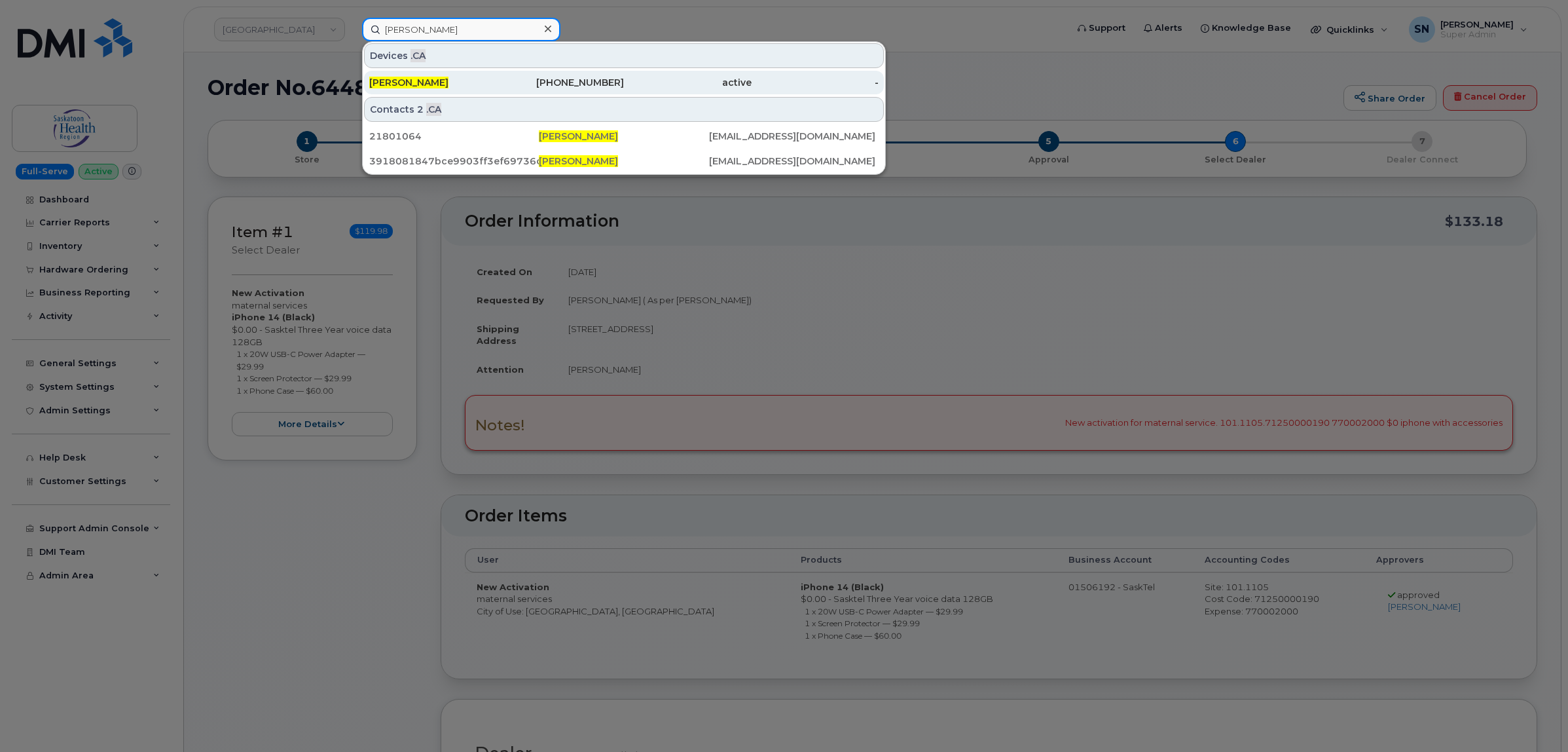
type input "Lisa Manley"
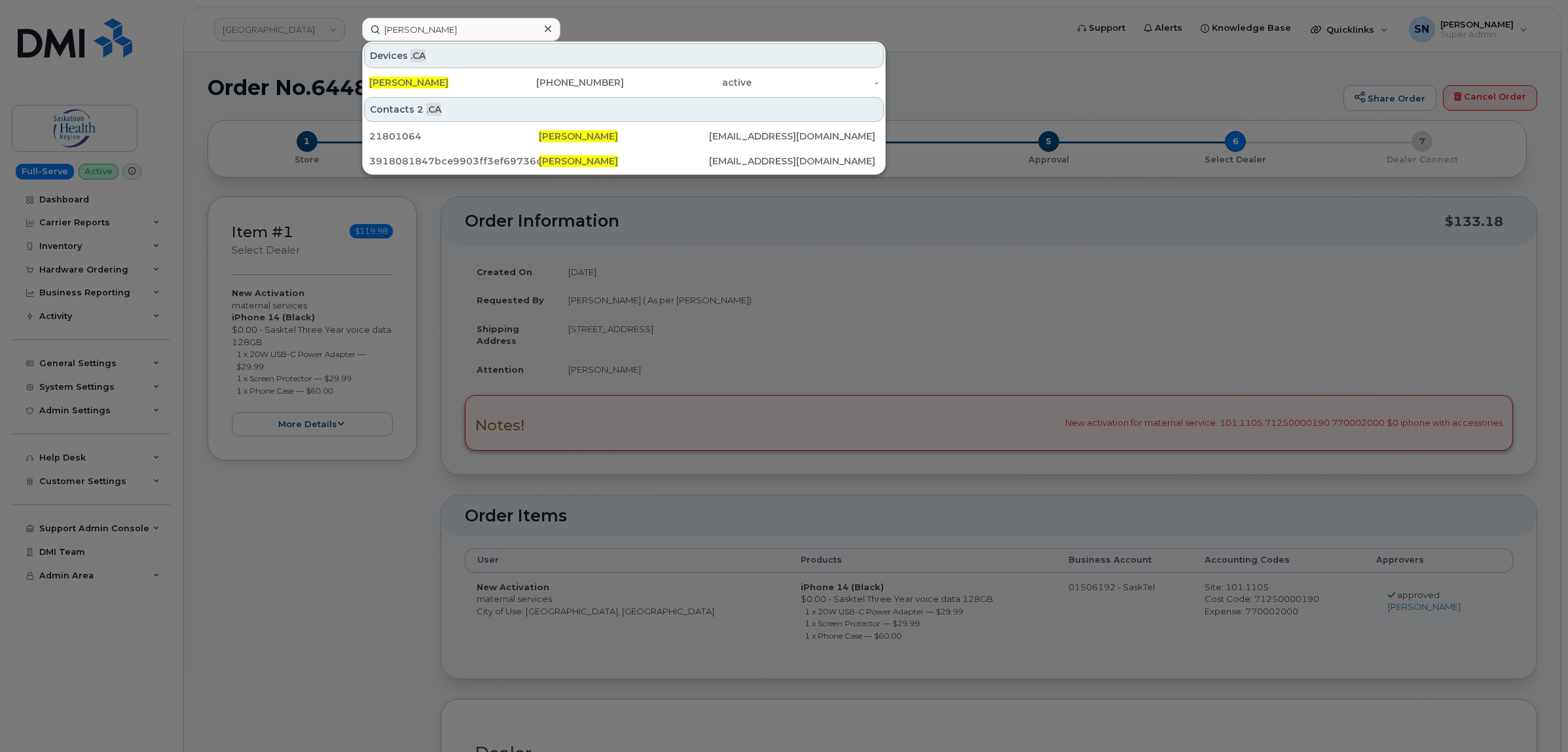
click at [960, 131] on div at bounding box center [784, 376] width 1568 height 752
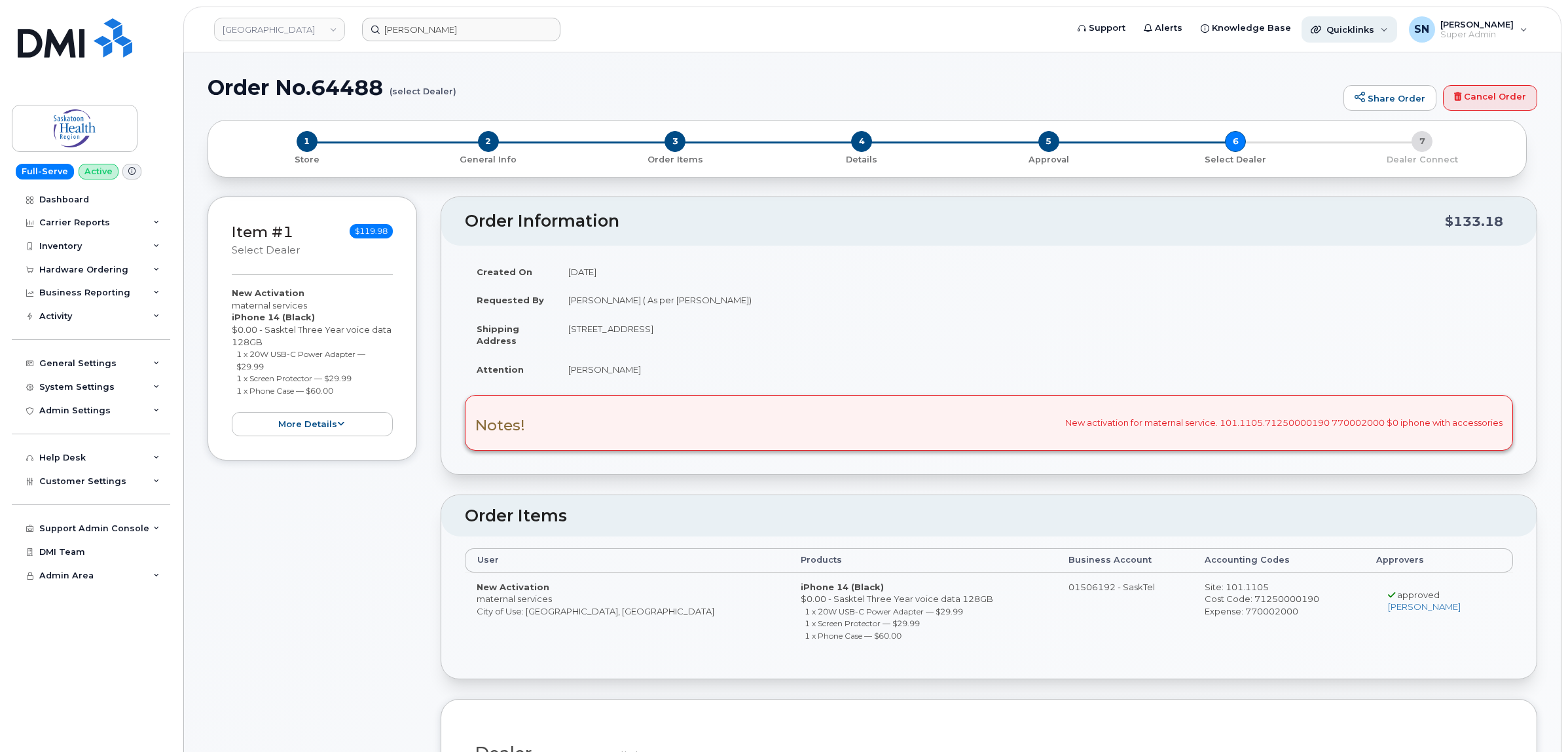
click at [1375, 25] on span "Quicklinks" at bounding box center [1351, 29] width 48 height 11
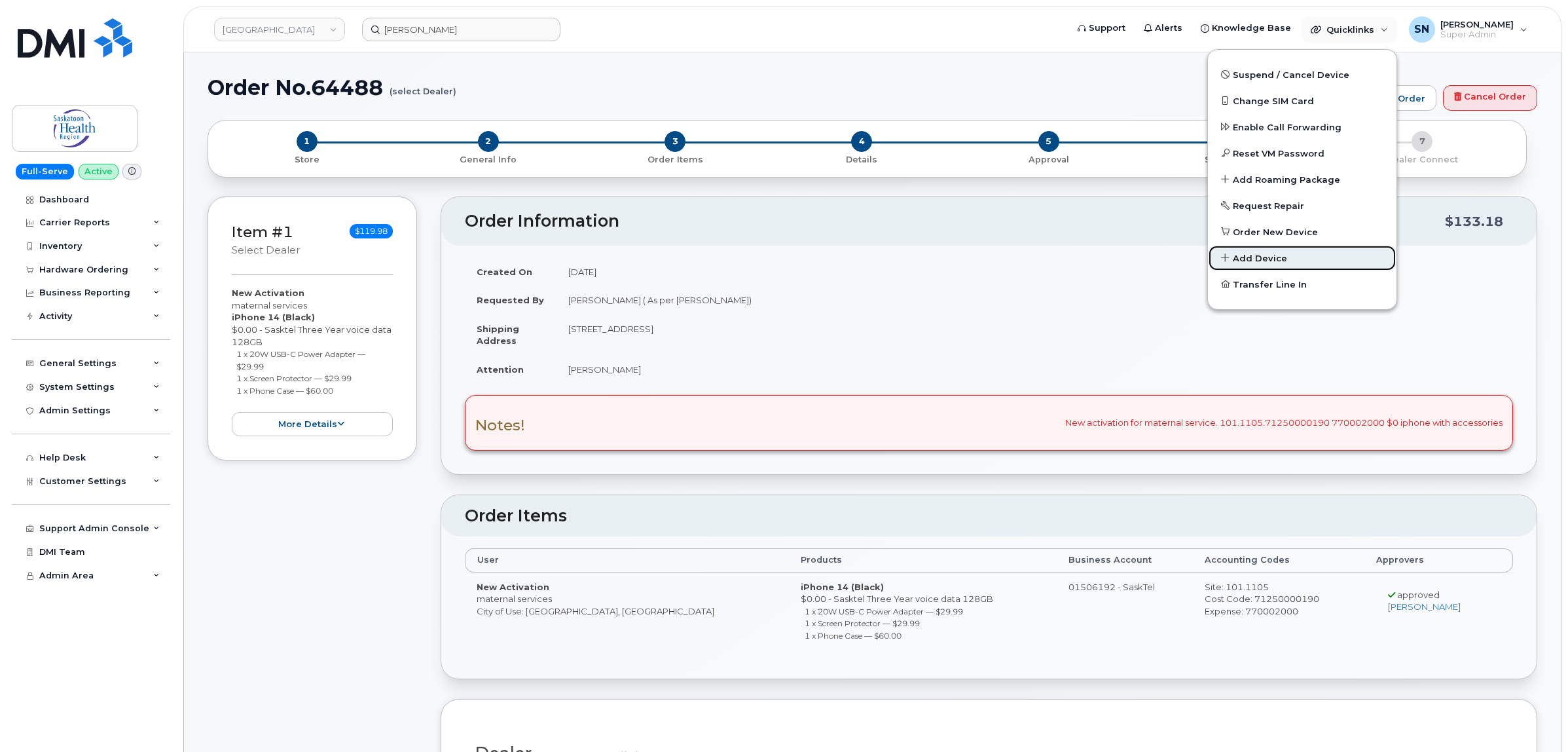
click at [1280, 256] on span "Add Device" at bounding box center [1259, 258] width 54 height 13
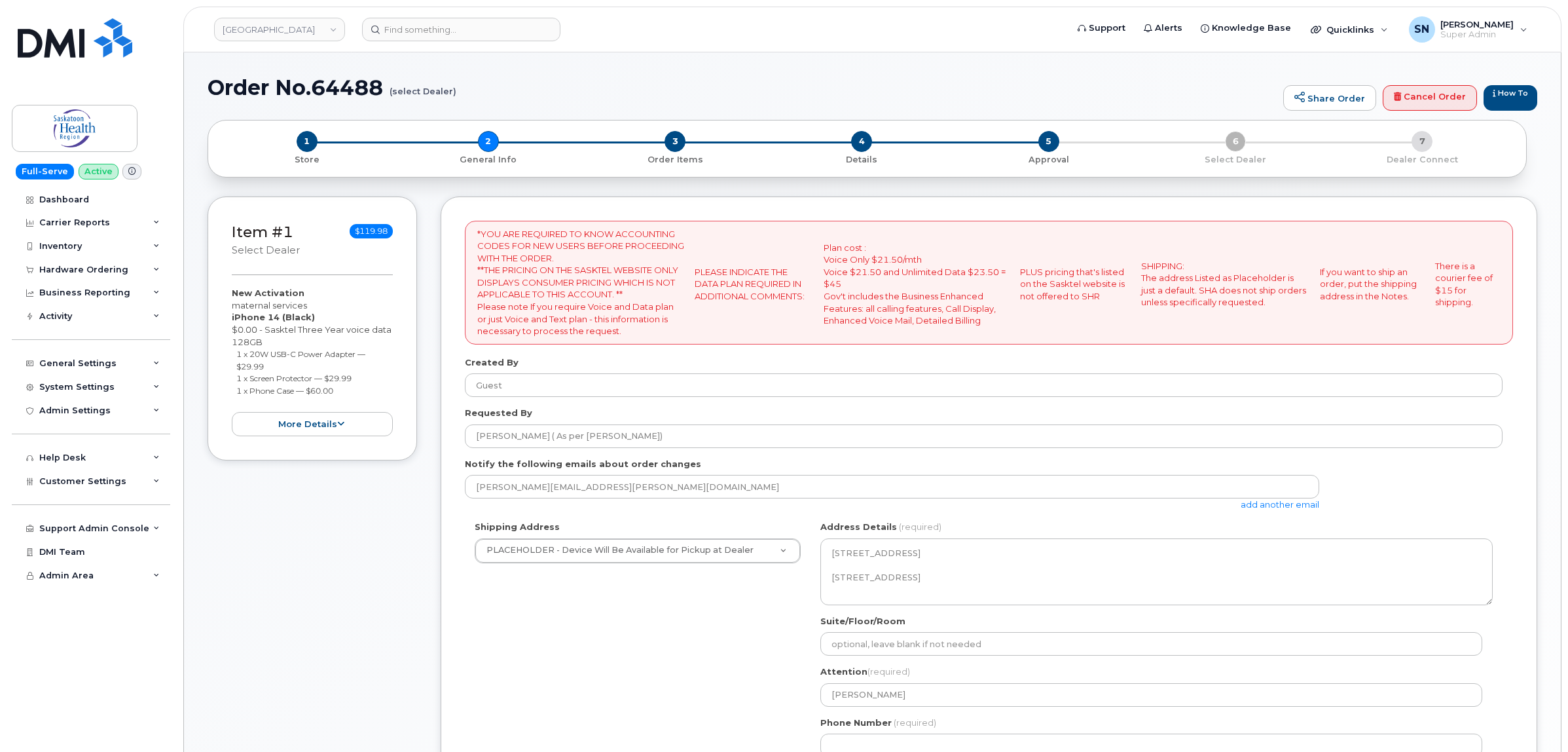
select select
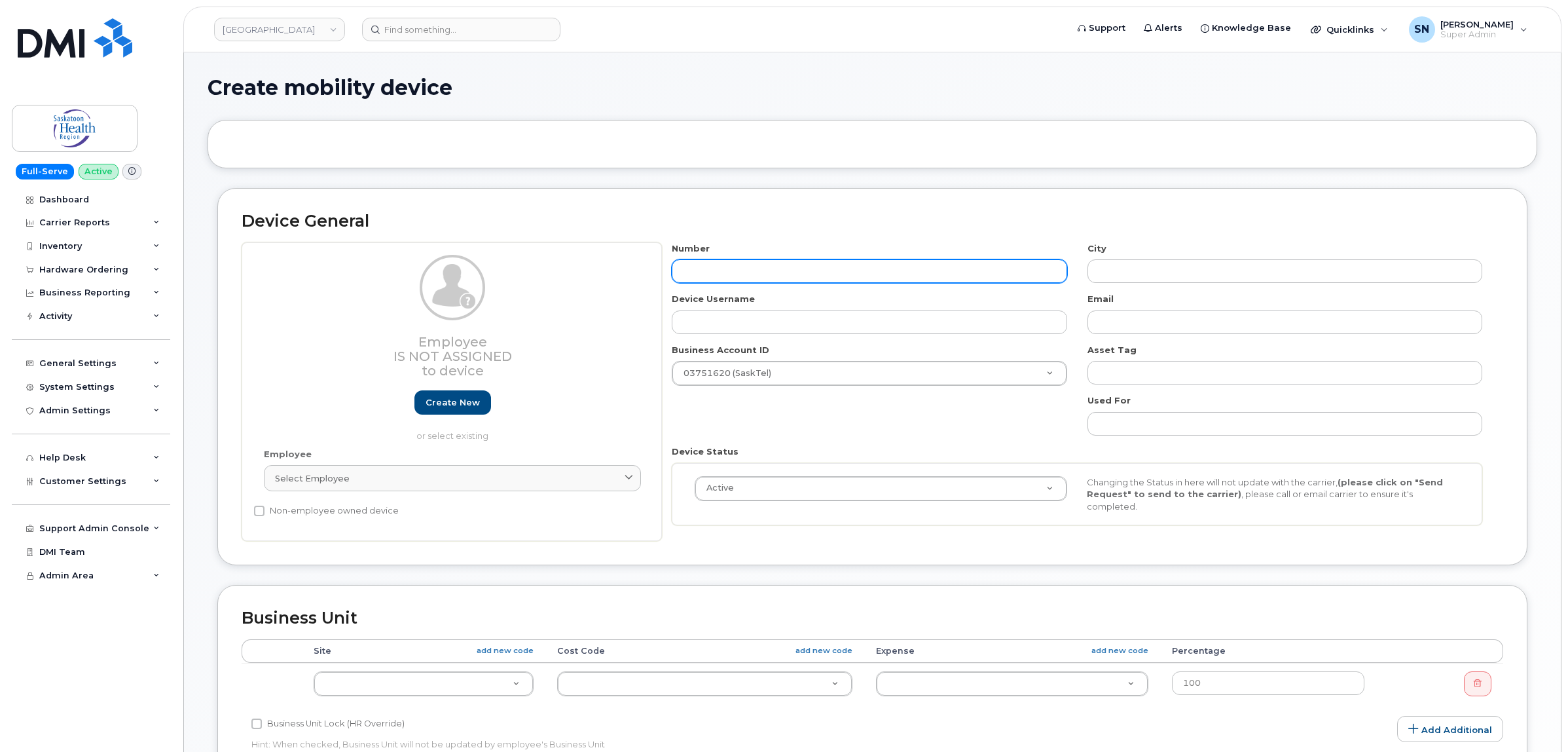
click at [714, 266] on input "text" at bounding box center [868, 270] width 395 height 24
type input "306"
type input "?"
type input "306942720"
type input "Regina"
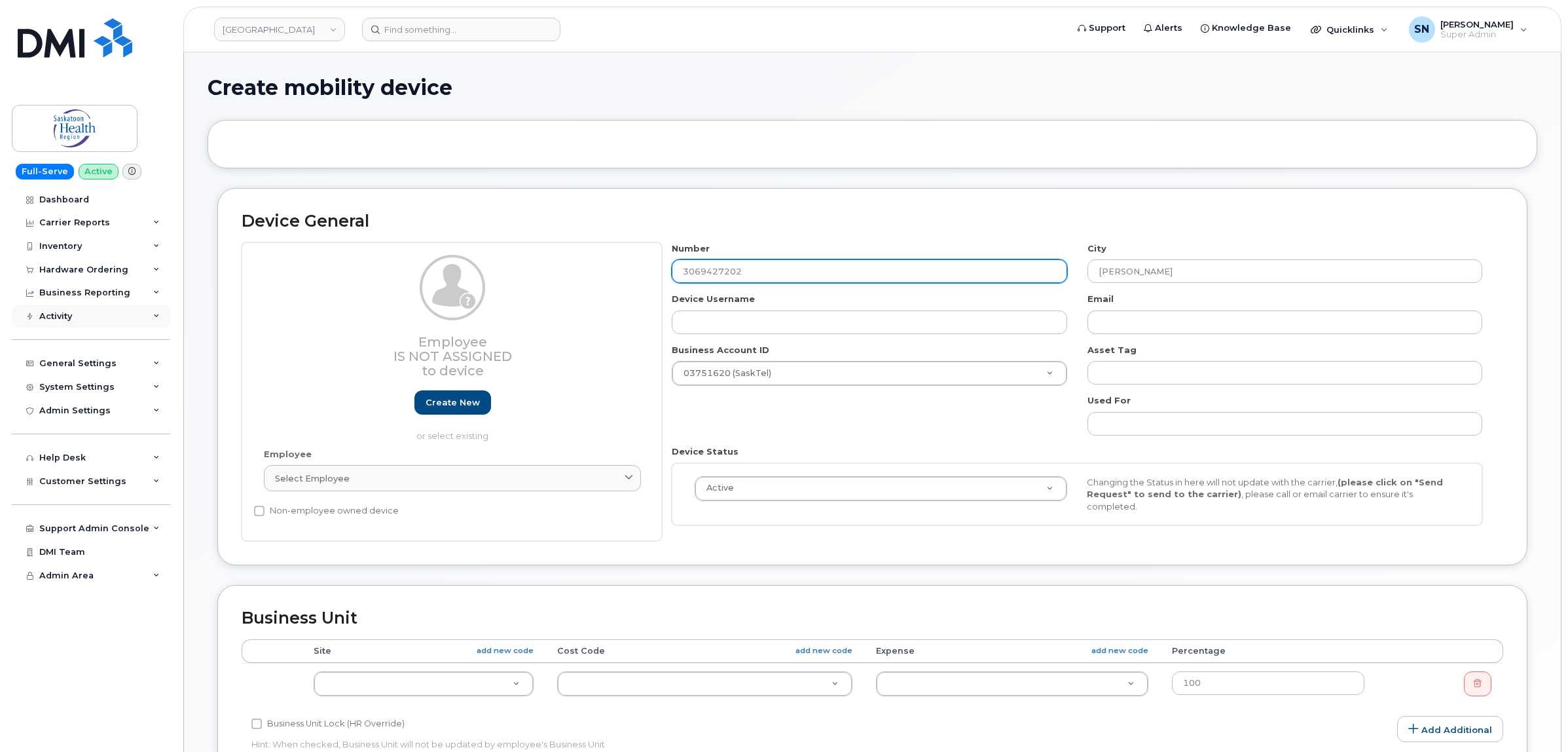
type input "3069427202"
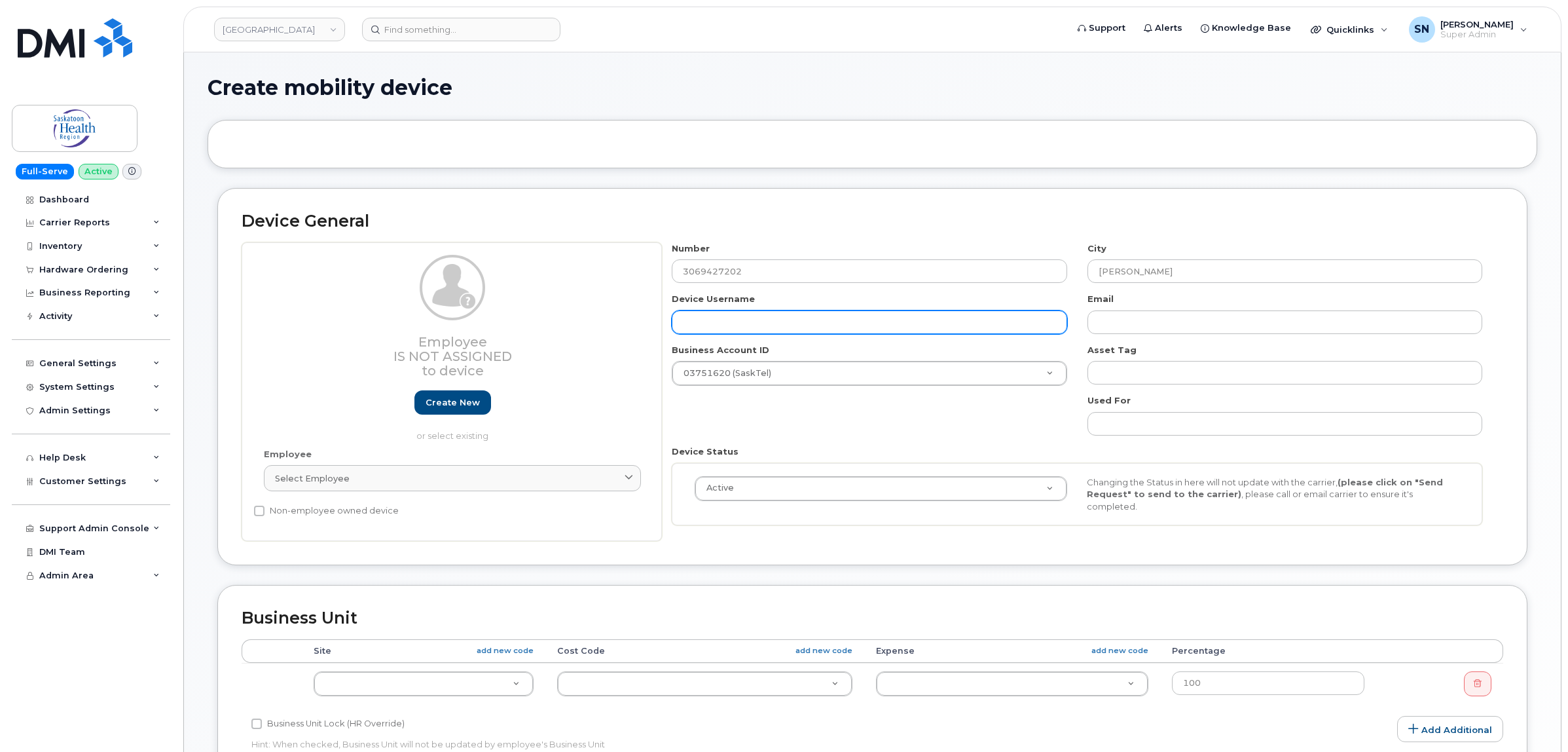
click at [721, 329] on input "text" at bounding box center [868, 322] width 395 height 24
paste input "Nikola Lubura"
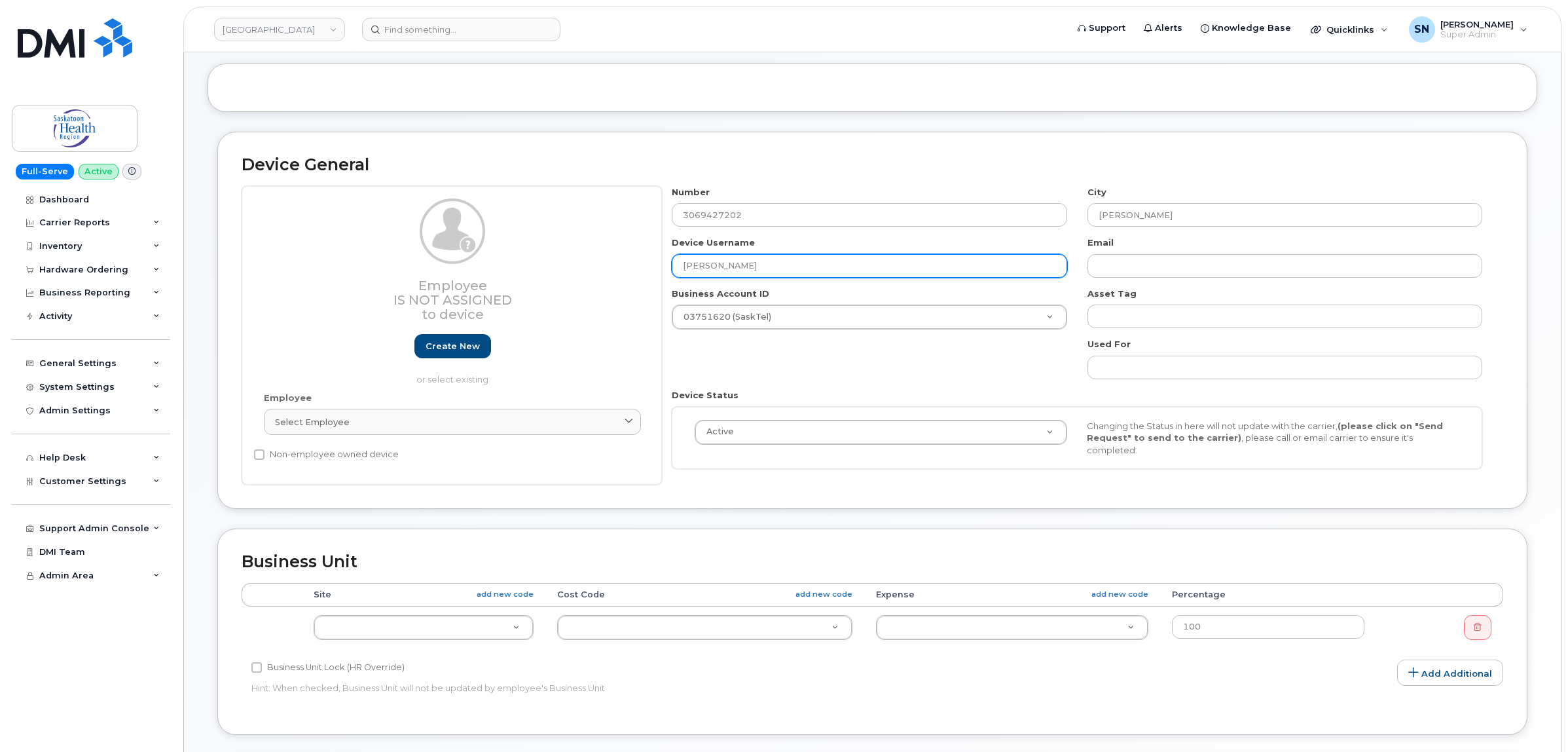
scroll to position [82, 0]
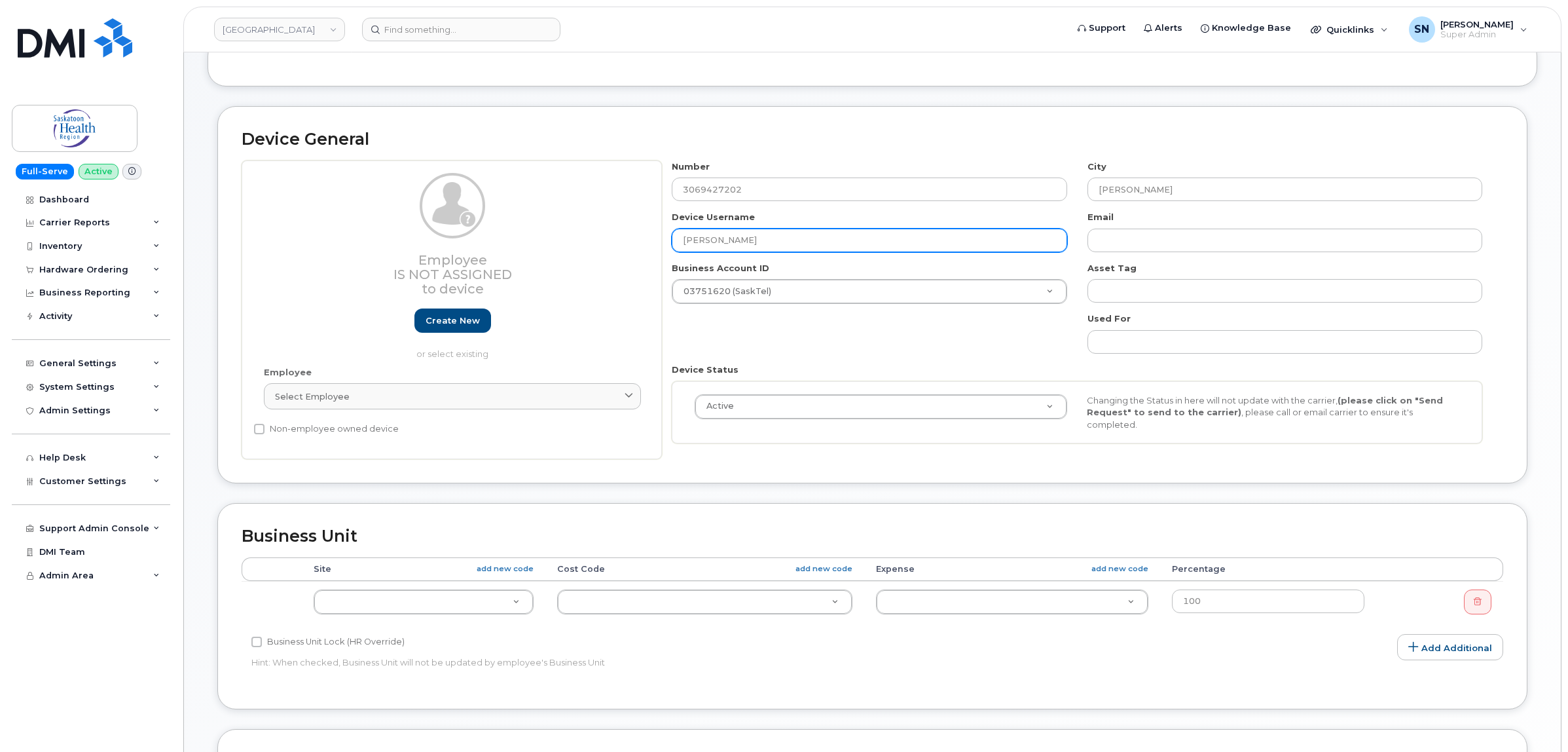
type input "Nikola Lubura"
click at [794, 345] on div "Number 3069427202 City Regina Device Username Nikola Lubura Email Business Acco…" at bounding box center [1077, 307] width 831 height 294
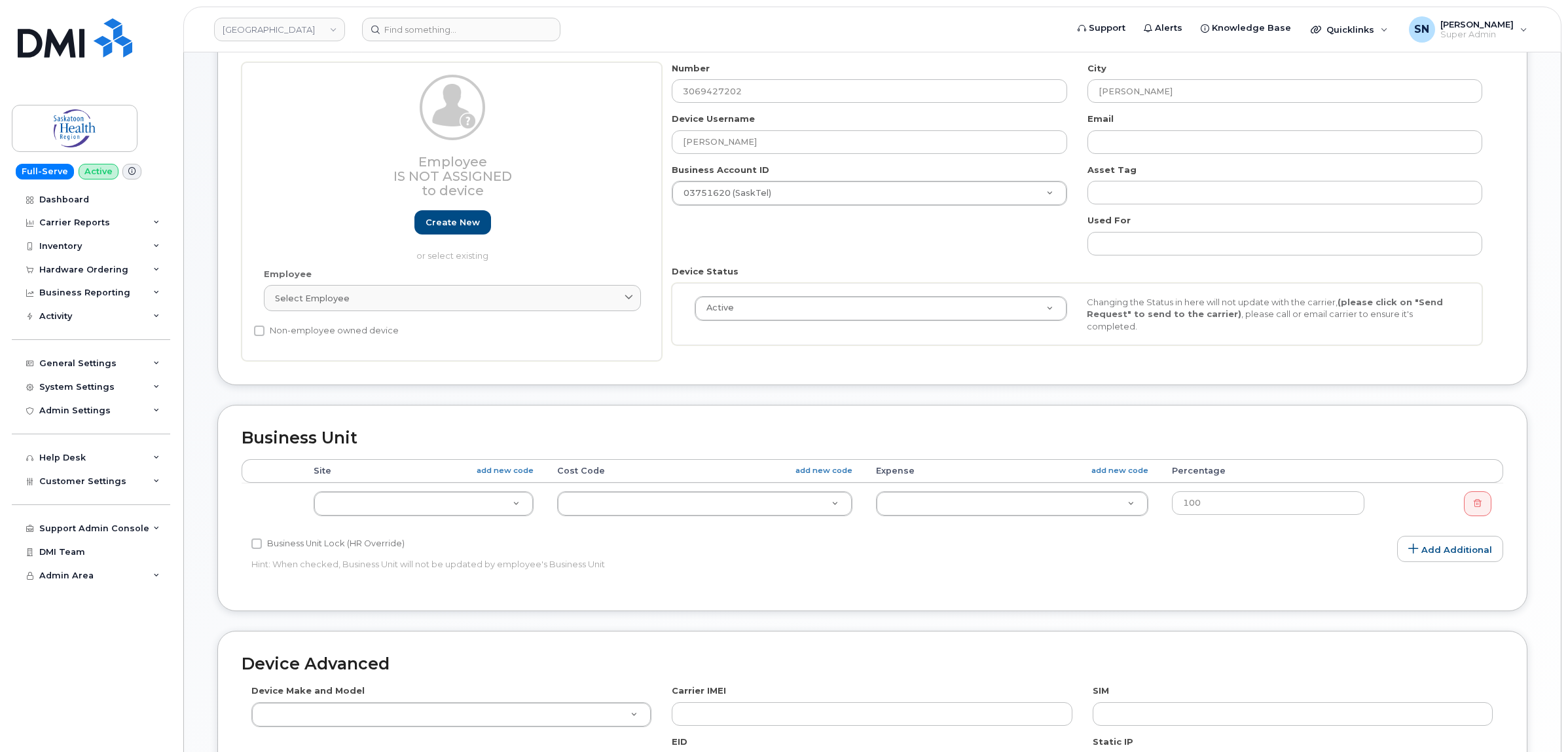
scroll to position [327, 0]
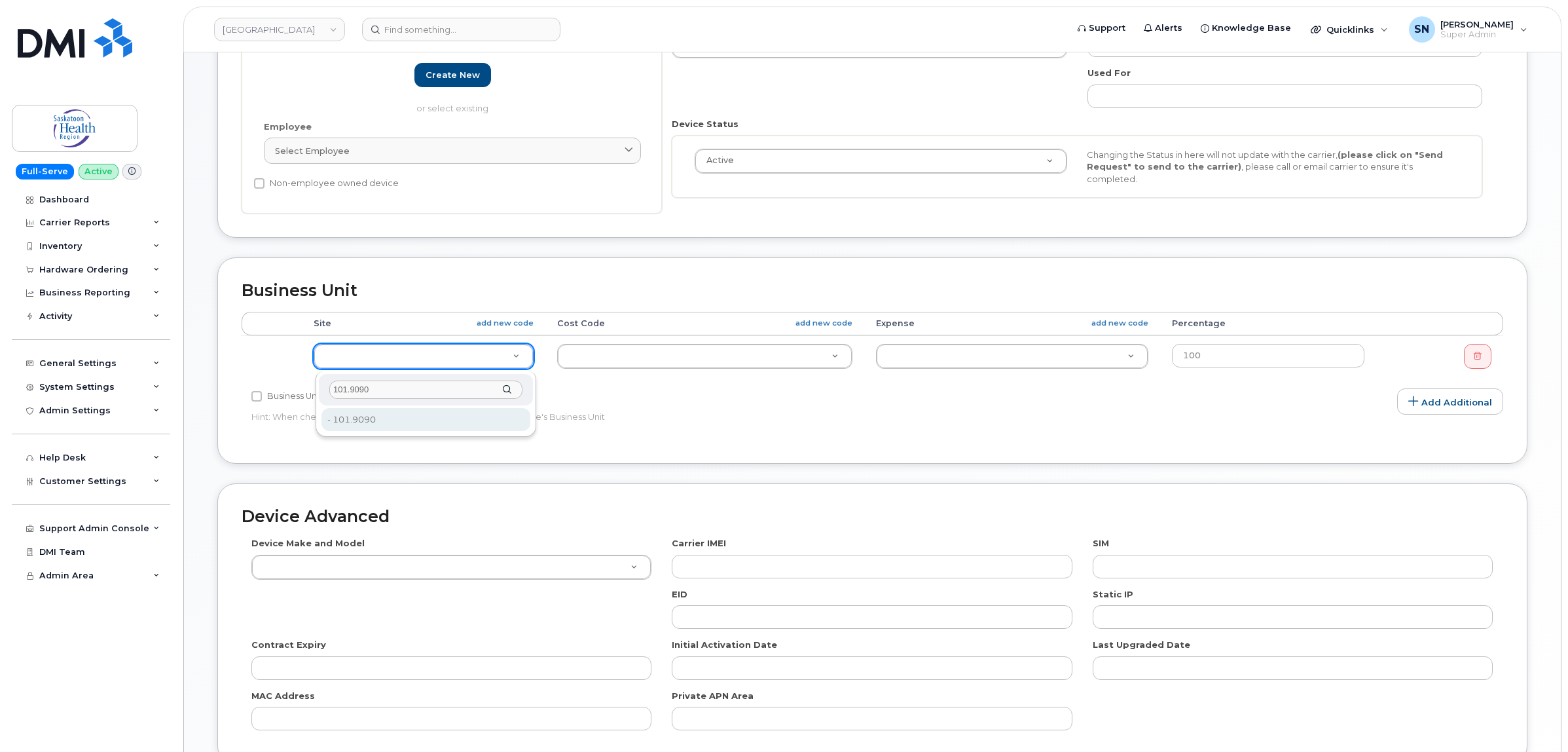
type input "101.9090"
type input "2207534"
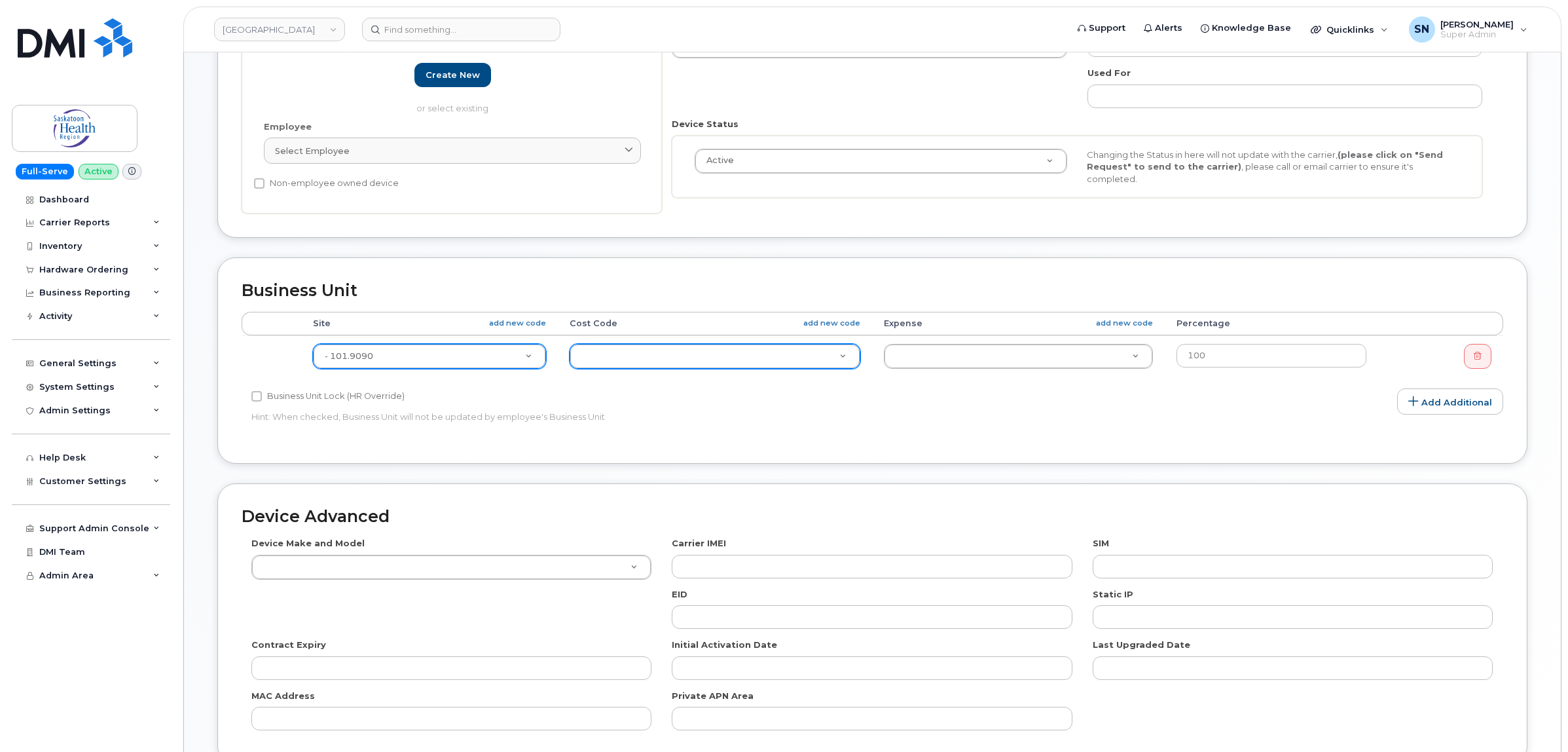
paste input ".71130104000"
type input ".71130104000"
paste input "770002000"
type input "770002000"
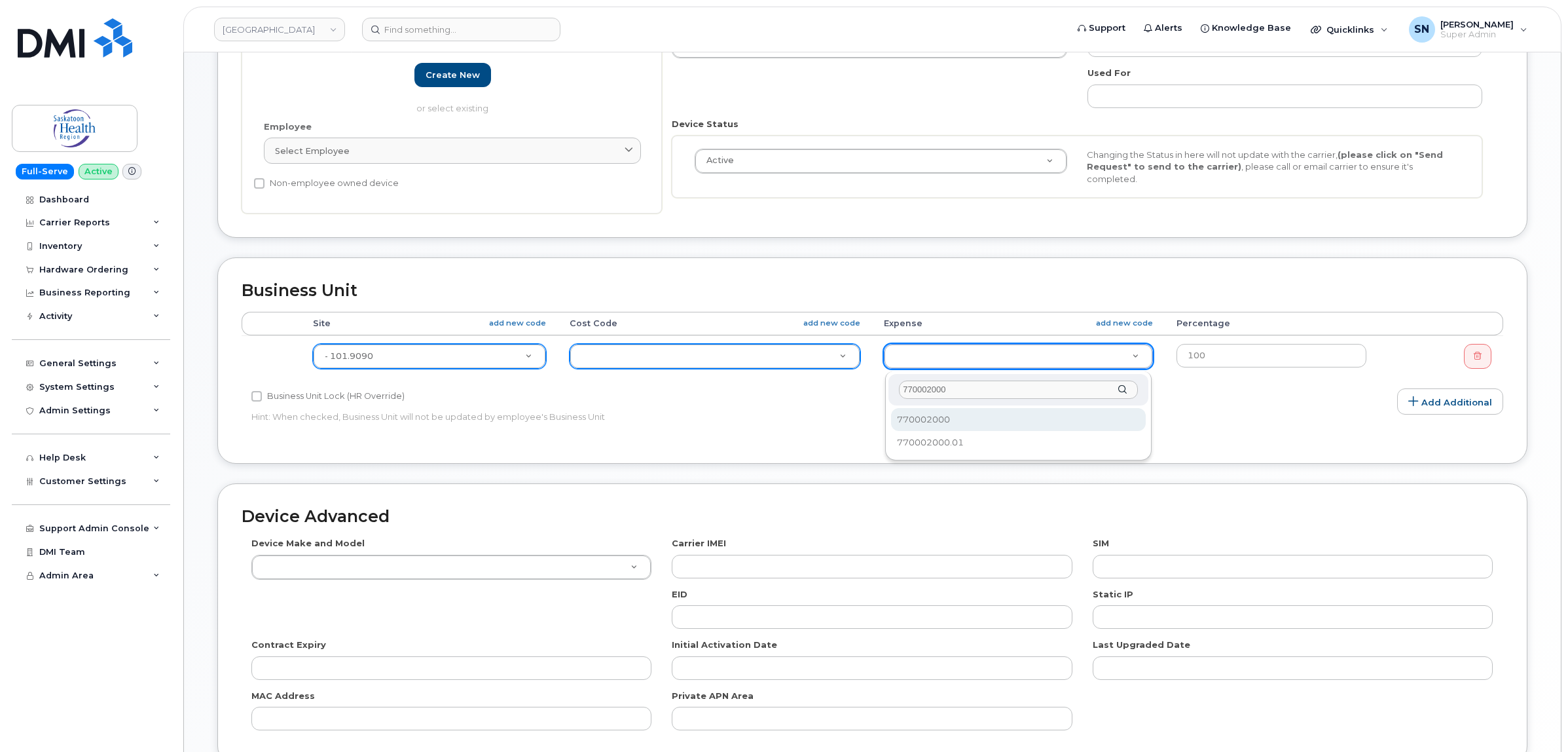
type input "770002000"
select select "2207559"
click at [767, 422] on p "Hint: When checked, Business Unit will not be updated by employee's Business Un…" at bounding box center [662, 417] width 821 height 12
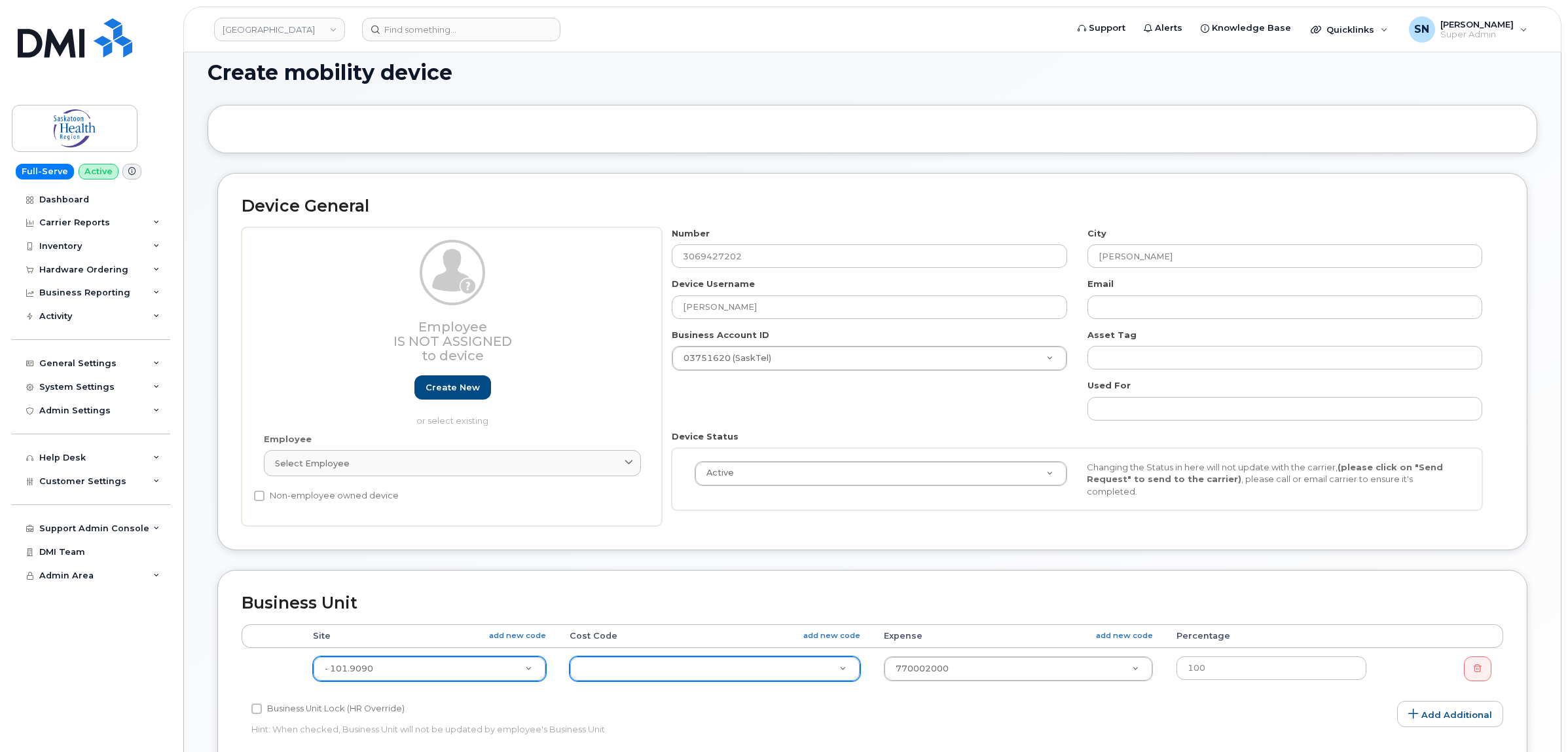
scroll to position [0, 0]
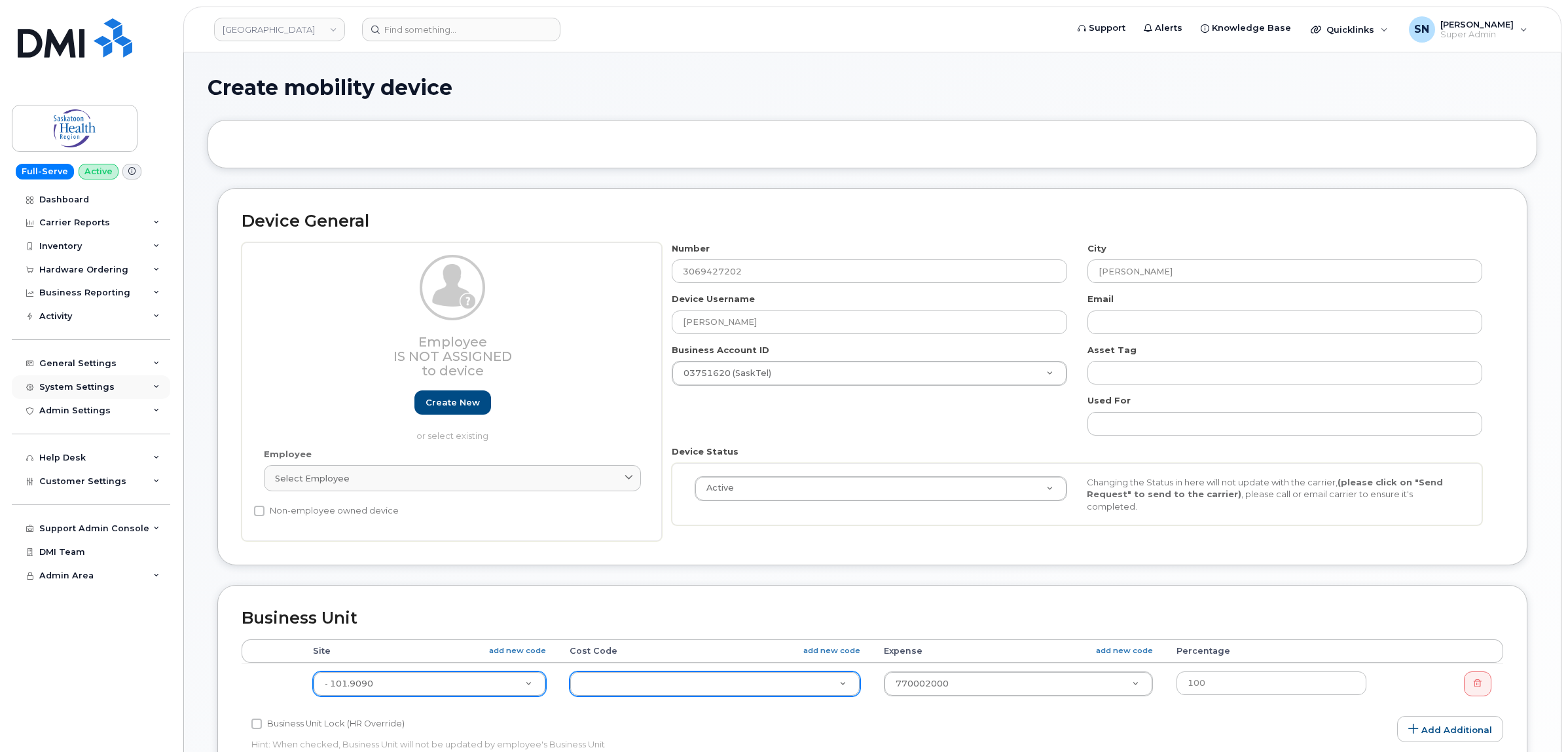
click at [77, 385] on div "System Settings" at bounding box center [76, 387] width 75 height 11
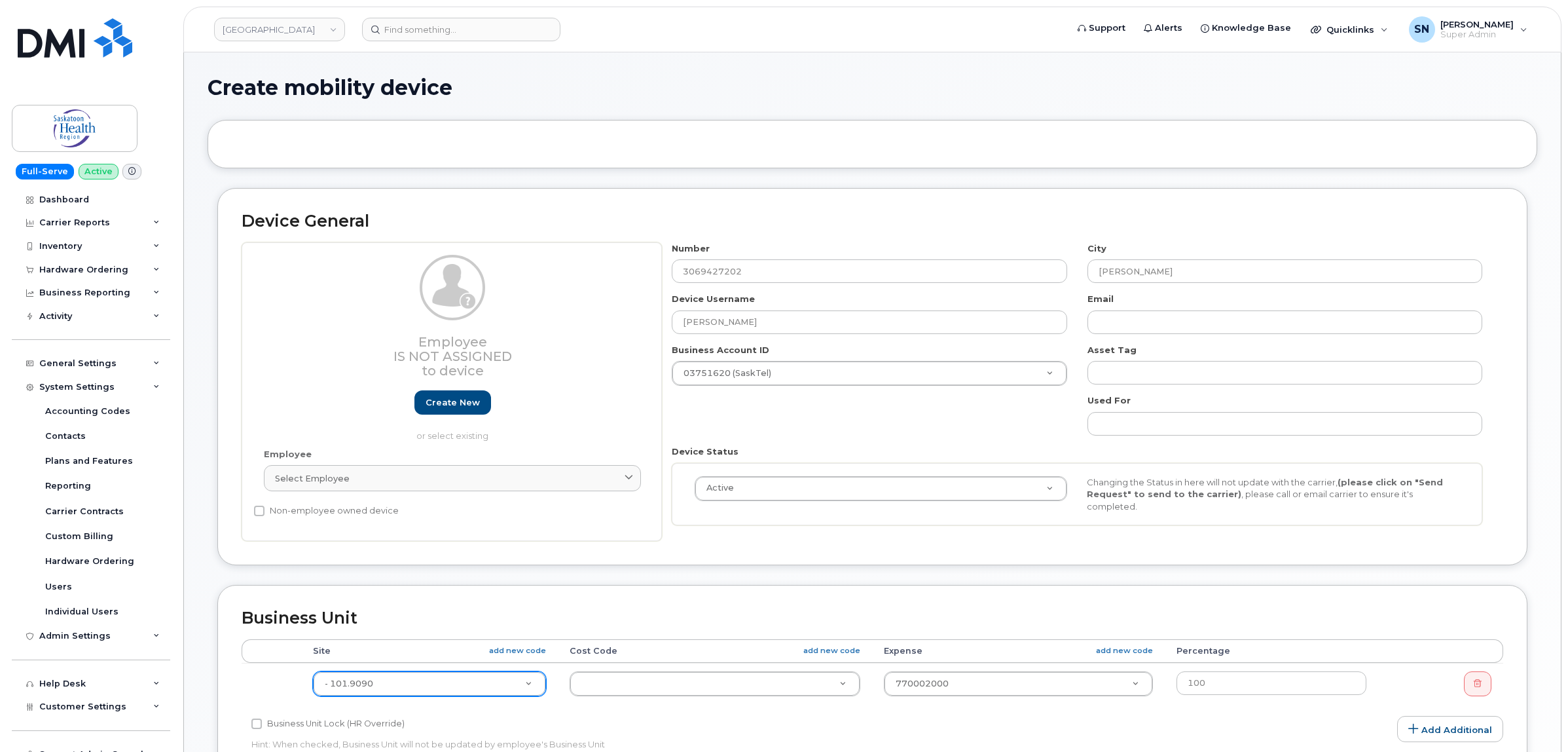
drag, startPoint x: 622, startPoint y: 688, endPoint x: 652, endPoint y: 677, distance: 32.0
paste input "71130104000"
type input "71130104000"
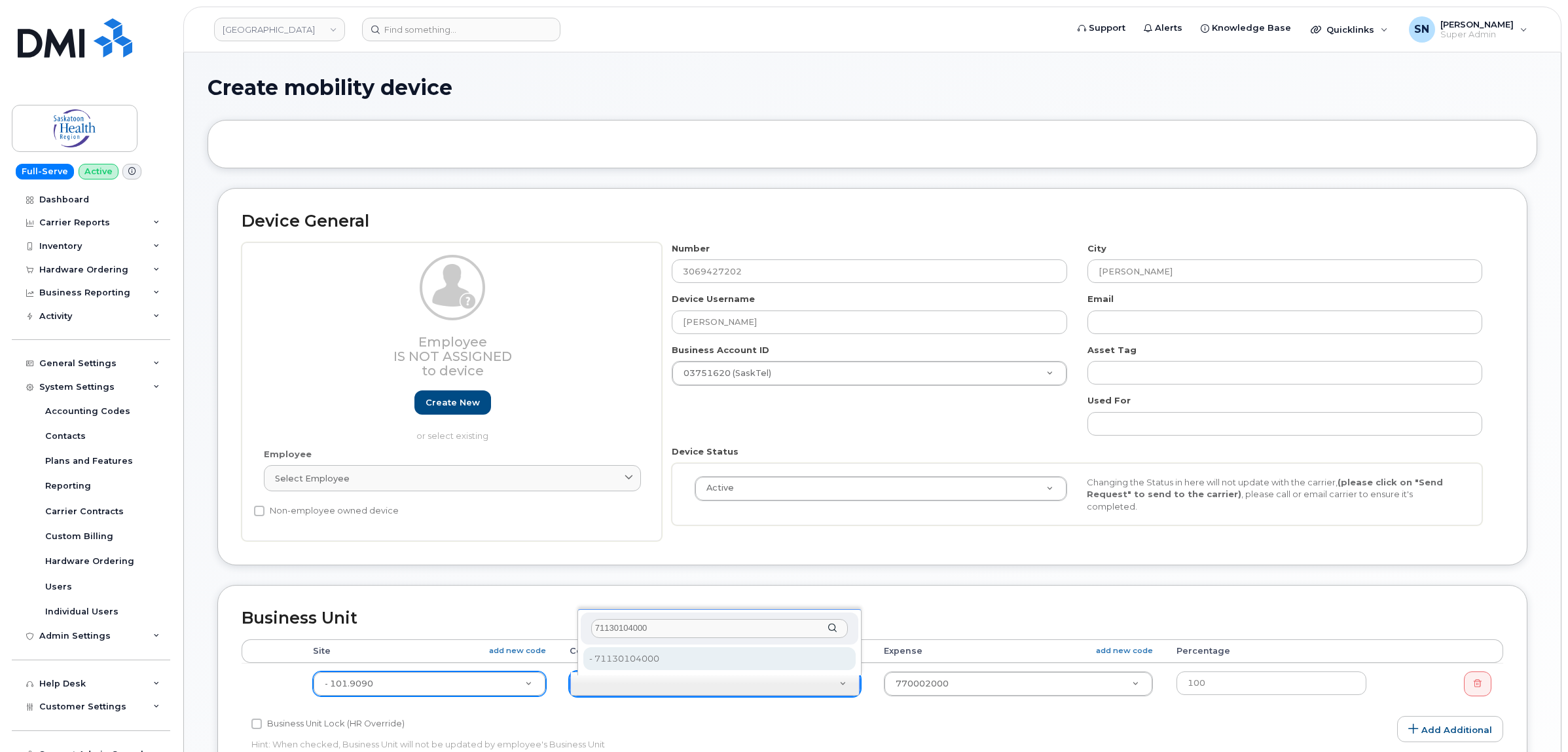
type input "71130104000"
type input "2209951"
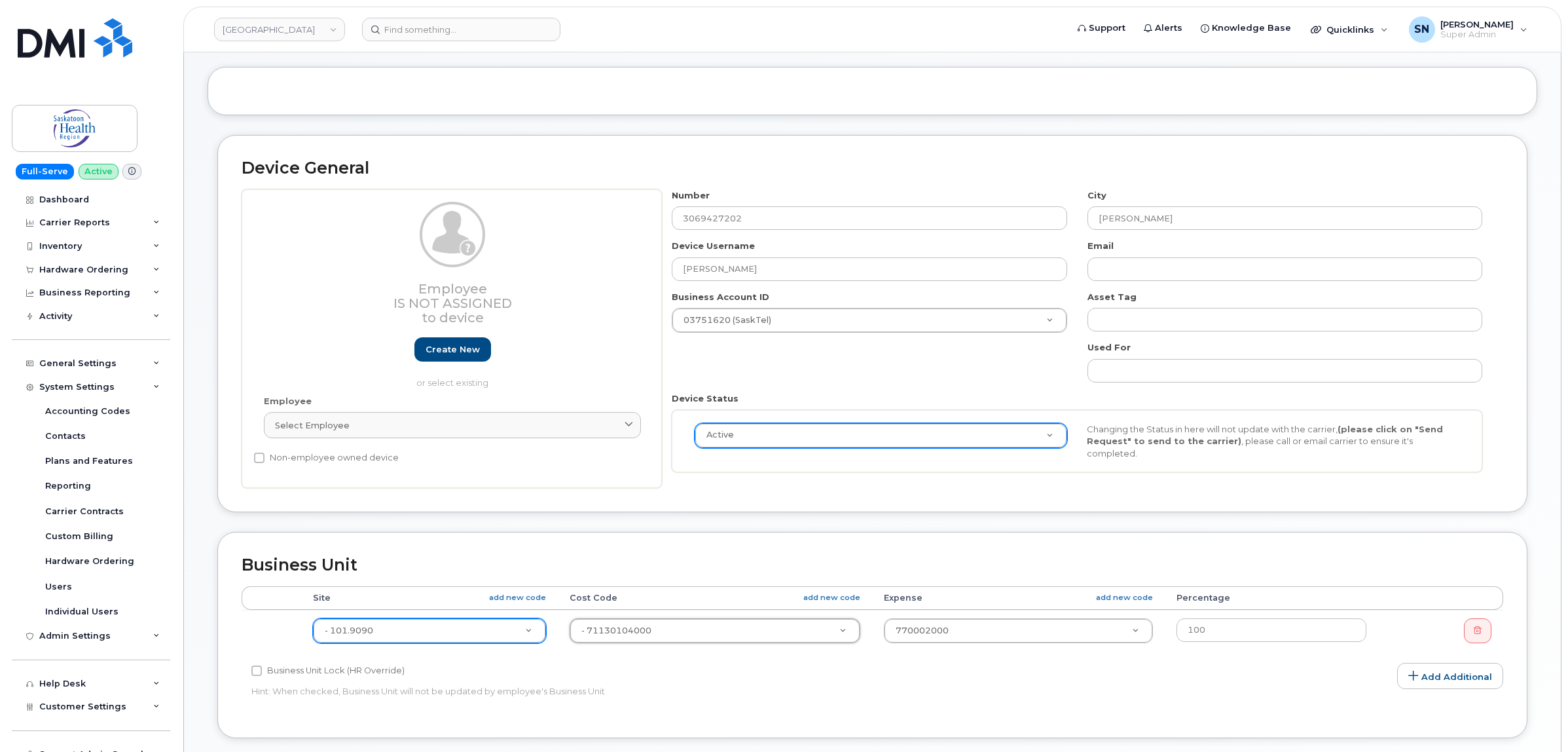
scroll to position [82, 0]
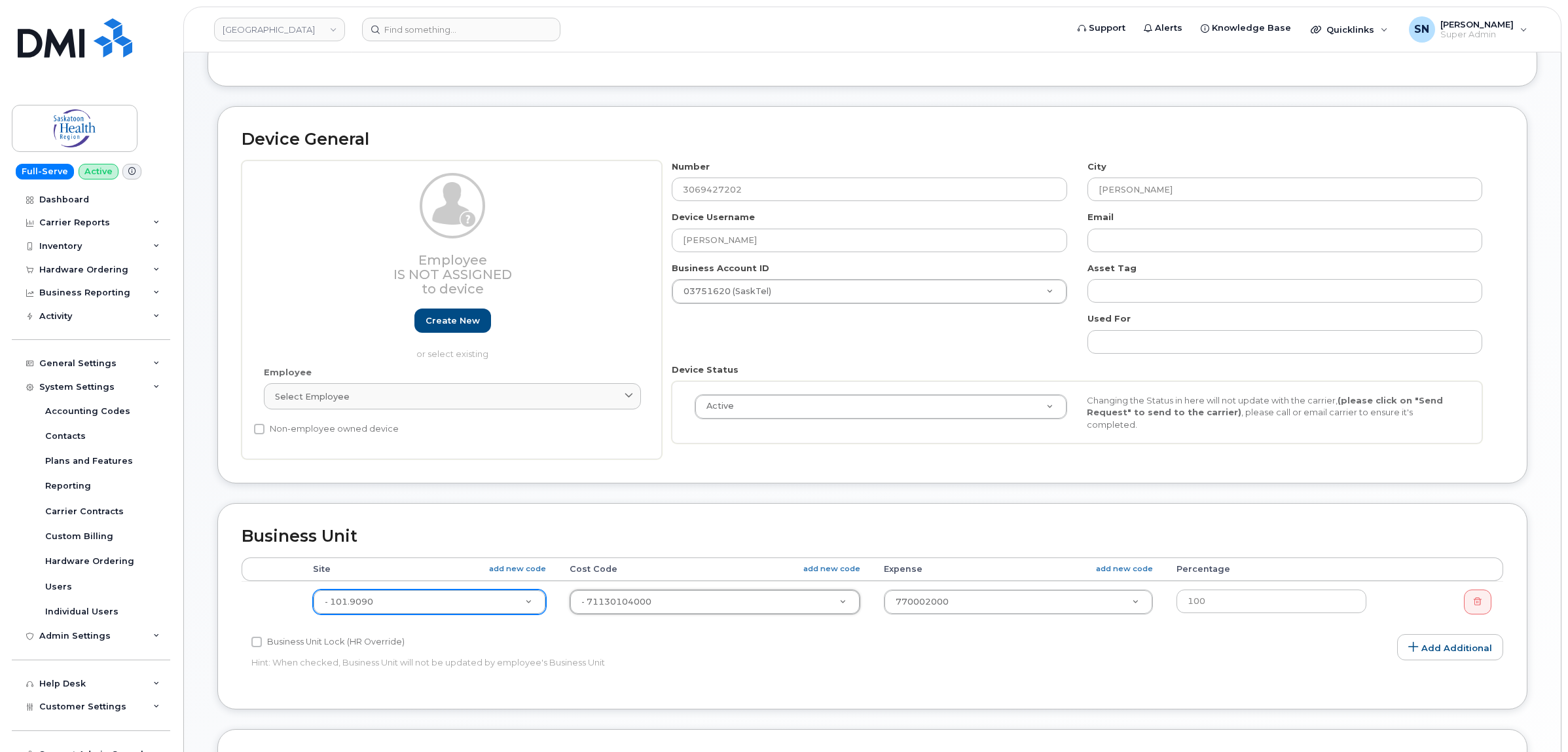
click at [849, 490] on div "Device General Employee Is not assigned to device Create new or select existing…" at bounding box center [872, 304] width 1329 height 396
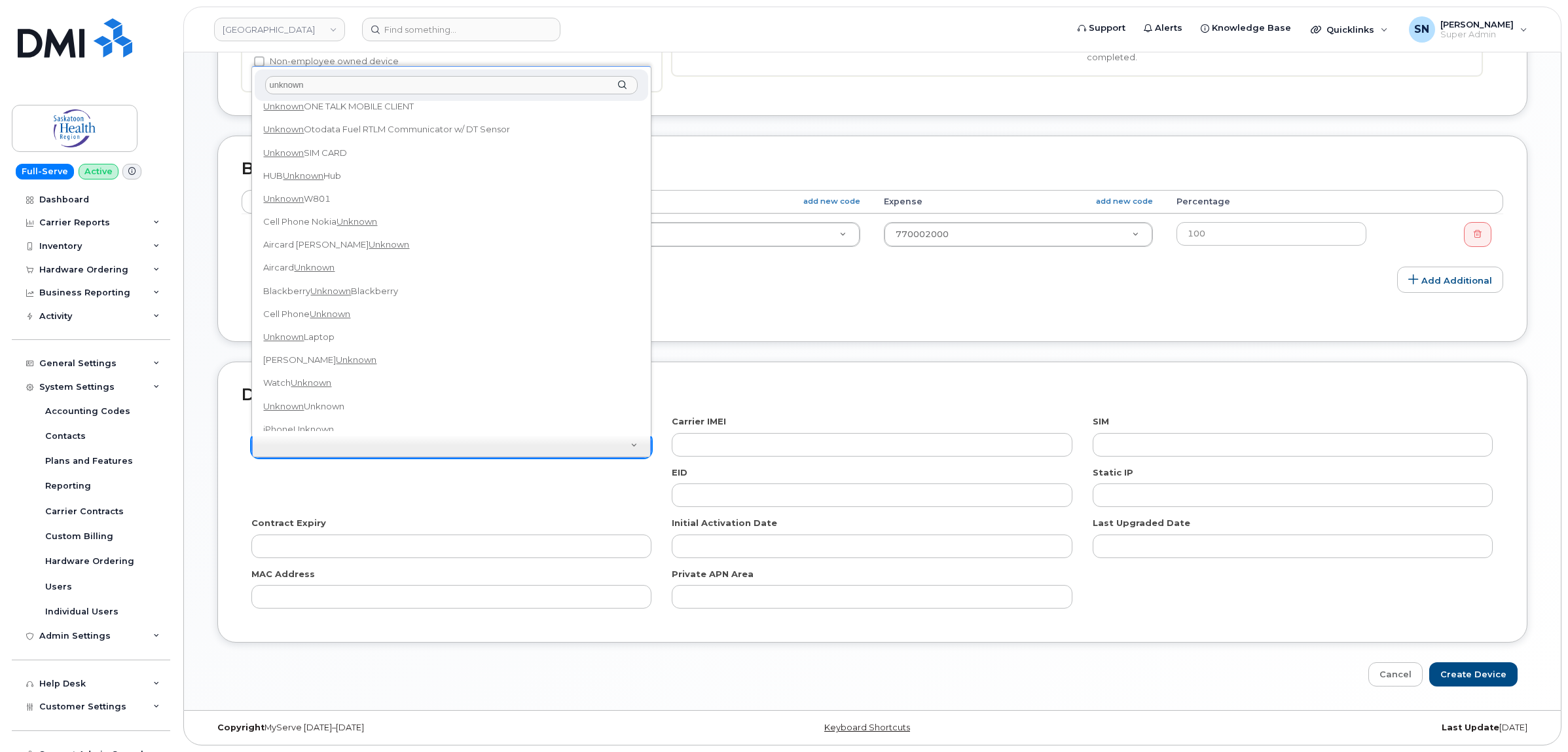
scroll to position [409, 0]
type input "unknown"
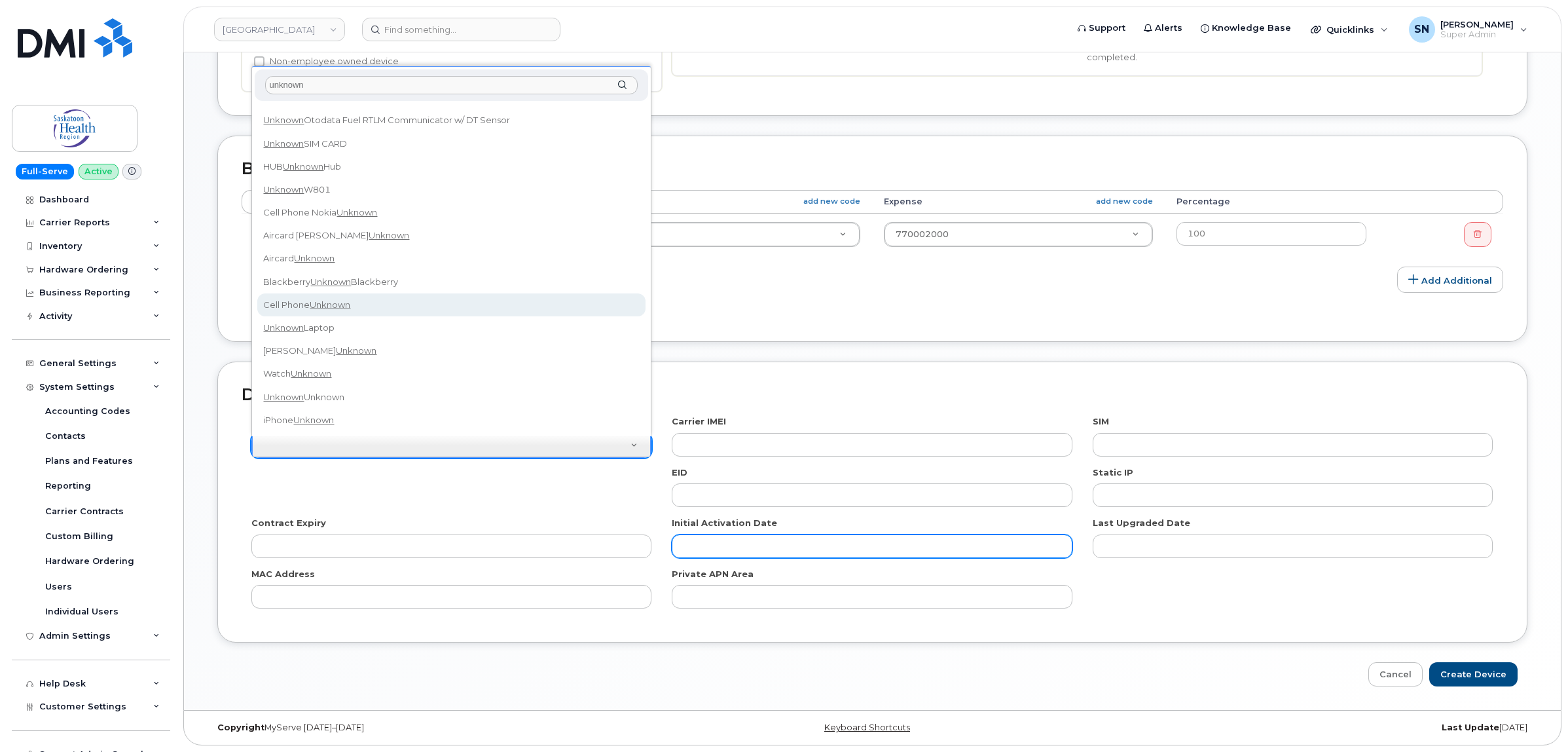
select select "97"
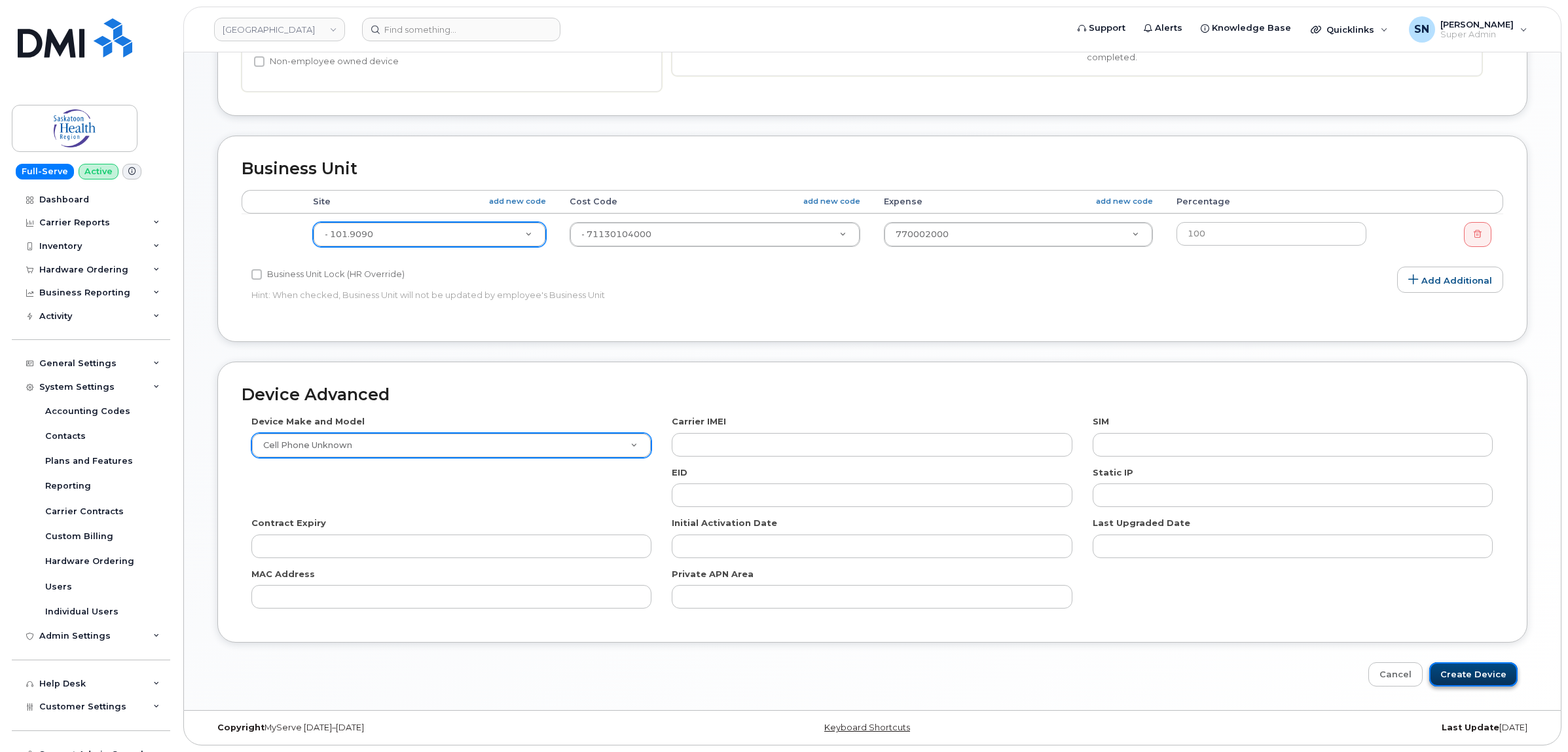
click at [1463, 678] on input "Create Device" at bounding box center [1474, 673] width 89 height 24
type input "Saving..."
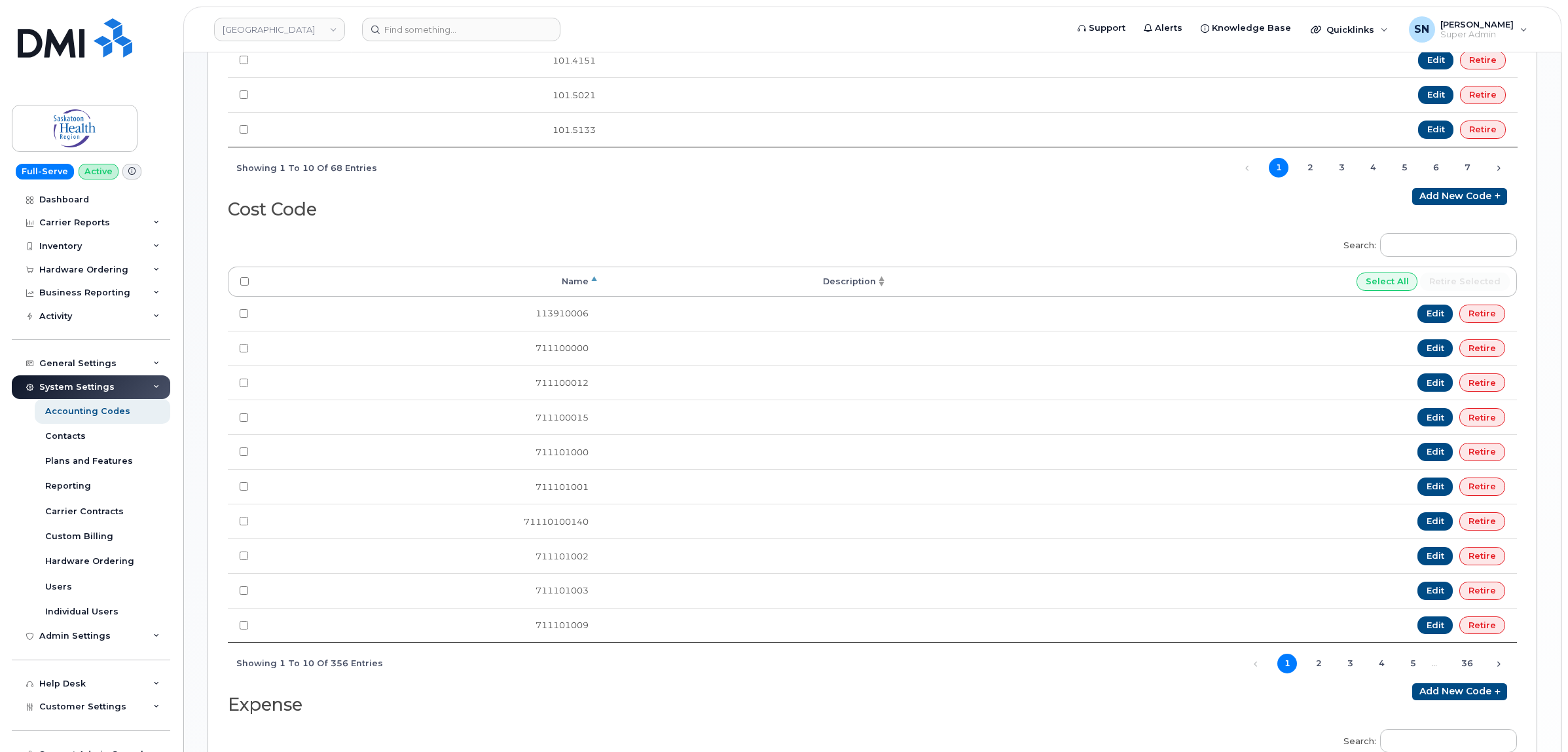
scroll to position [573, 0]
click at [1448, 193] on link "Add new code" at bounding box center [1459, 194] width 95 height 17
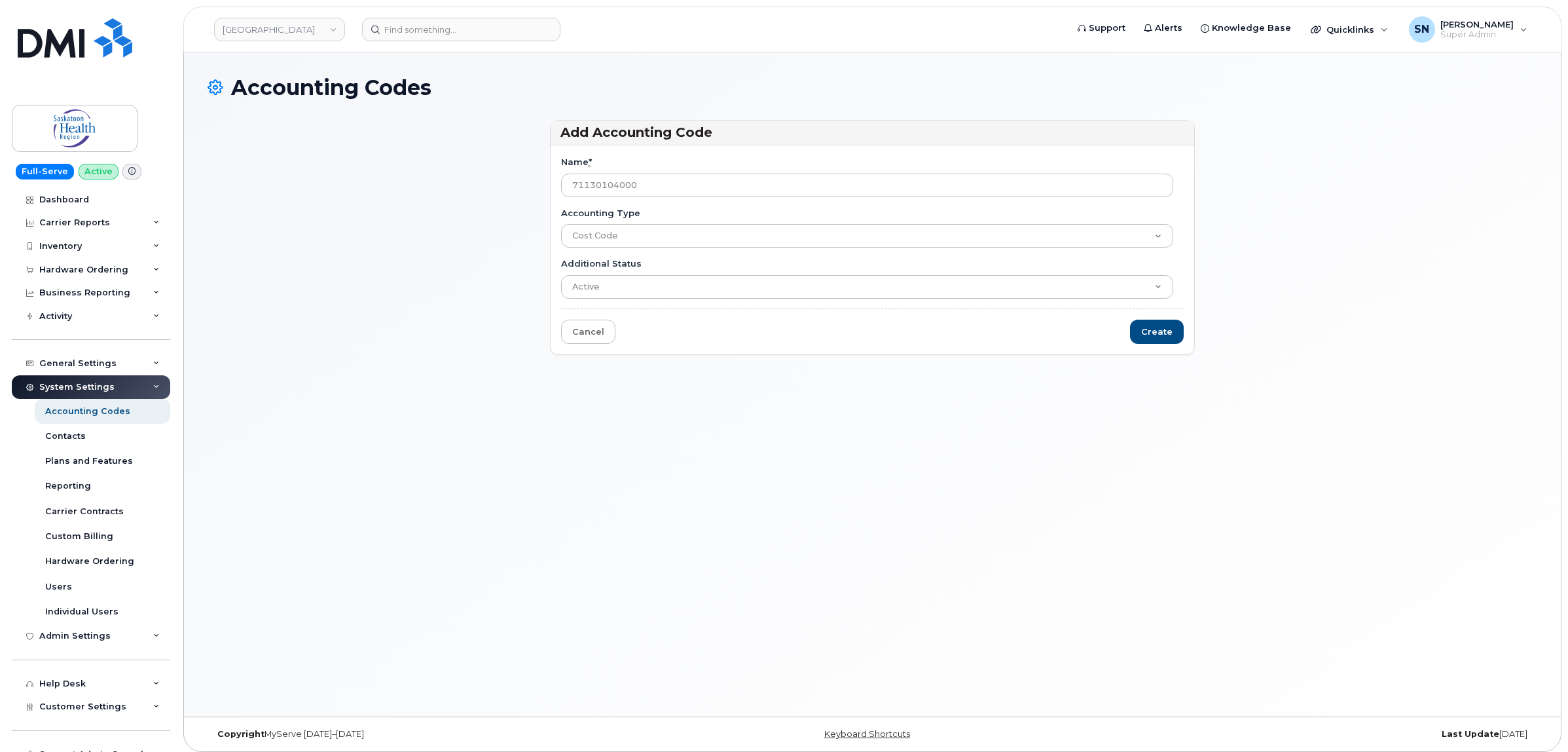
type input "71130104000"
click at [1148, 339] on input "Create" at bounding box center [1156, 331] width 54 height 24
type input "Saving..."
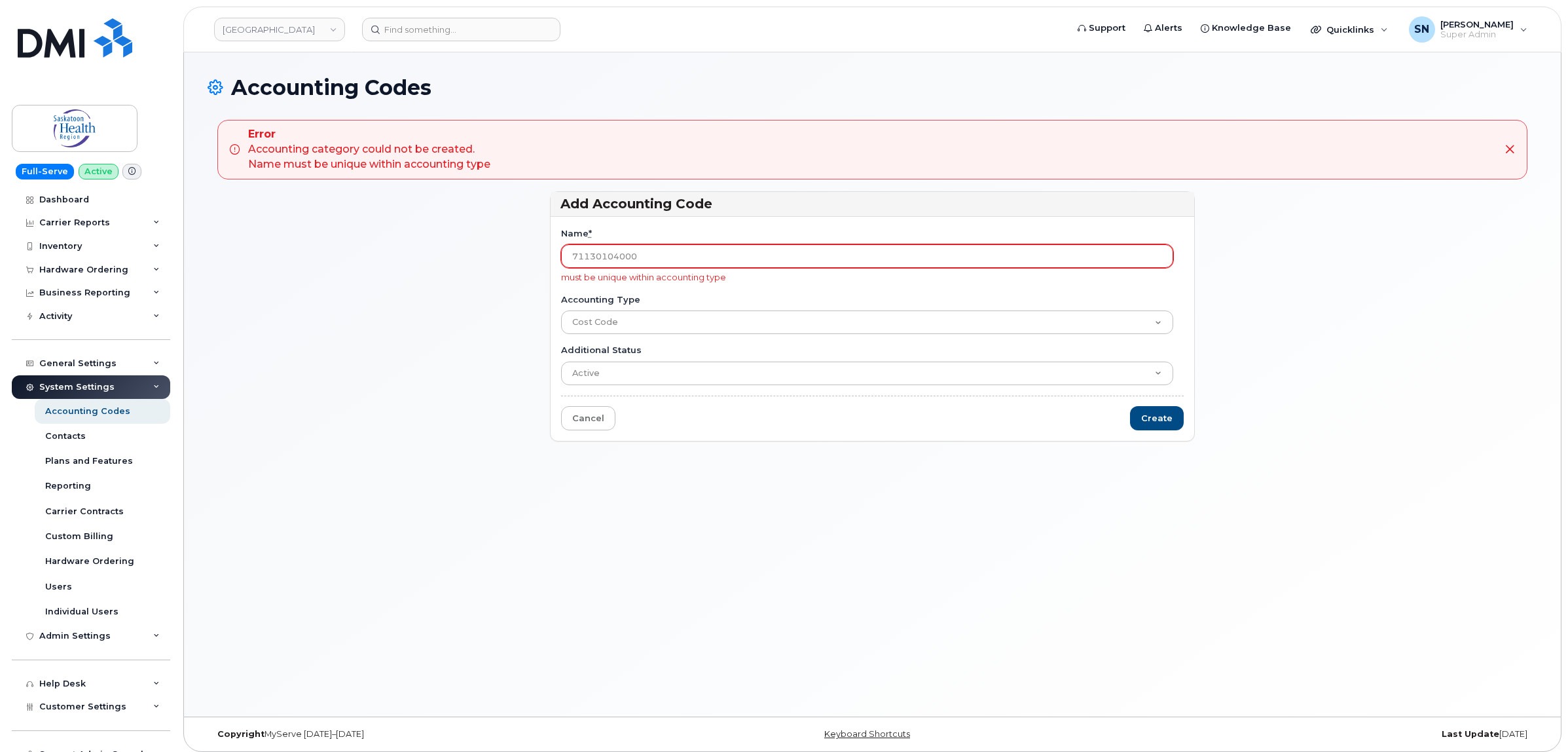
click at [678, 256] on input "71130104000" at bounding box center [867, 255] width 613 height 24
click at [604, 419] on link "Cancel" at bounding box center [588, 418] width 54 height 24
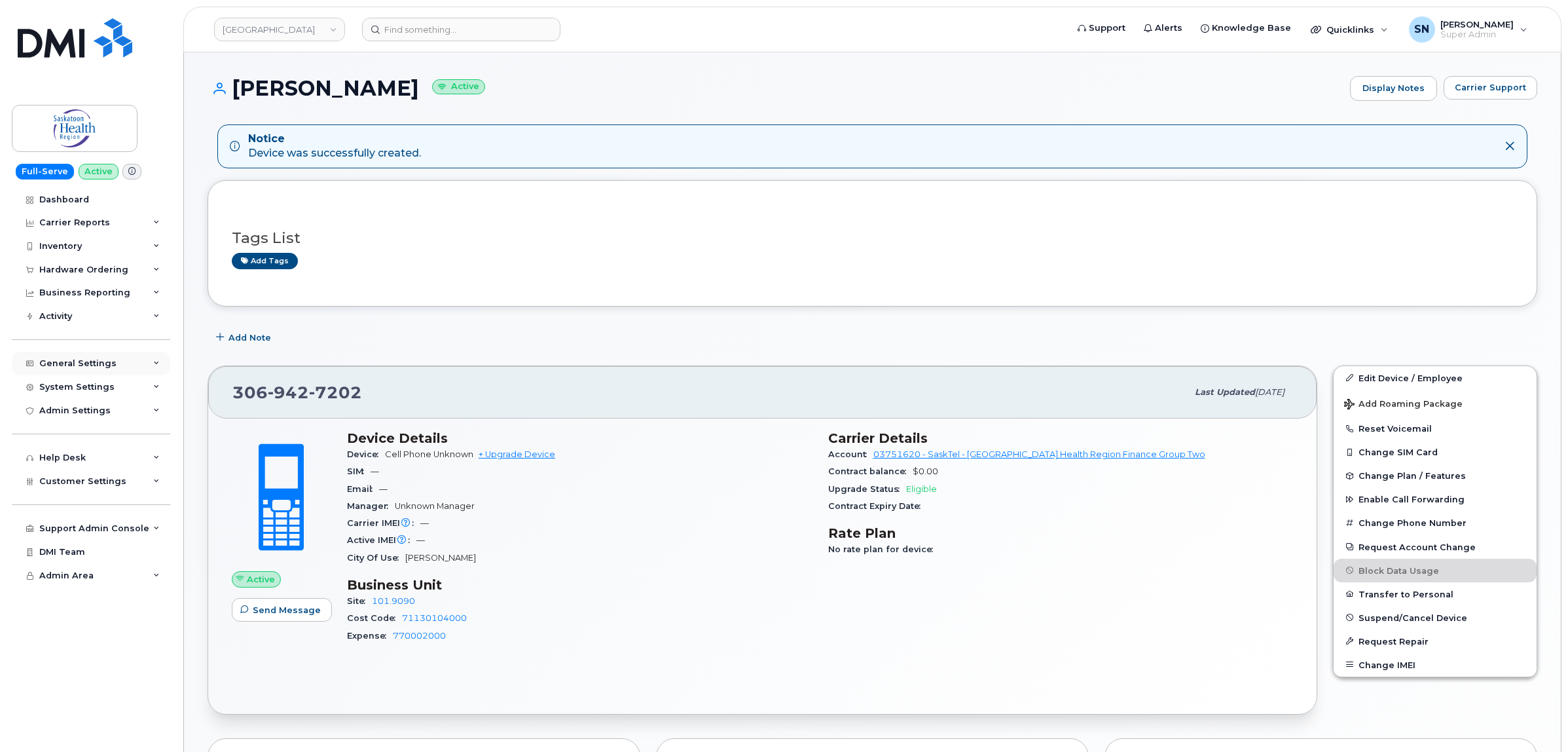
click at [98, 364] on div "General Settings" at bounding box center [77, 364] width 77 height 11
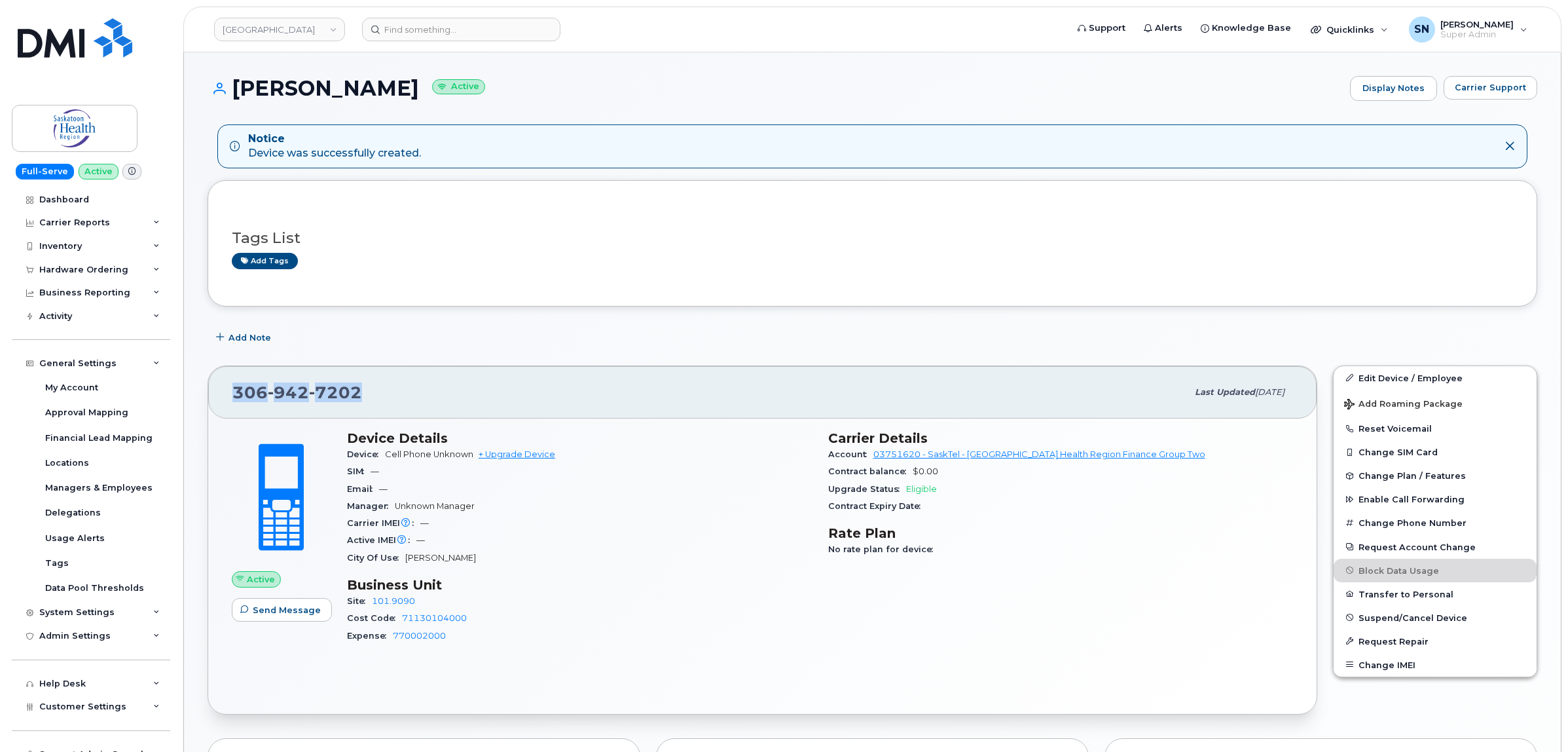
drag, startPoint x: 233, startPoint y: 393, endPoint x: 366, endPoint y: 391, distance: 133.0
click at [366, 391] on div "[PHONE_NUMBER]" at bounding box center [710, 392] width 954 height 27
copy span "[PHONE_NUMBER]"
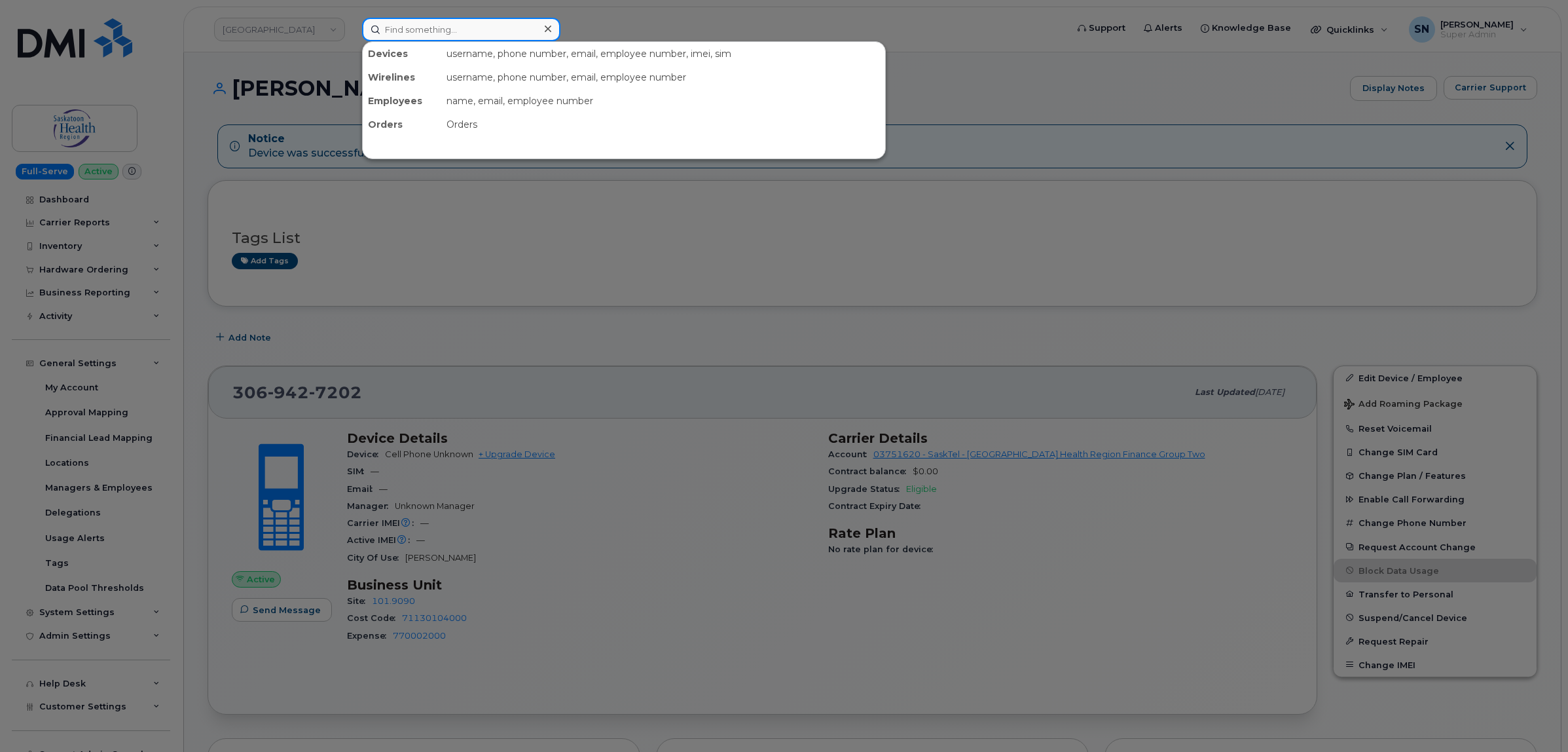
click at [413, 21] on input at bounding box center [461, 29] width 199 height 24
paste input "3069427202"
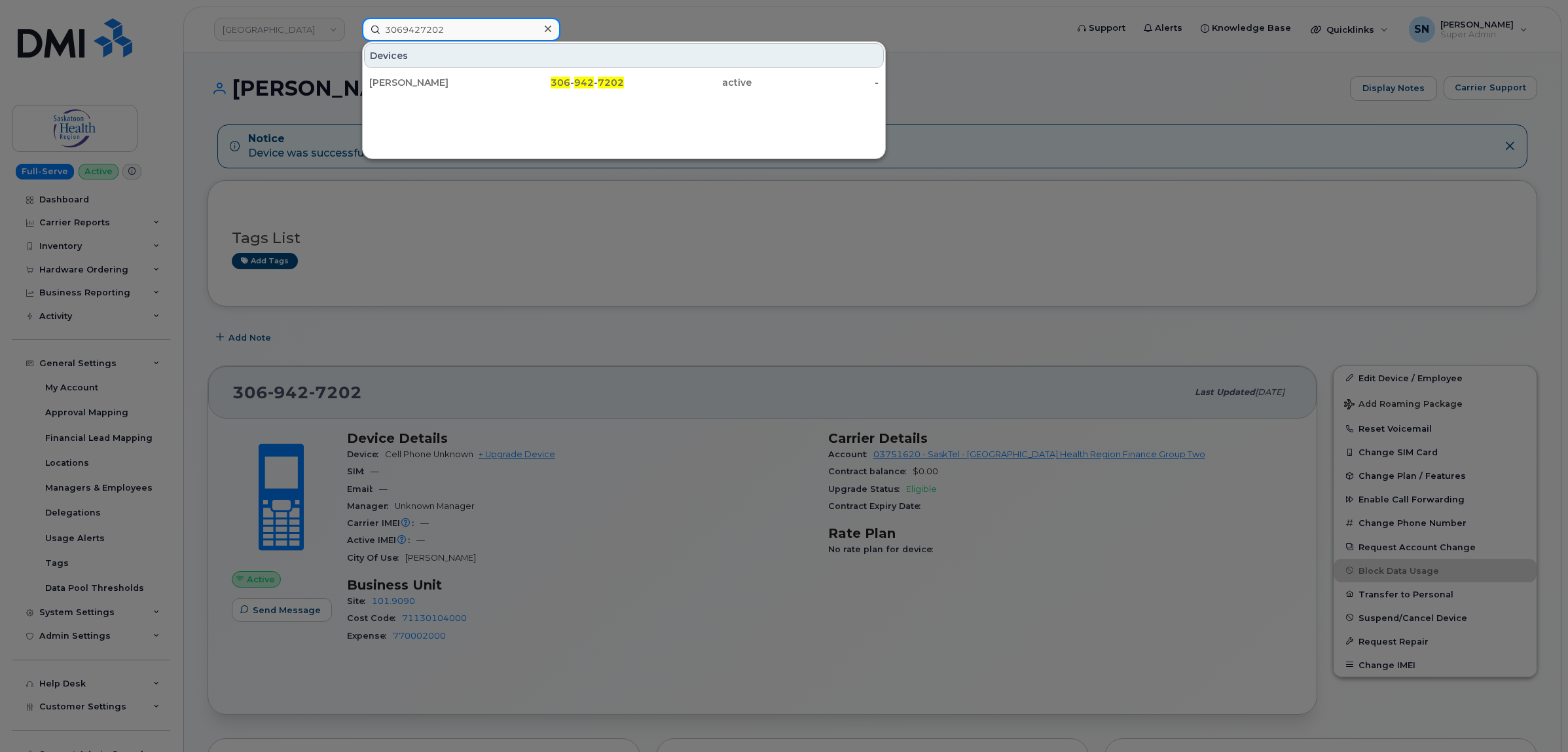
type input "3069427202"
click at [480, 240] on div at bounding box center [784, 376] width 1568 height 752
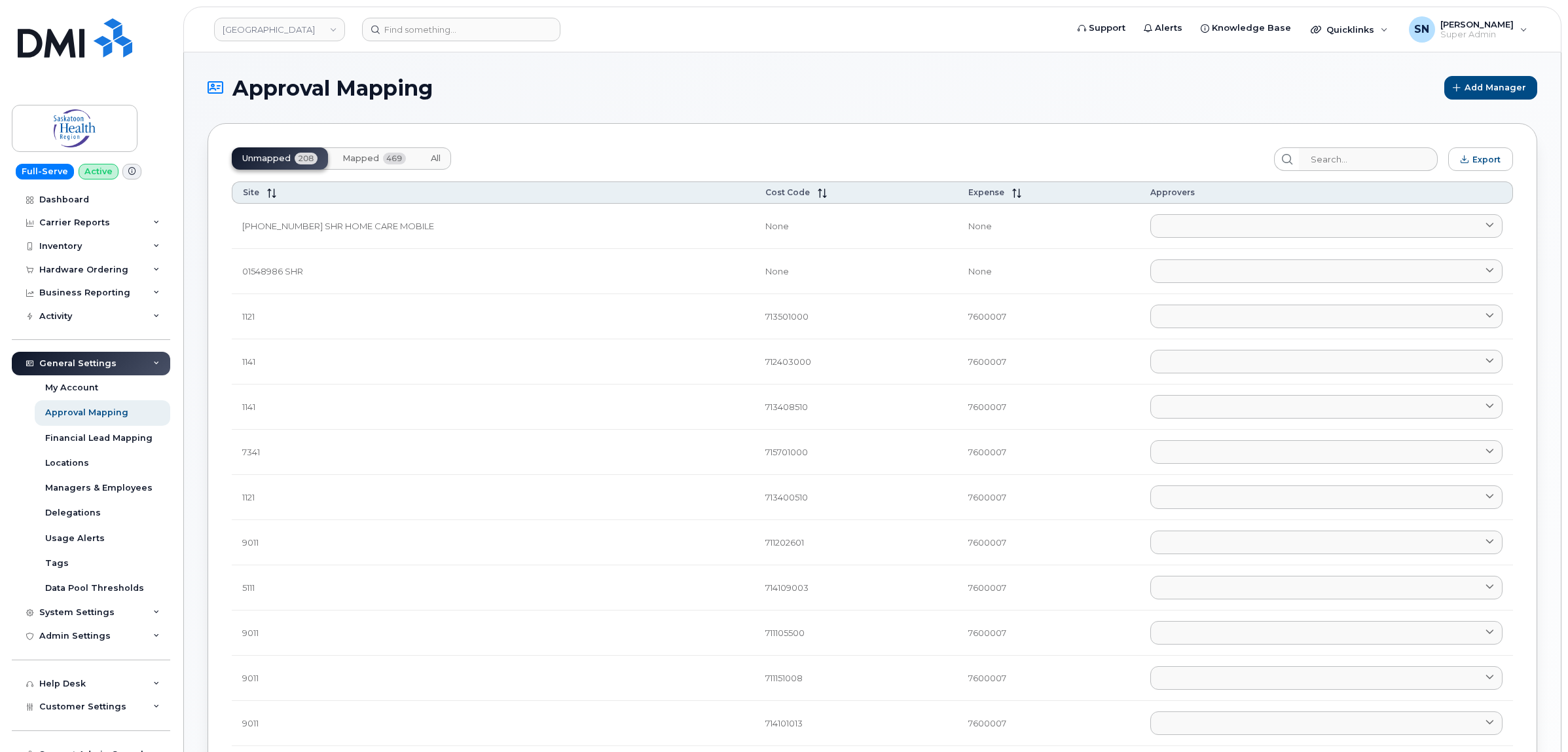
drag, startPoint x: 621, startPoint y: 162, endPoint x: 635, endPoint y: 153, distance: 16.6
click at [635, 153] on div "Unmapped 208 Mapped 469 All" at bounding box center [748, 159] width 1032 height 24
click at [1378, 152] on input "search" at bounding box center [1368, 159] width 139 height 24
paste input "71130104000"
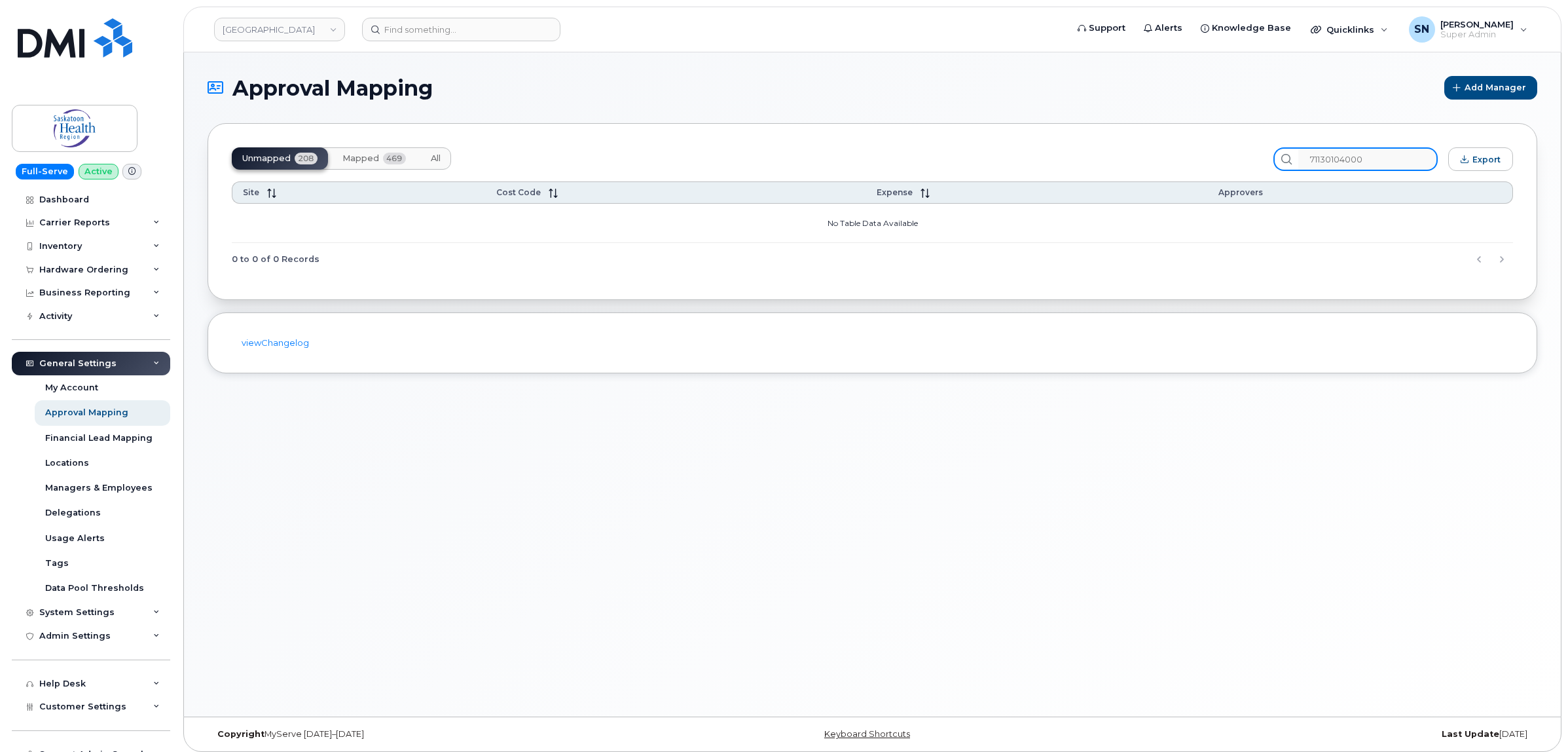
type input "71130104000"
click at [347, 156] on span "Mapped" at bounding box center [360, 159] width 36 height 11
click at [267, 161] on span "Unmapped" at bounding box center [266, 159] width 49 height 11
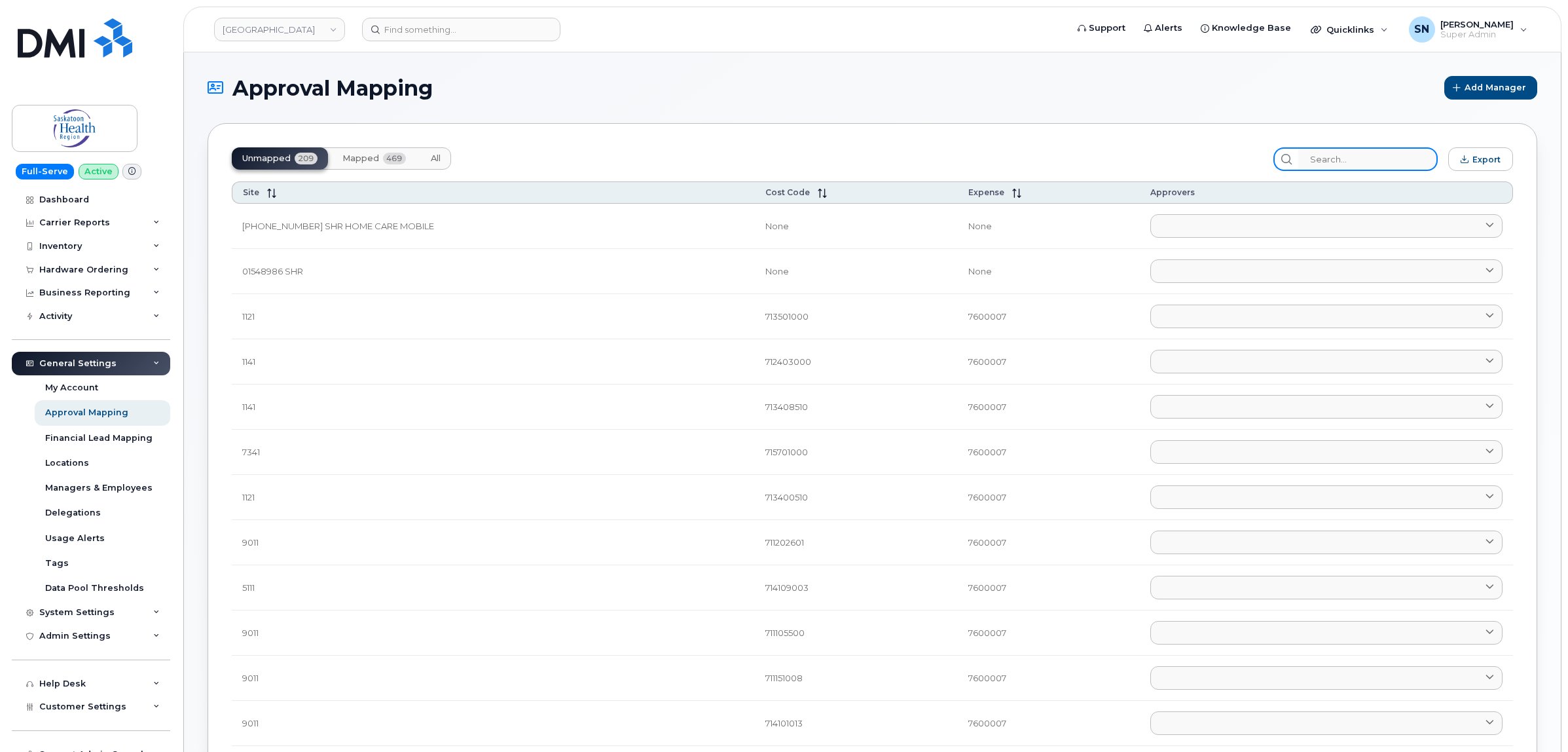
click at [1388, 157] on input "search" at bounding box center [1368, 159] width 139 height 24
paste input "71130104000"
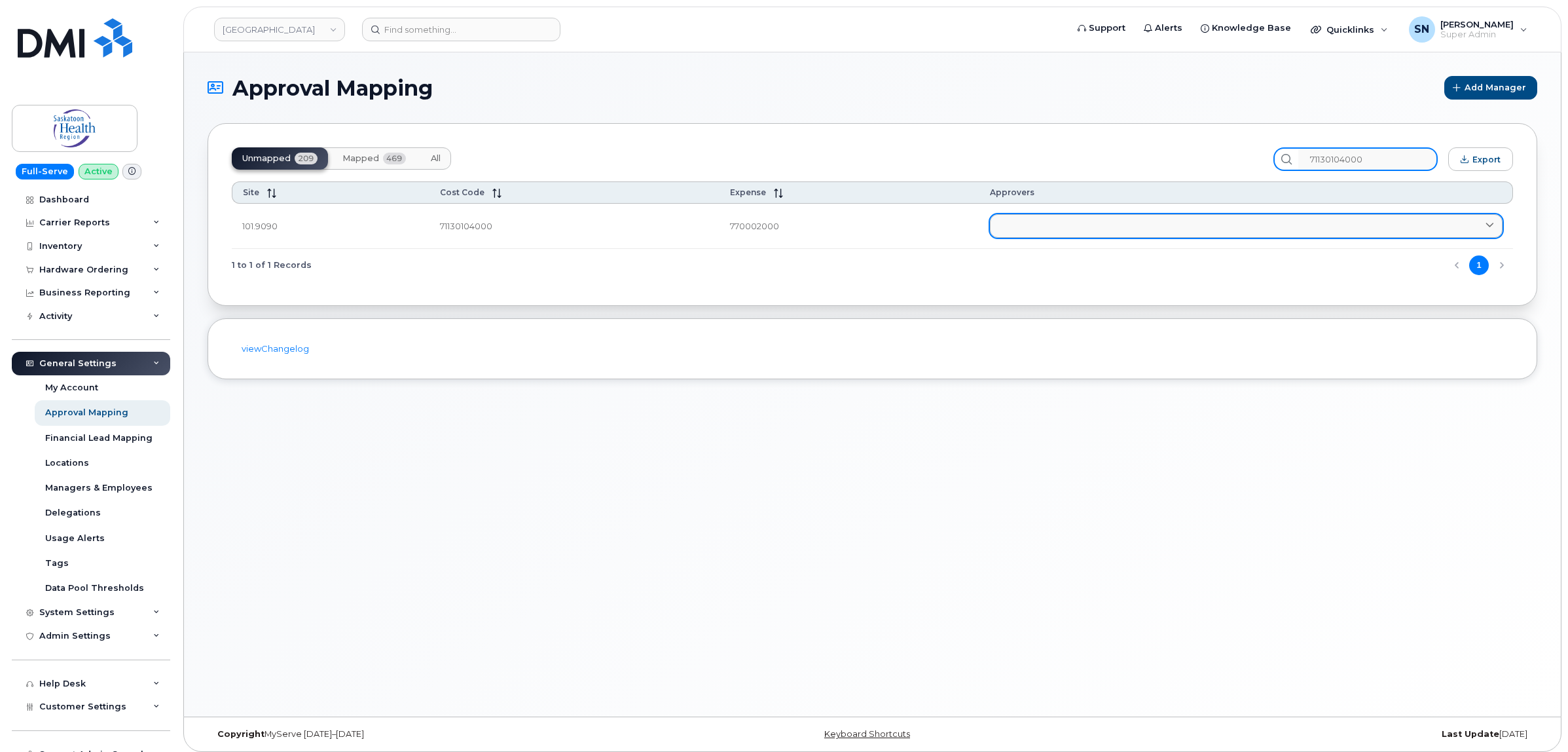
type input "71130104000"
click at [1113, 223] on link at bounding box center [1246, 225] width 513 height 24
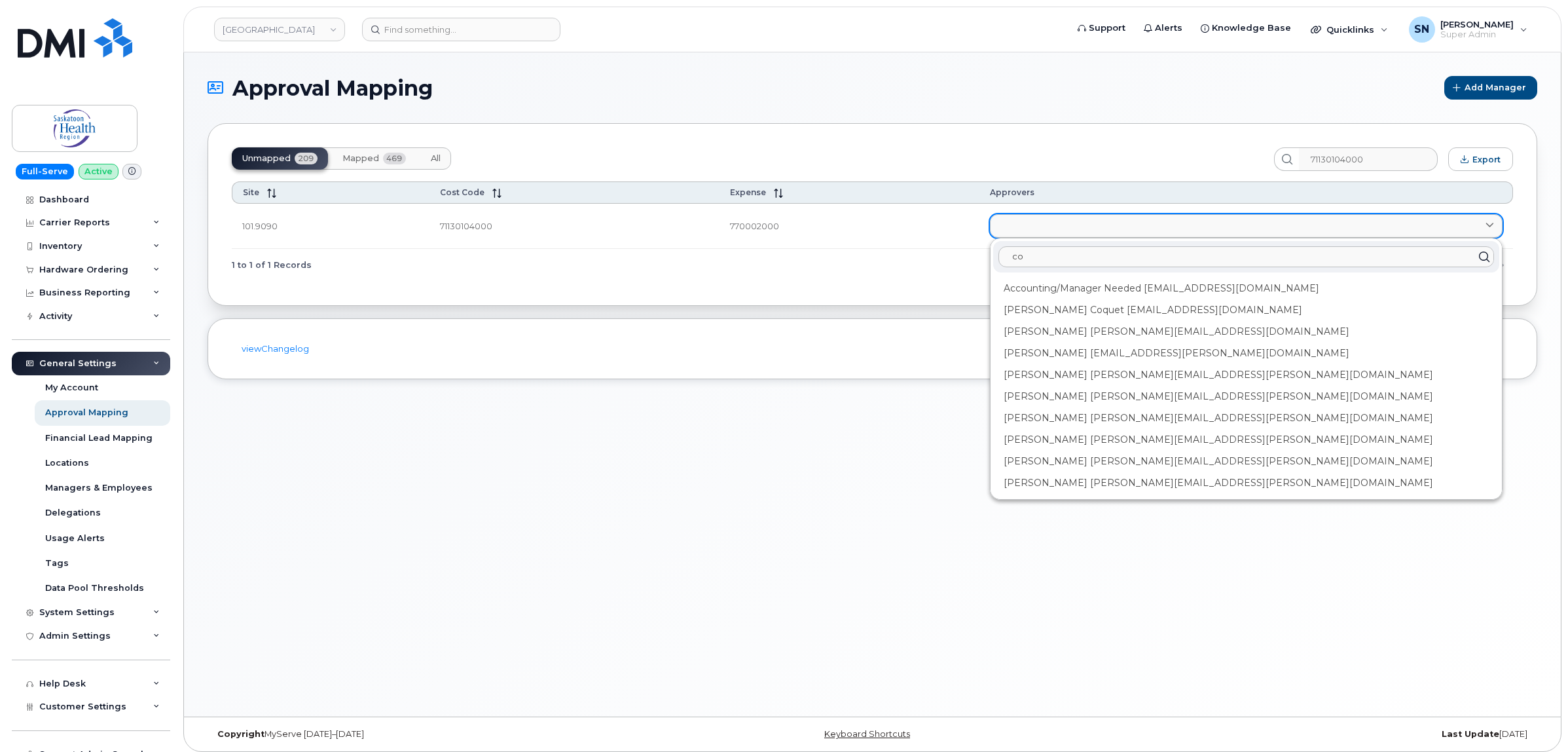
type input "c"
type input "m"
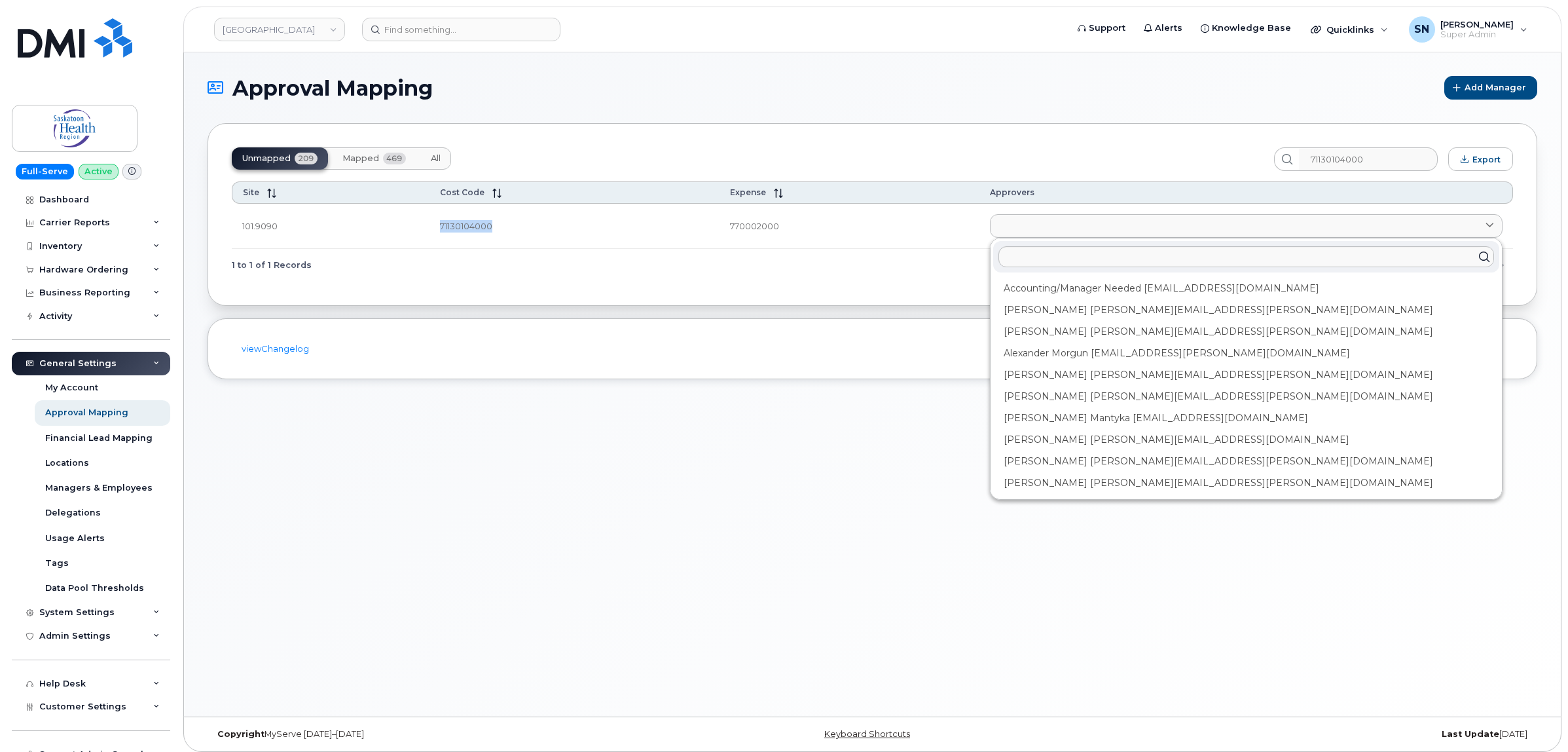
drag, startPoint x: 443, startPoint y: 223, endPoint x: 498, endPoint y: 227, distance: 55.1
click at [498, 227] on td "71130104000" at bounding box center [574, 226] width 290 height 45
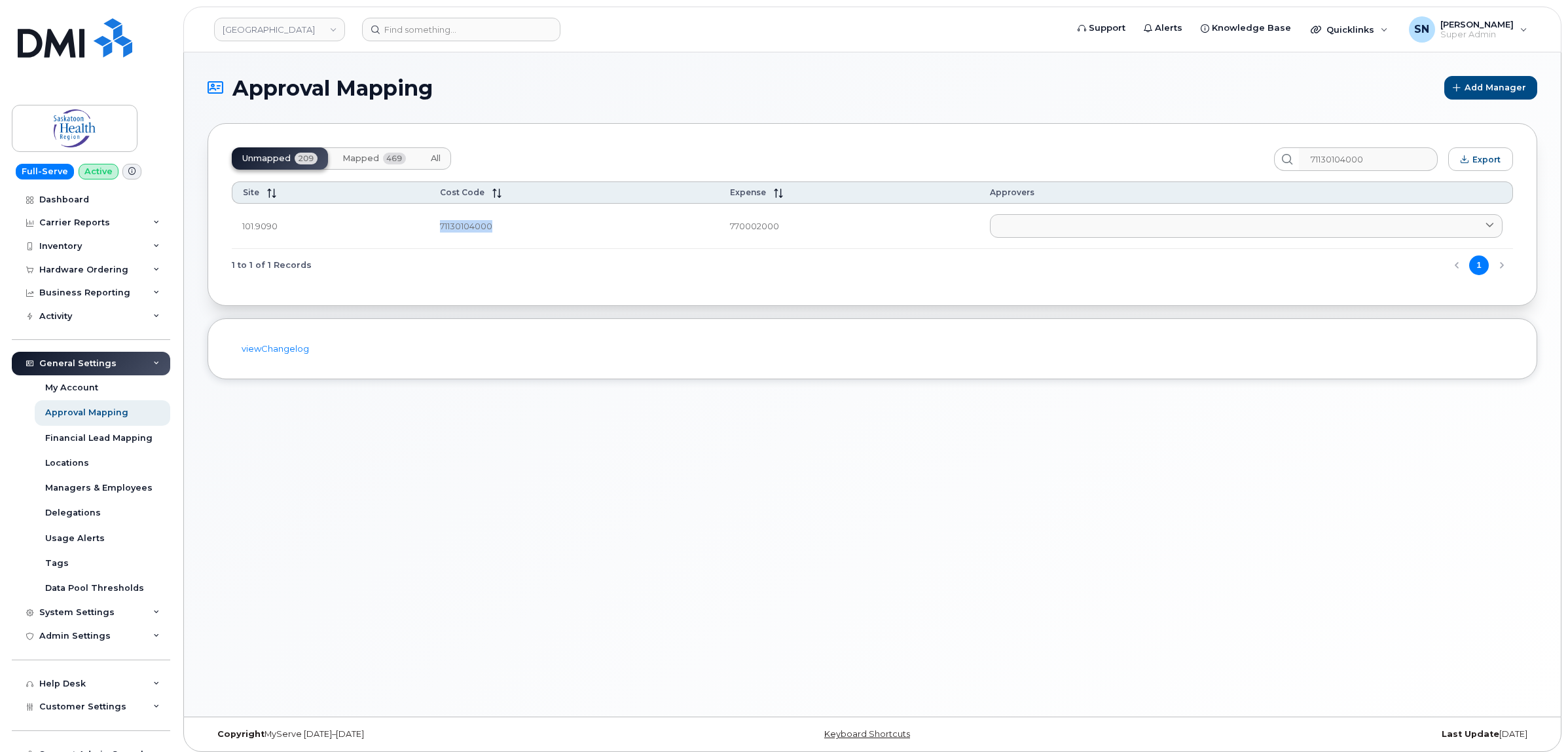
copy td "71130104000"
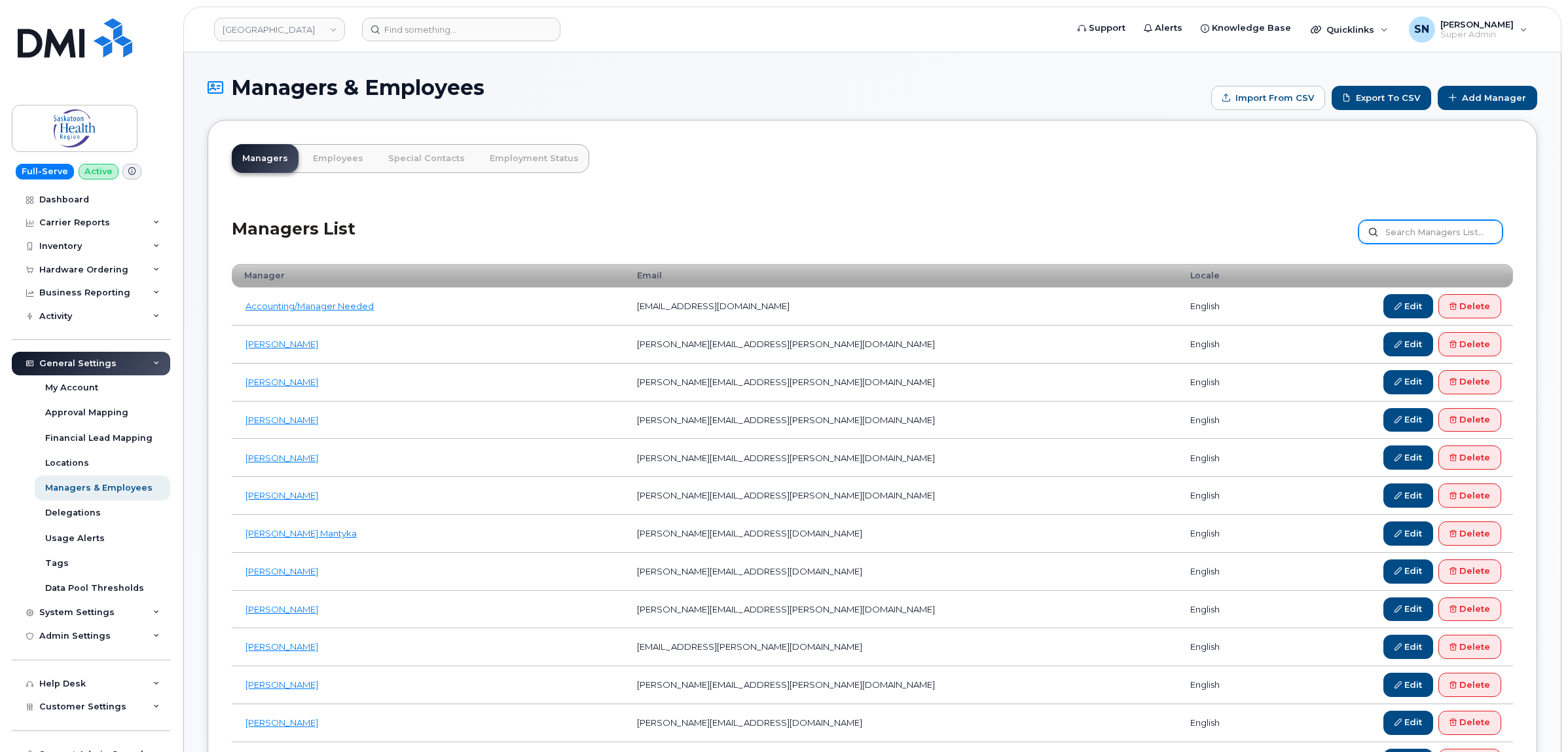
click at [1458, 231] on input "text" at bounding box center [1431, 231] width 144 height 24
paste input "Courtney Markewich"
type input "Courtney Markewich"
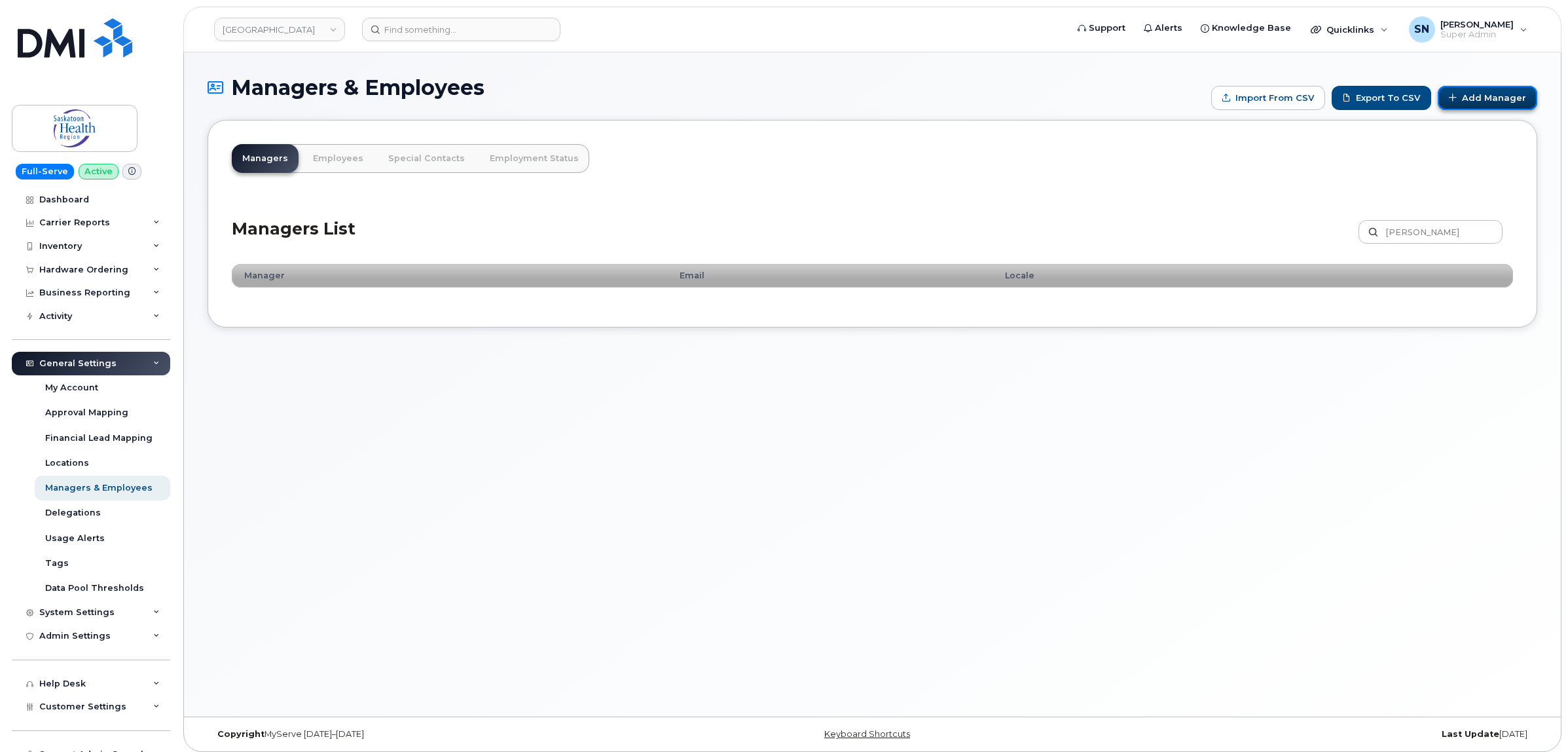
click at [1480, 102] on link "Add Manager" at bounding box center [1487, 98] width 99 height 24
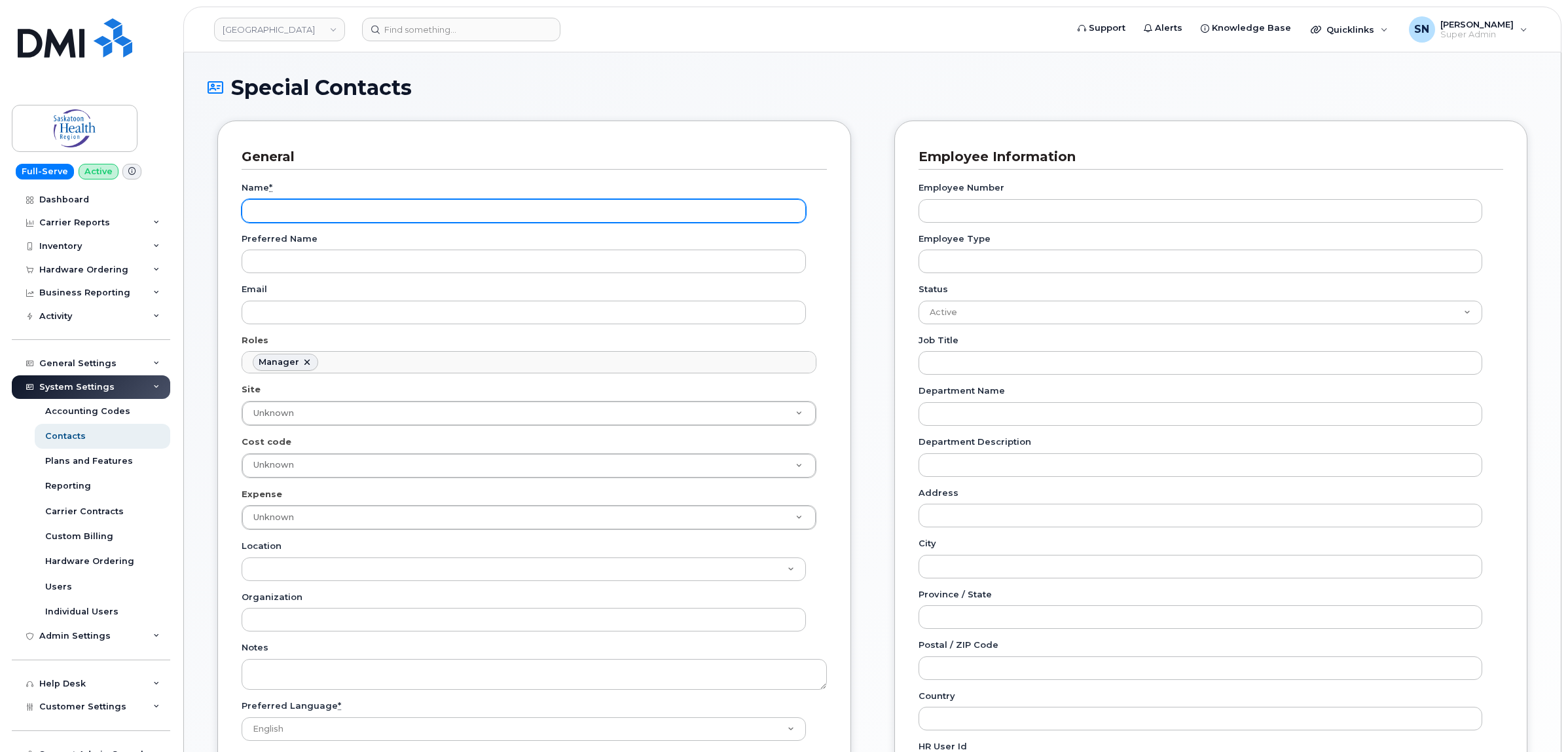
scroll to position [109, 0]
click at [357, 214] on input "Name *" at bounding box center [523, 210] width 564 height 24
paste input "[PERSON_NAME]"
type input "[PERSON_NAME]"
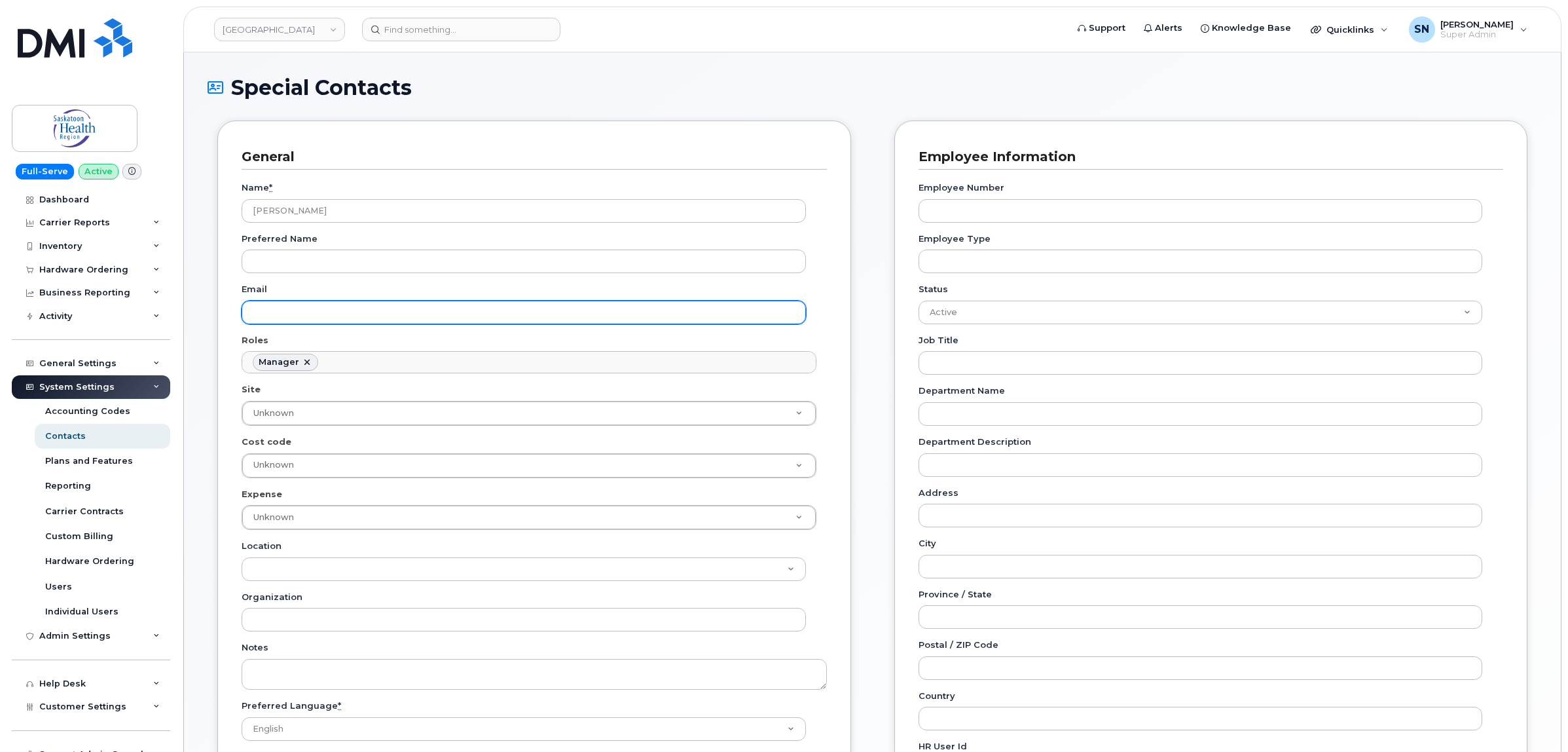
click at [348, 313] on input "Email" at bounding box center [523, 312] width 564 height 24
paste input "[PERSON_NAME][EMAIL_ADDRESS][PERSON_NAME][DOMAIN_NAME]"
type input "courtney.markewich@saskhealthauthority.ca"
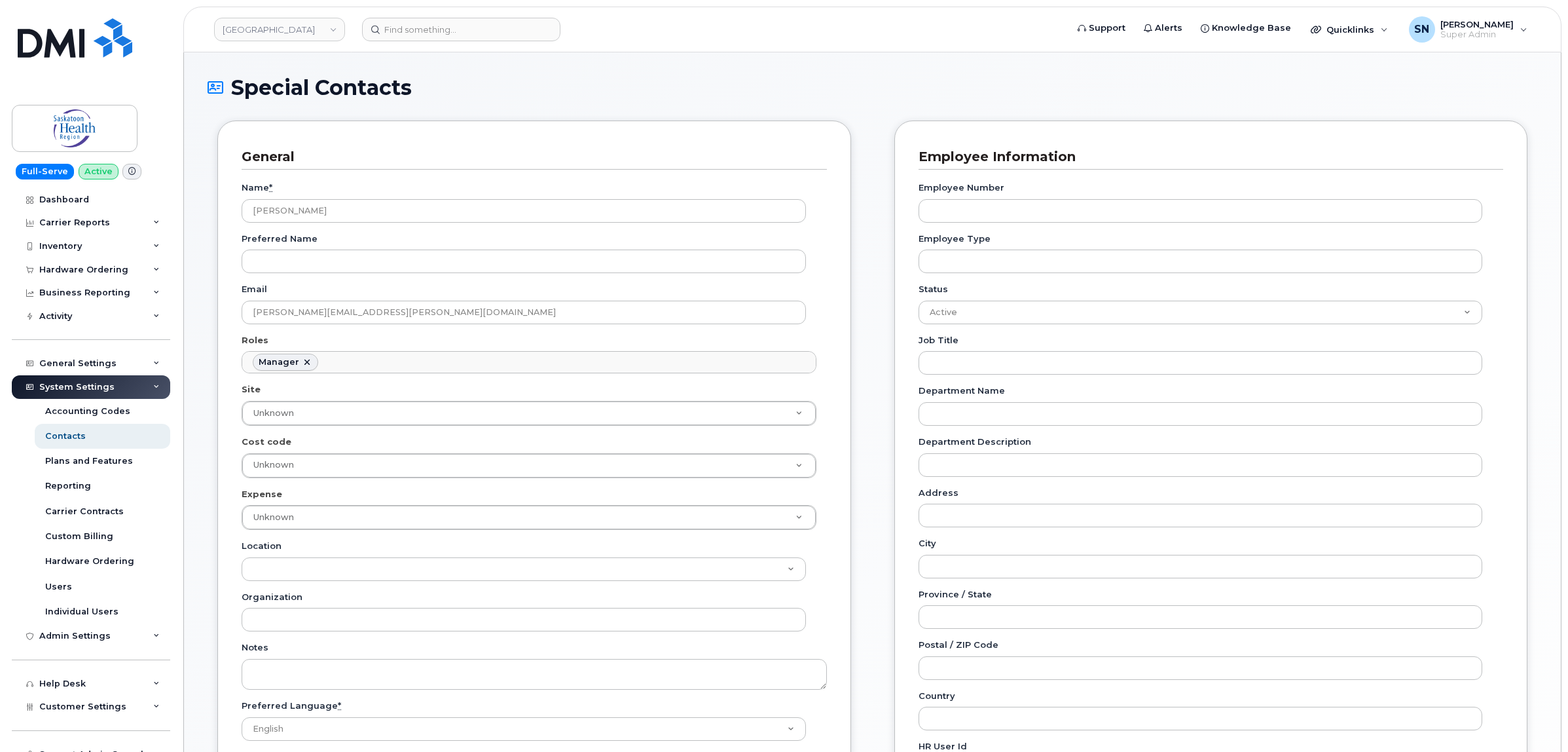
click at [872, 341] on div "General Name * Courtney Markewich Preferred Name Email courtney.markewich@saskh…" at bounding box center [872, 597] width 1329 height 952
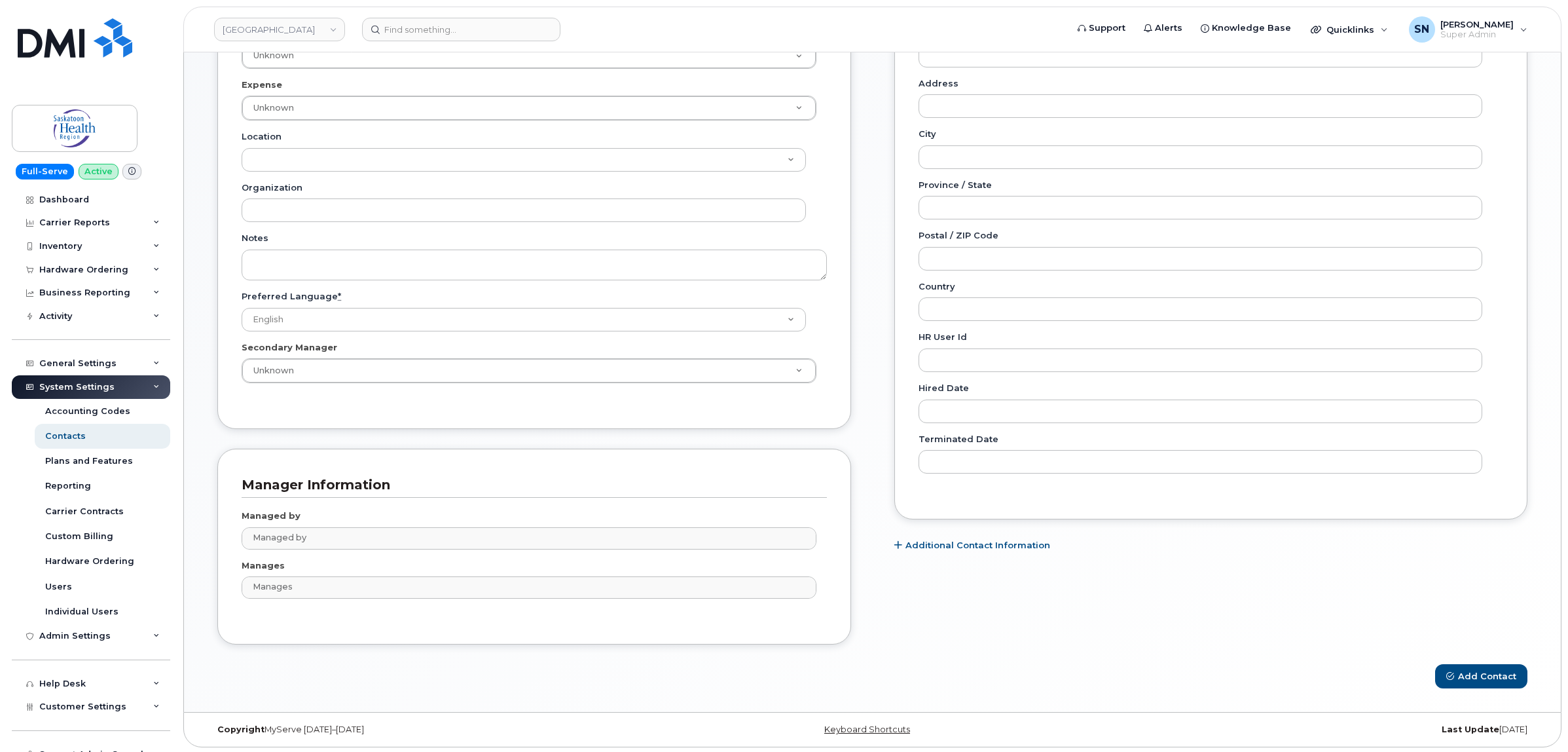
scroll to position [414, 0]
click at [1482, 681] on button "Add Contact" at bounding box center [1481, 673] width 92 height 24
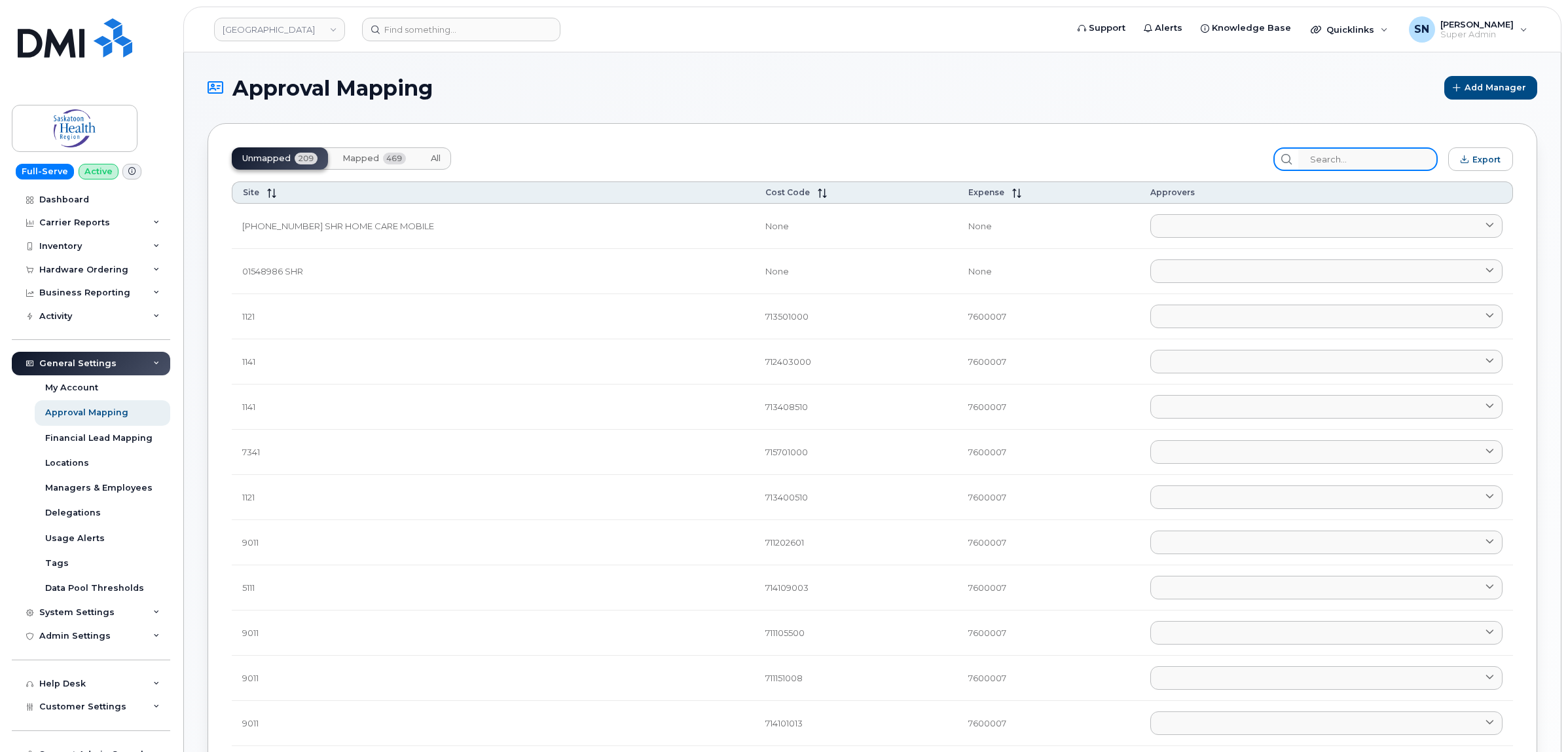
click at [1403, 149] on input "search" at bounding box center [1368, 159] width 139 height 24
paste input "71130104000"
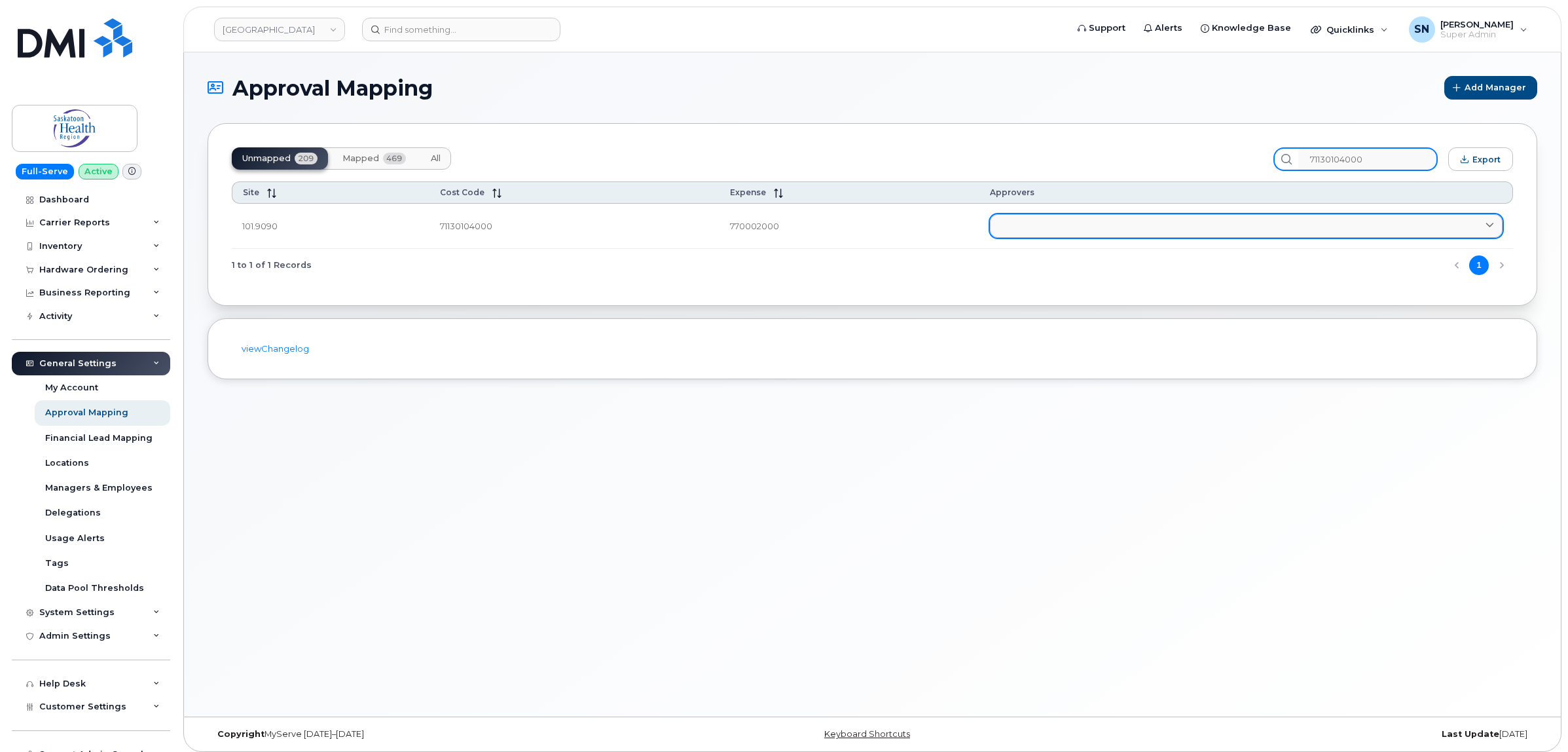
type input "71130104000"
click at [1207, 226] on link at bounding box center [1246, 225] width 513 height 24
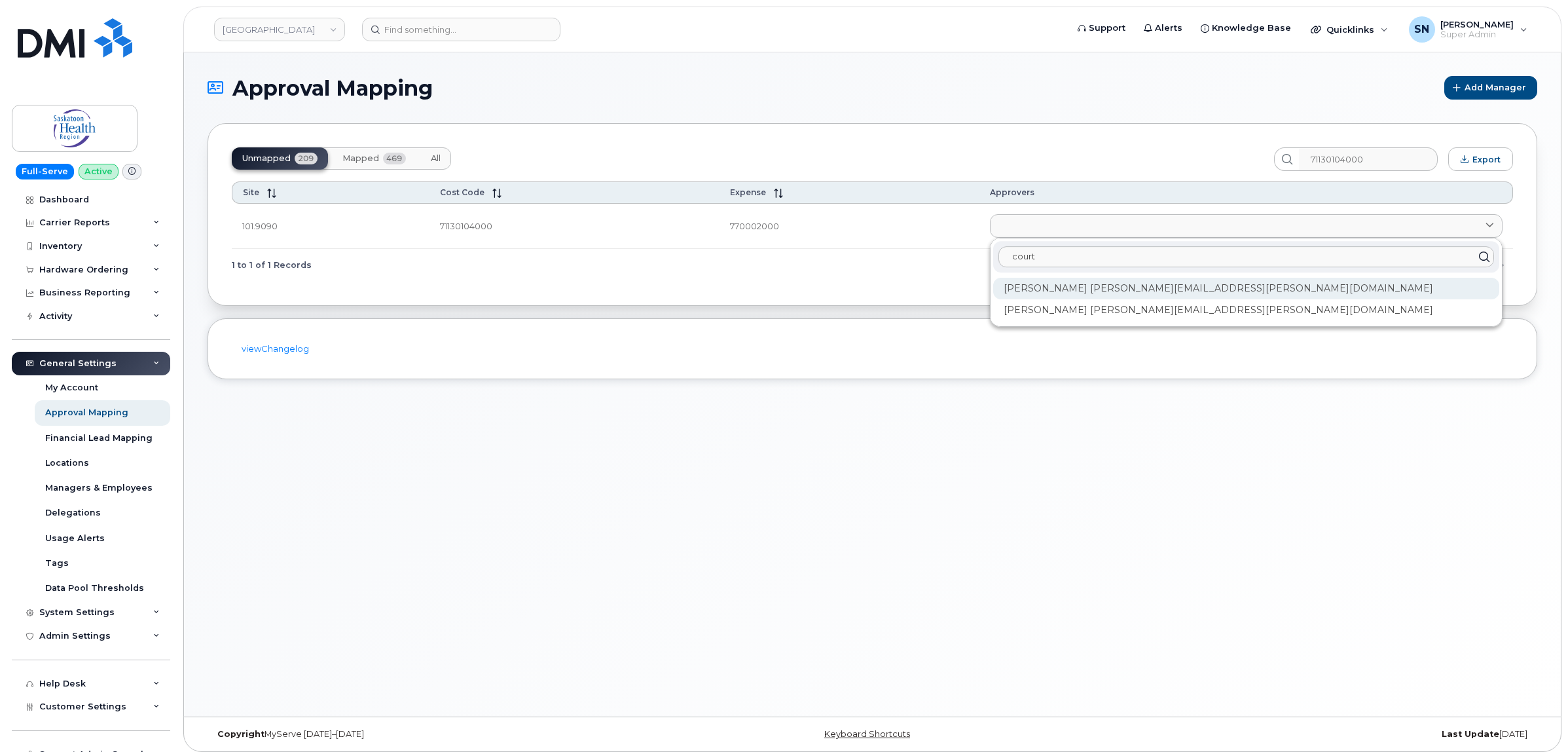
type input "court"
click at [1313, 284] on div "Courtney Markewich courtney.markewich@saskhealthauthority.ca" at bounding box center [1246, 288] width 506 height 21
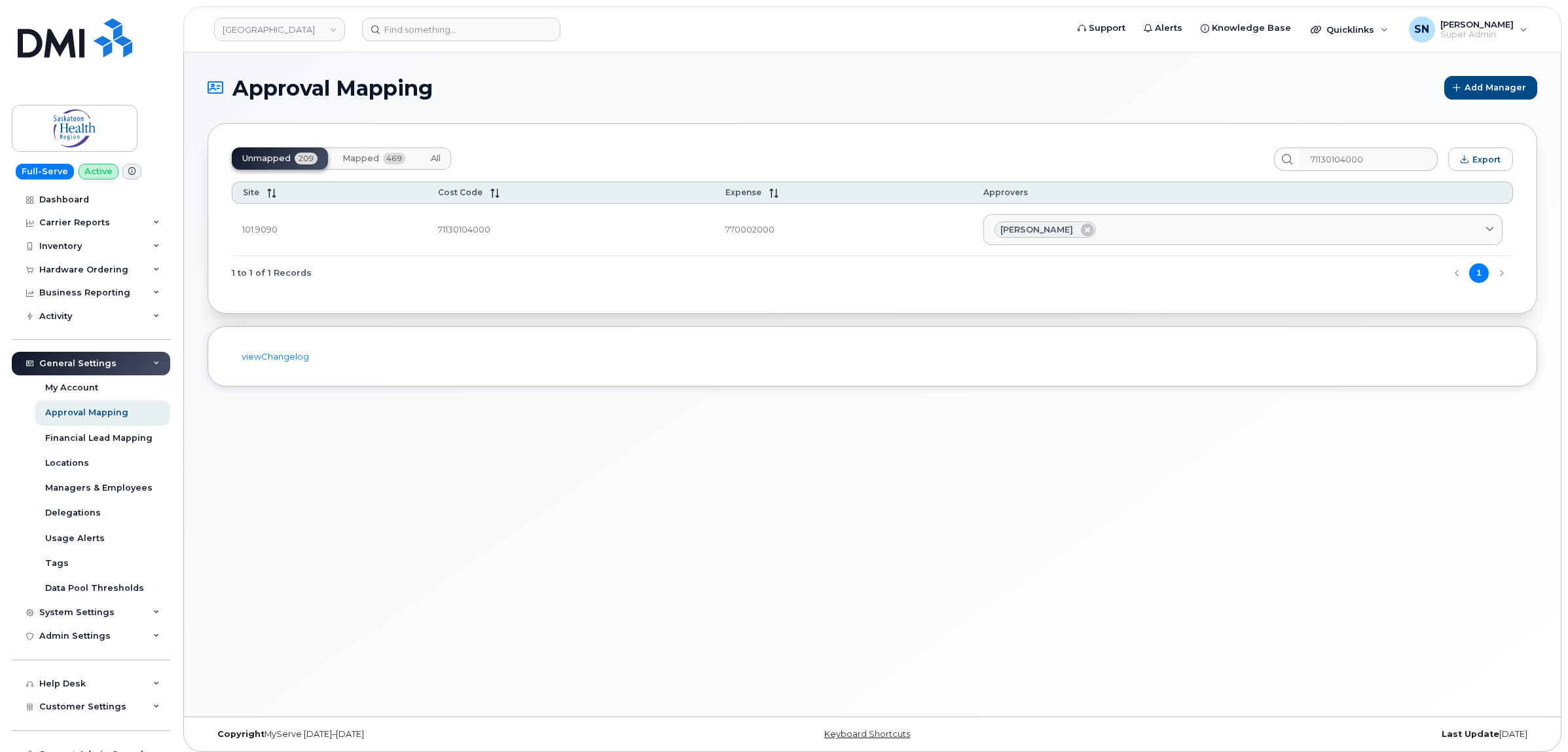
click at [859, 331] on div "viewChangelog" at bounding box center [872, 356] width 1329 height 61
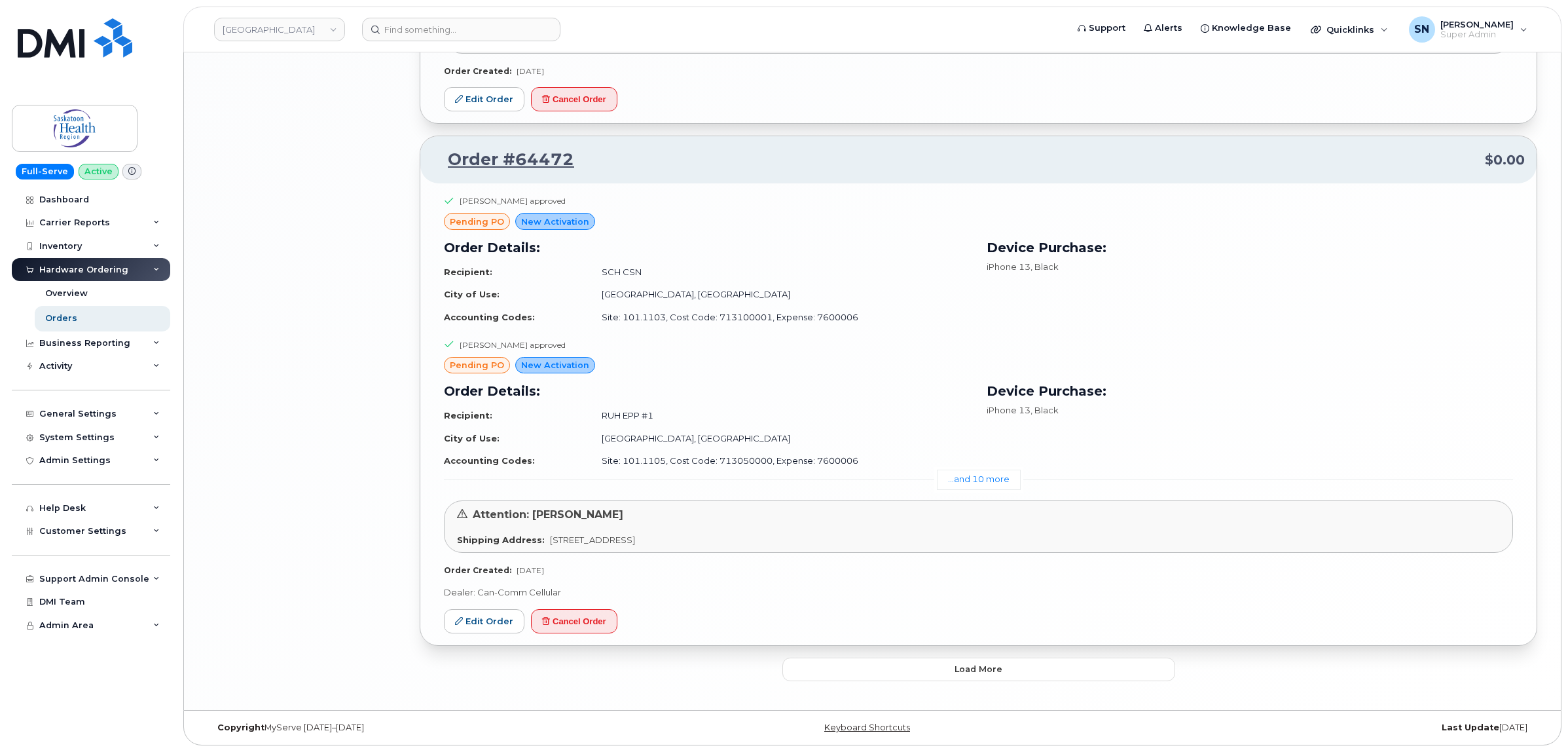
scroll to position [2891, 0]
click at [944, 480] on link "...and 10 more" at bounding box center [978, 479] width 84 height 20
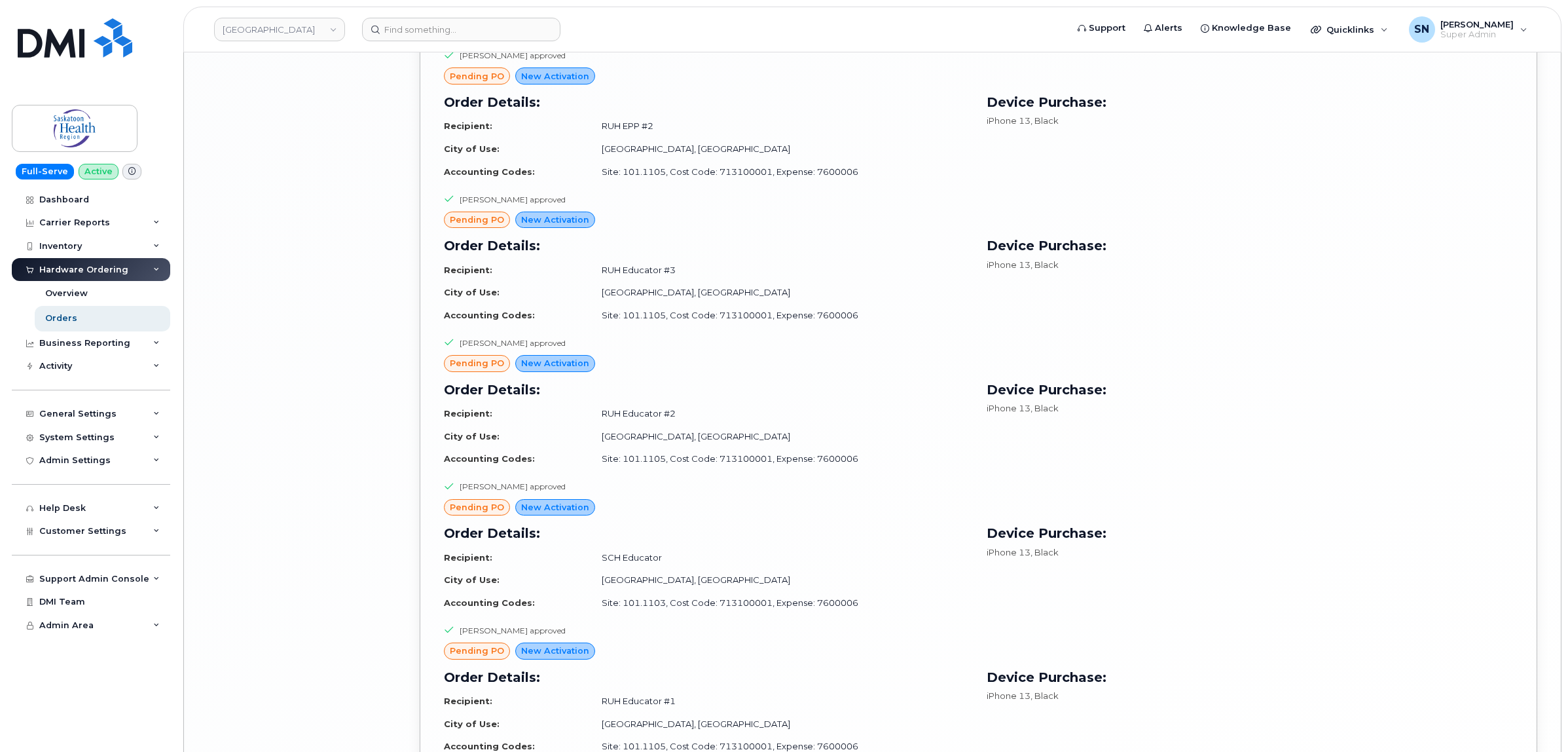
scroll to position [4304, 0]
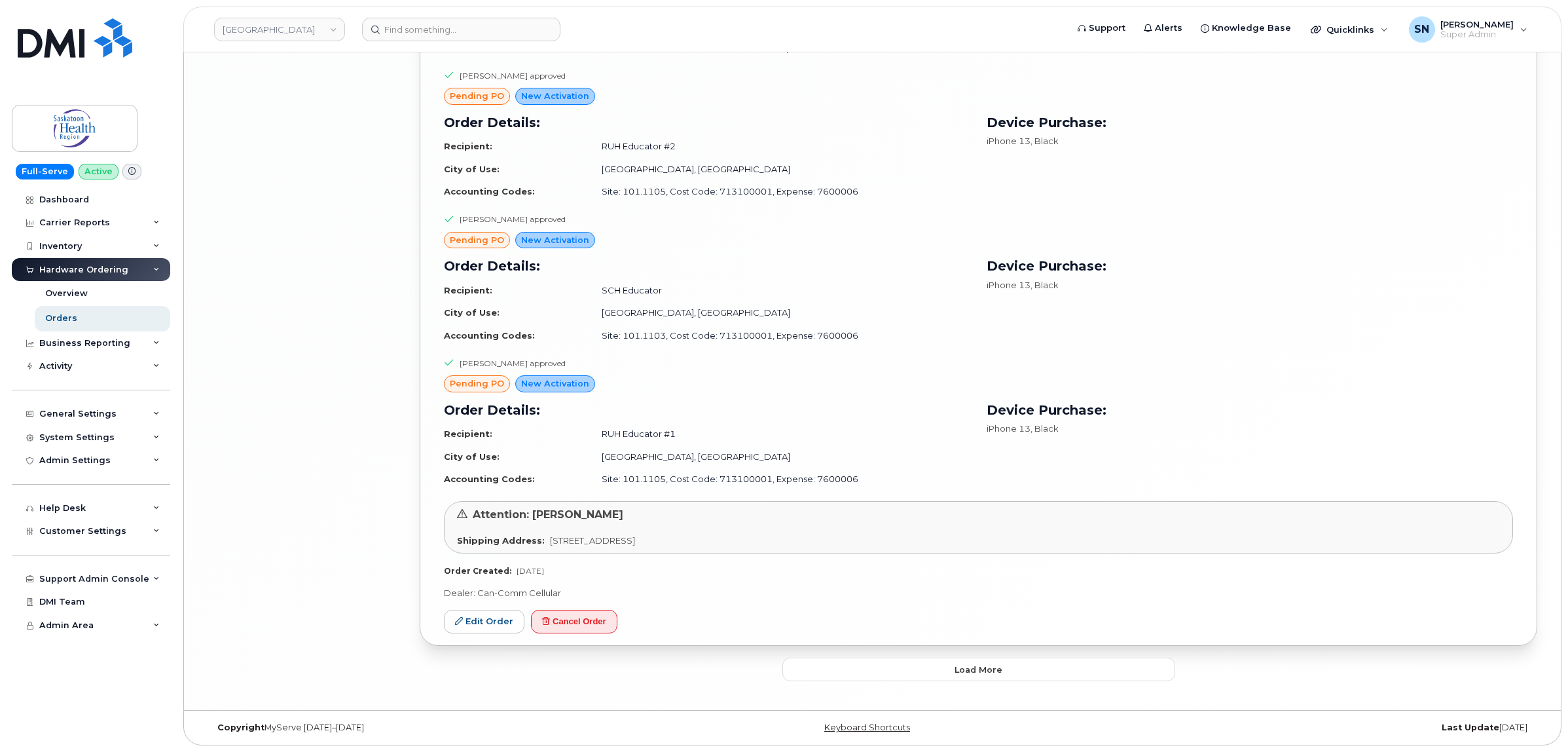
click at [902, 671] on button "Load more" at bounding box center [978, 669] width 393 height 24
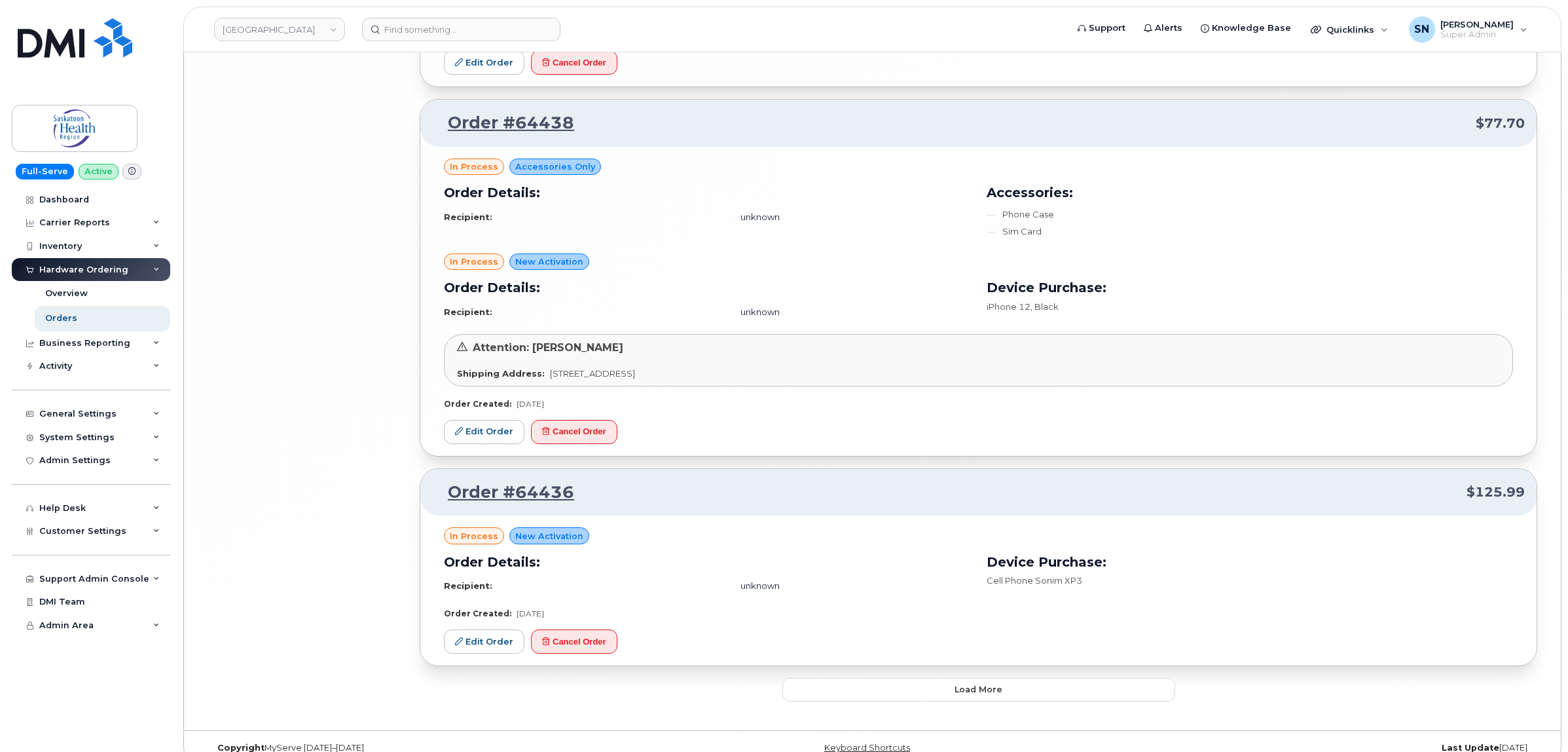
scroll to position [6922, 0]
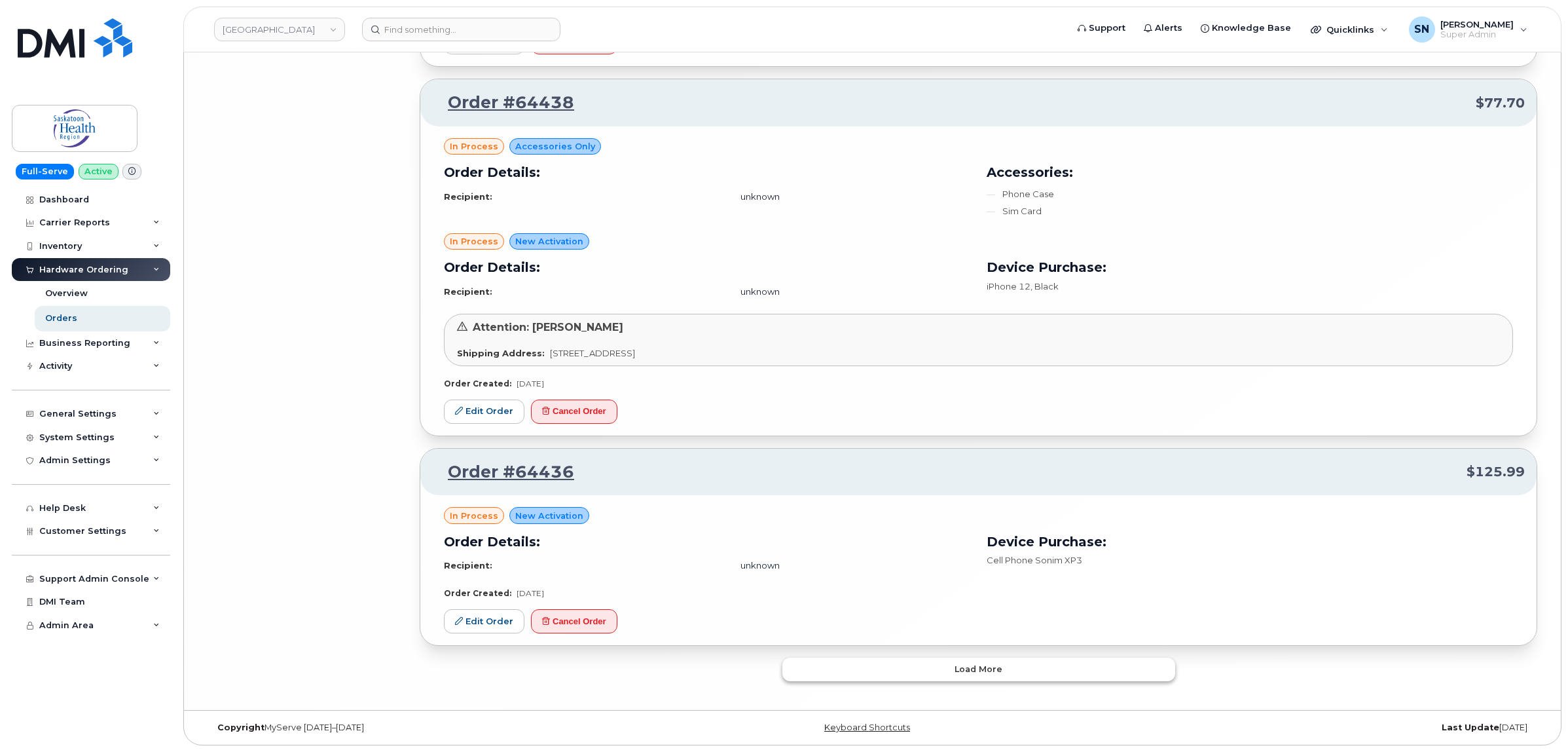
click at [930, 675] on button "Load more" at bounding box center [978, 669] width 393 height 24
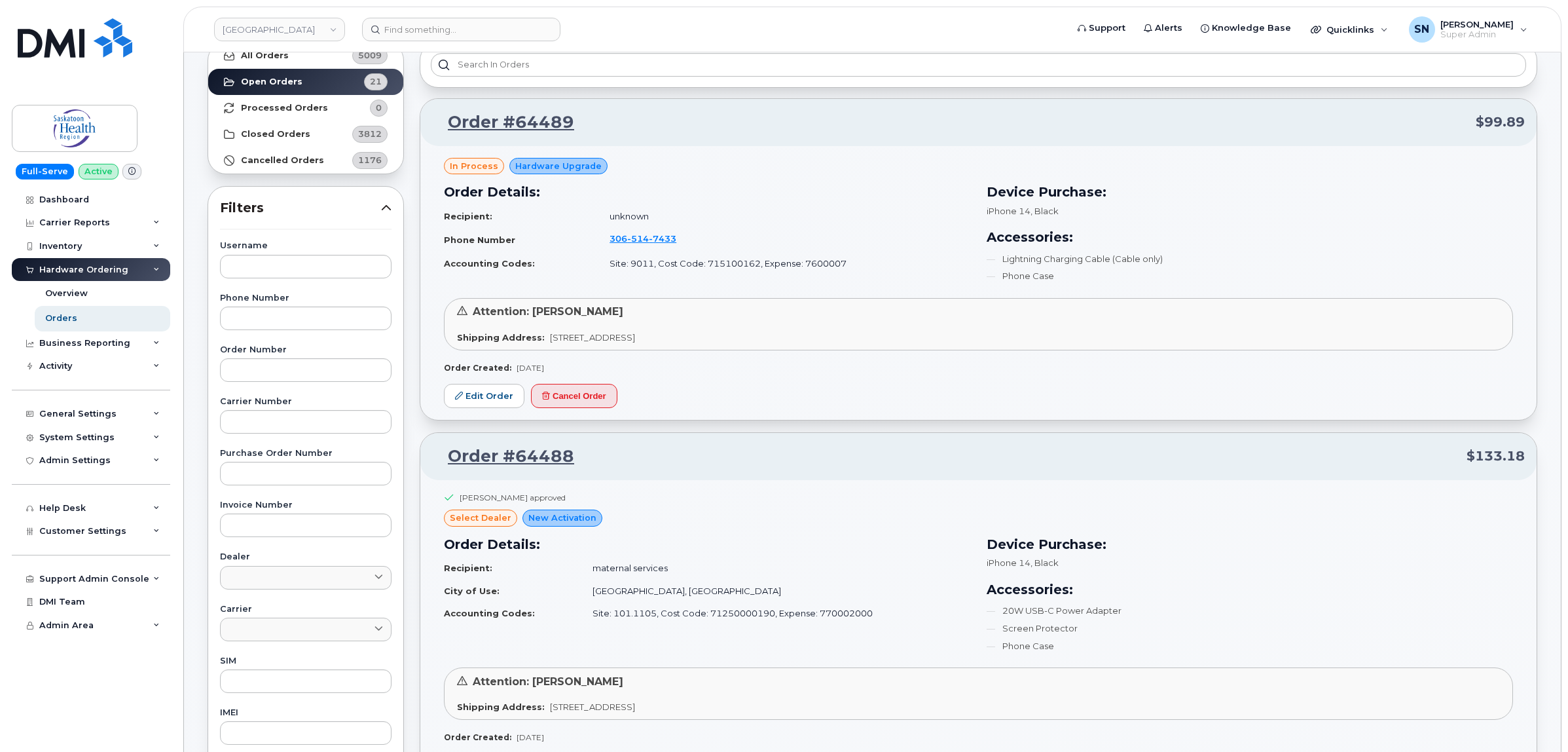
scroll to position [0, 0]
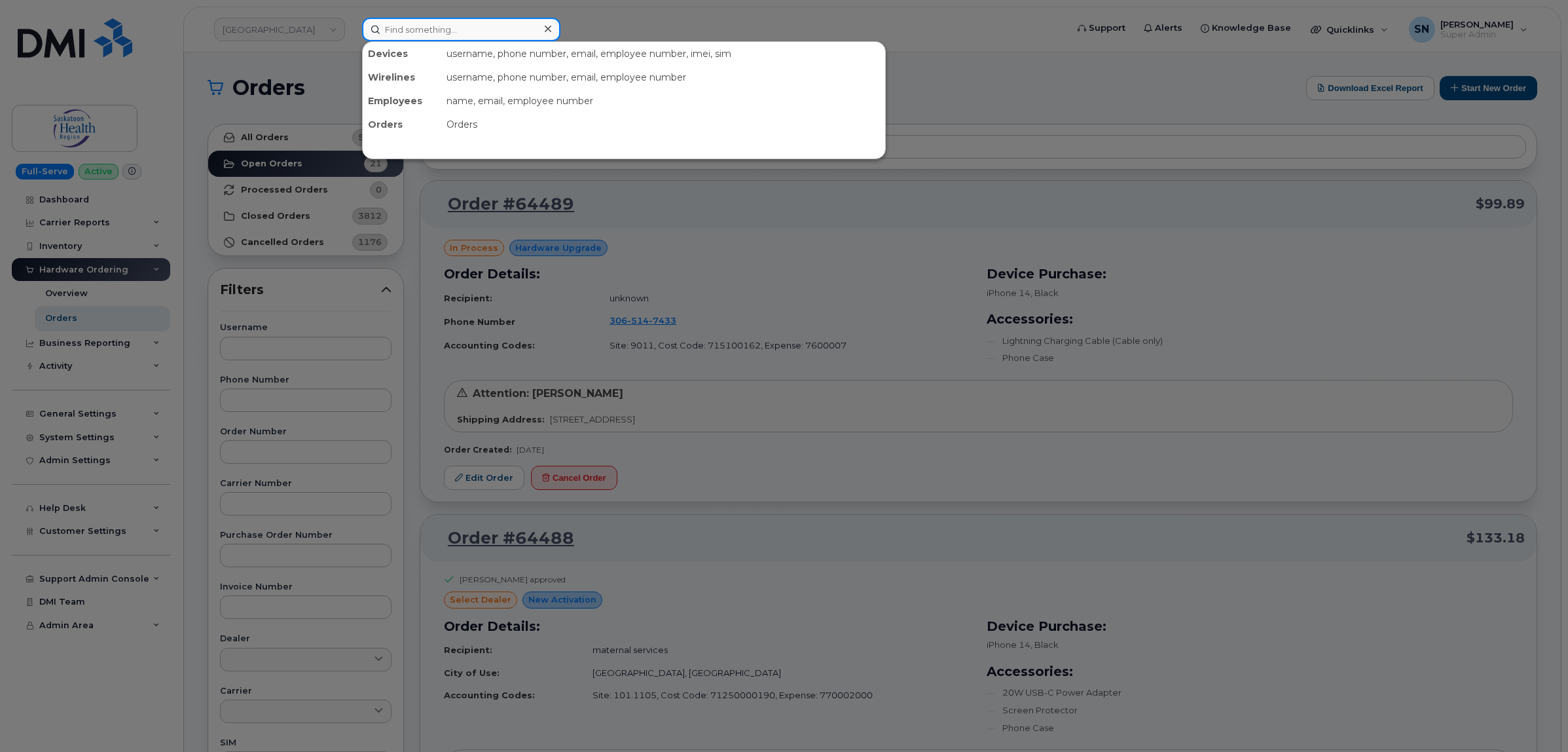
click at [503, 27] on input at bounding box center [461, 29] width 199 height 24
paste input "5066502802"
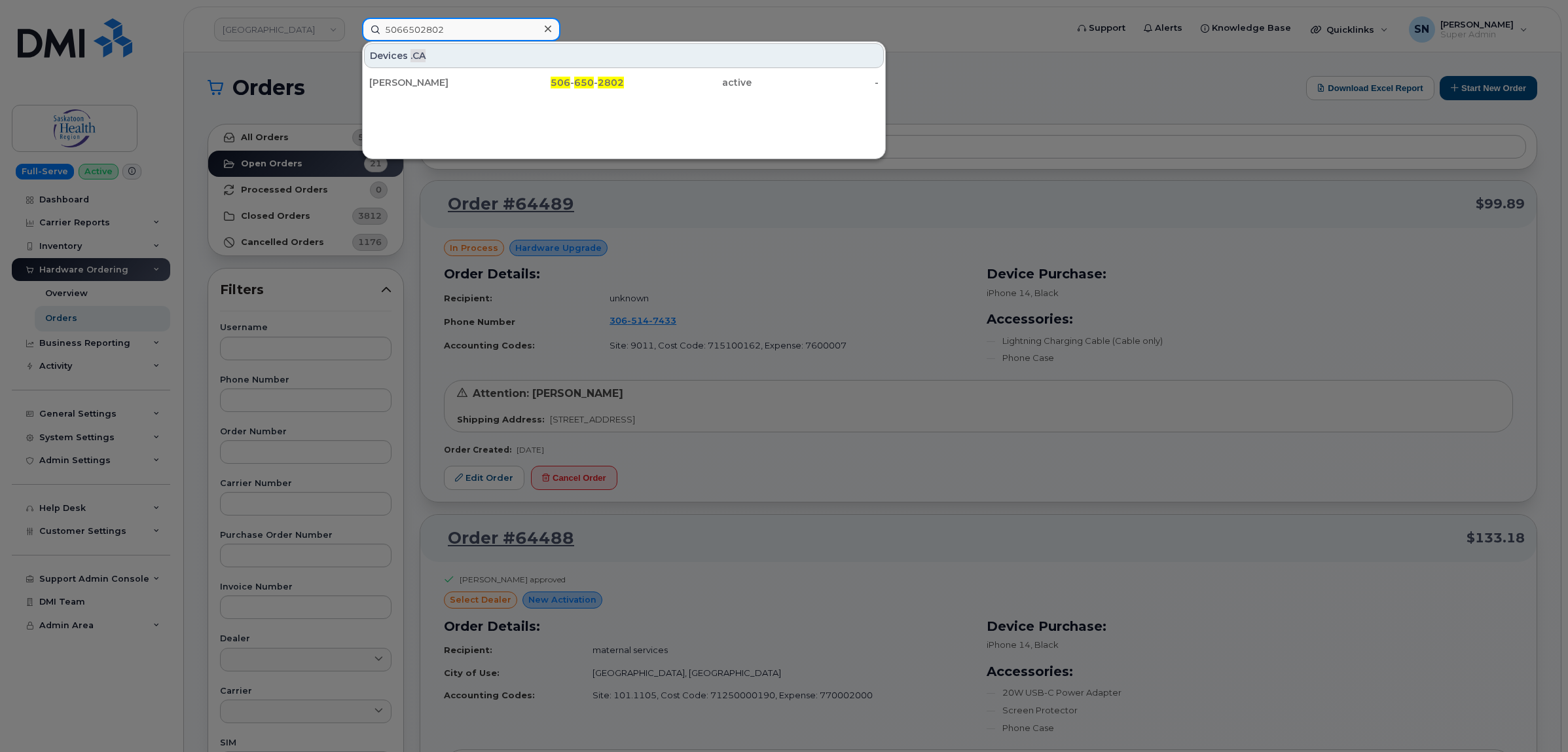
type input "5066502802"
click at [463, 86] on div "Alexander Macdonald" at bounding box center [433, 82] width 128 height 13
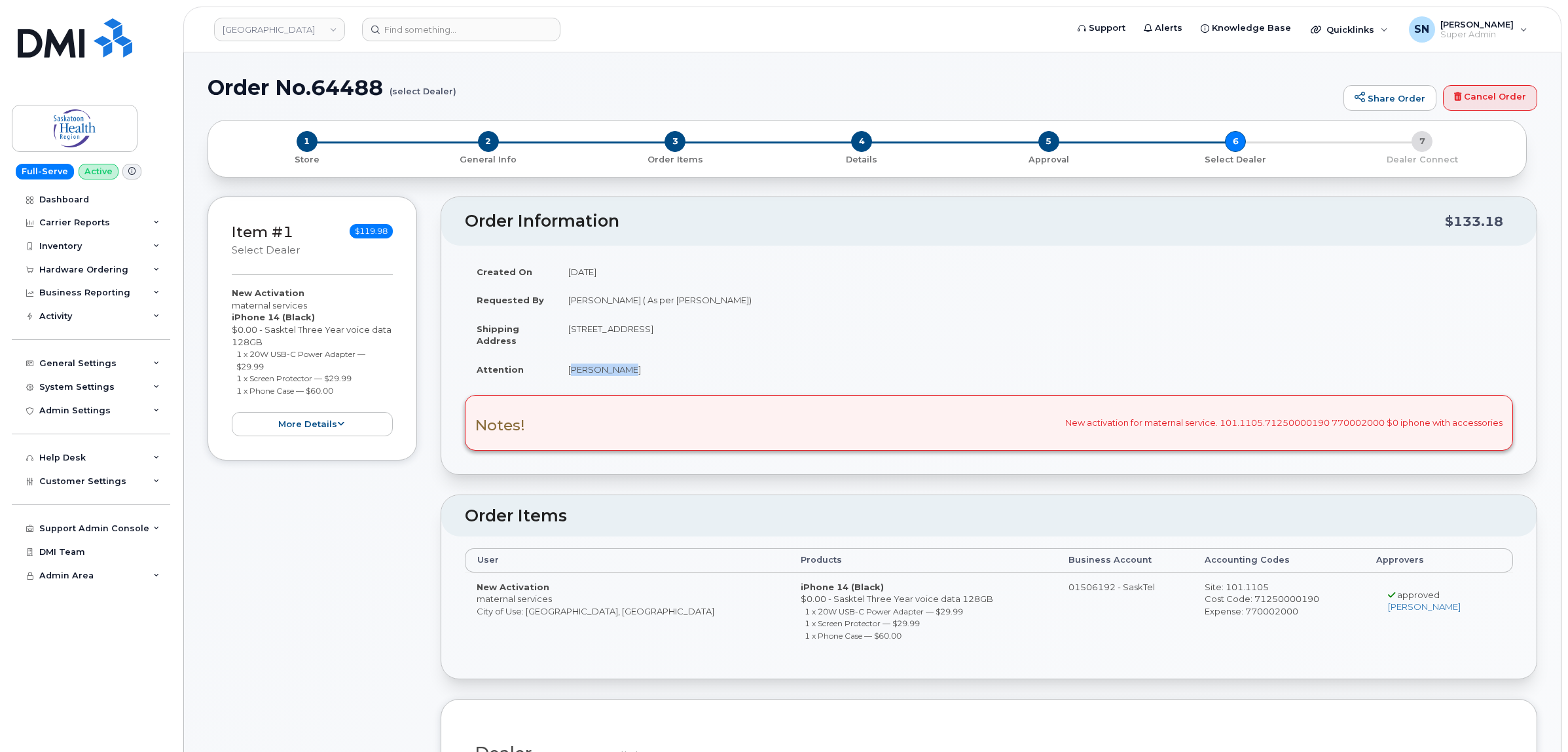
drag, startPoint x: 570, startPoint y: 372, endPoint x: 616, endPoint y: 377, distance: 46.3
click at [616, 377] on td "[PERSON_NAME]" at bounding box center [1035, 369] width 957 height 28
copy td "[PERSON_NAME]"
